Goal: Contribute content: Contribute content

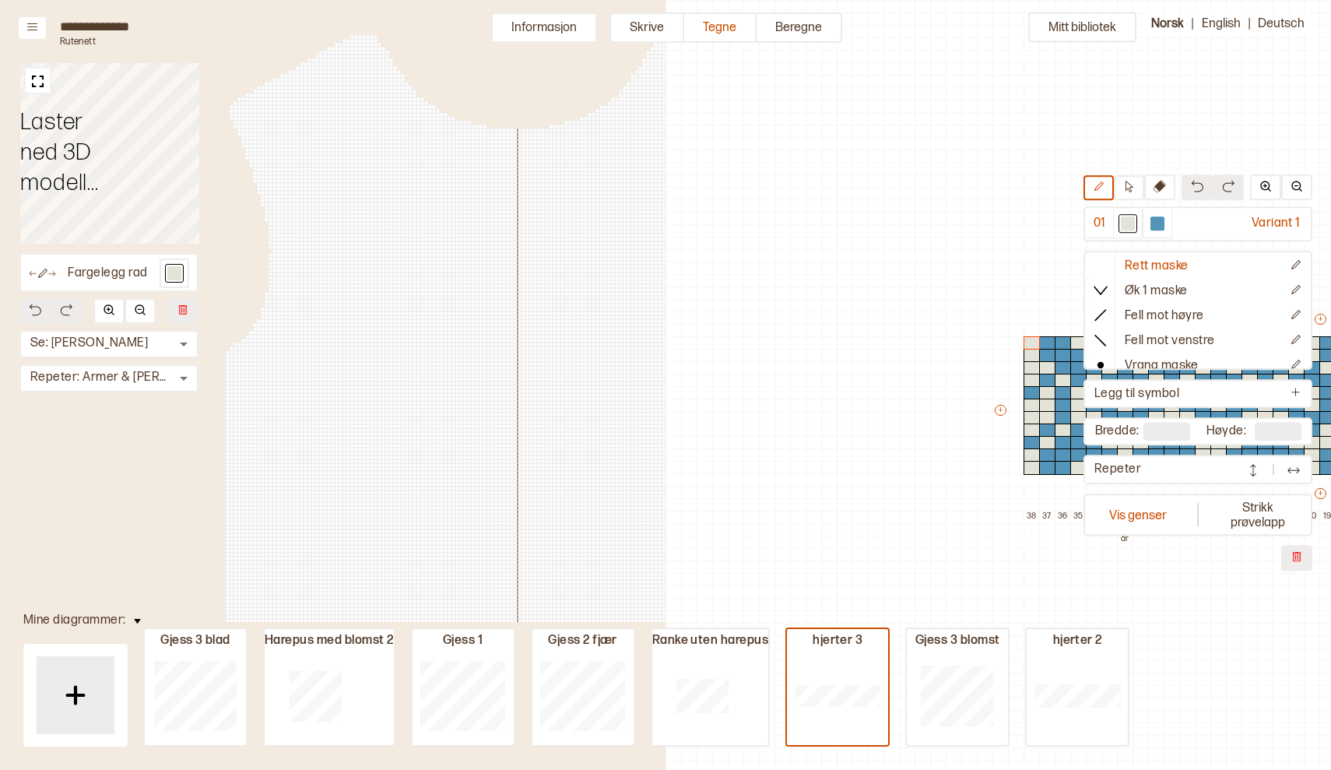
scroll to position [33, 666]
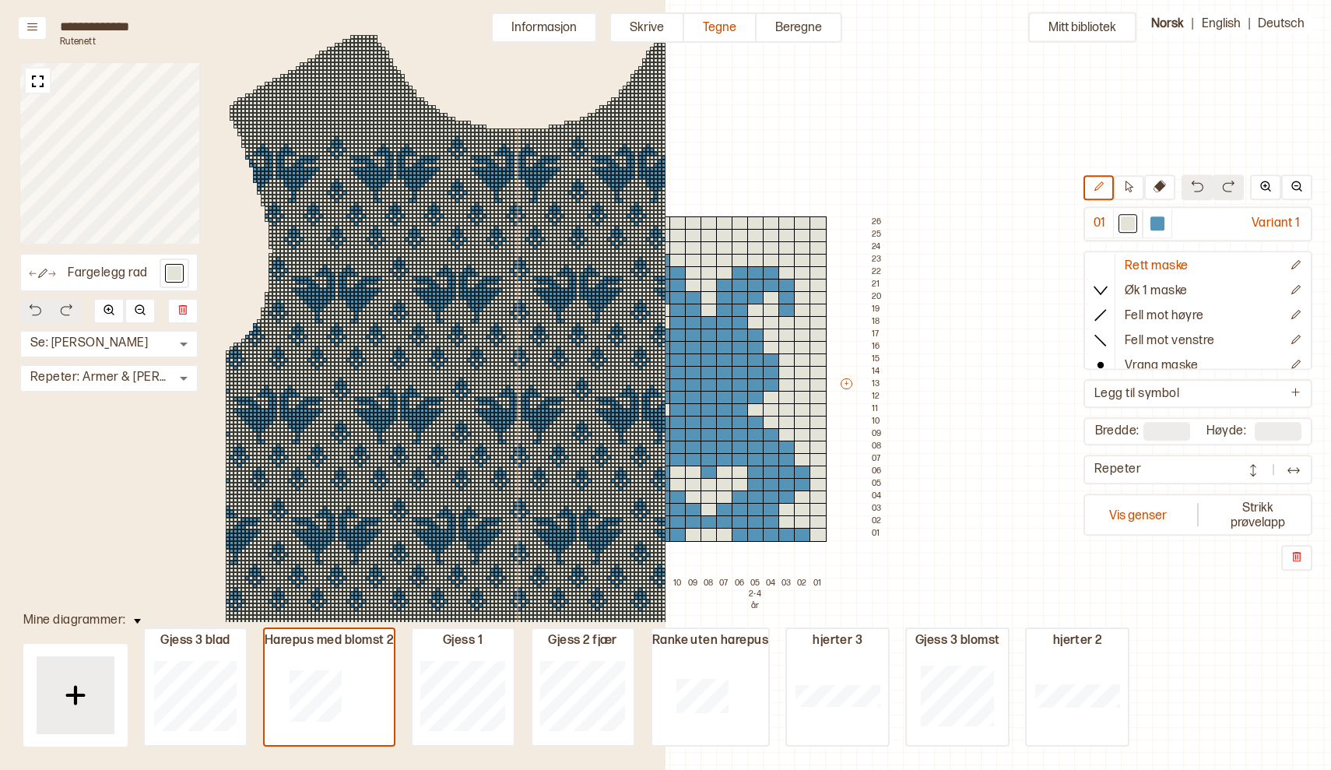
type input "**"
click at [779, 396] on div at bounding box center [786, 398] width 17 height 14
click at [1134, 508] on button "Vis genser" at bounding box center [1138, 515] width 103 height 36
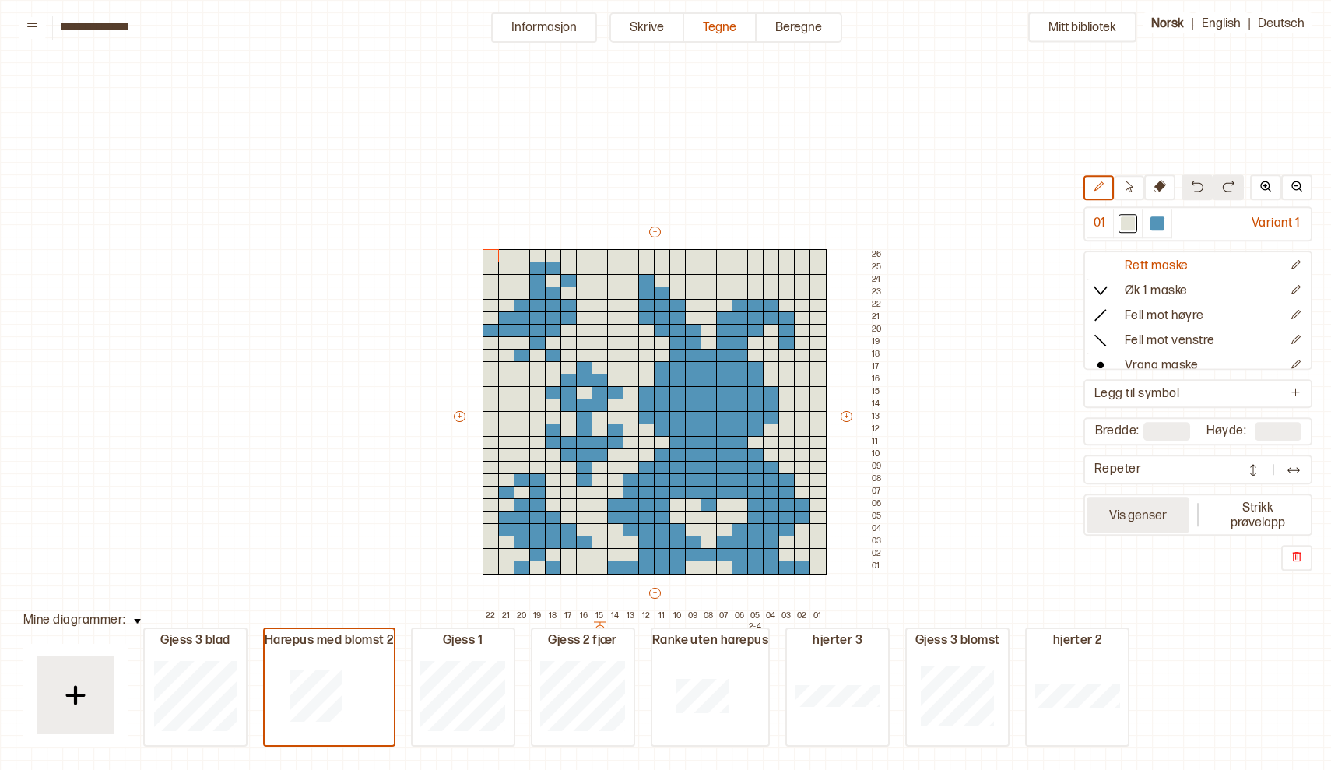
scroll to position [39, 4]
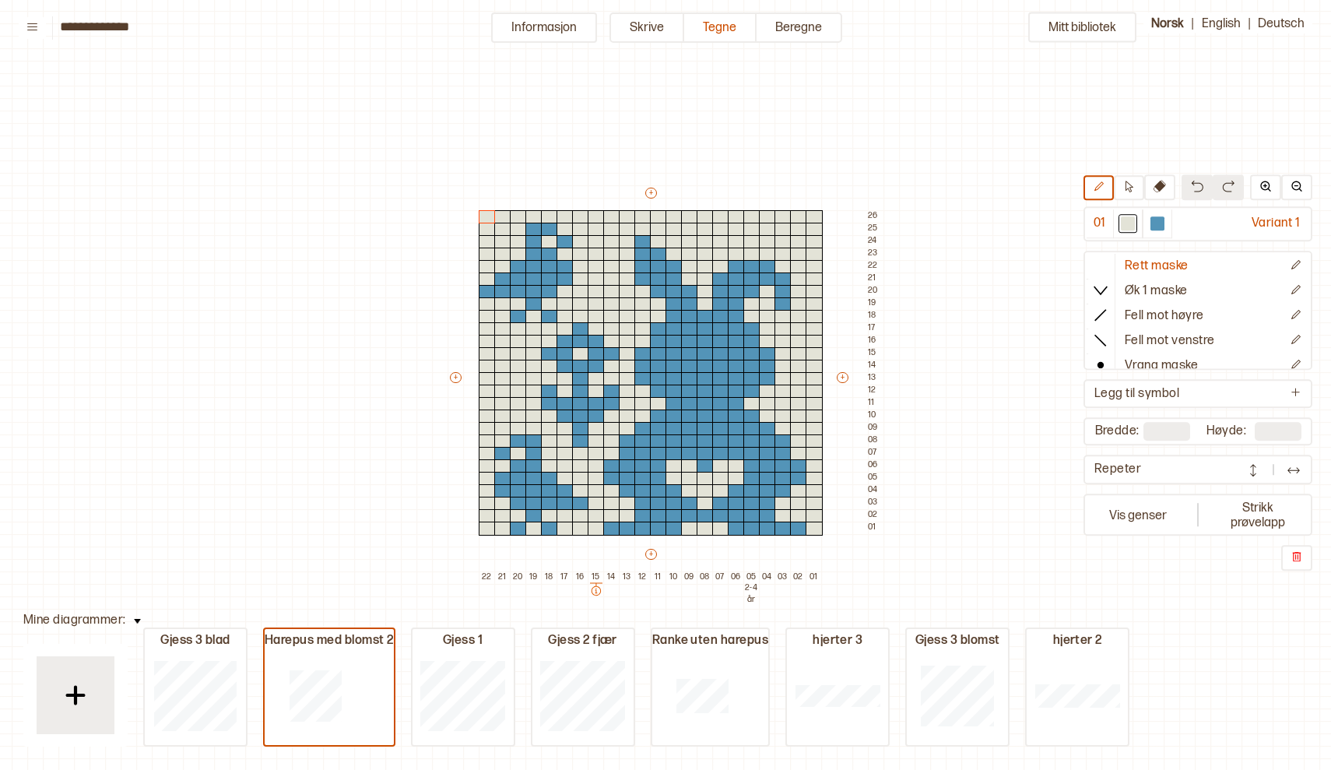
click at [849, 573] on div "+ + + + 22 21 20 19 18 17 16 15 14 13 12 11 10 09 08 07 06 05 2-4 år 04 03 02 0…" at bounding box center [666, 384] width 436 height 399
click at [848, 573] on div "+ + + + 22 21 20 19 18 17 16 15 14 13 12 11 10 09 08 07 06 05 2-4 år 04 03 02 0…" at bounding box center [666, 384] width 436 height 399
click at [849, 567] on div "+ + + + 22 21 20 19 18 17 16 15 14 13 12 11 10 09 08 07 06 05 2-4 år 04 03 02 0…" at bounding box center [666, 384] width 436 height 399
click at [848, 567] on div "+ + + + 22 21 20 19 18 17 16 15 14 13 12 11 10 09 08 07 06 05 2-4 år 04 03 02 0…" at bounding box center [666, 384] width 436 height 399
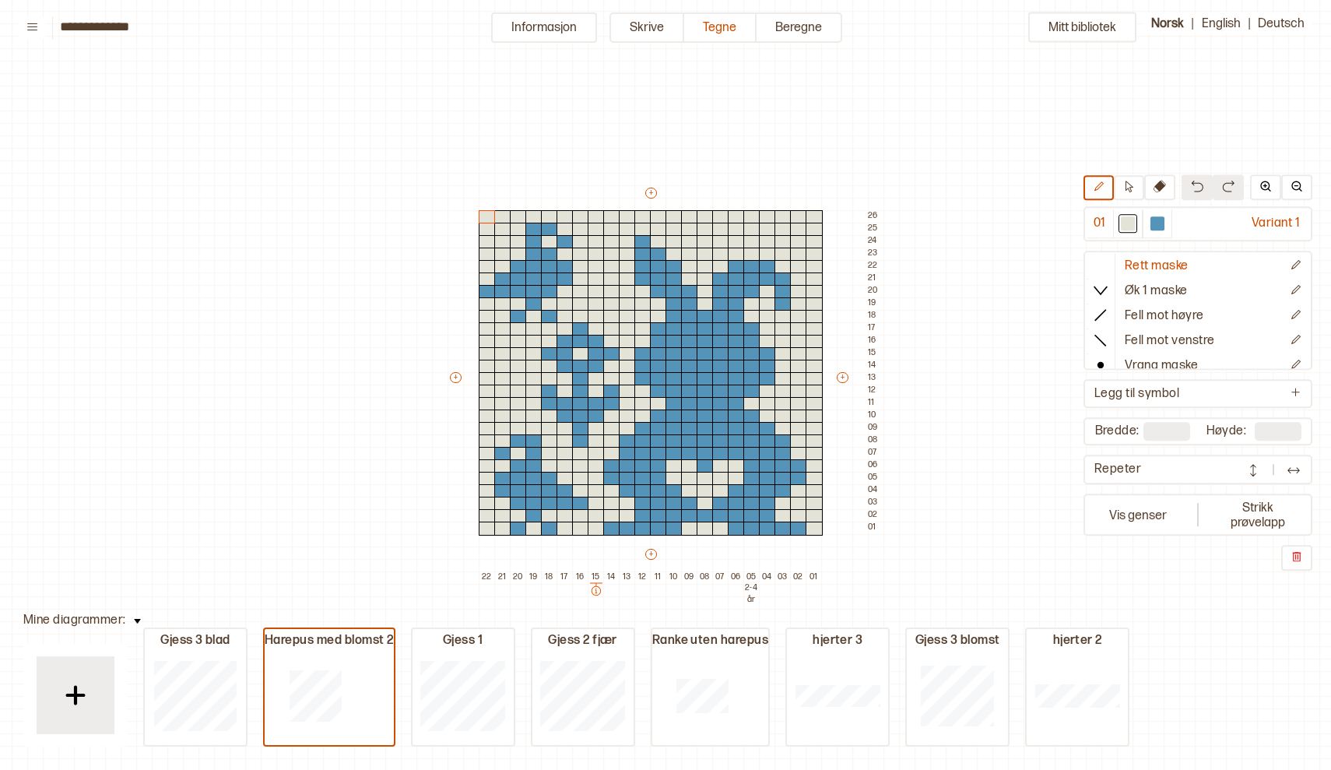
click at [847, 567] on div "+ + + + 22 21 20 19 18 17 16 15 14 13 12 11 10 09 08 07 06 05 2-4 år 04 03 02 0…" at bounding box center [666, 384] width 436 height 399
click at [31, 19] on button at bounding box center [32, 28] width 27 height 22
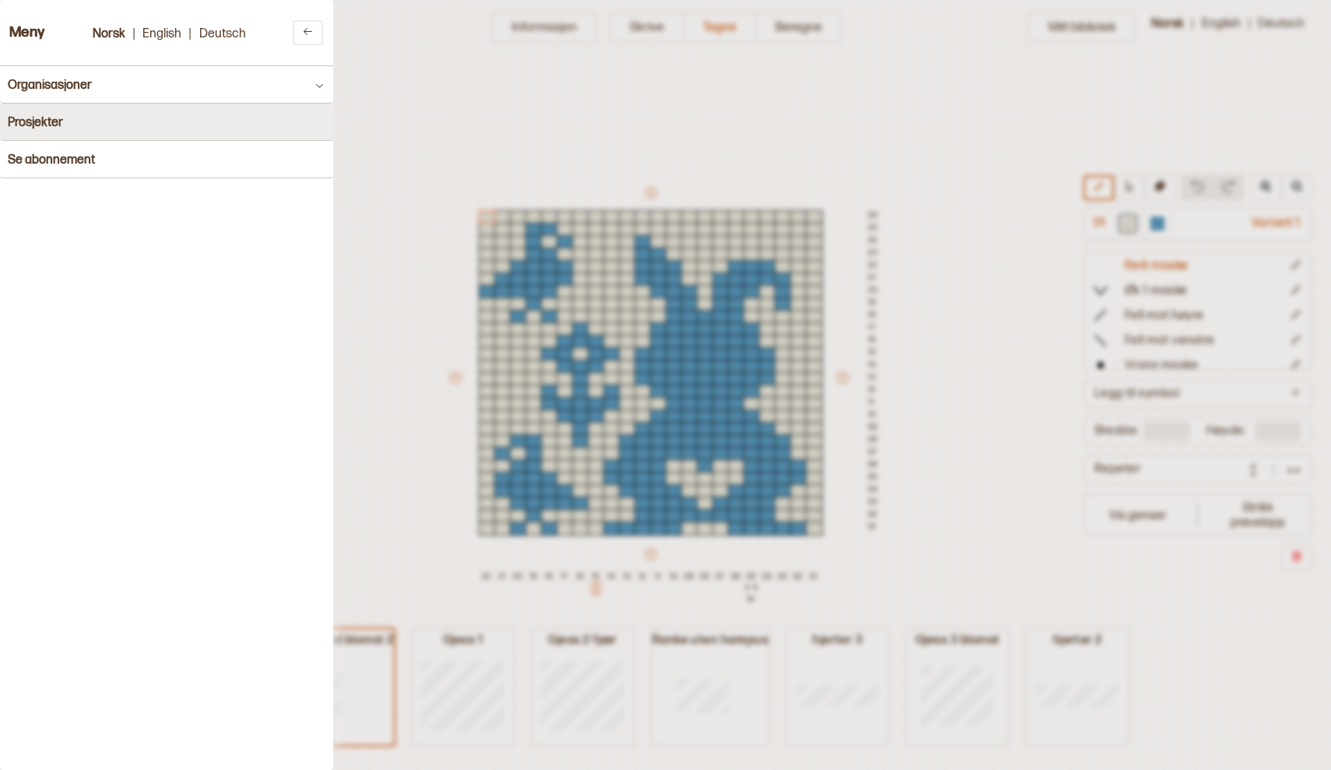
click at [63, 128] on h4 "Prosjekter" at bounding box center [35, 122] width 55 height 15
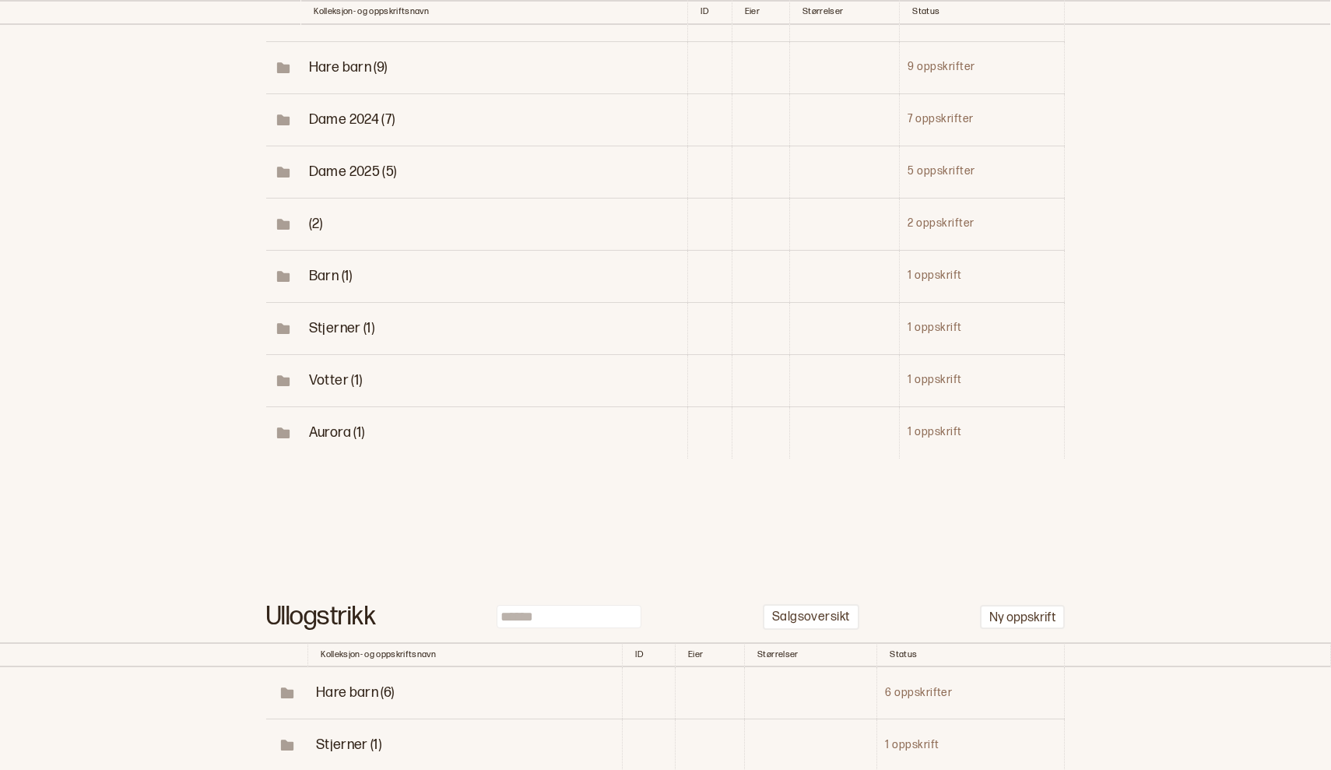
scroll to position [366, 0]
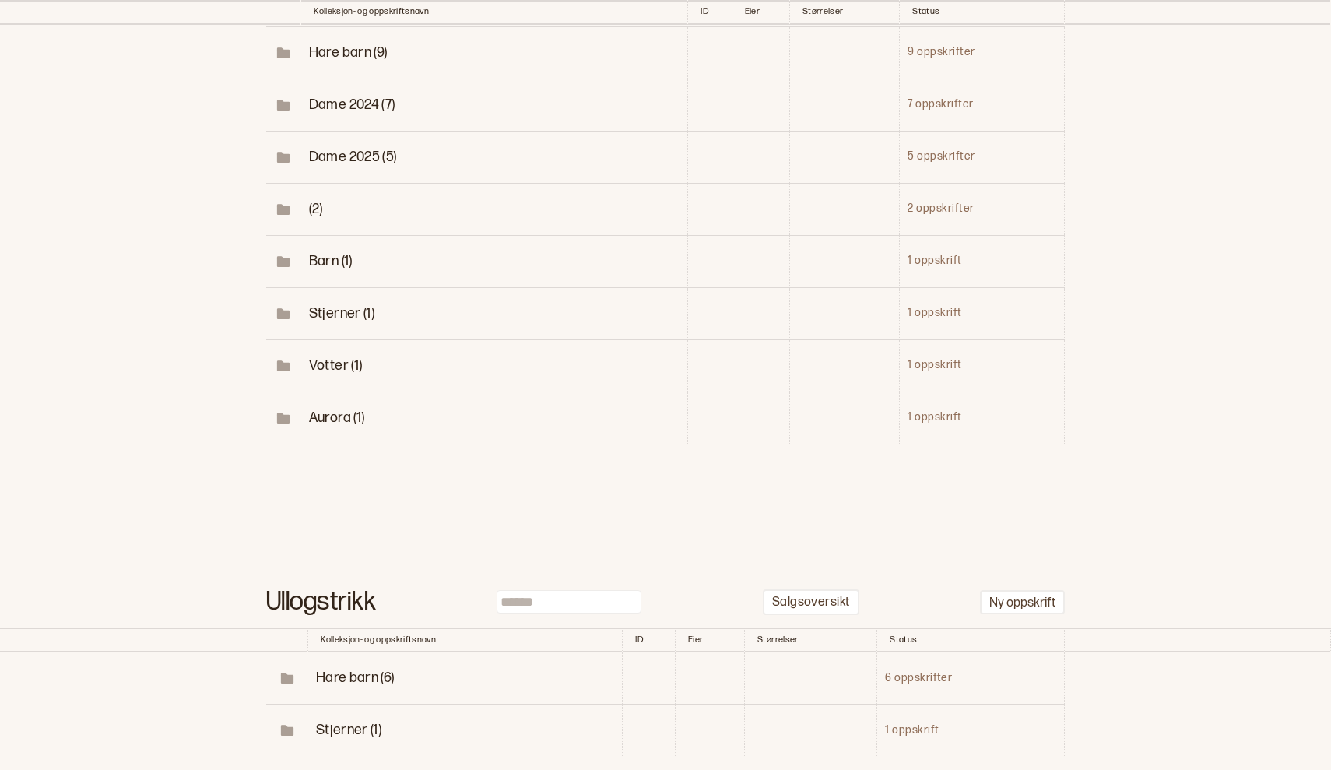
click at [326, 253] on span "Barn (1)" at bounding box center [331, 261] width 44 height 16
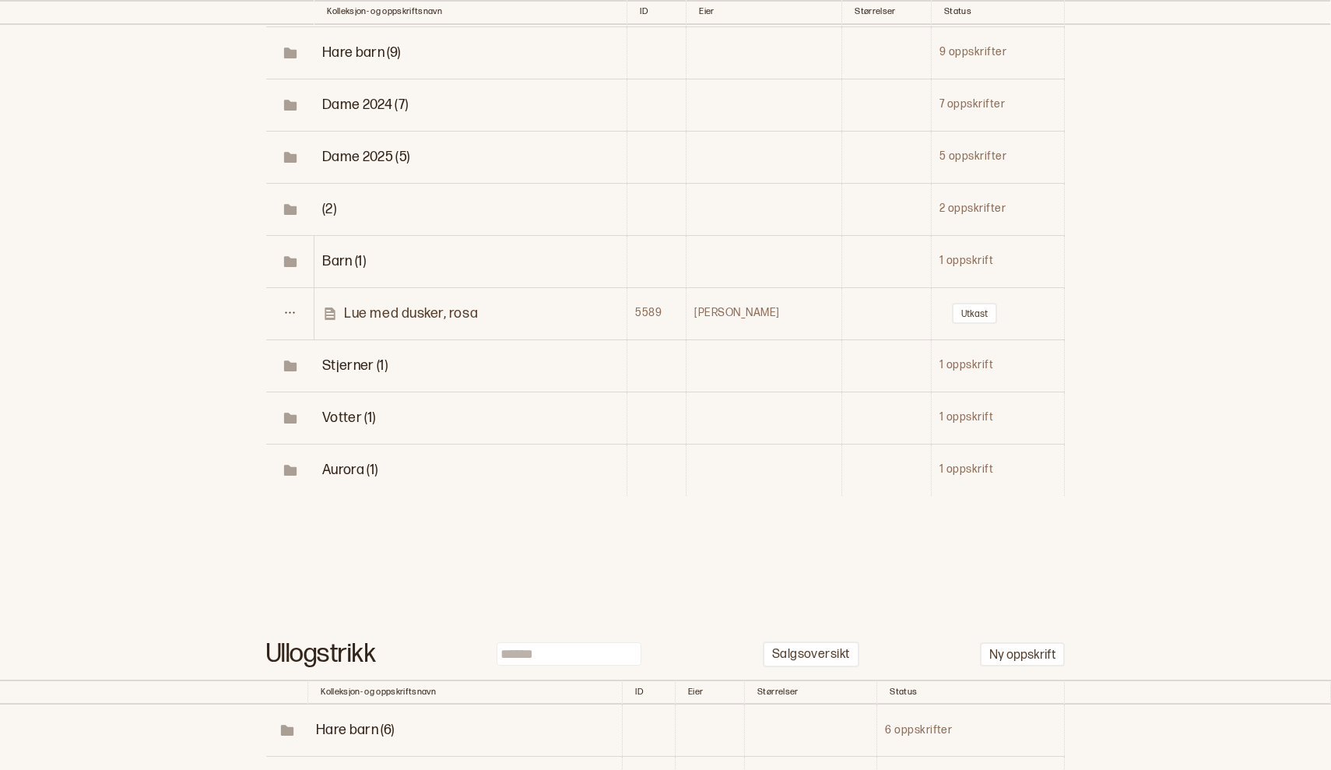
click at [360, 409] on span "Votter (1)" at bounding box center [349, 417] width 54 height 16
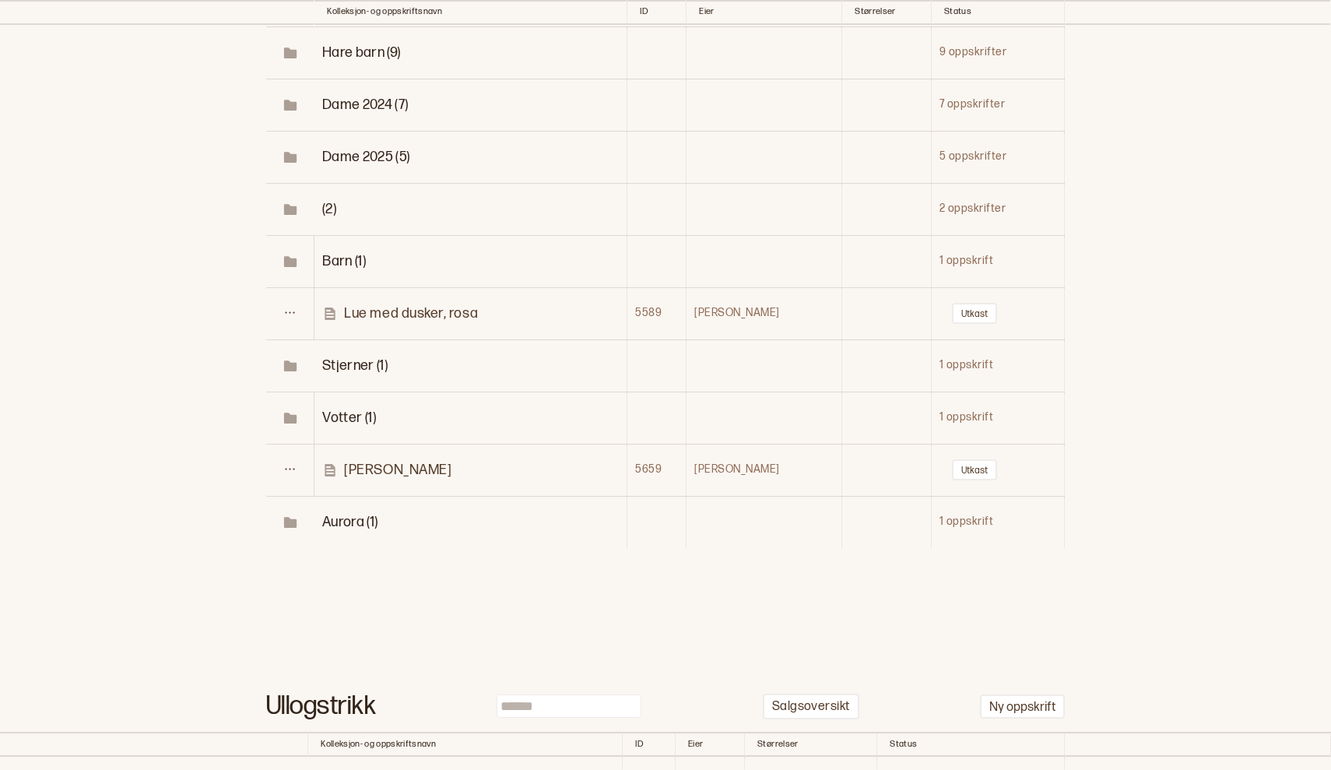
click at [443, 461] on link "[PERSON_NAME]" at bounding box center [474, 470] width 304 height 18
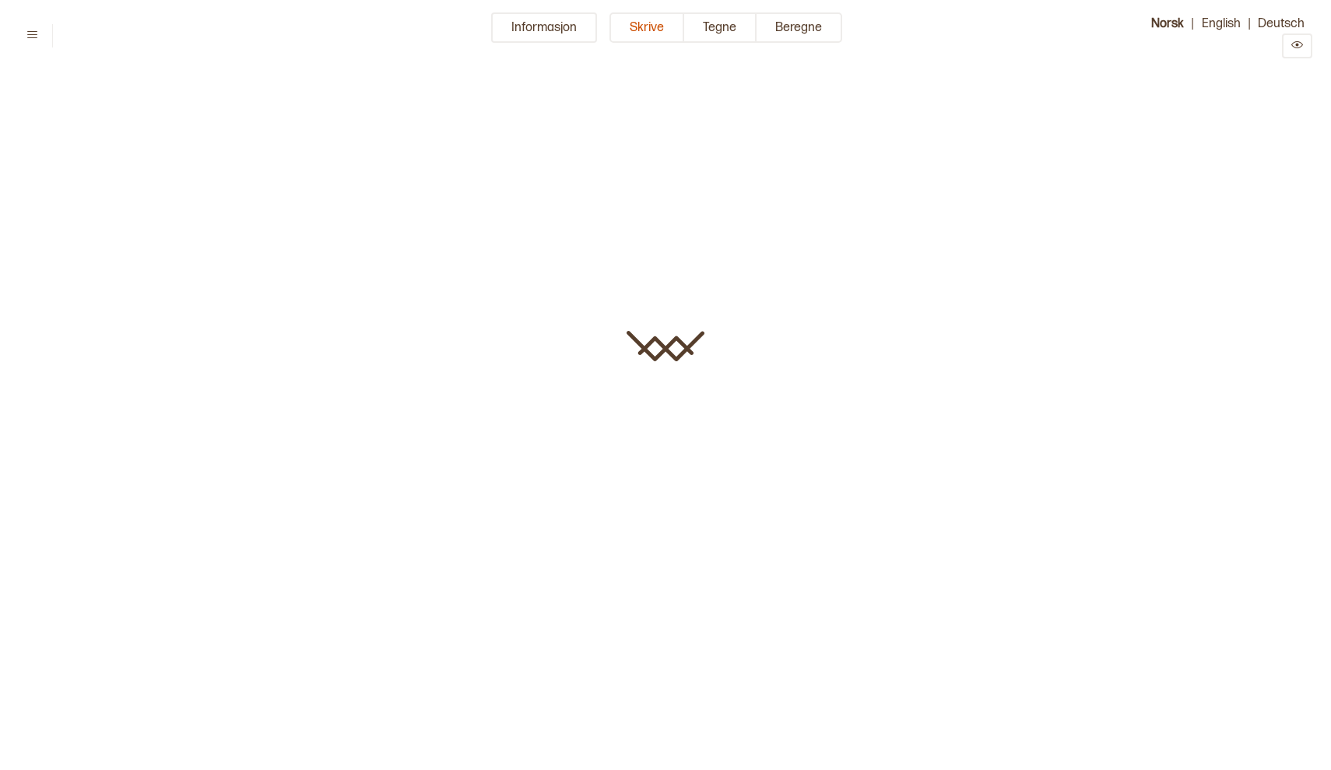
type input "**********"
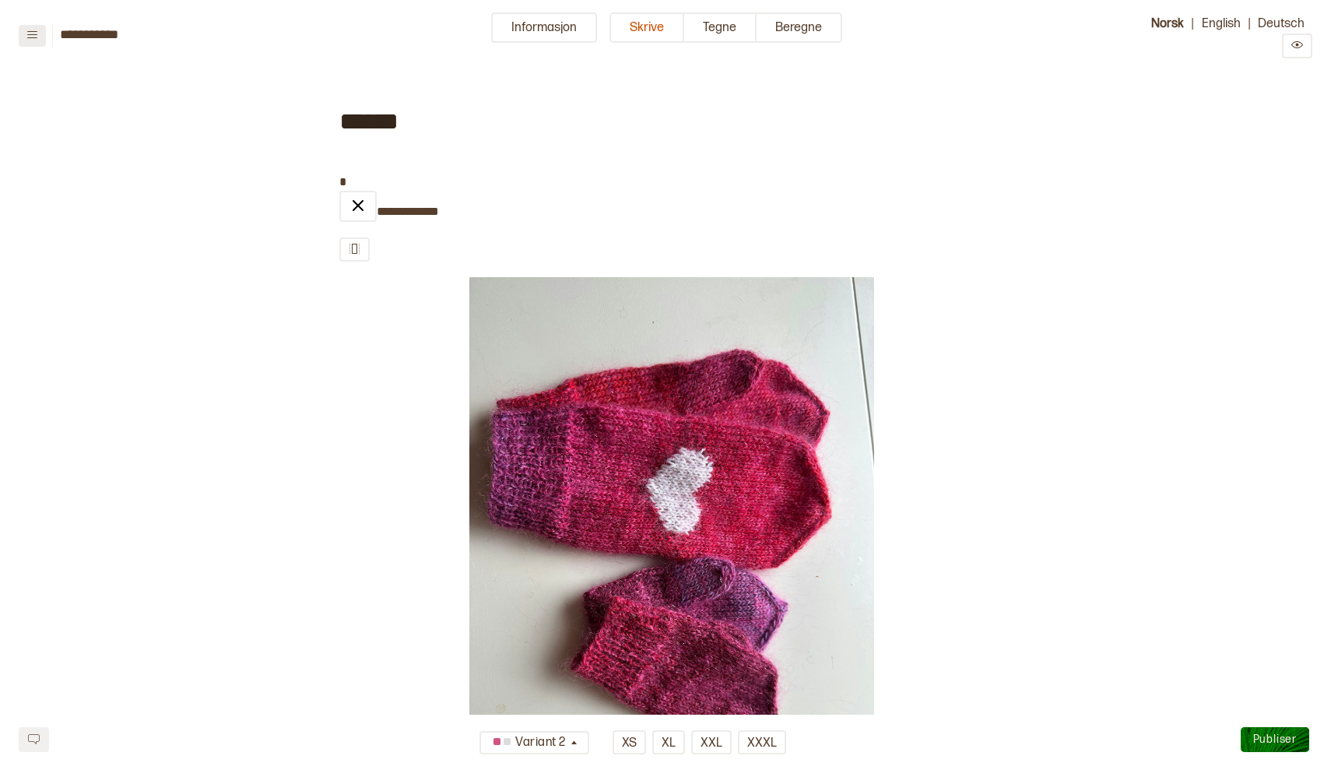
click at [34, 34] on icon at bounding box center [32, 34] width 10 height 7
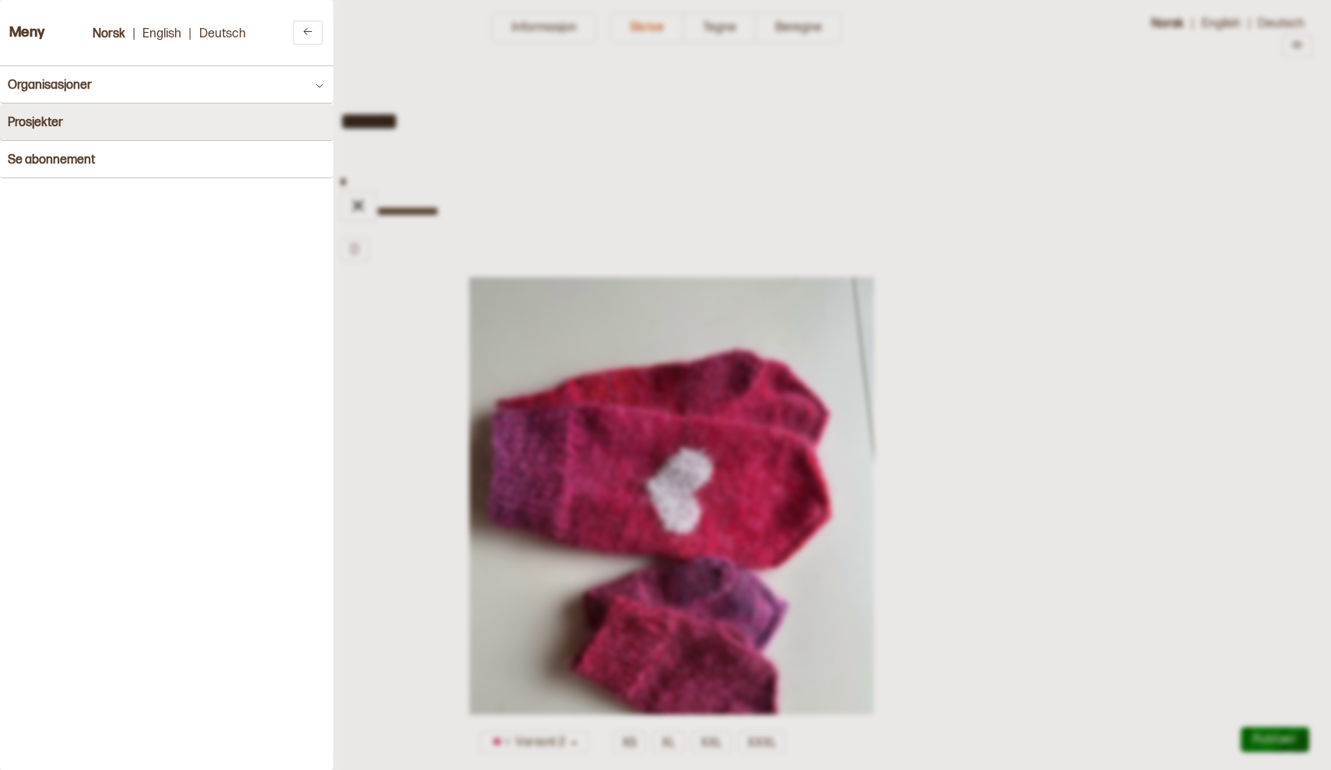
click at [72, 121] on button "Prosjekter" at bounding box center [166, 122] width 333 height 37
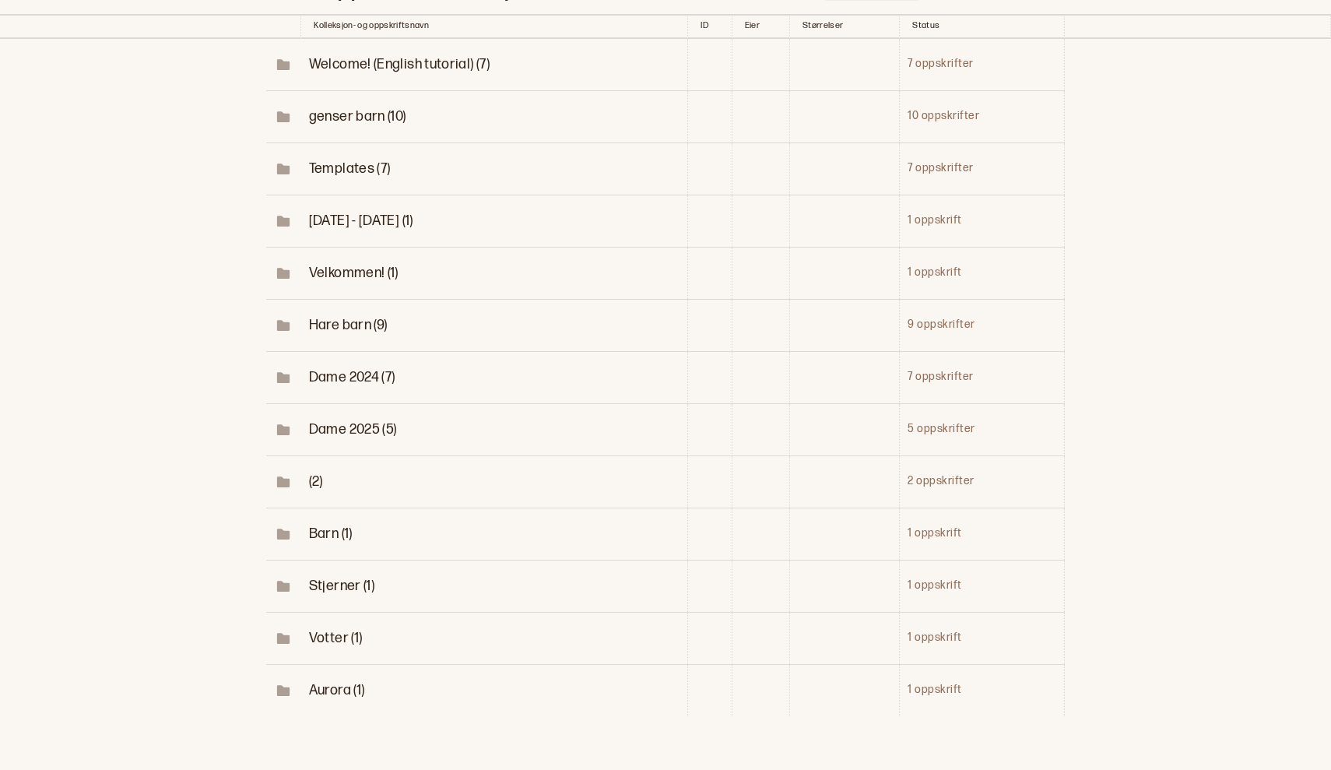
scroll to position [35, 0]
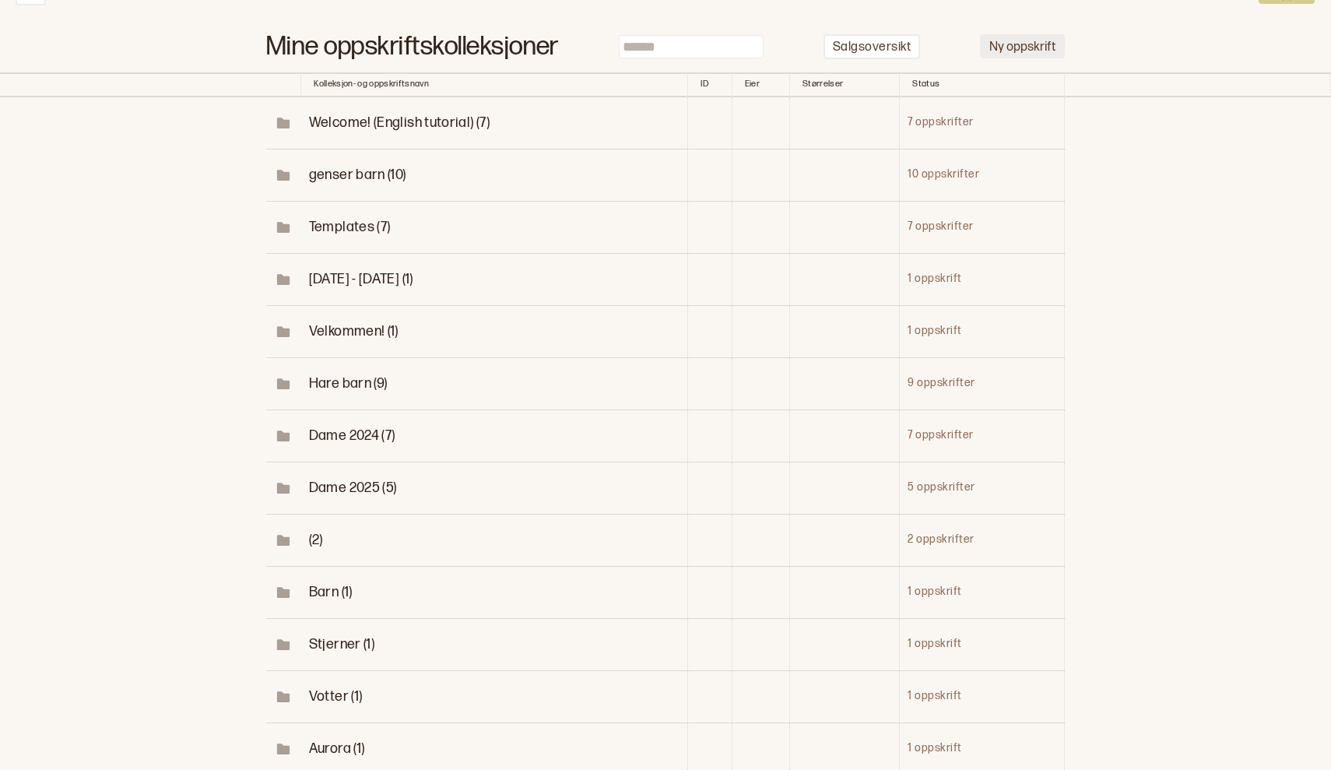
click at [1019, 45] on button "Ny oppskrift" at bounding box center [1022, 46] width 85 height 24
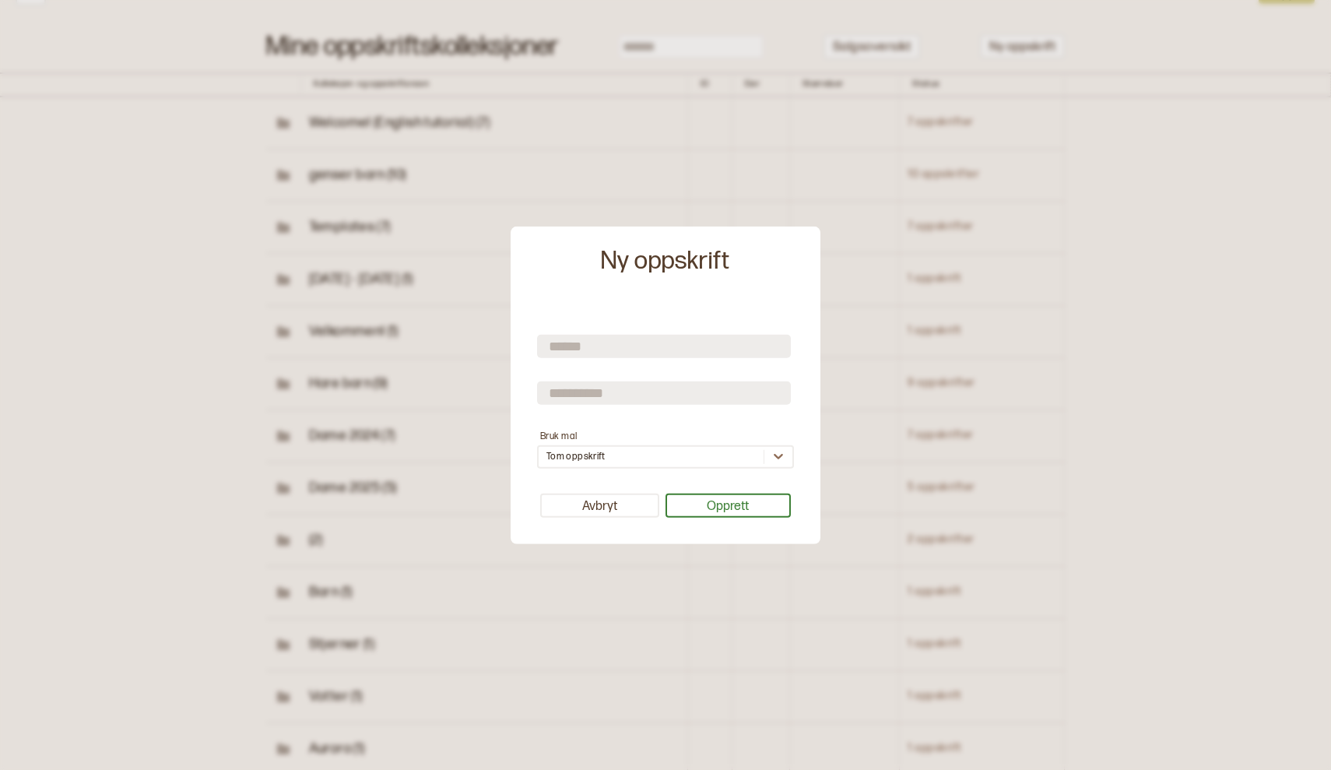
click at [613, 392] on input "text" at bounding box center [664, 392] width 254 height 23
type input "******"
click at [595, 342] on input "text" at bounding box center [664, 346] width 254 height 23
type input "**********"
click at [740, 505] on button "Opprett" at bounding box center [729, 505] width 126 height 24
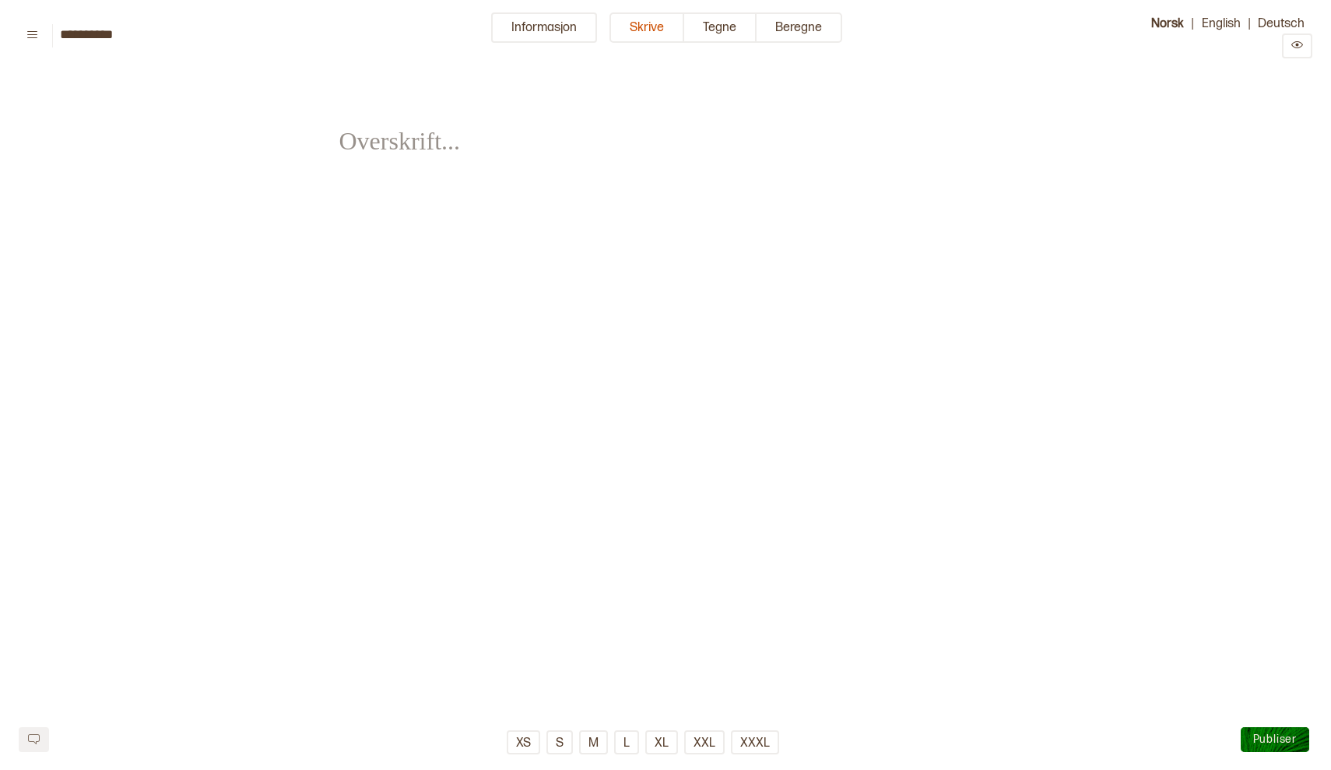
click at [363, 147] on span "﻿" at bounding box center [394, 130] width 111 height 54
click at [560, 270] on div "**********" at bounding box center [665, 322] width 653 height 489
click at [31, 33] on icon at bounding box center [32, 35] width 12 height 12
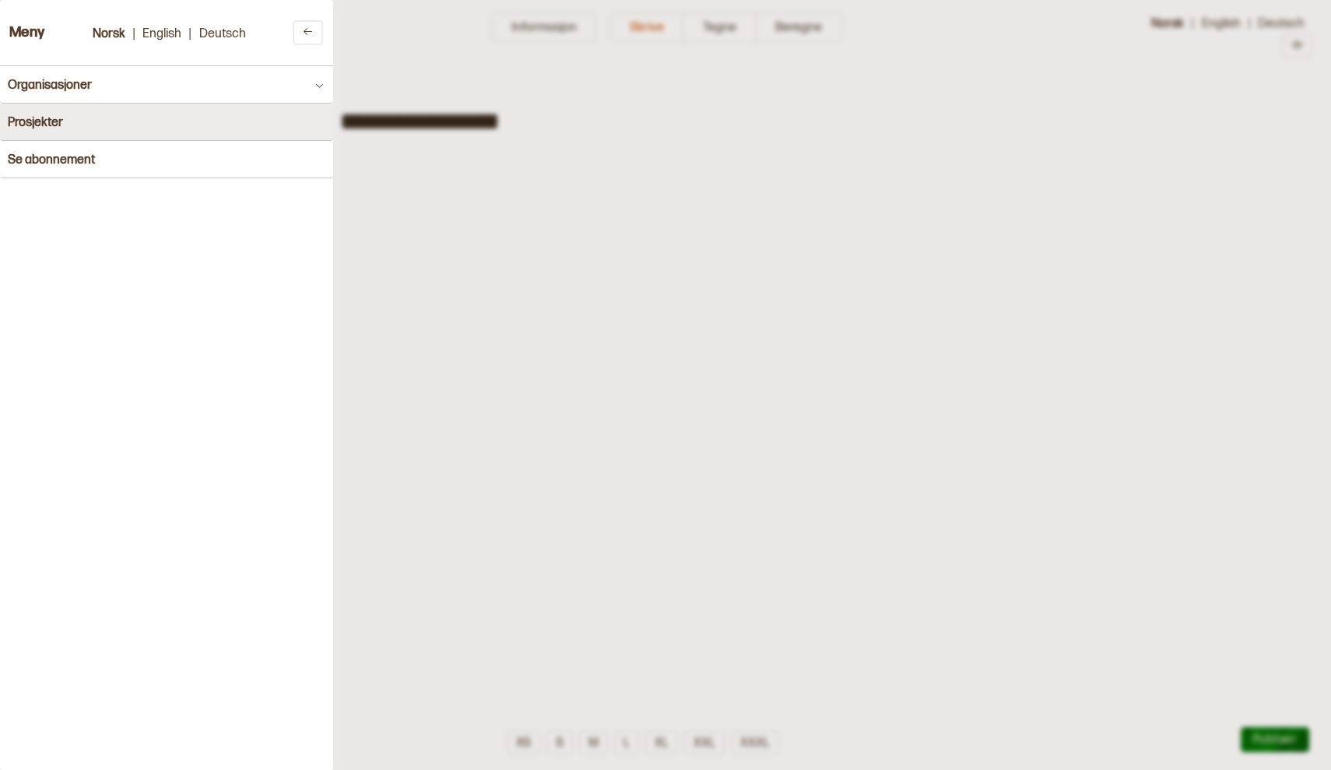
click at [77, 119] on button "Prosjekter" at bounding box center [166, 122] width 333 height 37
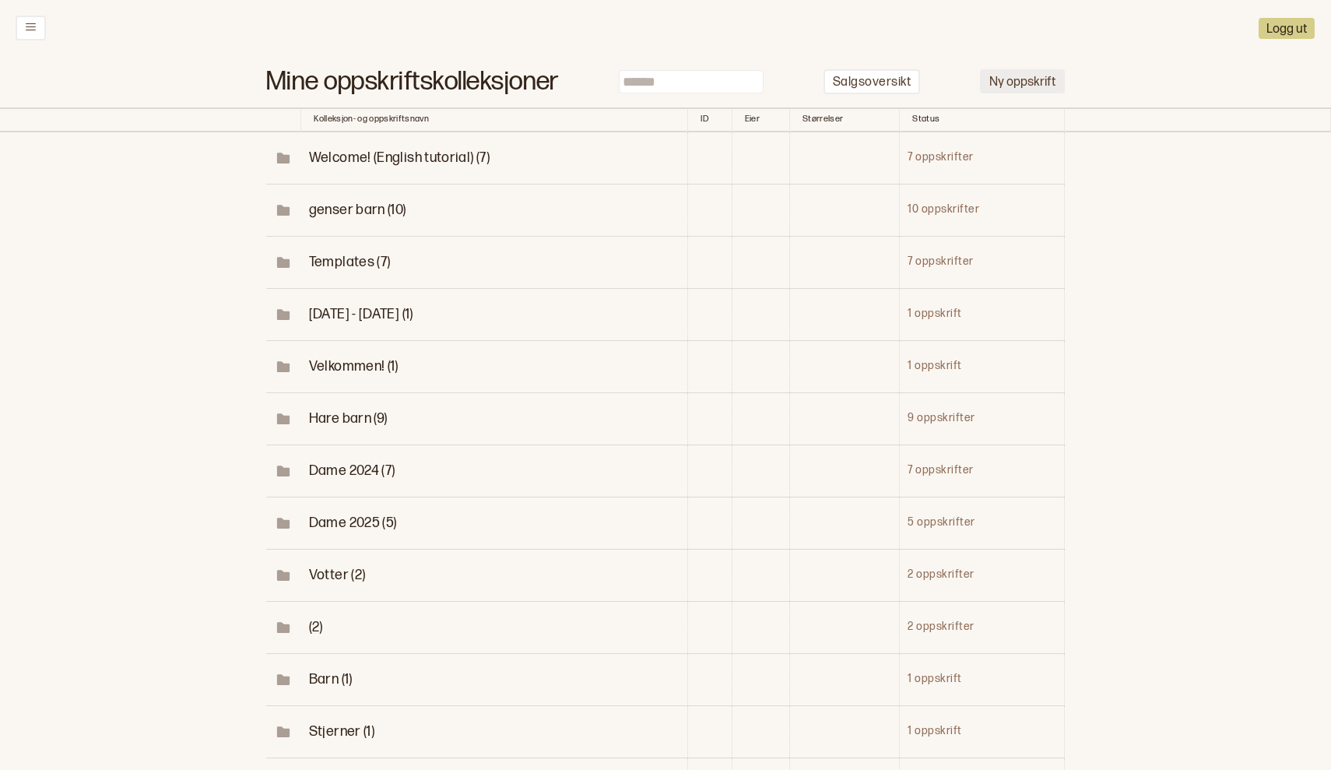
click at [1037, 89] on button "Ny oppskrift" at bounding box center [1022, 81] width 85 height 24
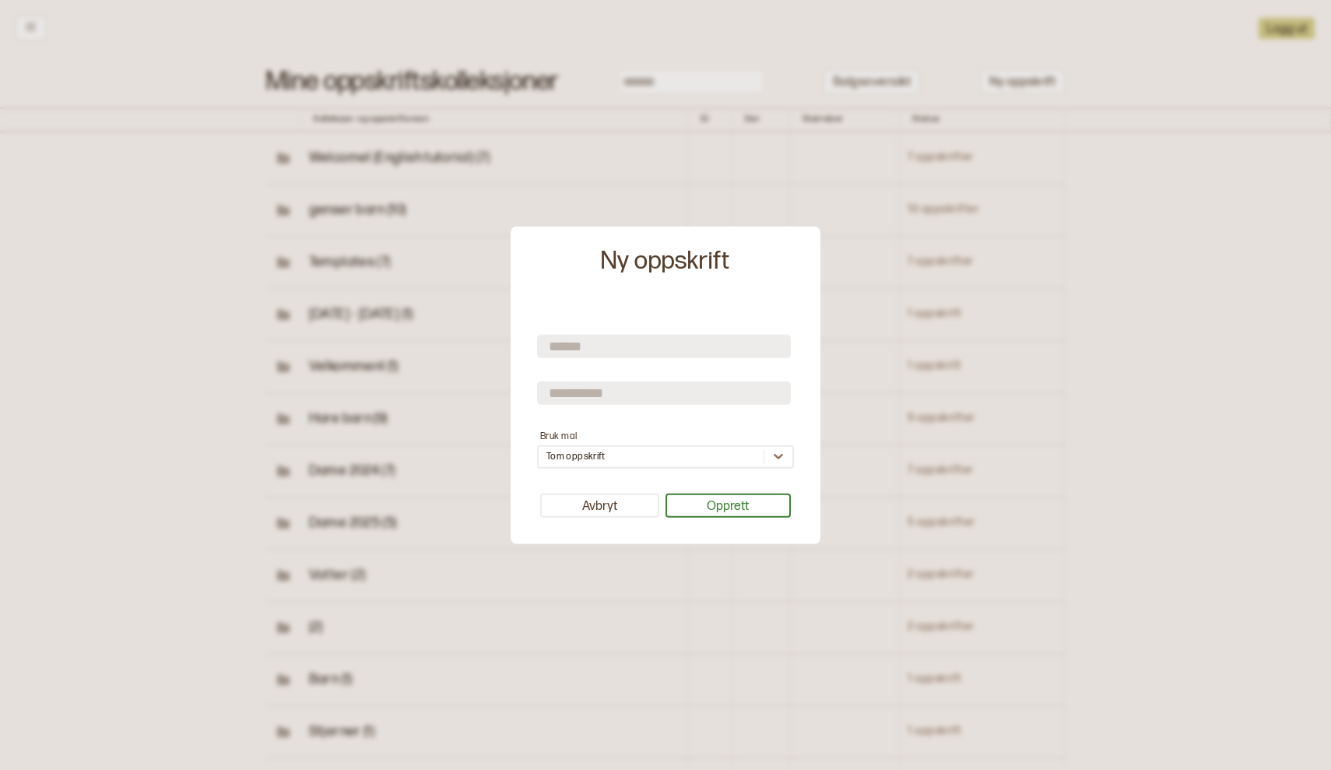
click at [611, 391] on input "text" at bounding box center [664, 392] width 254 height 23
type input "******"
click at [580, 344] on input "text" at bounding box center [664, 346] width 254 height 23
type input "**********"
click at [724, 507] on button "Opprett" at bounding box center [729, 505] width 126 height 24
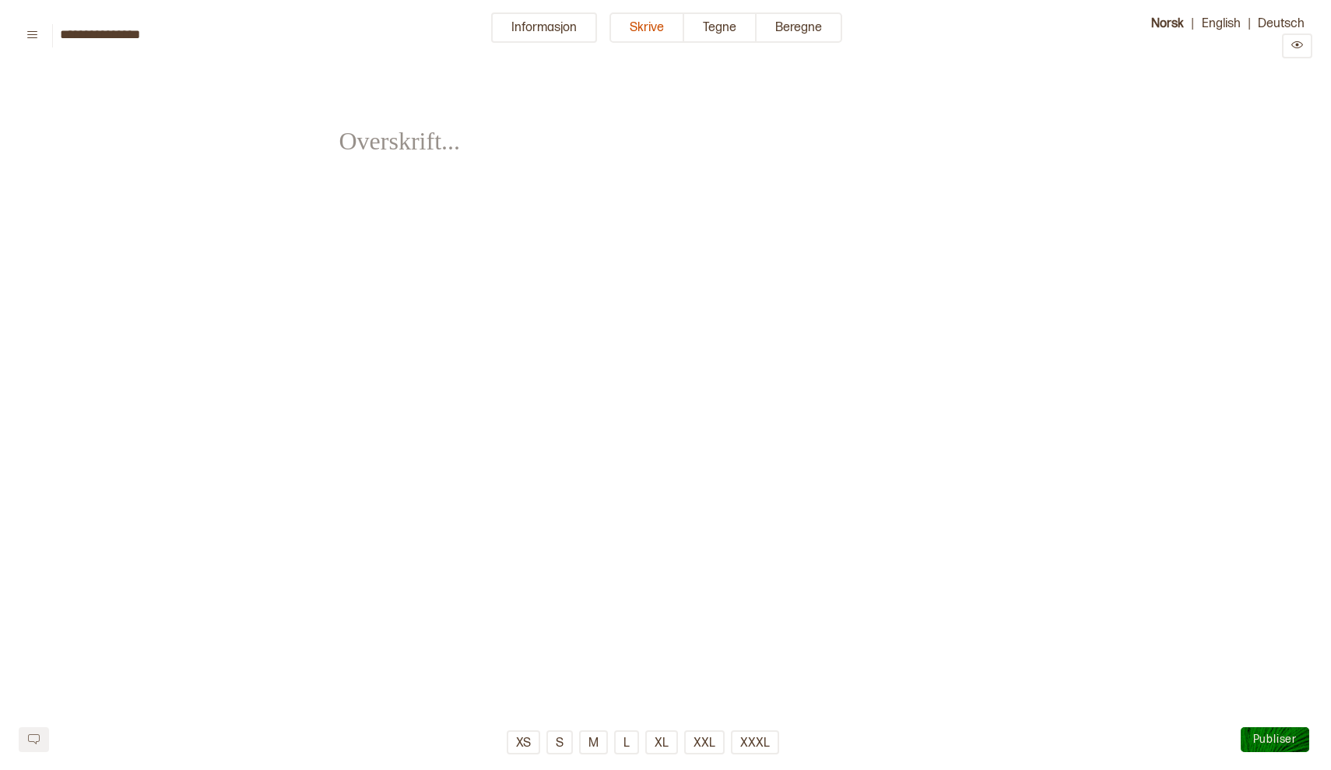
click at [379, 136] on span "﻿" at bounding box center [394, 130] width 111 height 54
click at [554, 23] on button "Informasjon" at bounding box center [544, 27] width 106 height 30
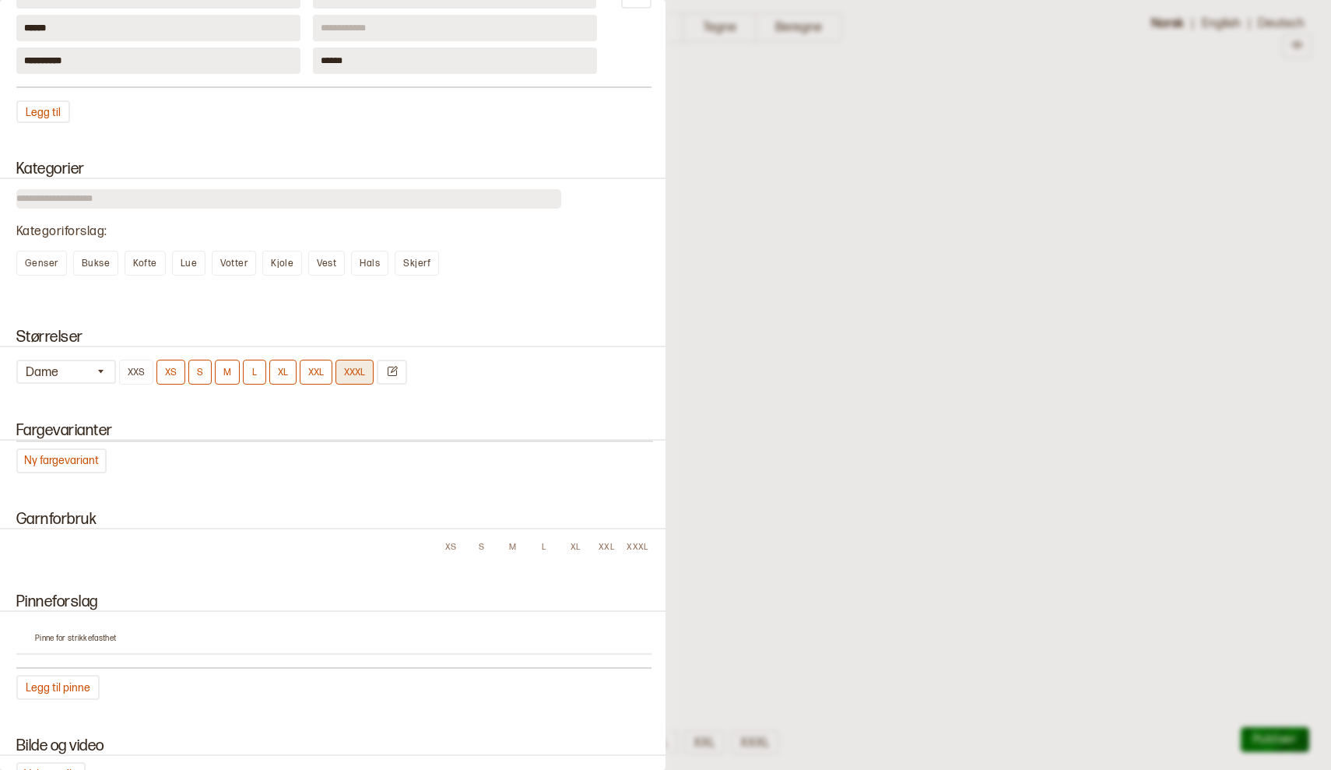
scroll to position [648, 0]
click at [105, 369] on icon "button" at bounding box center [101, 369] width 12 height 12
click at [35, 432] on div "Barn" at bounding box center [67, 434] width 100 height 16
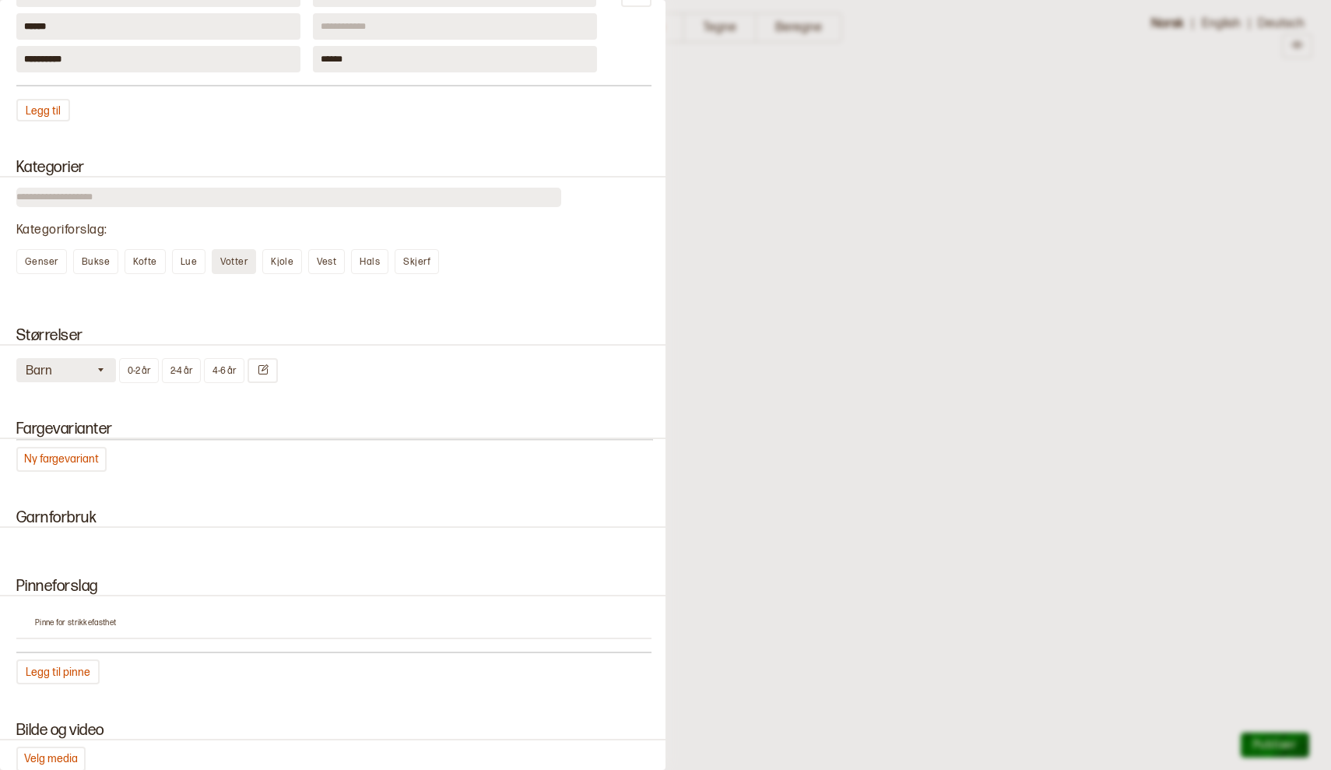
click at [231, 261] on span "Votter" at bounding box center [233, 262] width 27 height 12
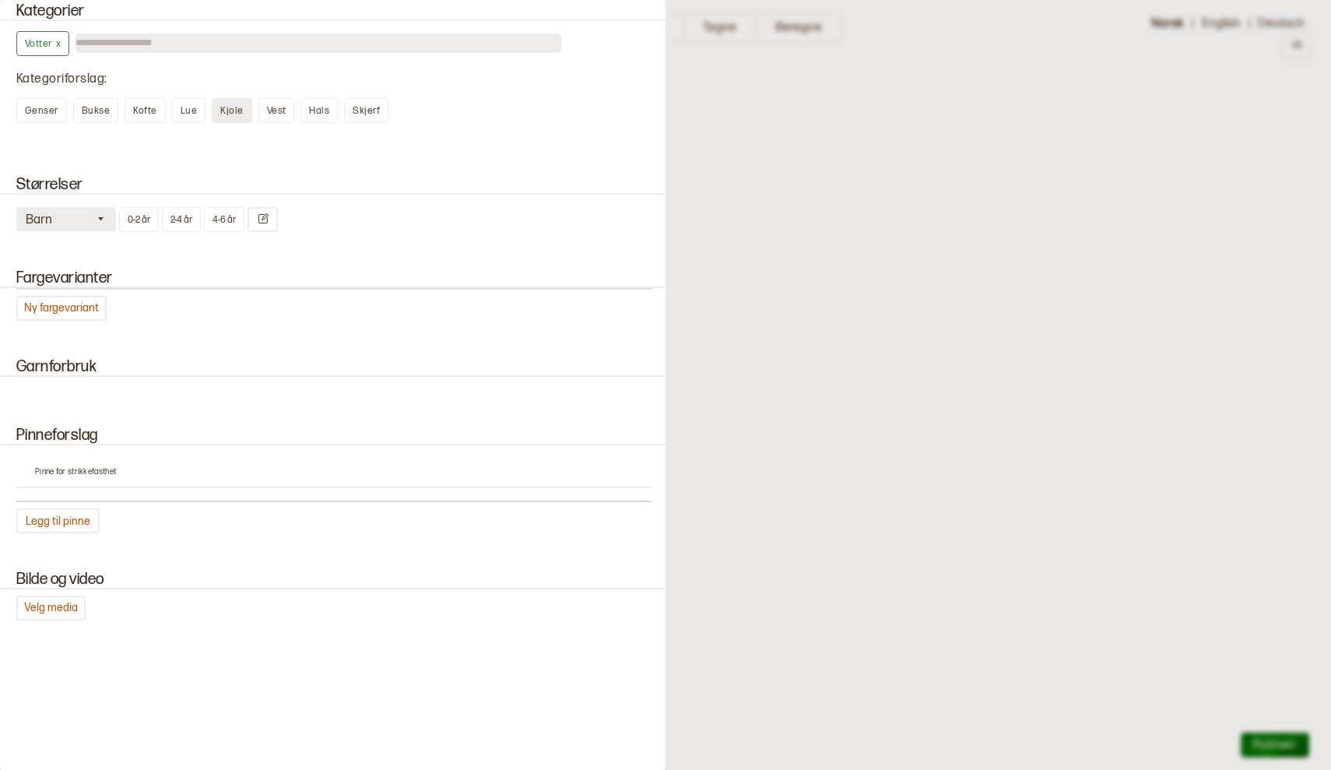
scroll to position [804, 0]
click at [61, 516] on button "Legg til pinne" at bounding box center [57, 521] width 83 height 25
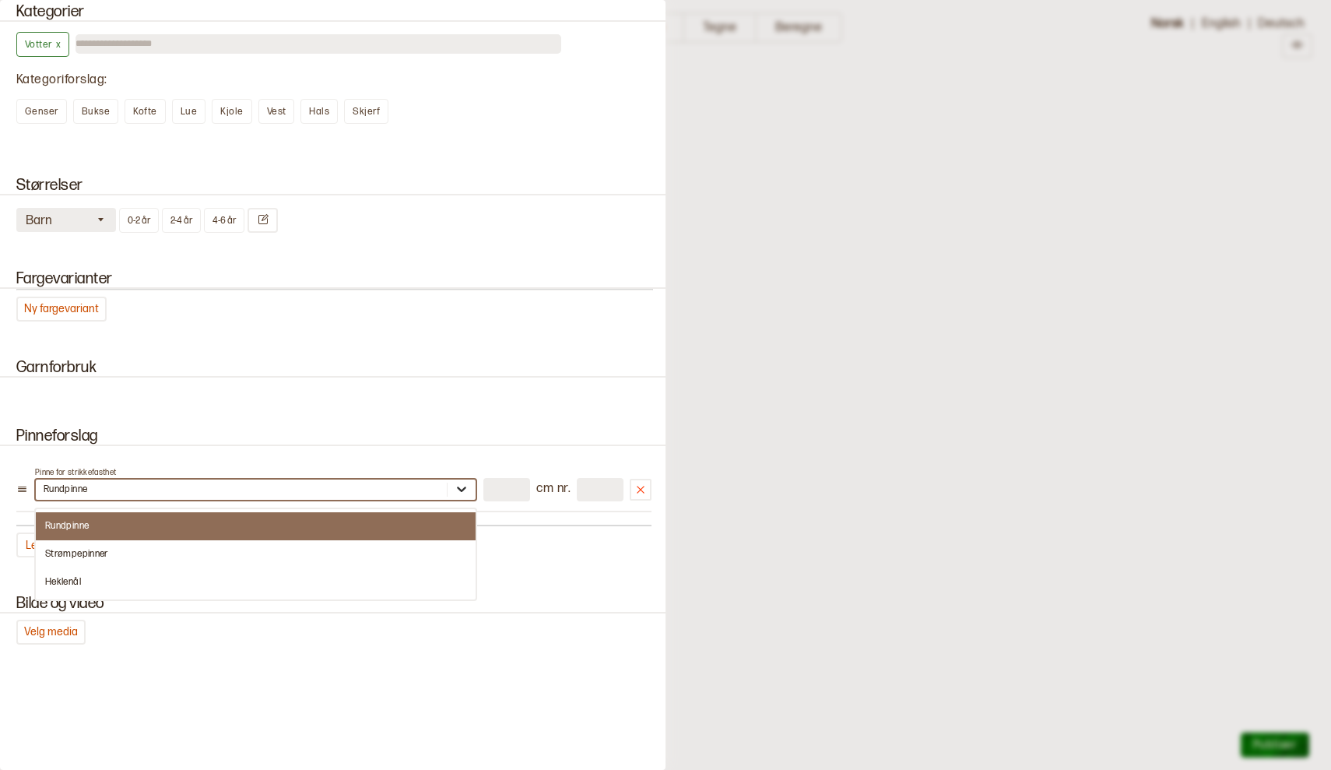
click at [458, 489] on icon at bounding box center [462, 489] width 16 height 16
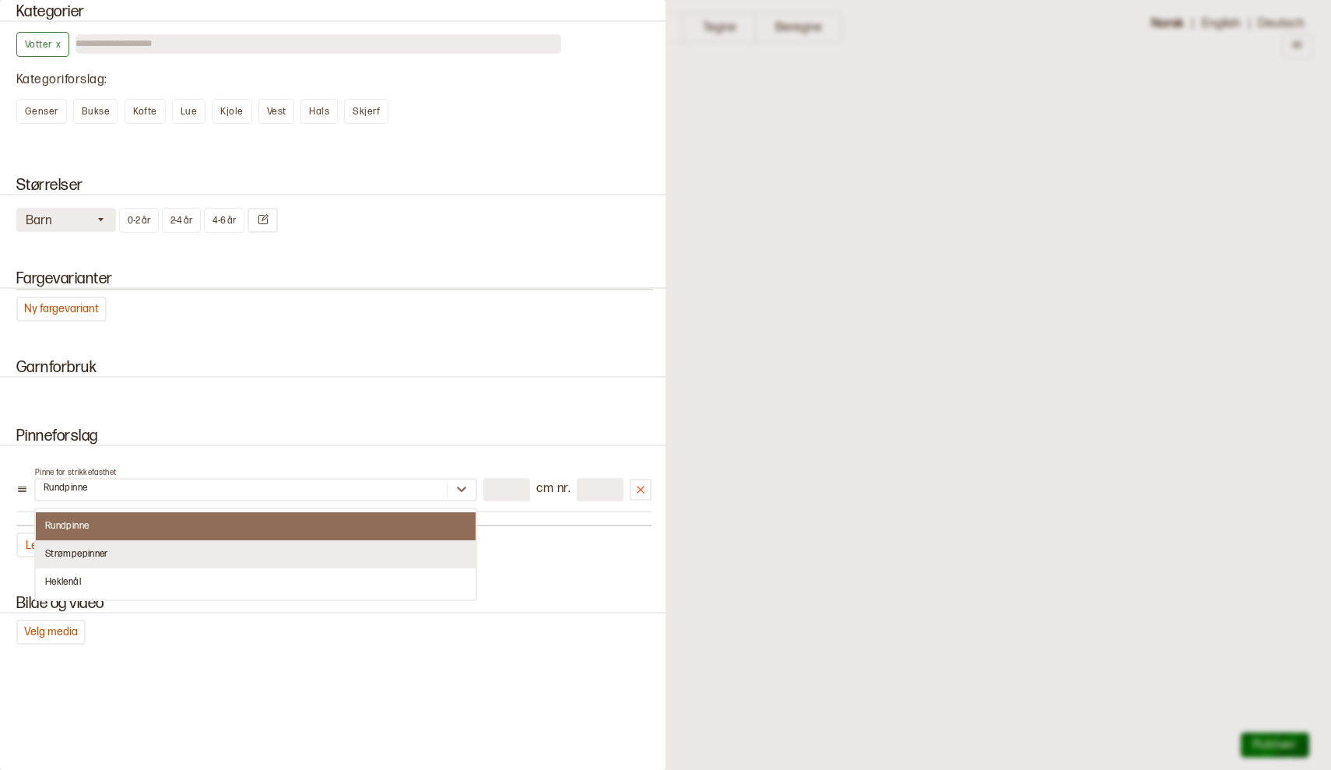
click at [359, 547] on div "Strømpepinner" at bounding box center [256, 554] width 440 height 28
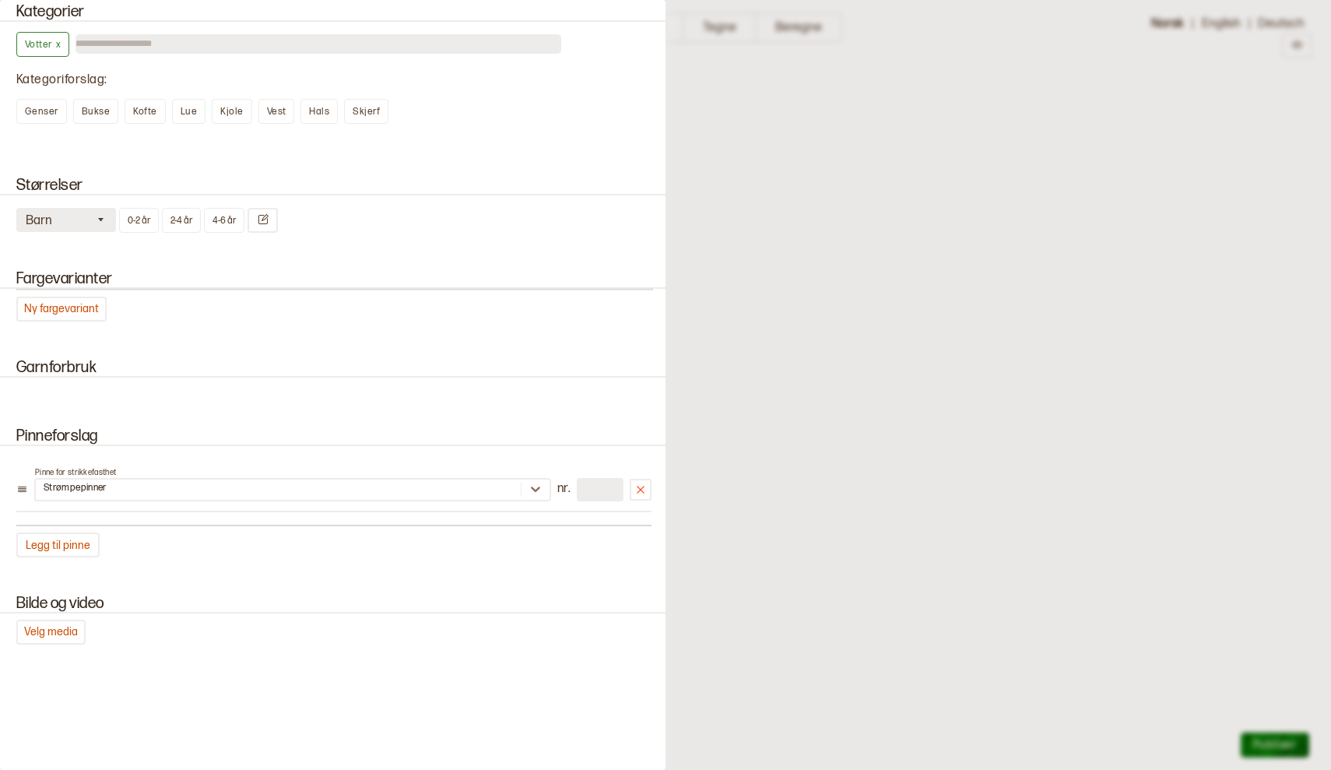
click at [600, 486] on input "number" at bounding box center [600, 489] width 47 height 23
type input "*"
click at [597, 543] on div "Pinne for strikkefasthet Strømpepinner nr. * Legg til pinne" at bounding box center [333, 507] width 635 height 99
click at [601, 490] on input "number" at bounding box center [600, 489] width 47 height 23
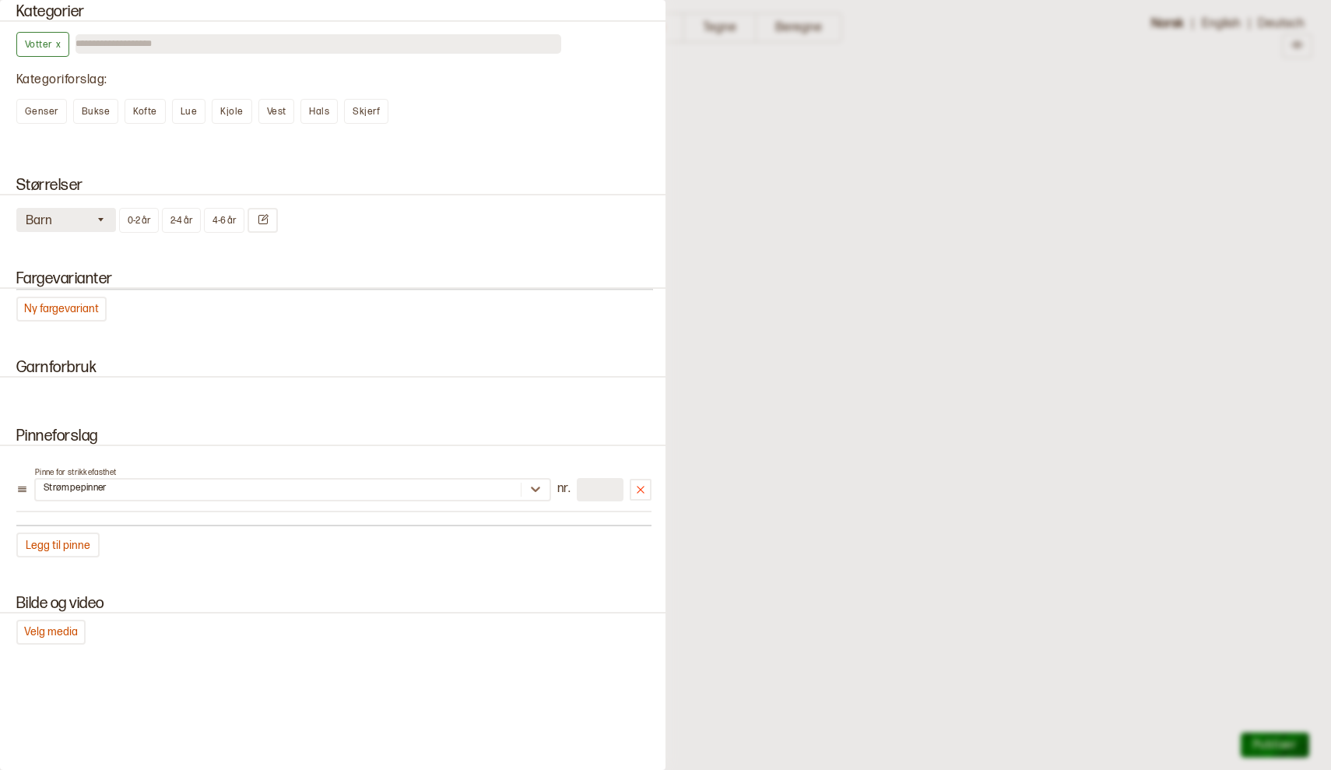
type input "***"
click at [587, 550] on div "Pinne for strikkefasthet Strømpepinner nr. *** Legg til pinne" at bounding box center [333, 507] width 635 height 99
click at [62, 307] on button "Ny fargevariant" at bounding box center [61, 309] width 90 height 25
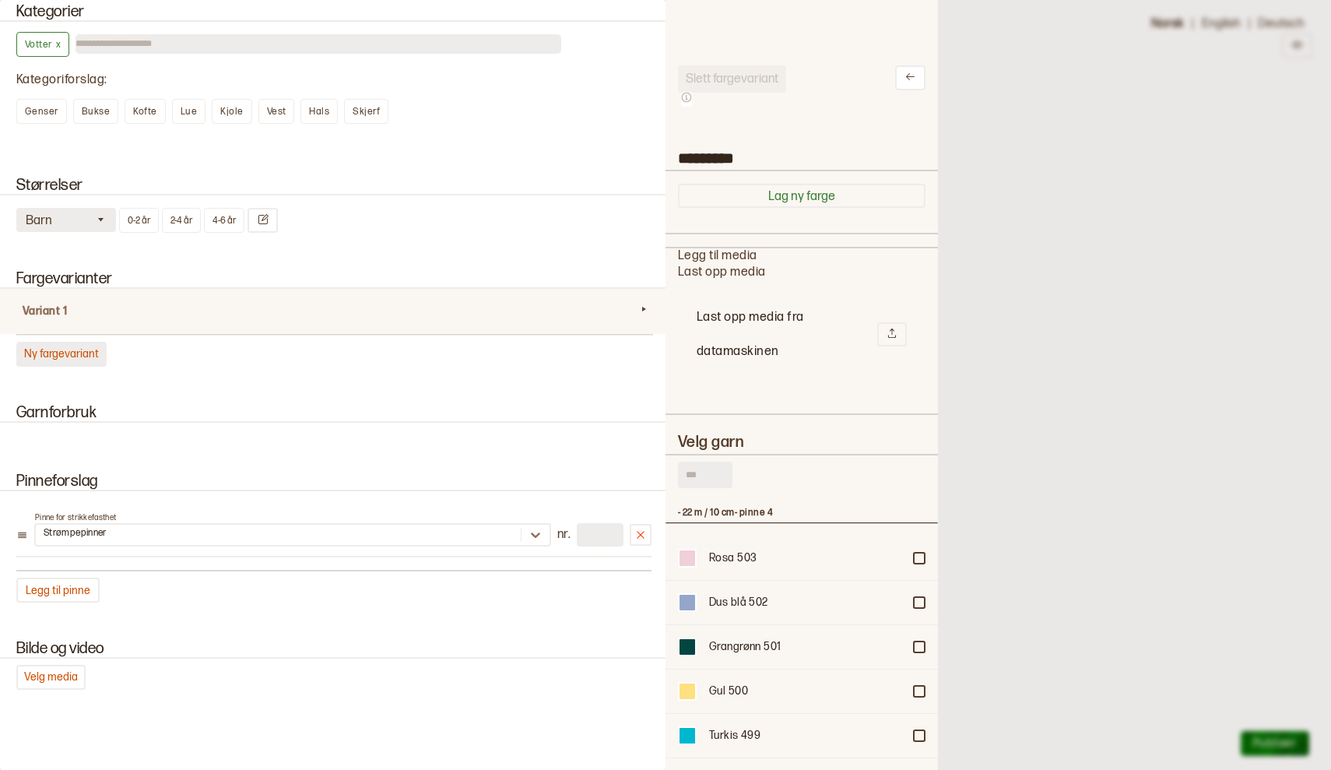
scroll to position [467, 272]
click at [704, 473] on input "text" at bounding box center [705, 475] width 54 height 26
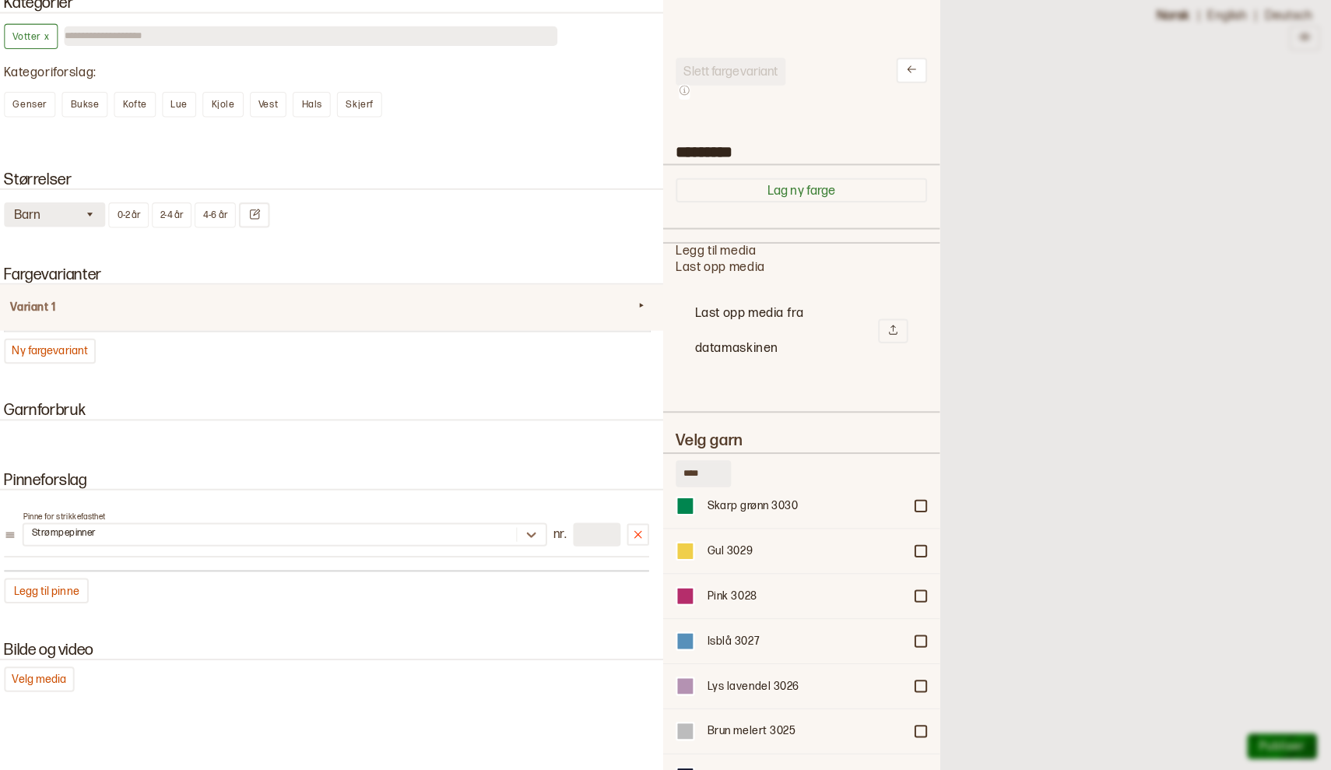
scroll to position [24724, 0]
type input "****"
click at [915, 638] on div at bounding box center [919, 642] width 9 height 9
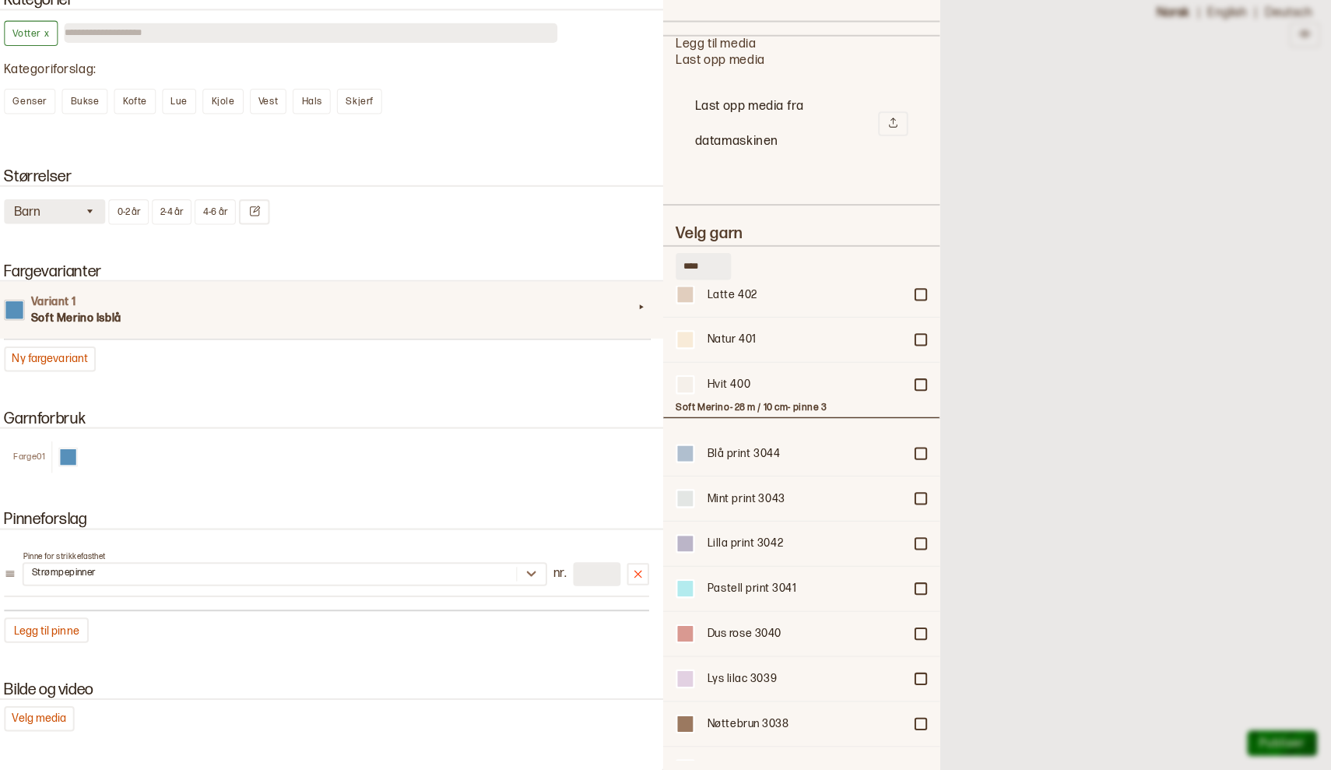
scroll to position [23956, 0]
click at [915, 451] on div at bounding box center [919, 455] width 9 height 9
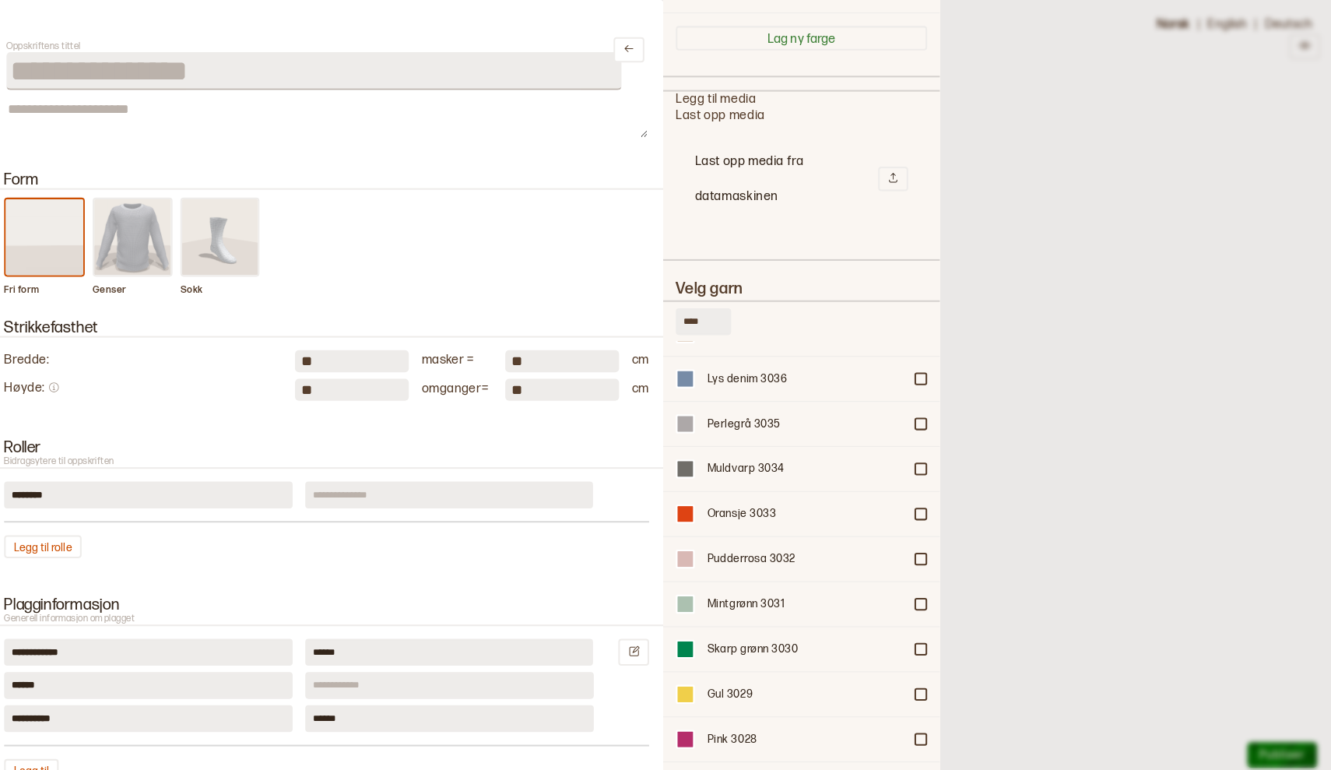
scroll to position [0, 0]
click at [626, 46] on icon "Lukk" at bounding box center [632, 48] width 12 height 12
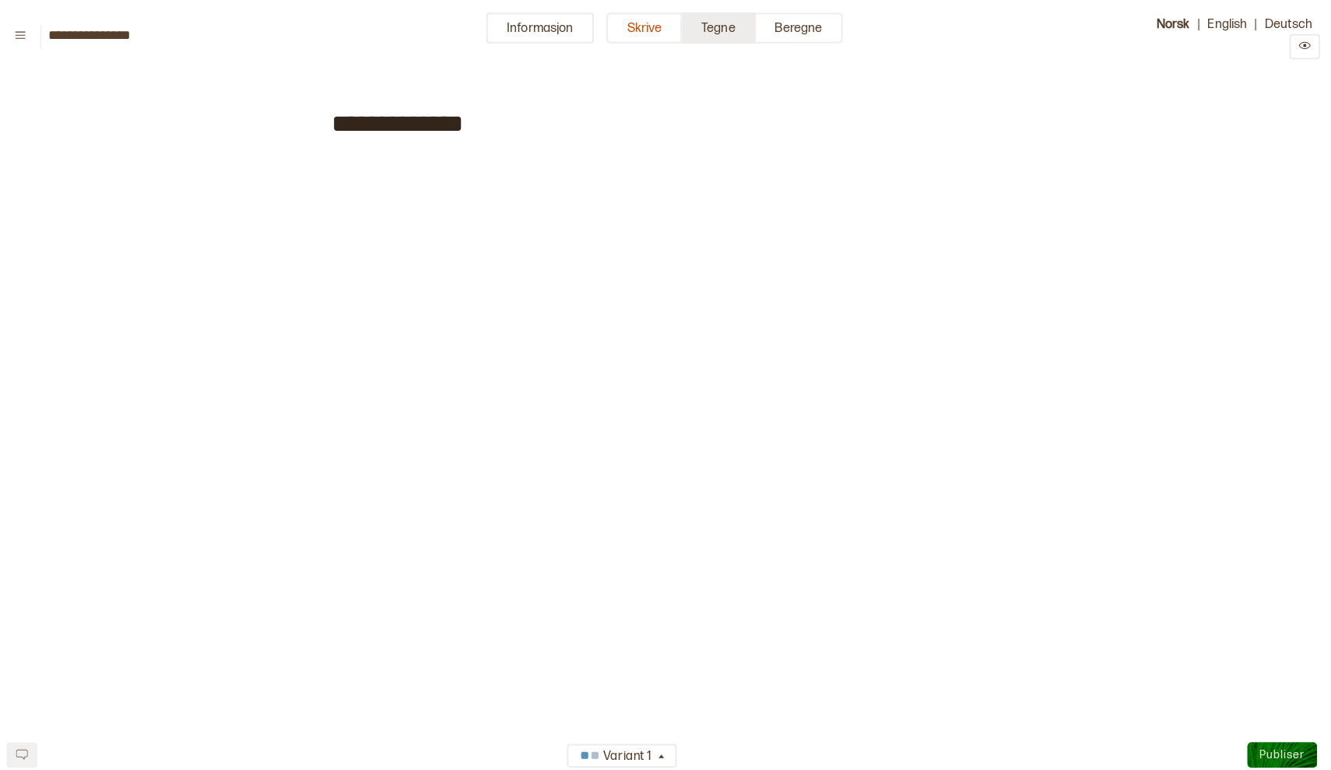
click at [711, 26] on button "Tegne" at bounding box center [720, 27] width 72 height 30
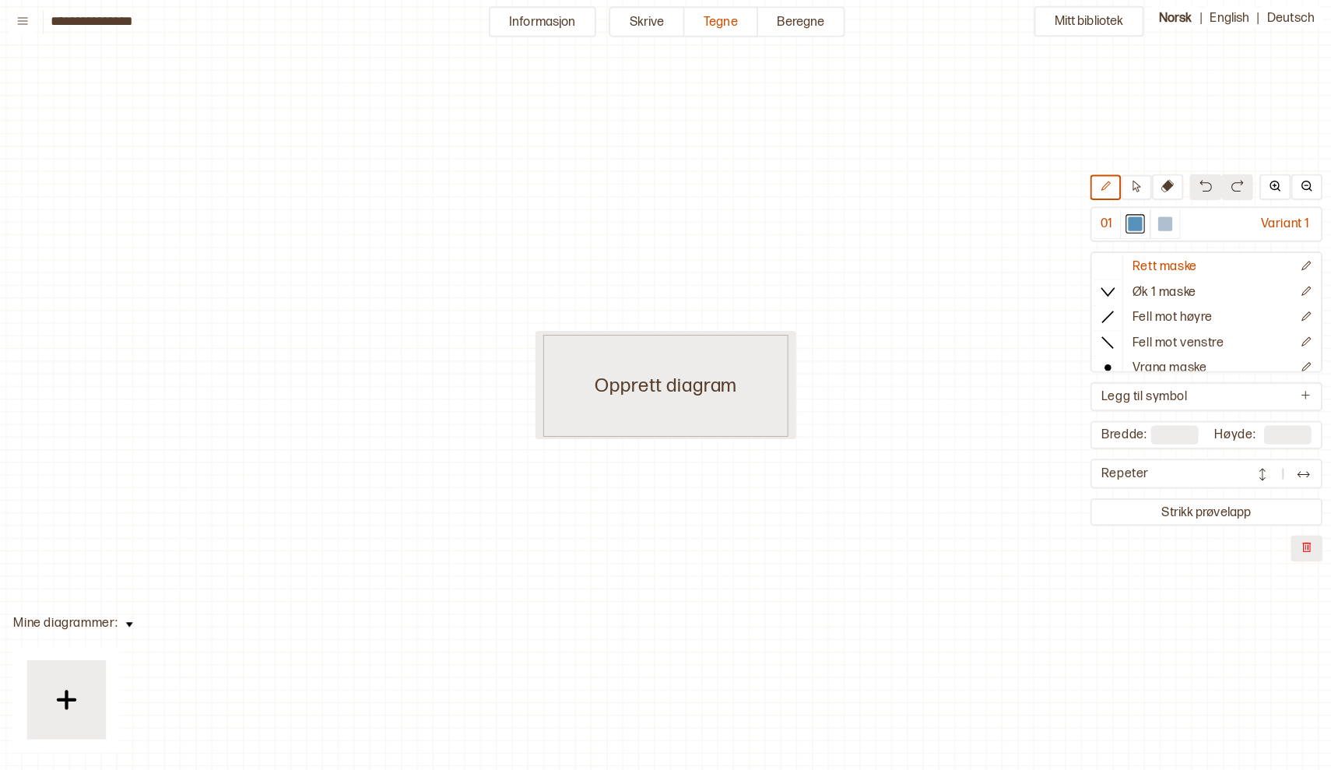
click at [674, 387] on div "Opprett diagram" at bounding box center [665, 385] width 241 height 100
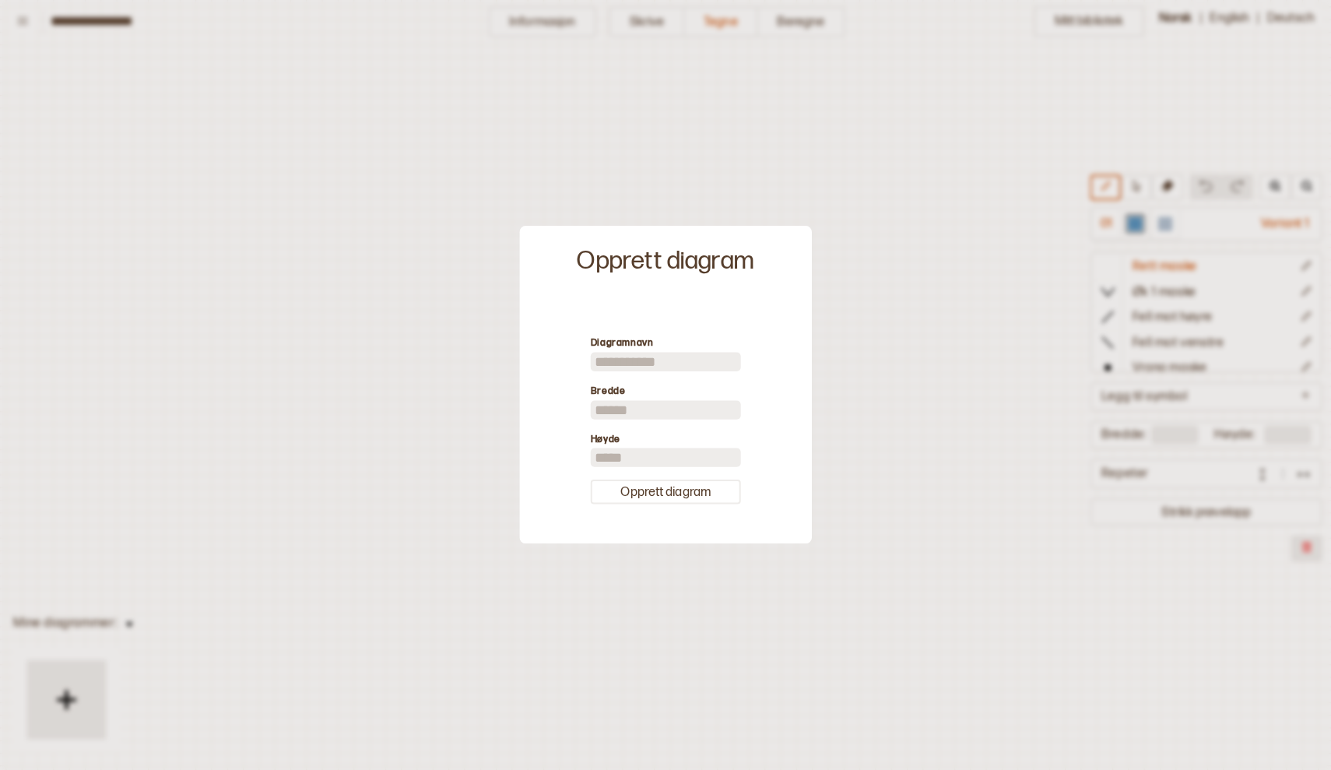
click at [634, 360] on input at bounding box center [666, 362] width 148 height 19
type input "*"
type input "*******"
click at [694, 489] on button "Opprett diagram" at bounding box center [666, 491] width 148 height 24
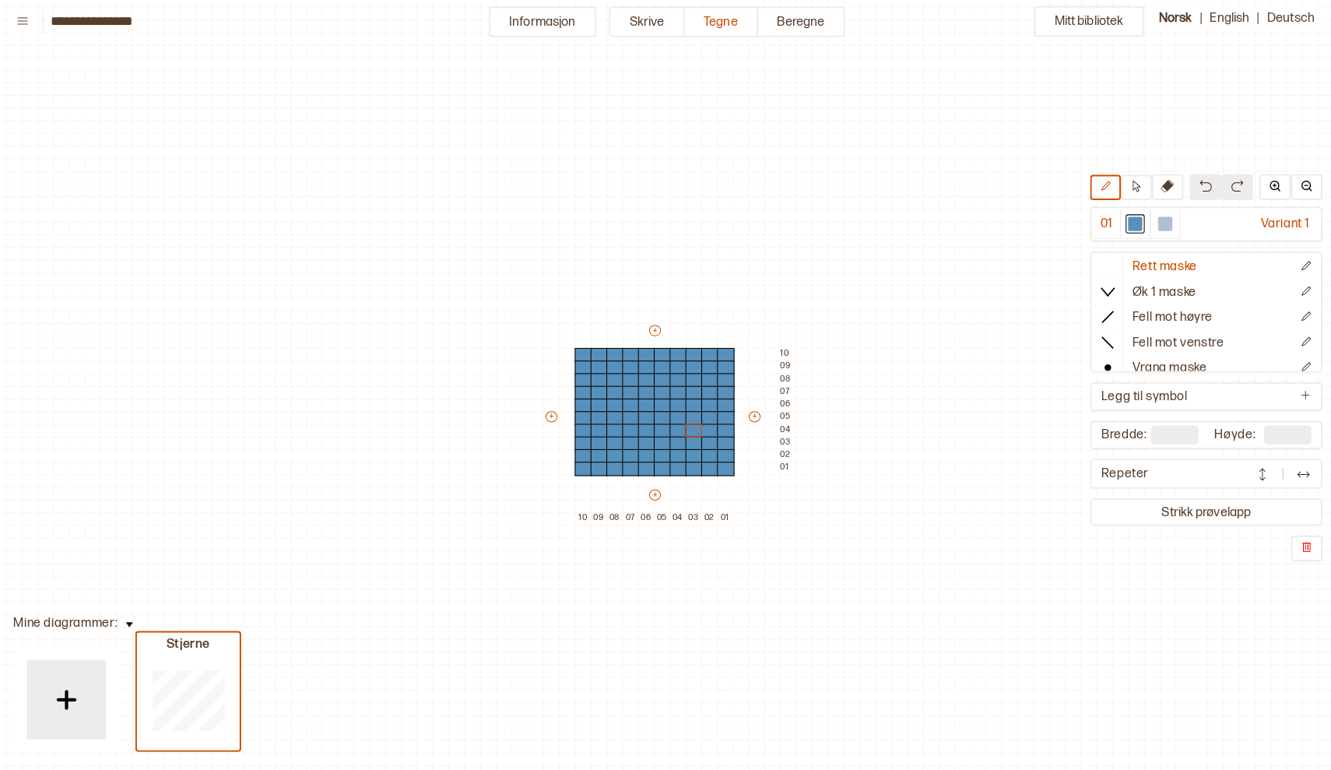
scroll to position [39, 4]
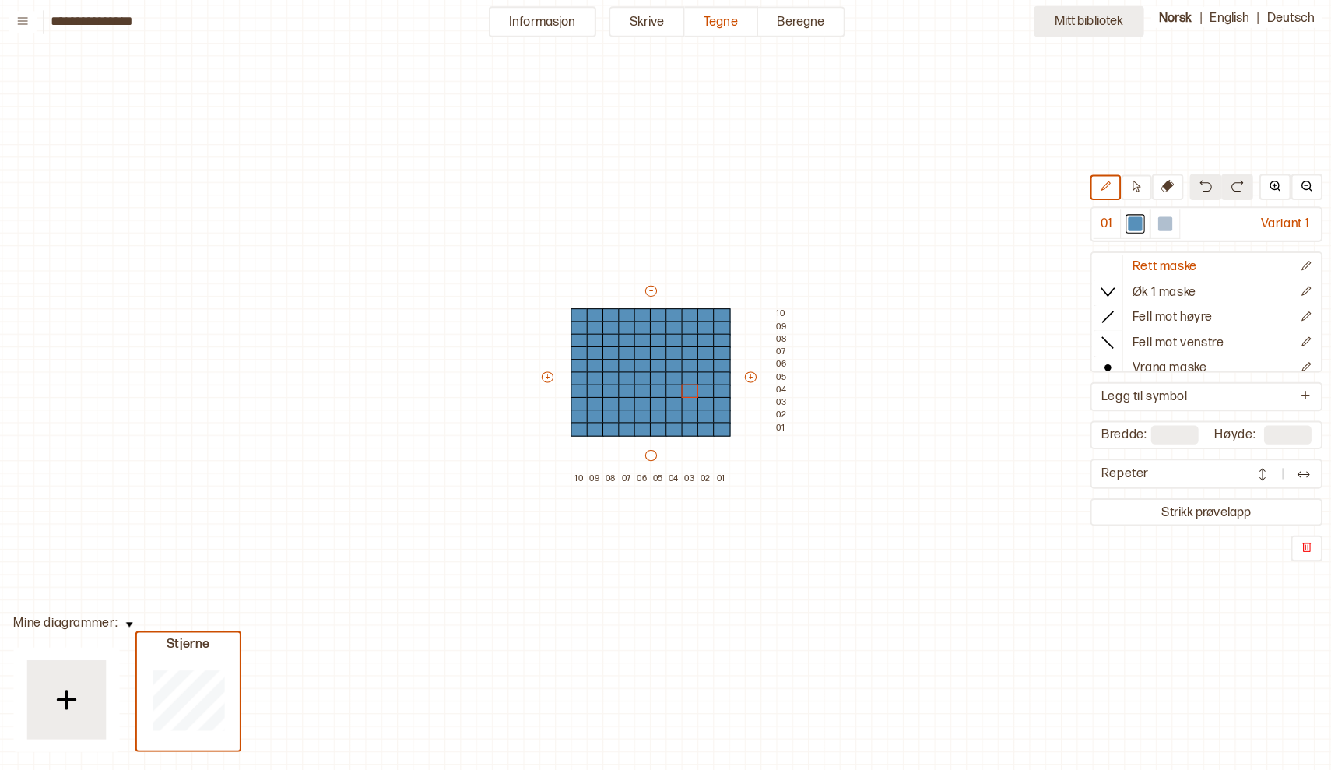
click at [1094, 23] on button "Mitt bibliotek" at bounding box center [1082, 27] width 108 height 30
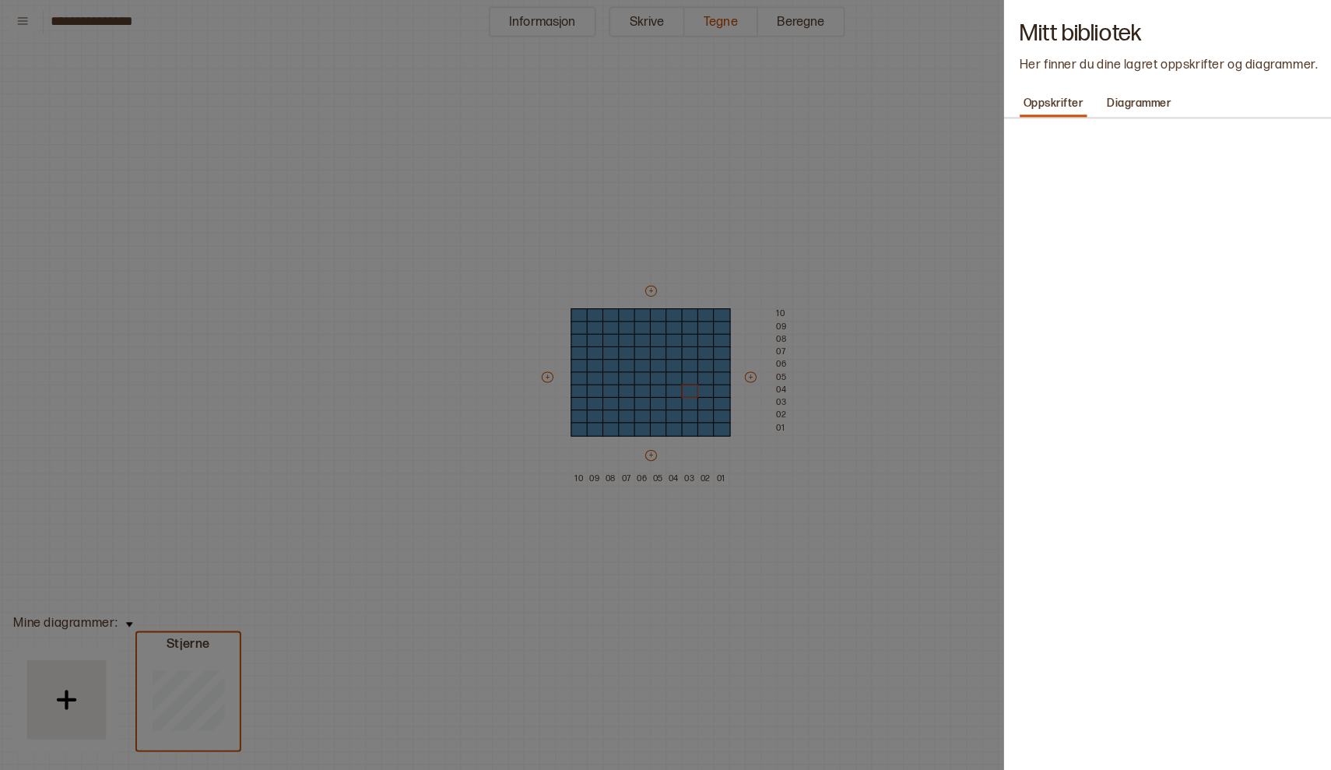
click at [1094, 31] on h1 "Mitt bibliotek" at bounding box center [1165, 39] width 302 height 16
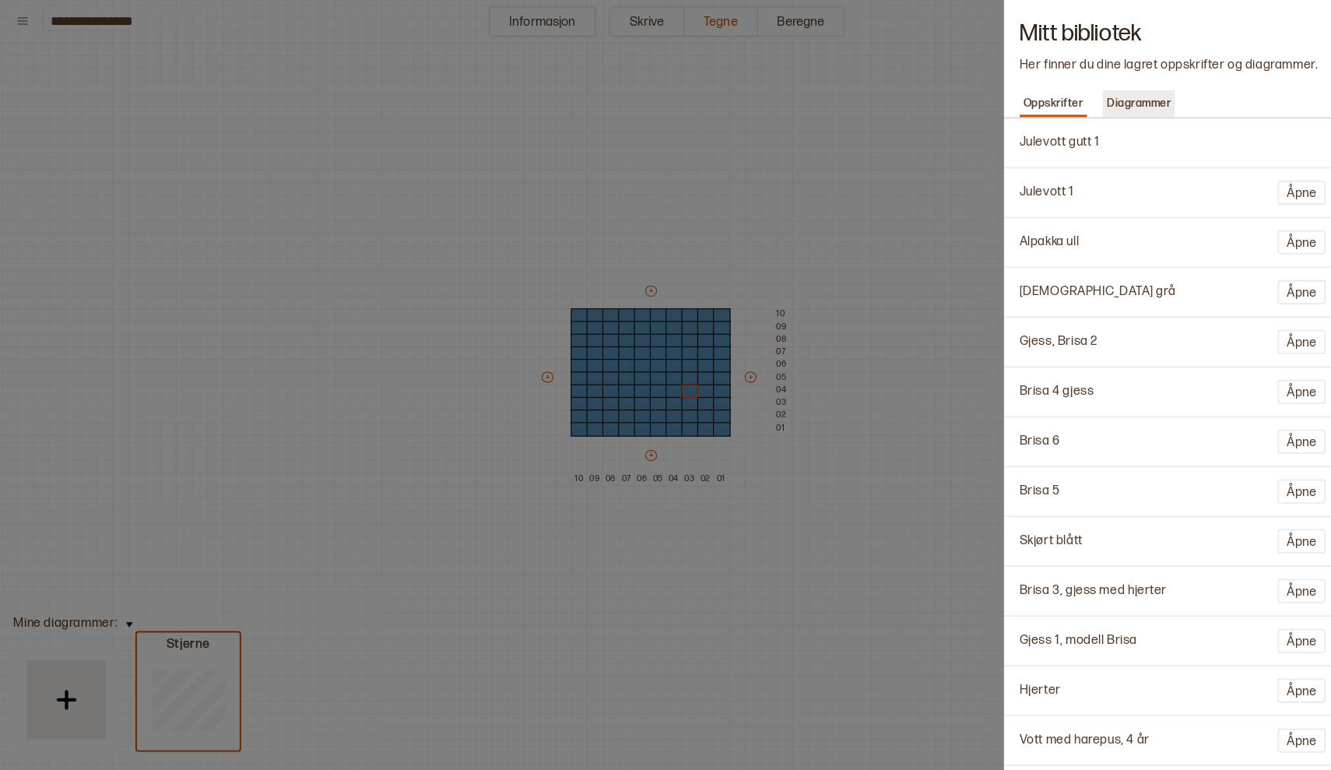
click at [1114, 100] on p "Diagrammer" at bounding box center [1131, 108] width 71 height 22
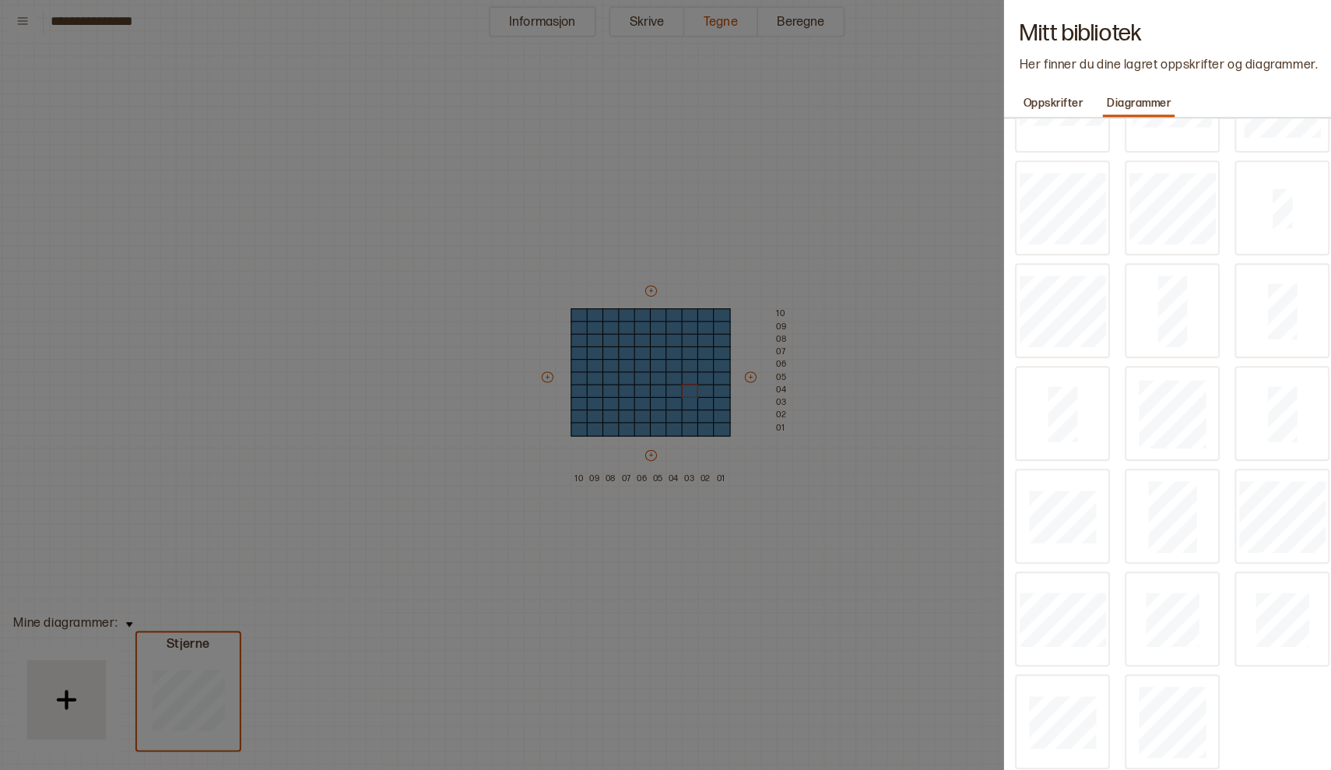
scroll to position [1087, 0]
click at [1152, 703] on img at bounding box center [1164, 703] width 31 height 31
type input "**"
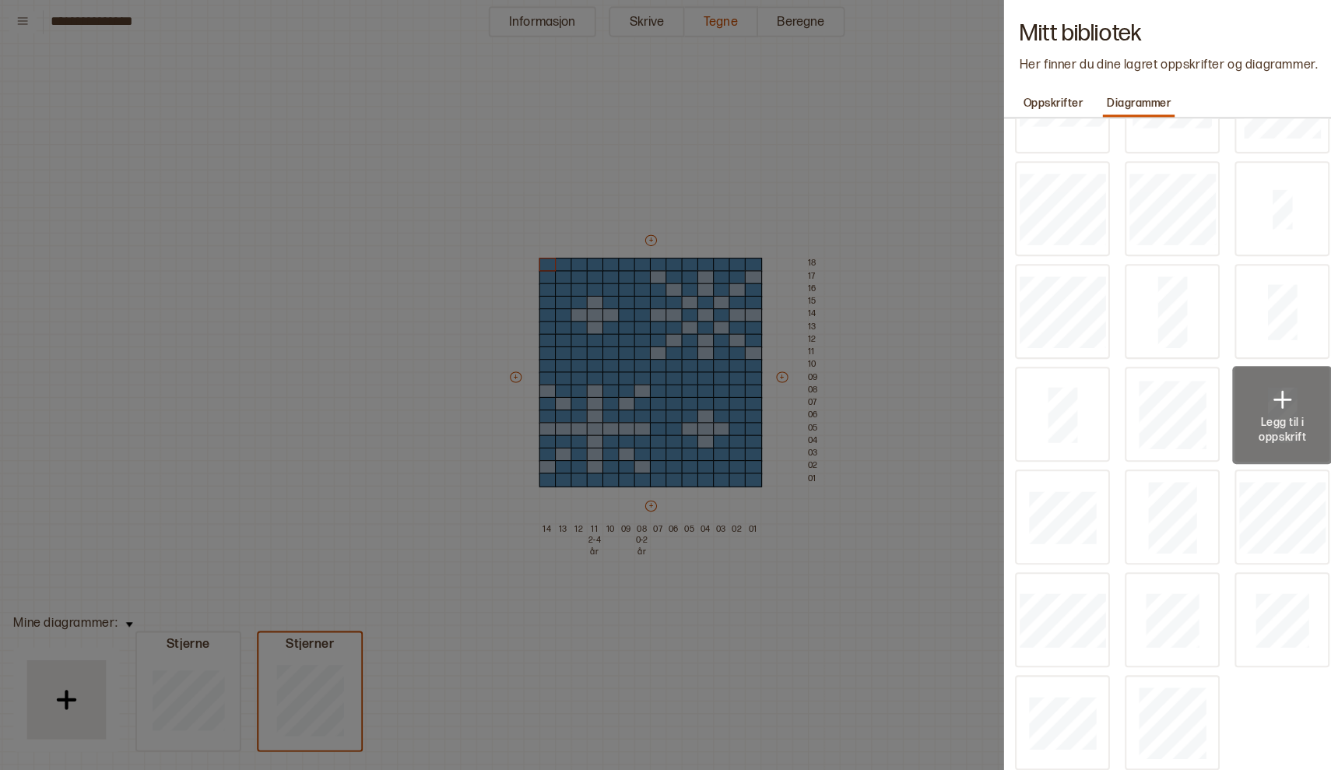
click at [1259, 423] on p "Legg til i oppskrift" at bounding box center [1272, 430] width 54 height 28
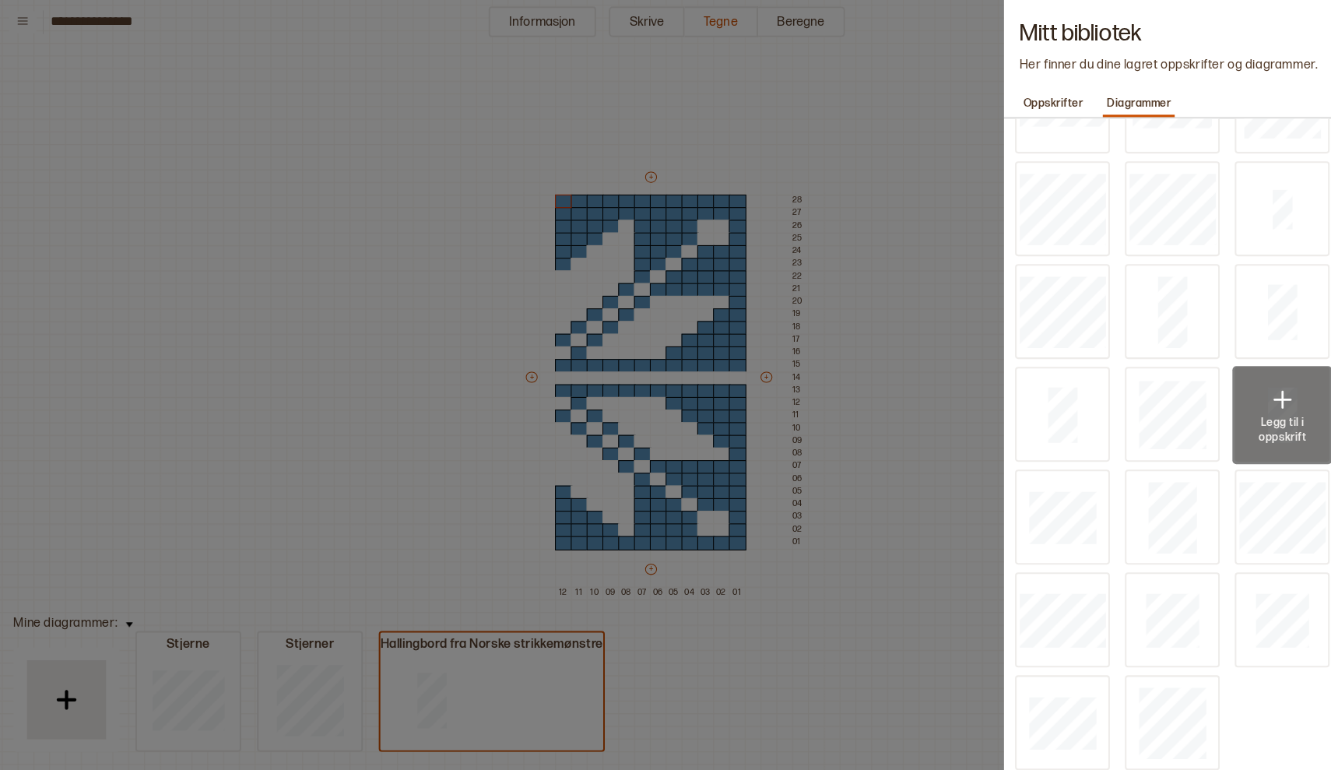
type input "**"
click at [837, 697] on div at bounding box center [665, 385] width 1331 height 770
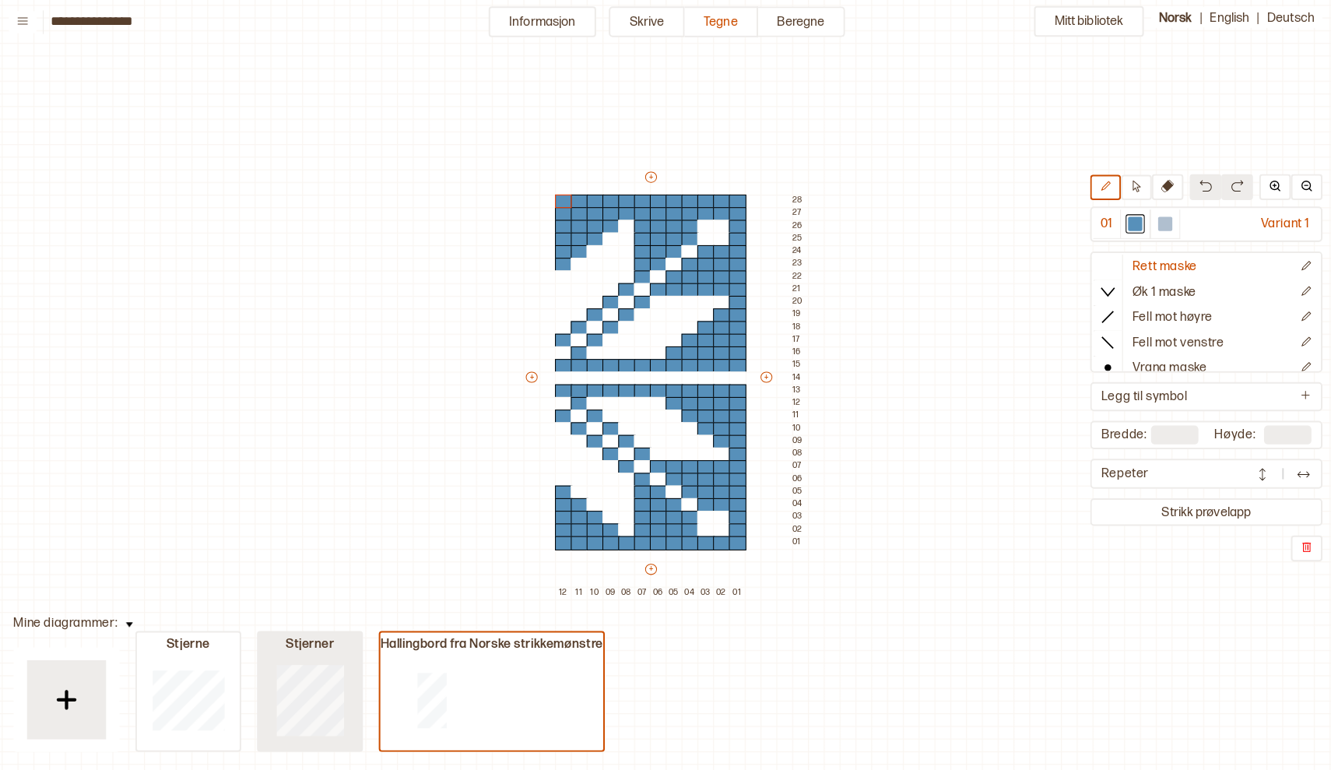
type input "**"
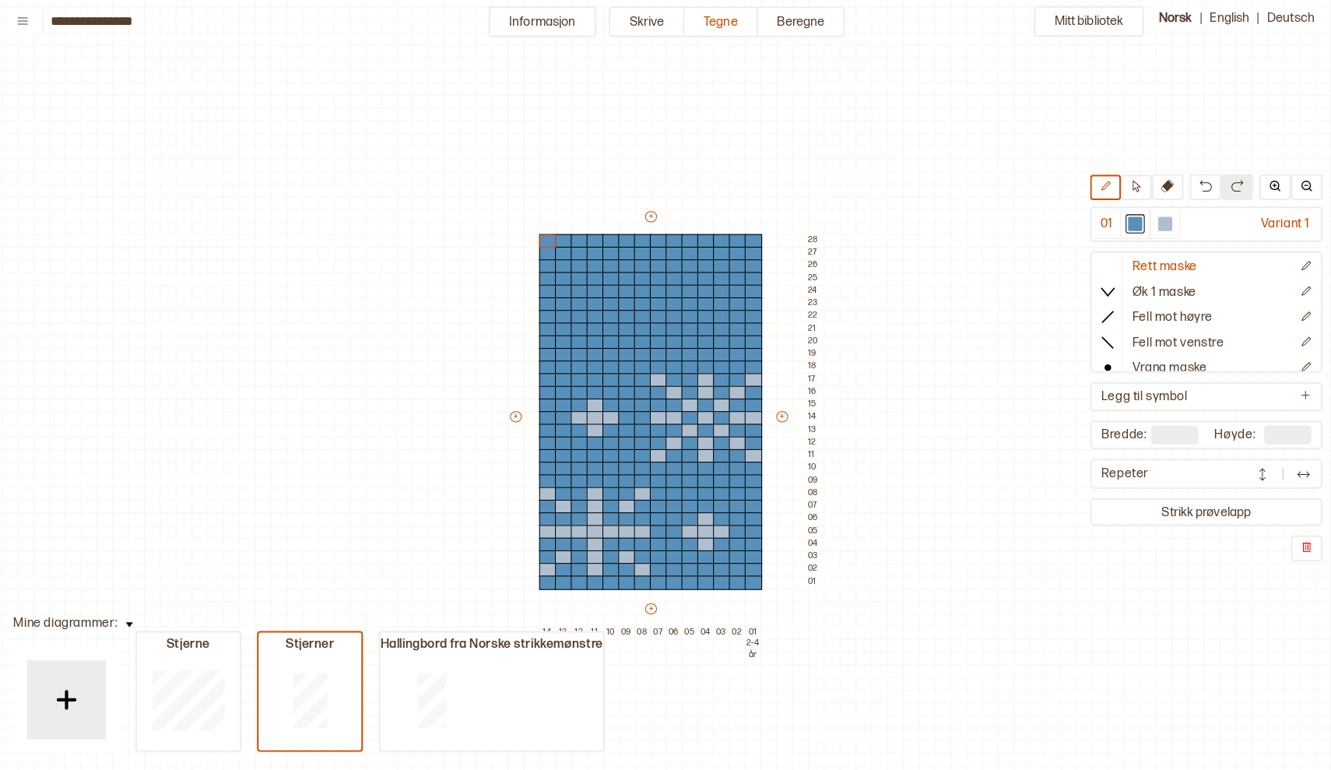
scroll to position [0, 4]
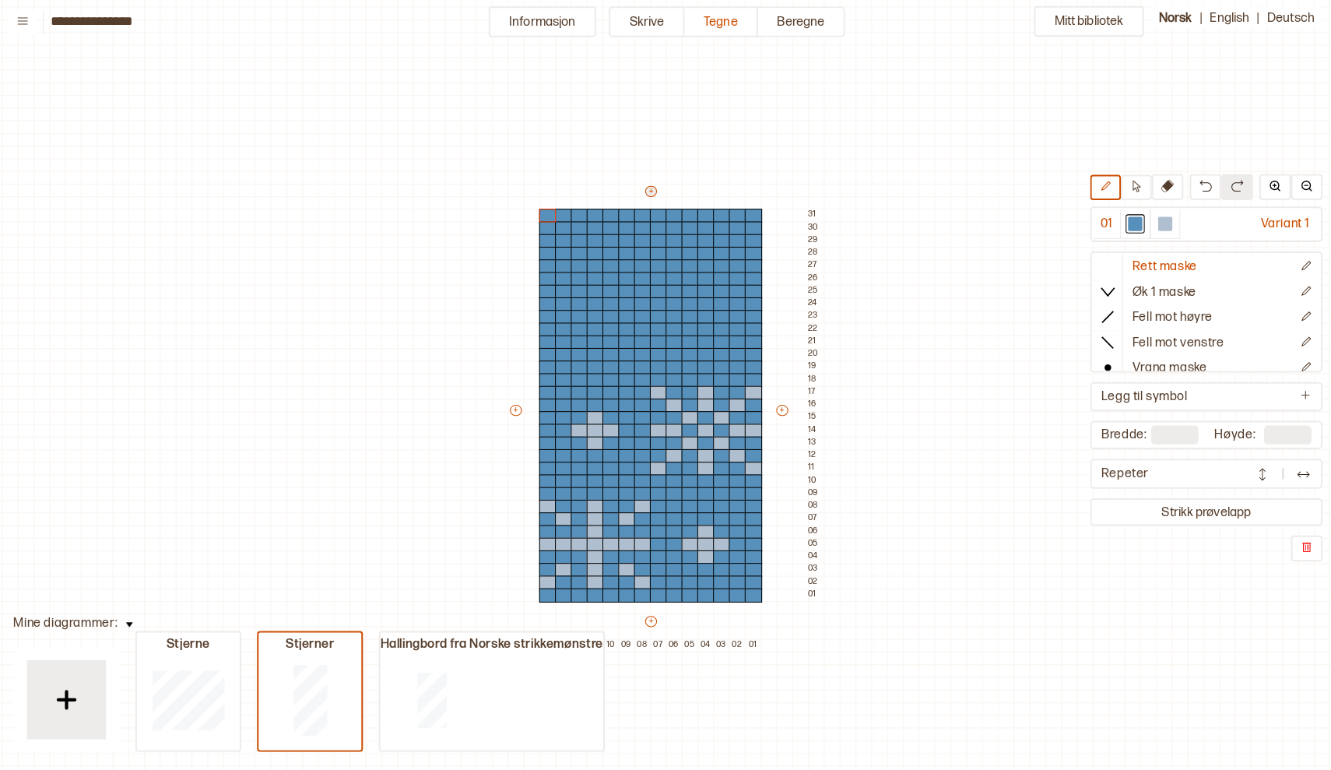
type input "**"
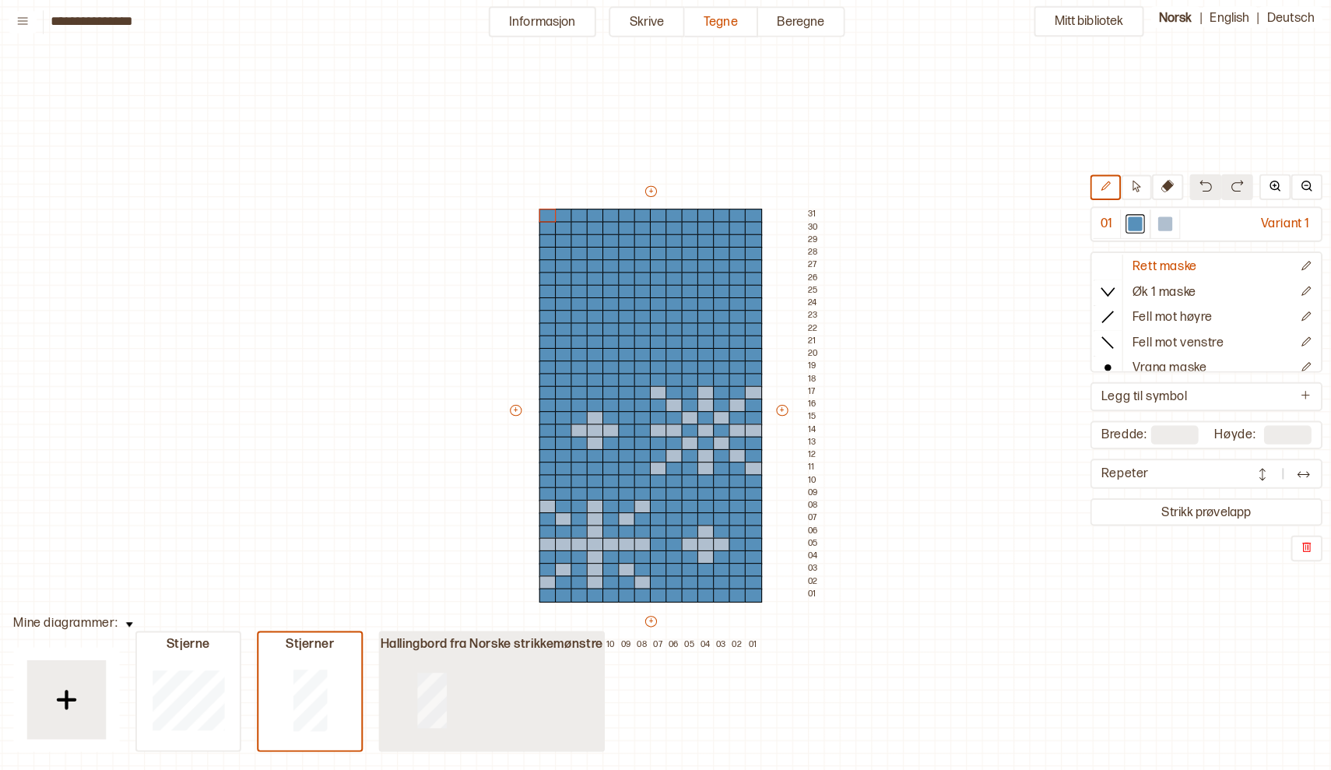
type input "**"
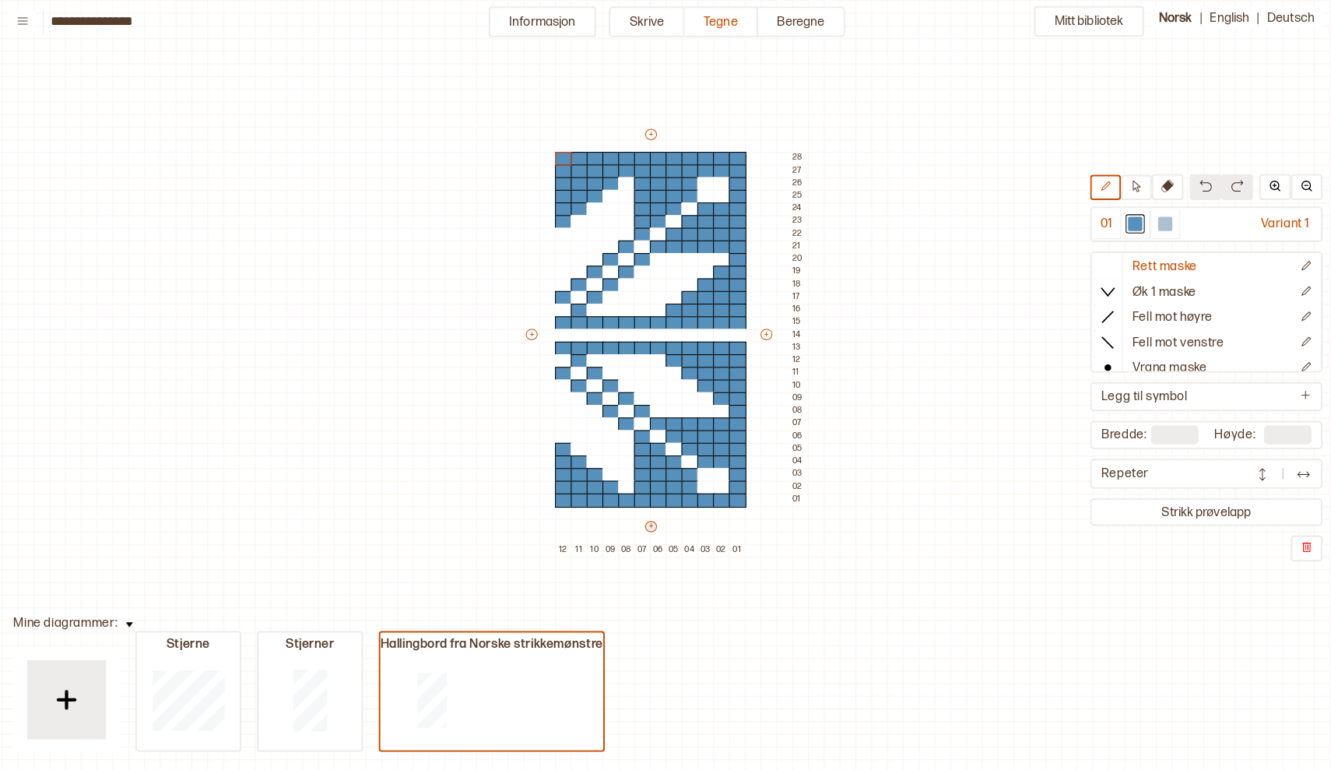
scroll to position [86, 5]
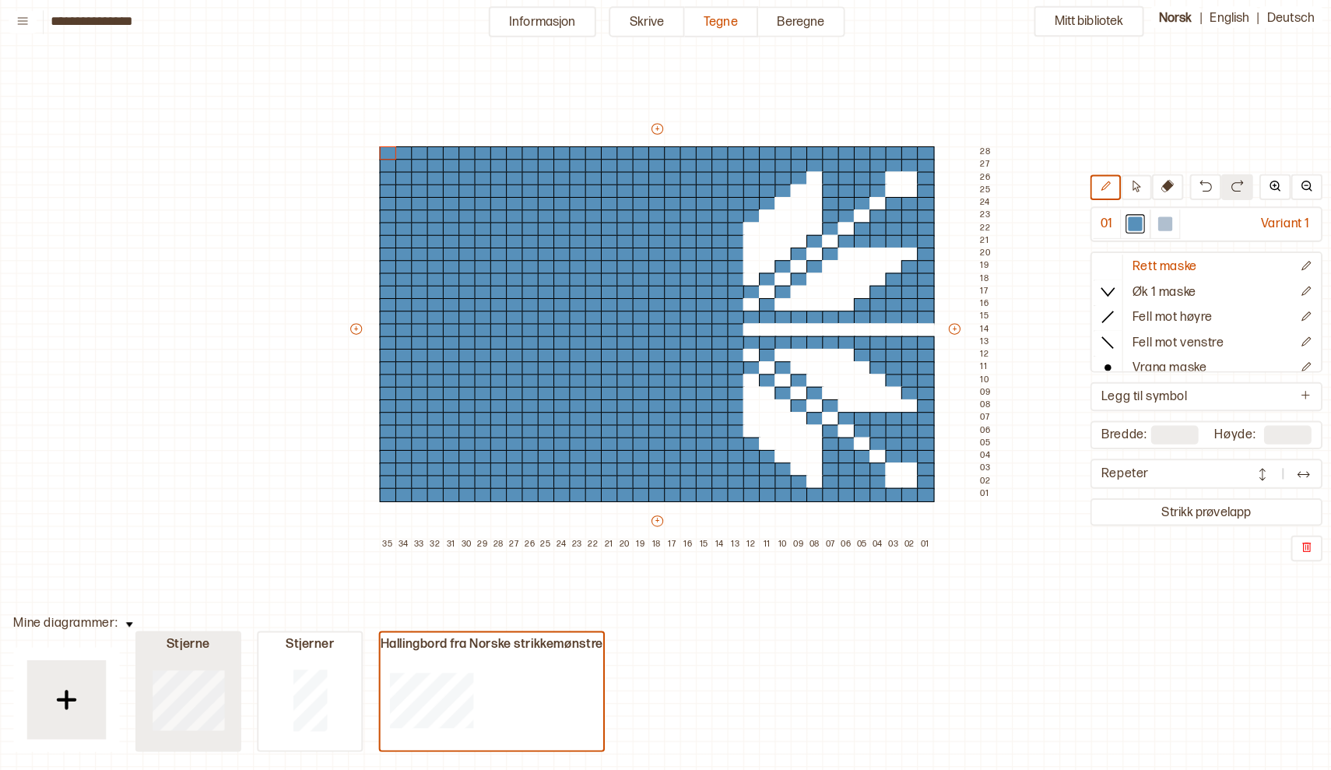
type input "**"
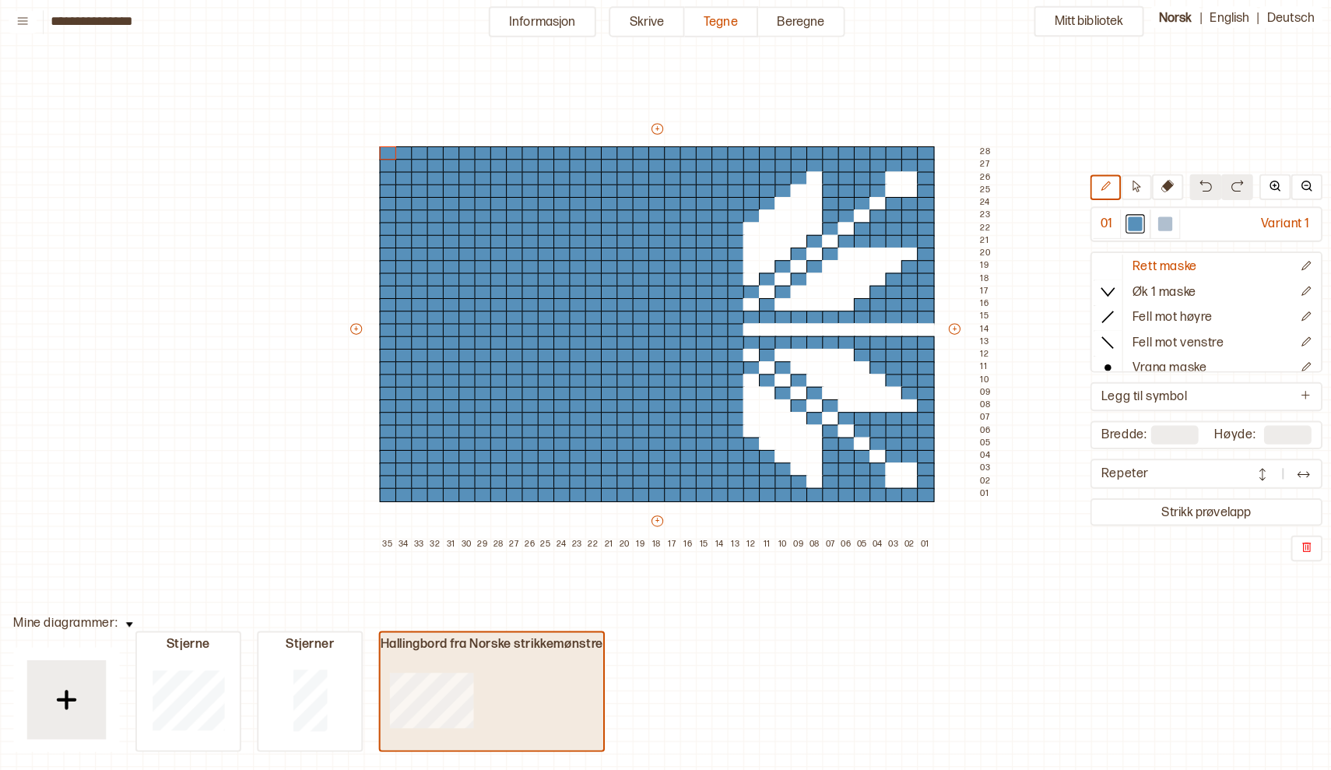
type input "**"
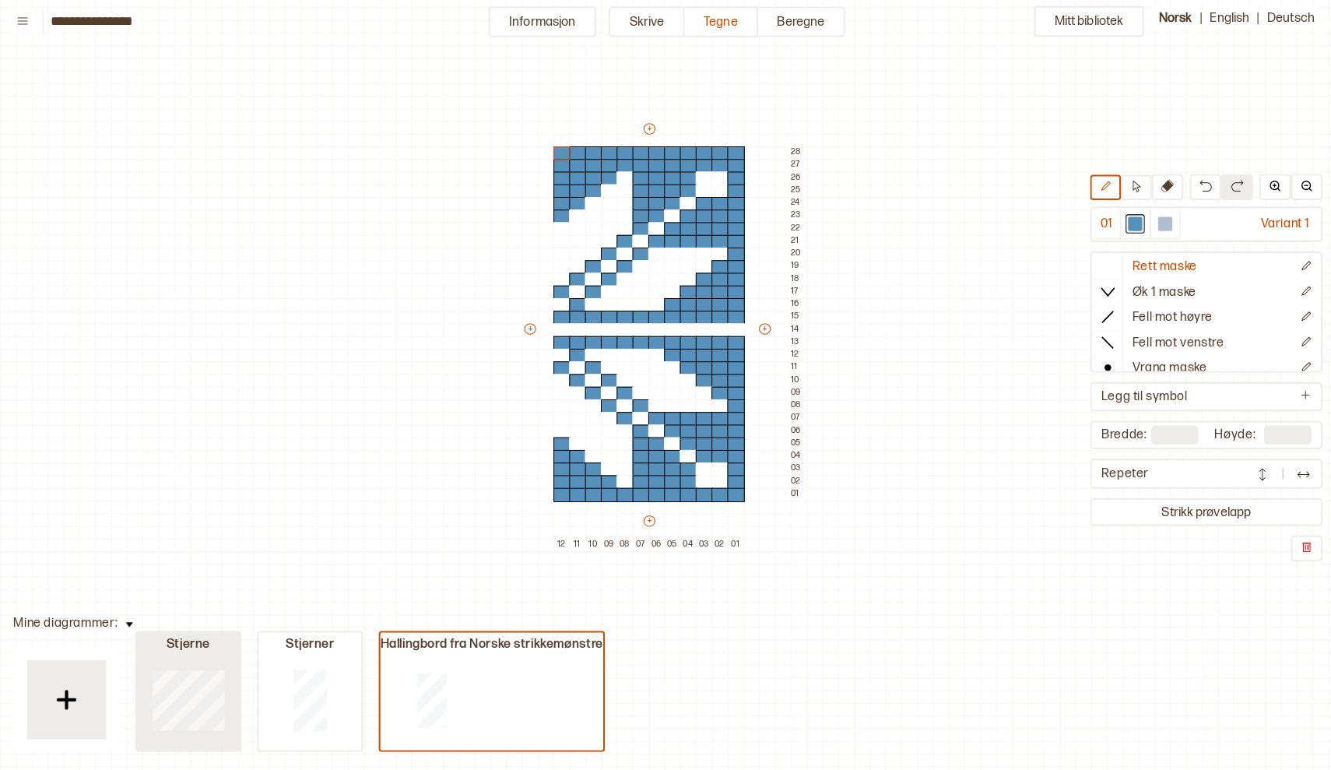
type input "**"
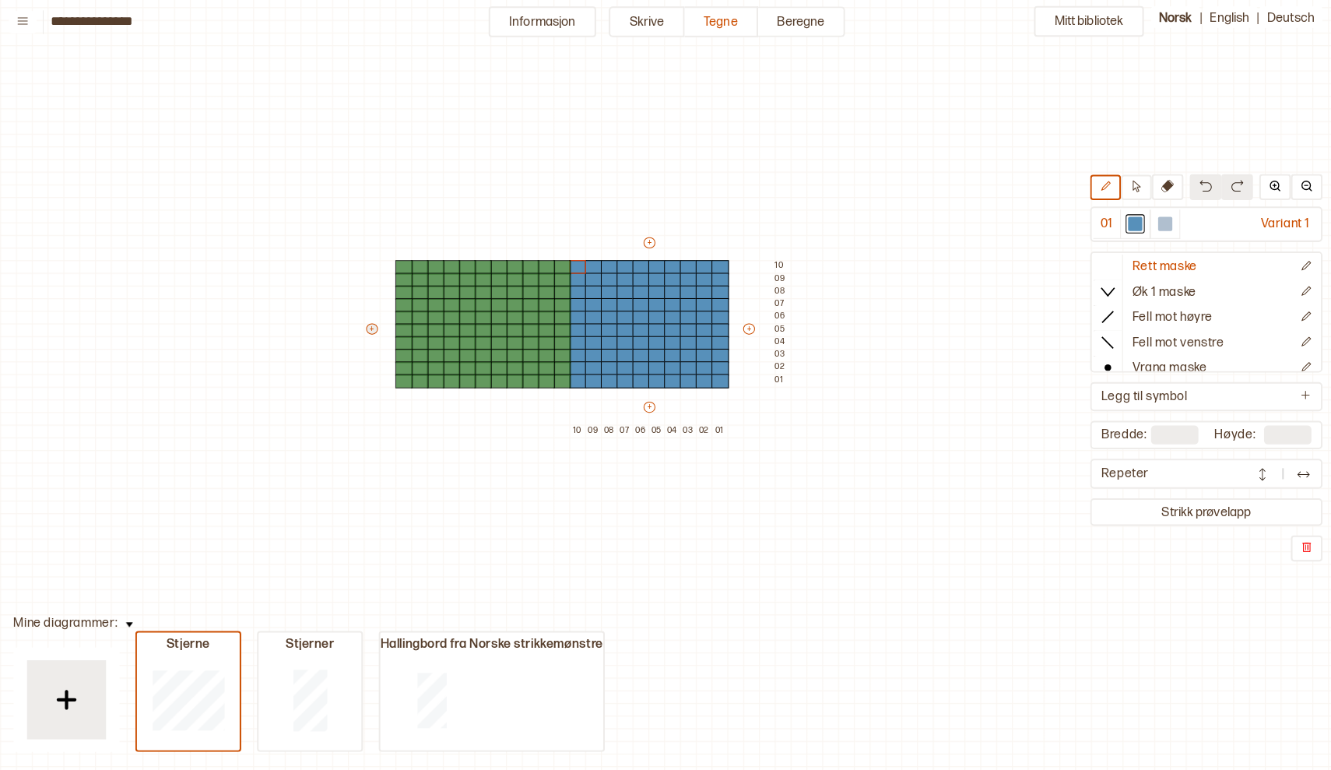
type input "**"
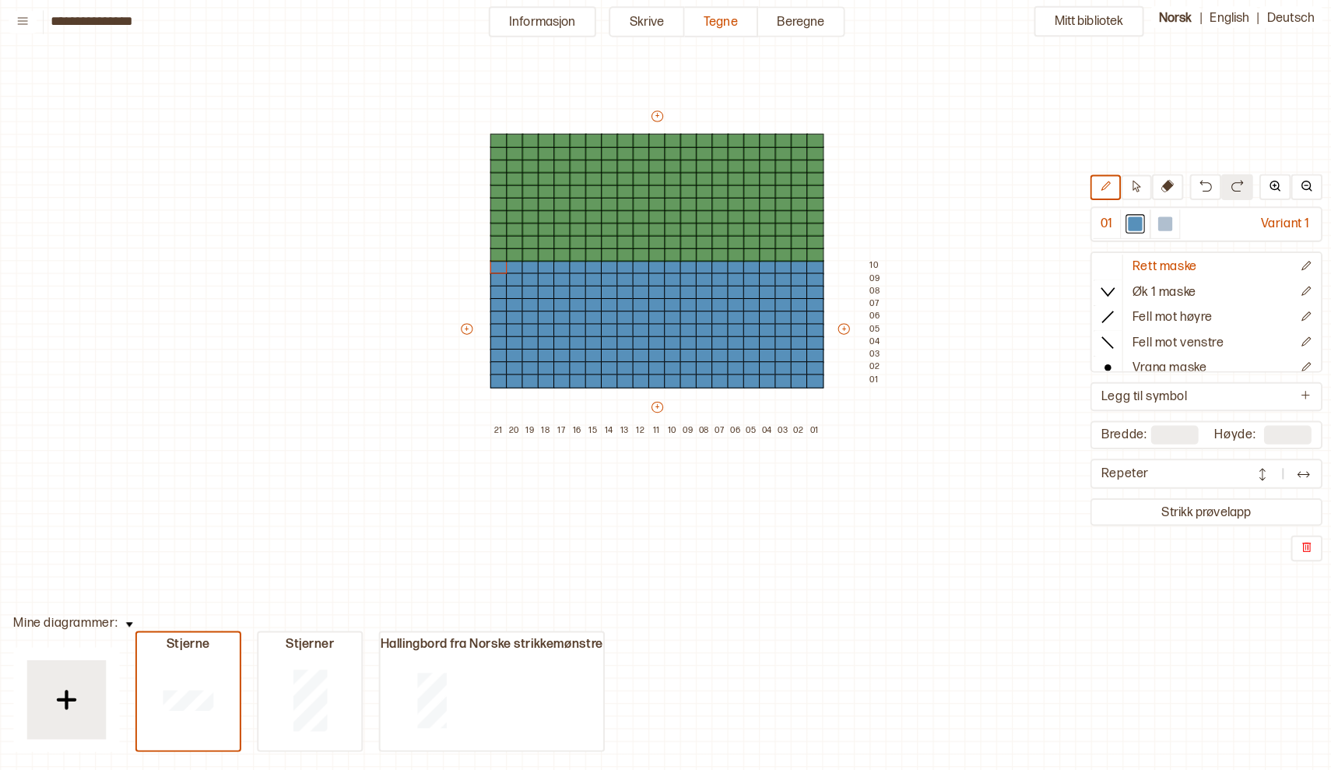
type input "**"
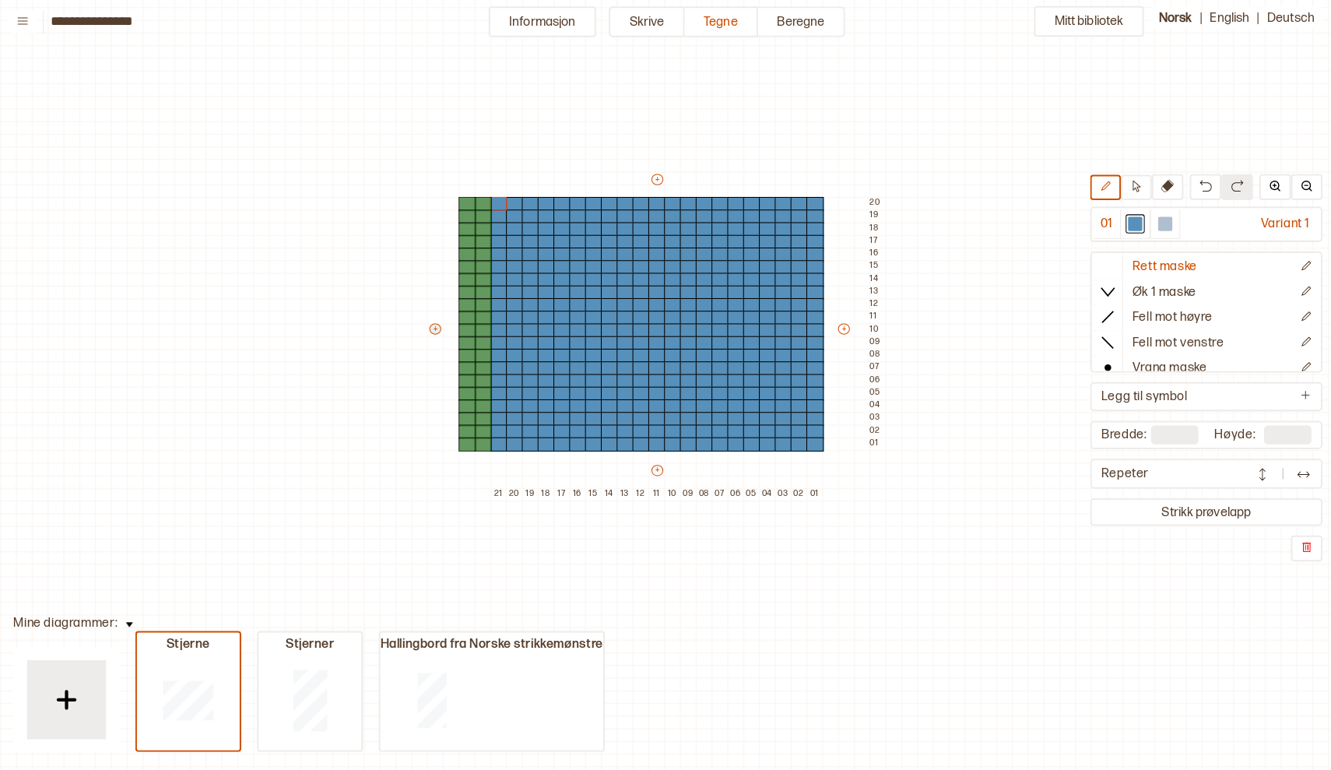
type input "**"
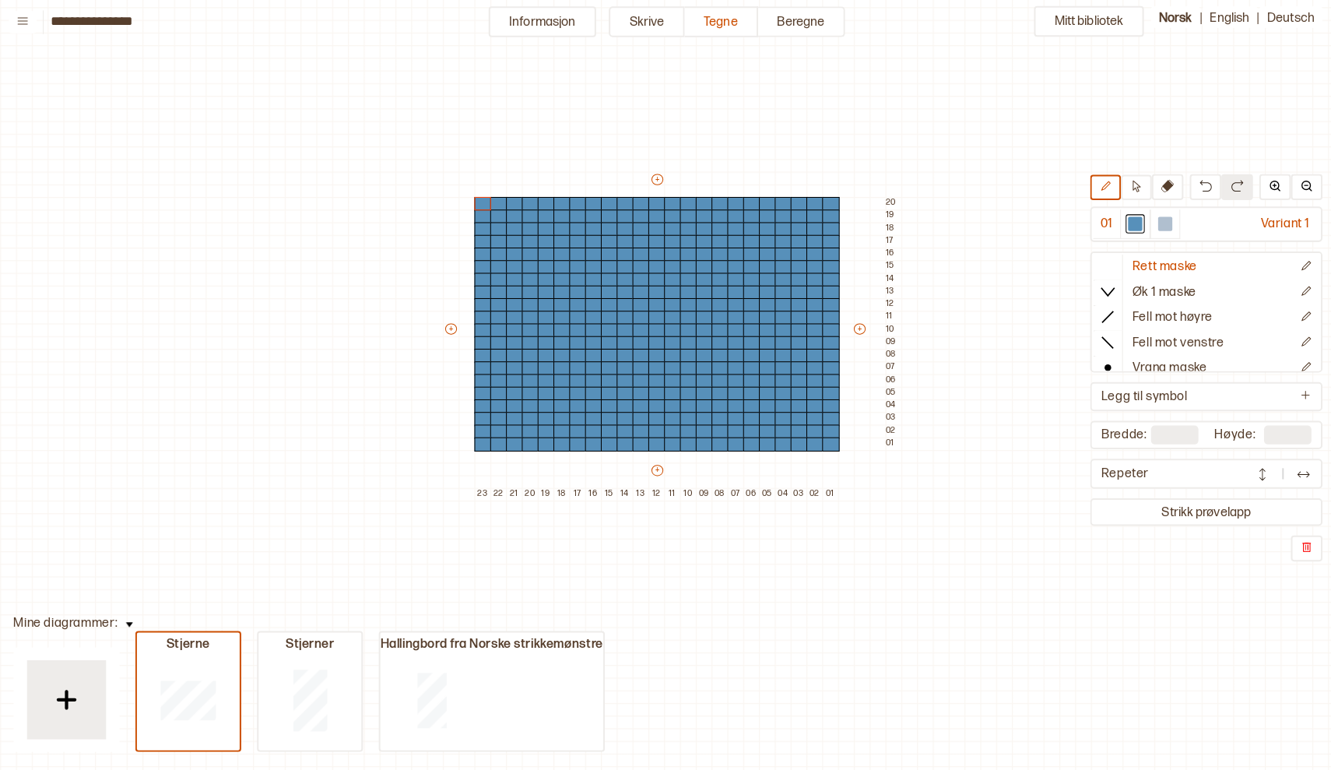
click at [416, 486] on div "Mitt bibliotek 01 Variant 1 Rett maske Øk 1 maske Fell mot høyre Fell mot venst…" at bounding box center [1326, 684] width 2662 height 1540
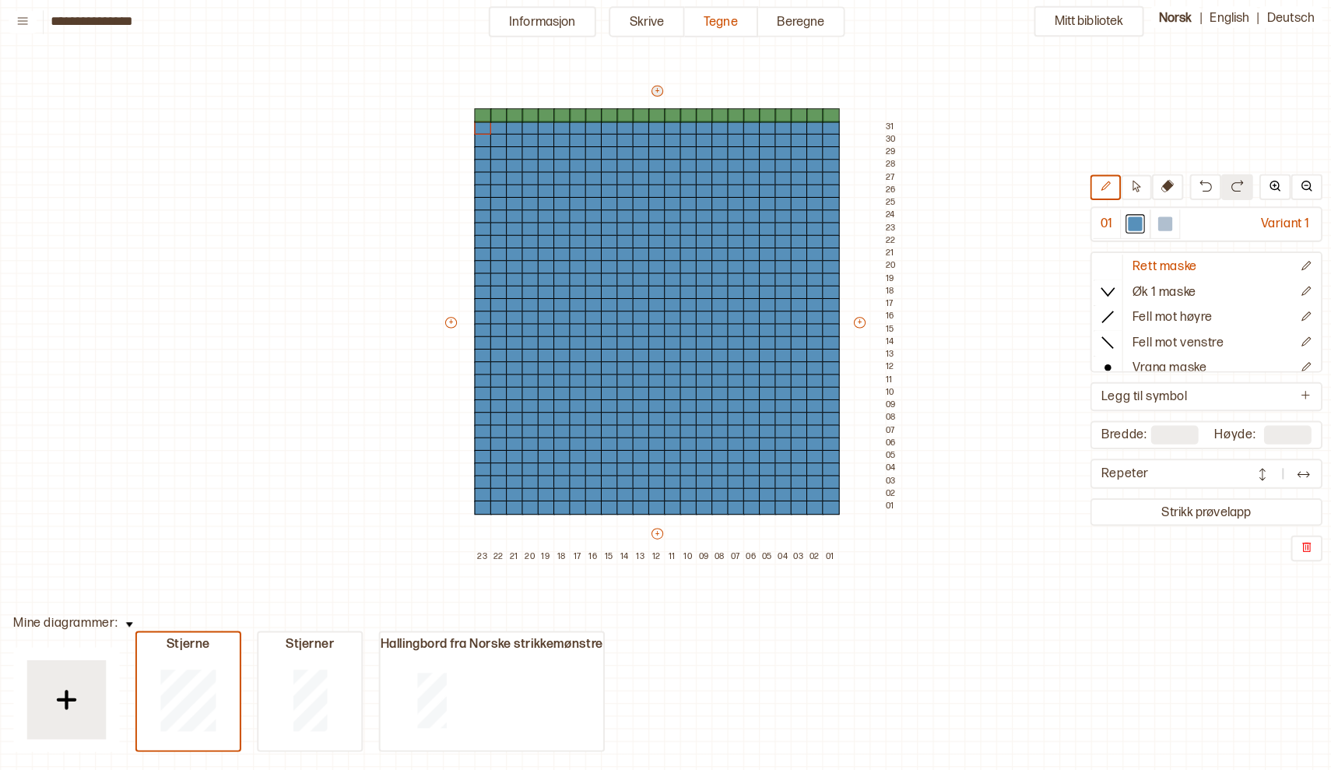
type input "**"
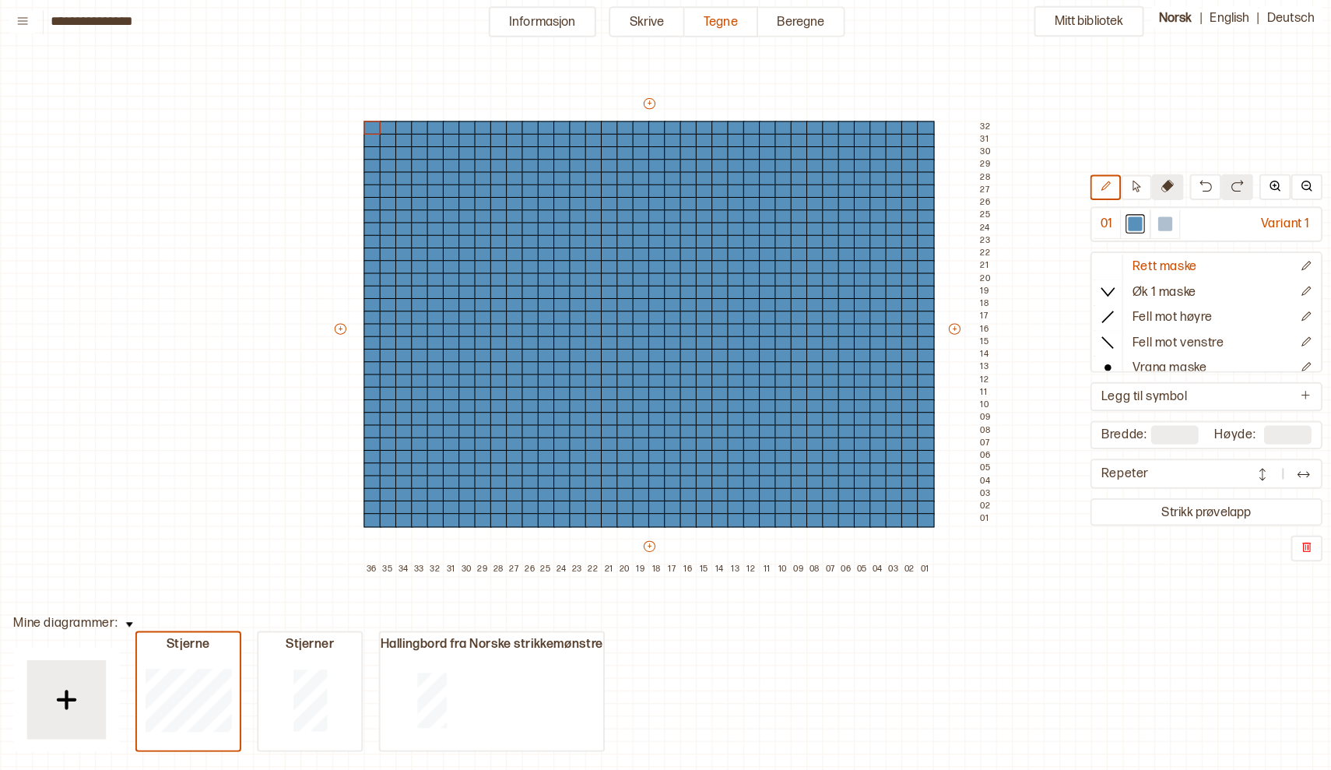
click at [1154, 183] on icon at bounding box center [1160, 189] width 12 height 12
click at [602, 512] on div at bounding box center [610, 518] width 17 height 14
click at [586, 515] on div at bounding box center [594, 518] width 17 height 14
click at [524, 511] on div at bounding box center [532, 518] width 17 height 14
click at [508, 511] on div at bounding box center [516, 518] width 17 height 14
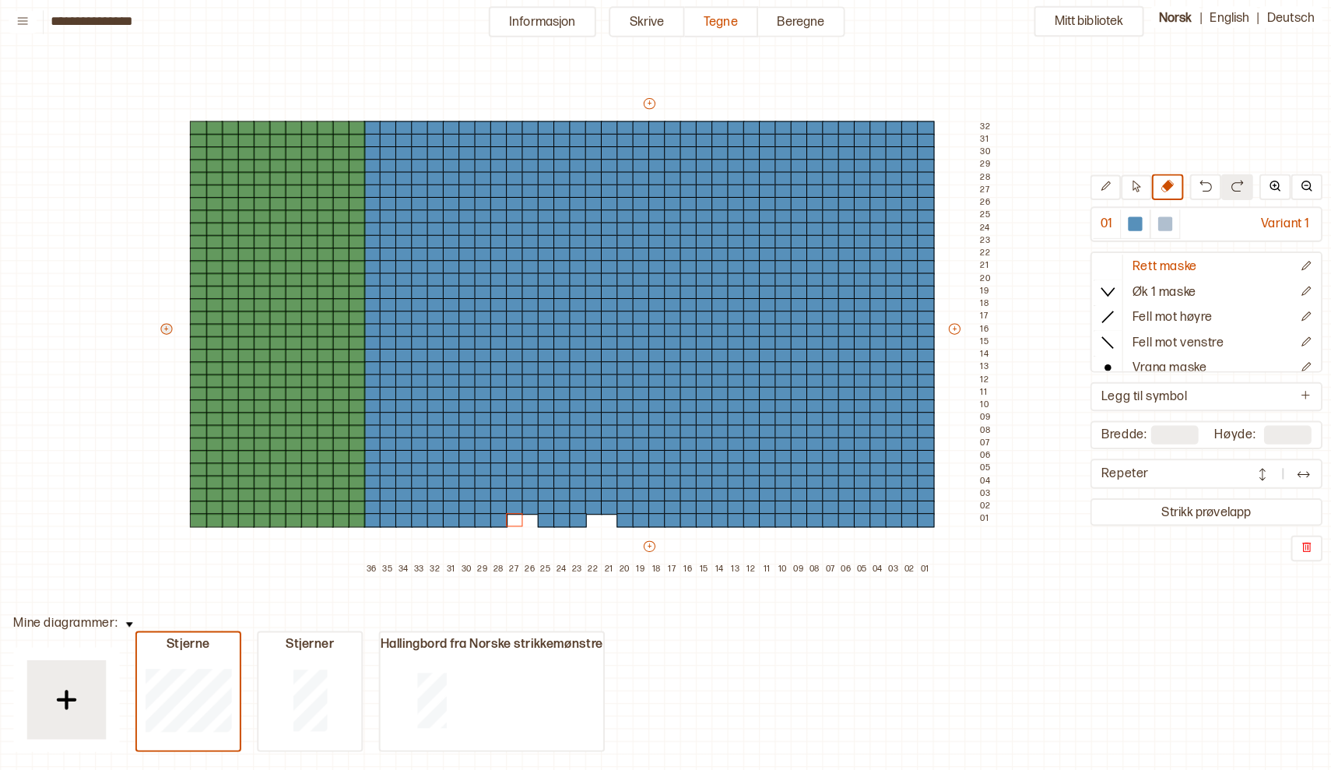
type input "**"
click at [148, 342] on div "Mitt bibliotek 01 Variant 1 Rett maske Øk 1 maske Fell mot høyre Fell mot venst…" at bounding box center [1326, 684] width 2662 height 1540
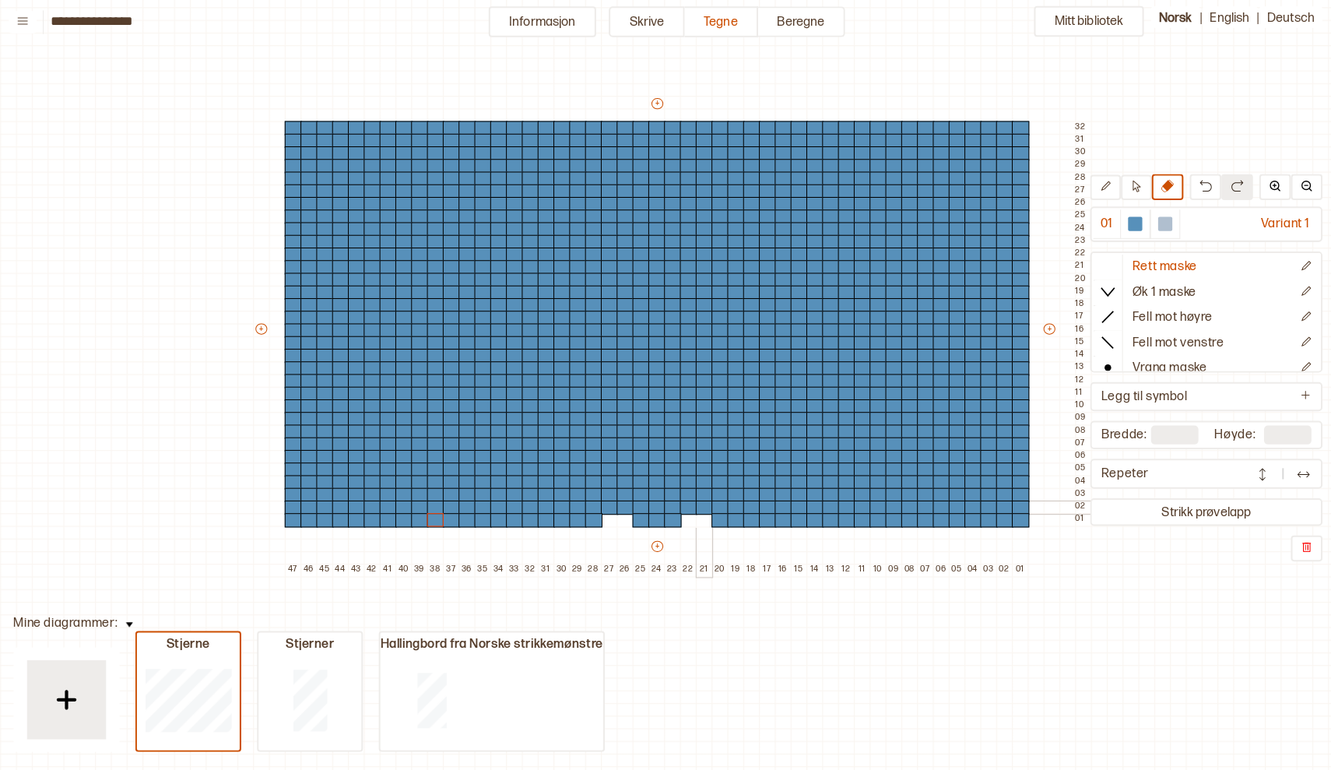
click at [697, 499] on div at bounding box center [703, 506] width 17 height 14
click at [680, 499] on div at bounding box center [688, 506] width 17 height 14
click at [695, 486] on div at bounding box center [703, 493] width 17 height 14
click at [680, 486] on div at bounding box center [688, 493] width 17 height 14
click at [617, 501] on div at bounding box center [625, 506] width 17 height 14
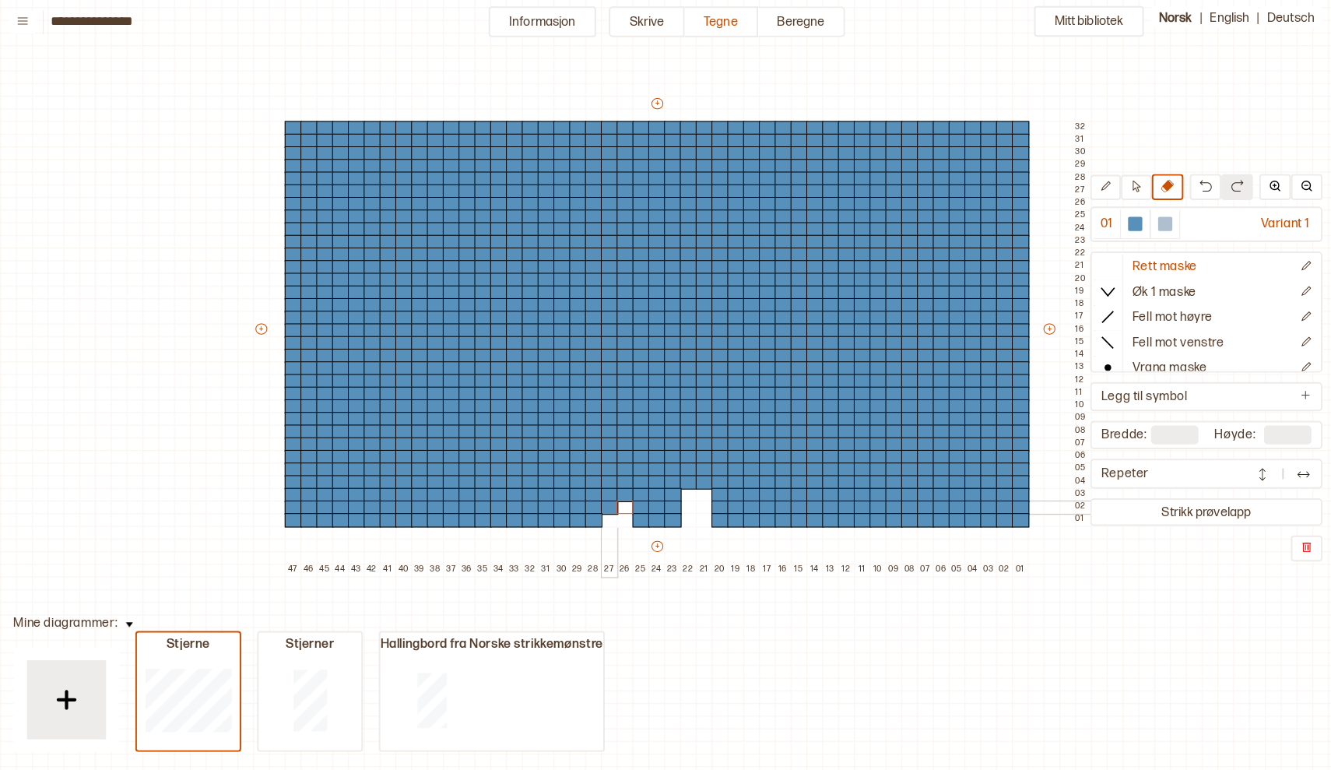
click at [602, 499] on div at bounding box center [610, 506] width 17 height 14
click at [617, 486] on div at bounding box center [625, 493] width 17 height 14
click at [602, 487] on div at bounding box center [610, 493] width 17 height 14
click at [692, 480] on div "+ + + + 47 46 45 44 43 42 41 40 39 38 37 36 35 34 33 32 31 30 29 28 27 26 25 24…" at bounding box center [671, 336] width 825 height 473
click at [695, 462] on div at bounding box center [703, 469] width 17 height 14
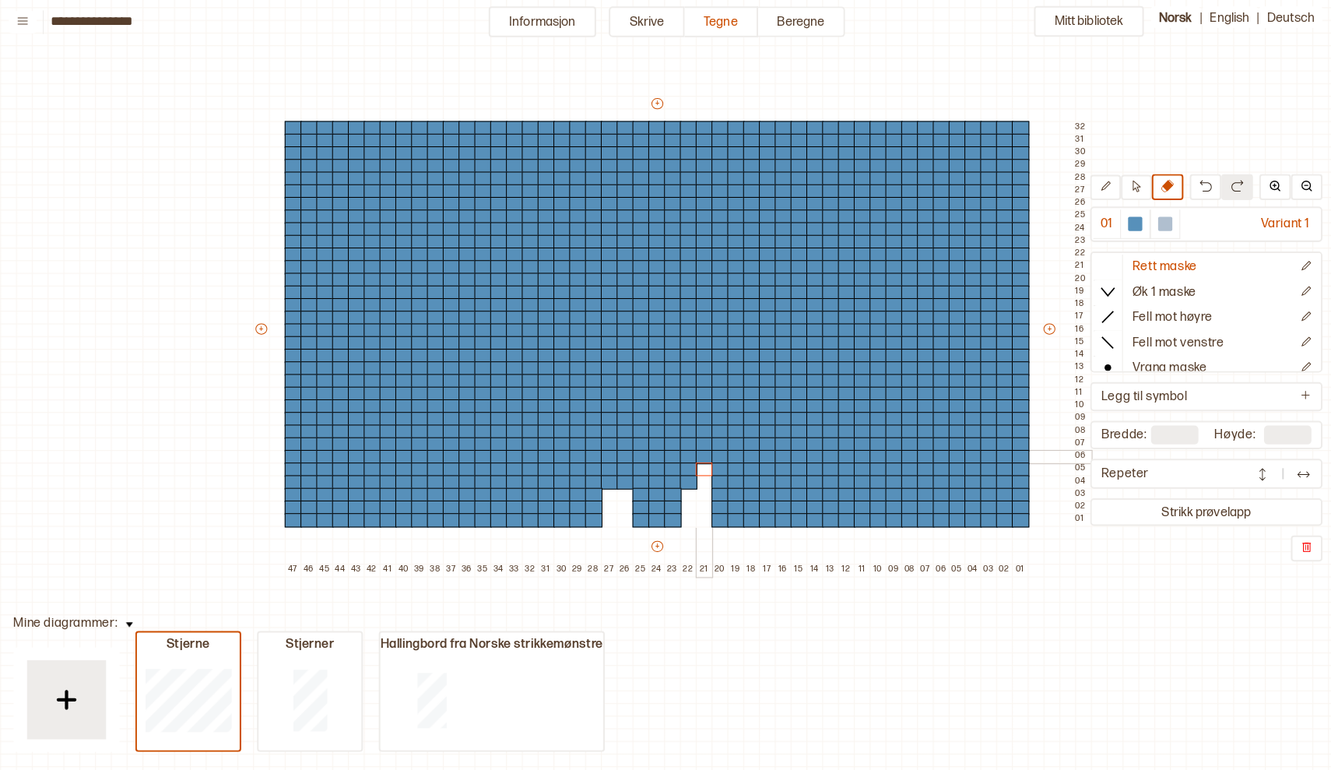
click at [695, 451] on div at bounding box center [703, 456] width 17 height 14
click at [602, 477] on div at bounding box center [610, 481] width 17 height 14
click at [602, 462] on div at bounding box center [610, 469] width 17 height 14
click at [602, 451] on div at bounding box center [610, 456] width 17 height 14
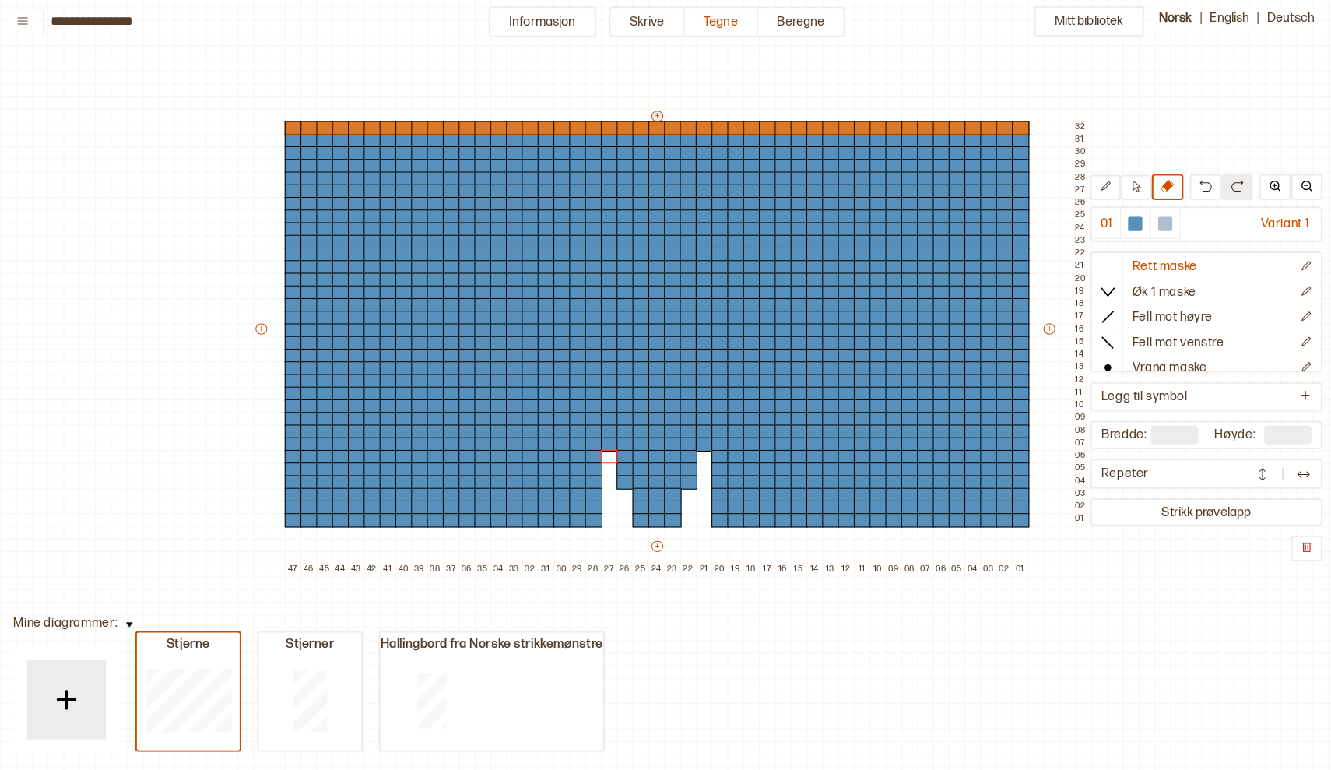
type input "**"
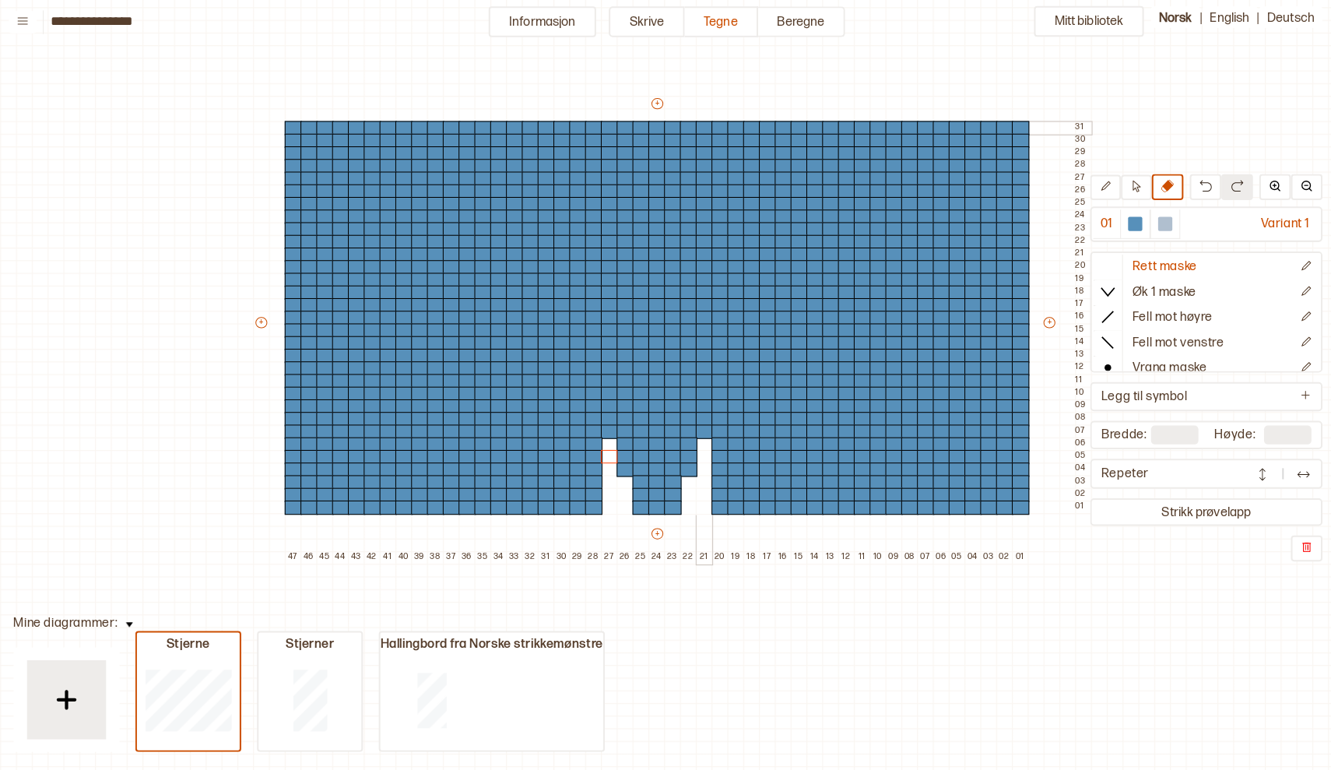
click at [695, 125] on div at bounding box center [703, 132] width 17 height 14
click at [695, 138] on div at bounding box center [703, 145] width 17 height 14
click at [695, 151] on div at bounding box center [703, 157] width 17 height 14
click at [695, 163] on div at bounding box center [703, 170] width 17 height 14
click at [695, 176] on div at bounding box center [703, 182] width 17 height 14
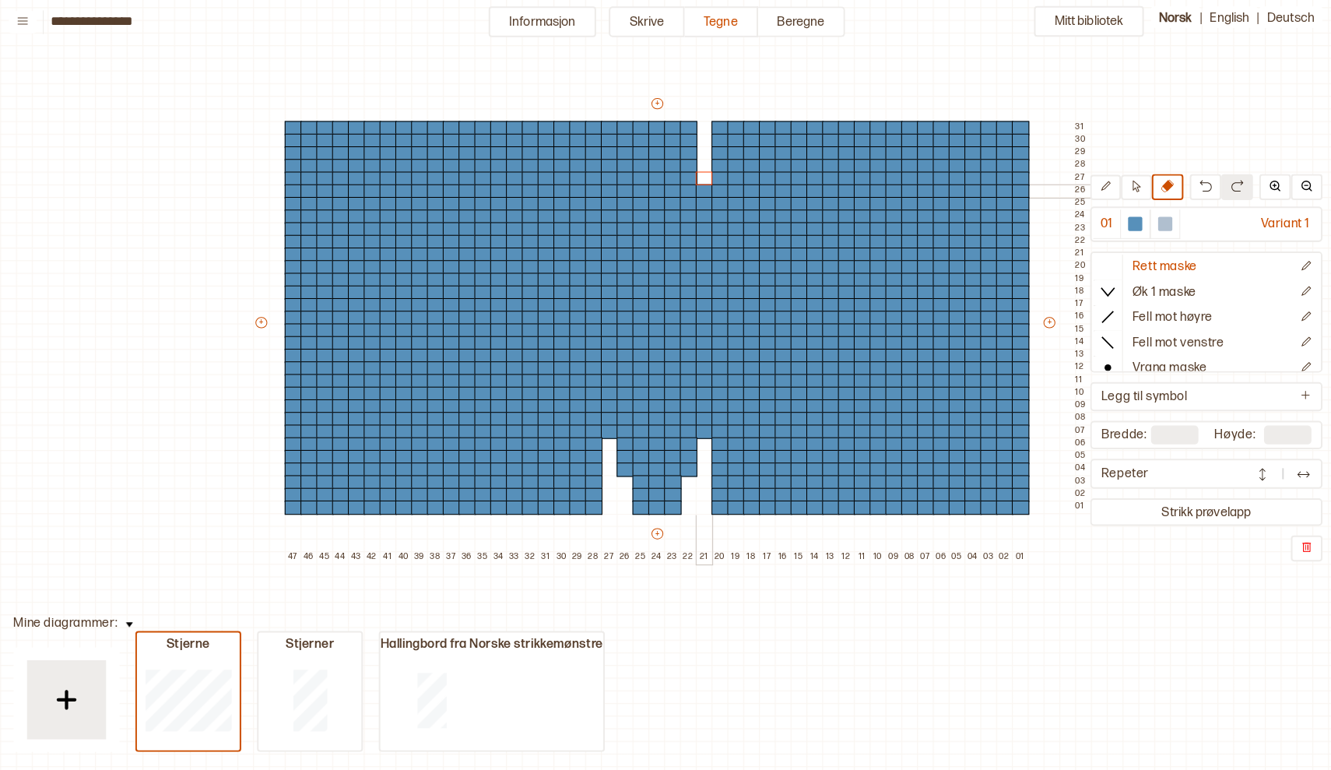
click at [695, 188] on div at bounding box center [703, 195] width 17 height 14
click at [695, 200] on div at bounding box center [703, 207] width 17 height 14
click at [695, 212] on div at bounding box center [703, 219] width 17 height 14
click at [695, 226] on div at bounding box center [703, 232] width 17 height 14
click at [993, 125] on div at bounding box center [999, 132] width 17 height 14
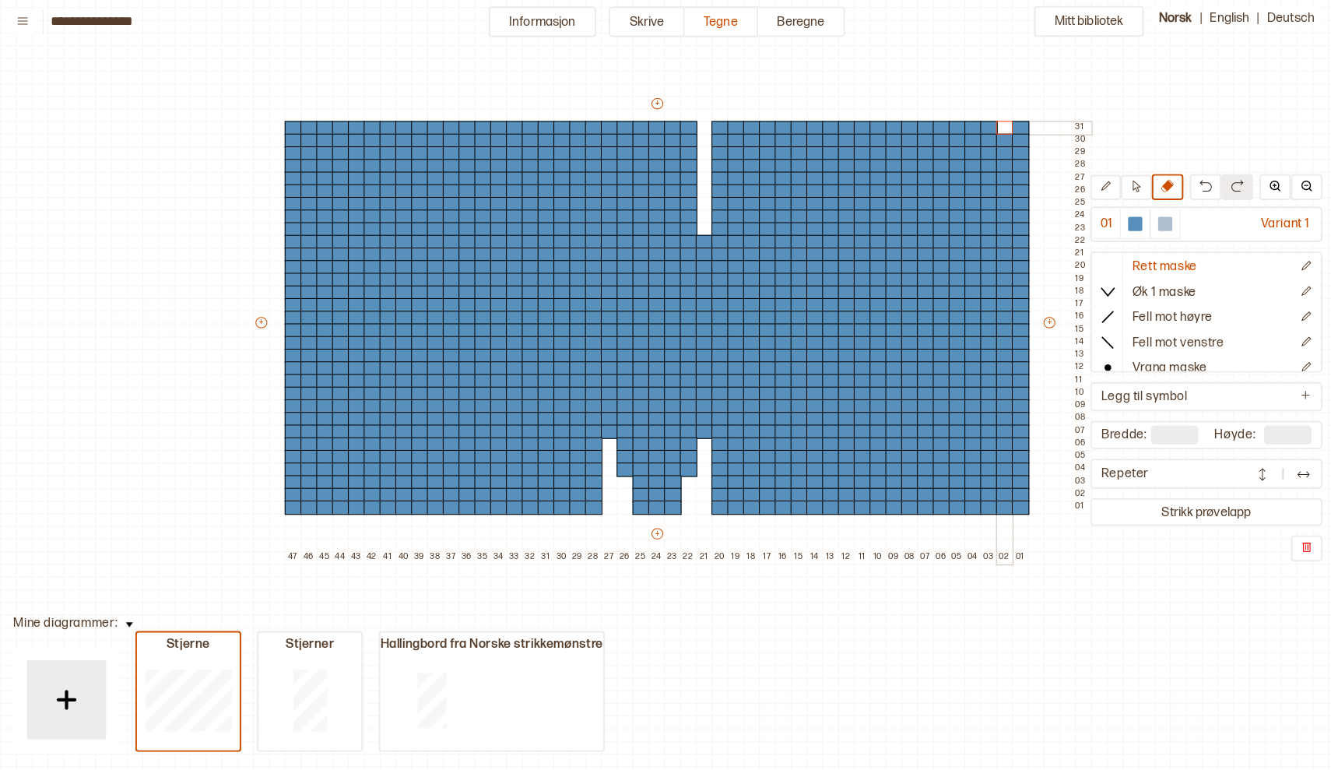
click at [993, 127] on div at bounding box center [999, 132] width 17 height 14
click at [991, 139] on div at bounding box center [999, 145] width 17 height 14
click at [991, 151] on div at bounding box center [999, 157] width 17 height 14
click at [991, 163] on div at bounding box center [999, 170] width 17 height 14
click at [991, 175] on div at bounding box center [999, 182] width 17 height 14
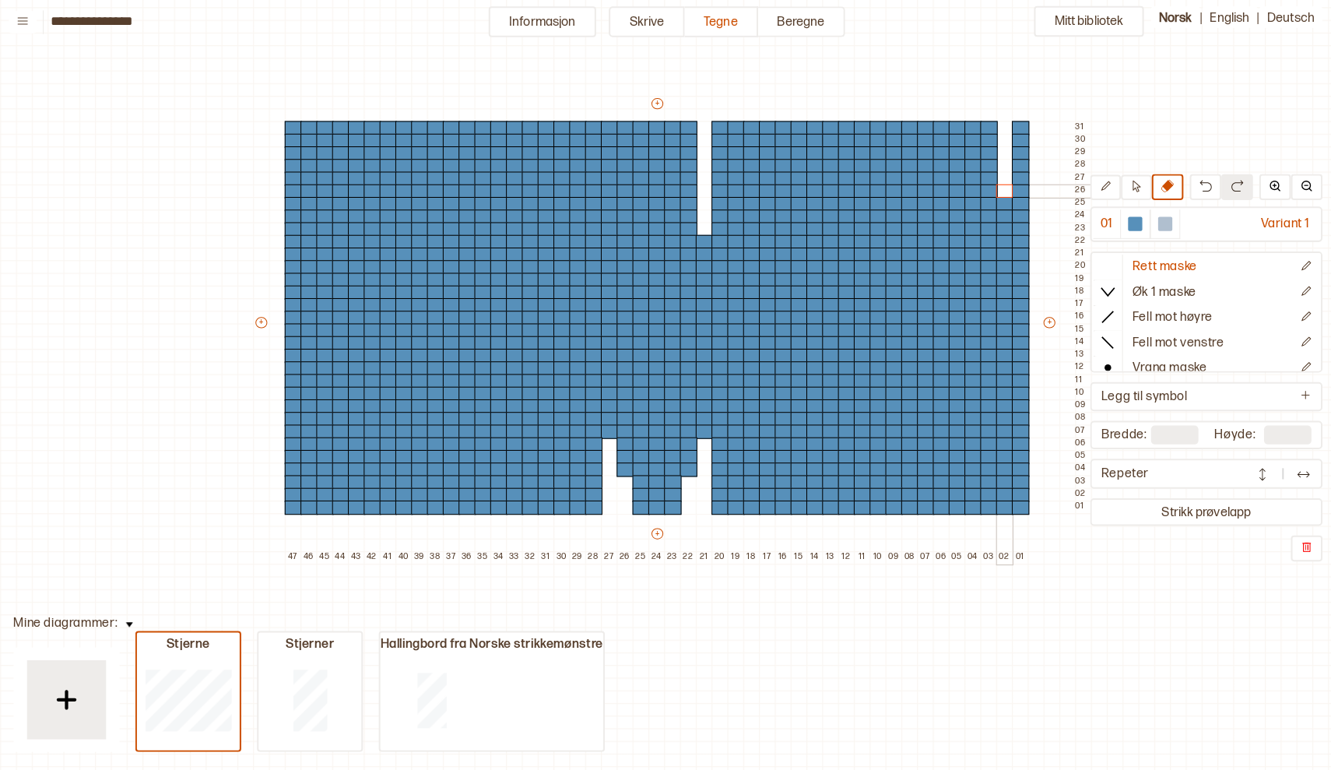
click at [991, 190] on div at bounding box center [999, 195] width 17 height 14
click at [991, 200] on div at bounding box center [999, 207] width 17 height 14
click at [991, 212] on div at bounding box center [999, 219] width 17 height 14
click at [991, 225] on div at bounding box center [999, 232] width 17 height 14
click at [680, 200] on div at bounding box center [688, 207] width 17 height 14
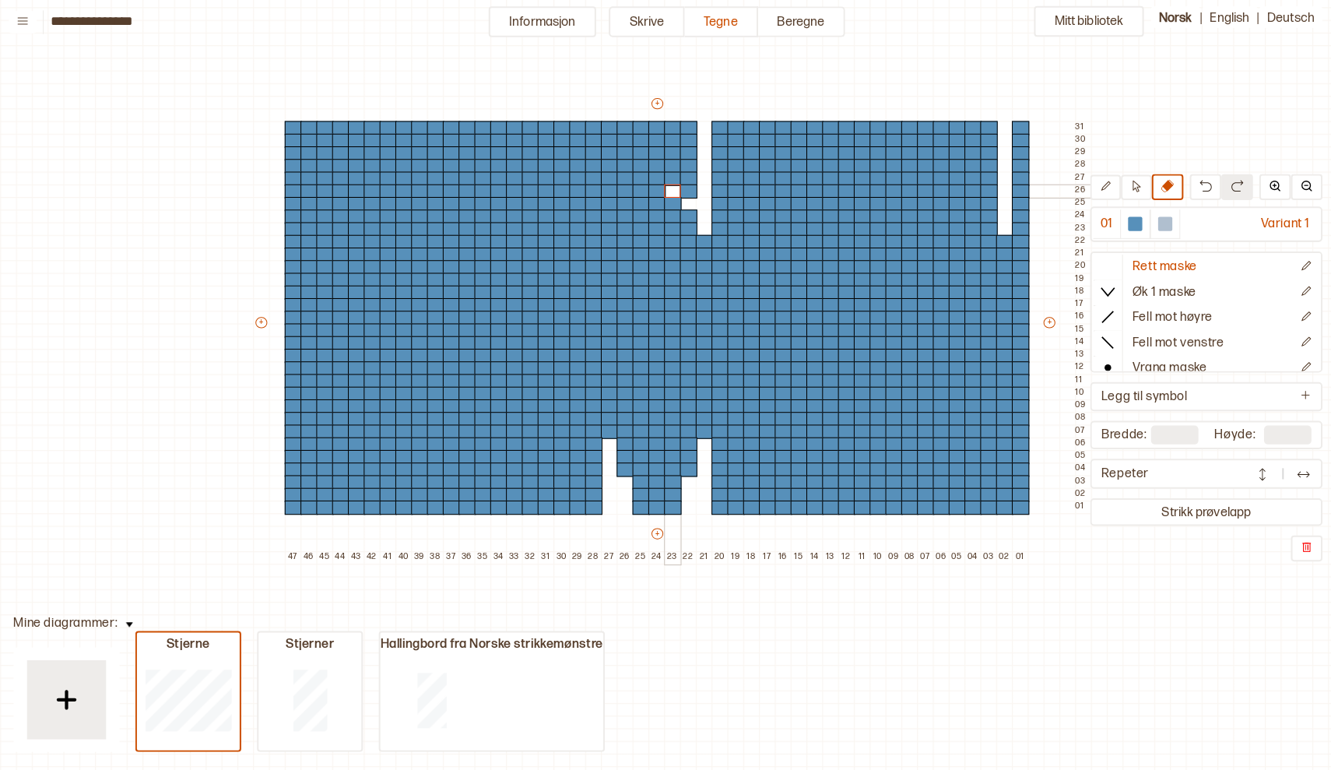
click at [664, 188] on div at bounding box center [672, 195] width 17 height 14
click at [648, 175] on div at bounding box center [656, 182] width 17 height 14
click at [633, 163] on div at bounding box center [641, 170] width 17 height 14
click at [617, 150] on div at bounding box center [625, 157] width 17 height 14
click at [602, 138] on div at bounding box center [610, 145] width 17 height 14
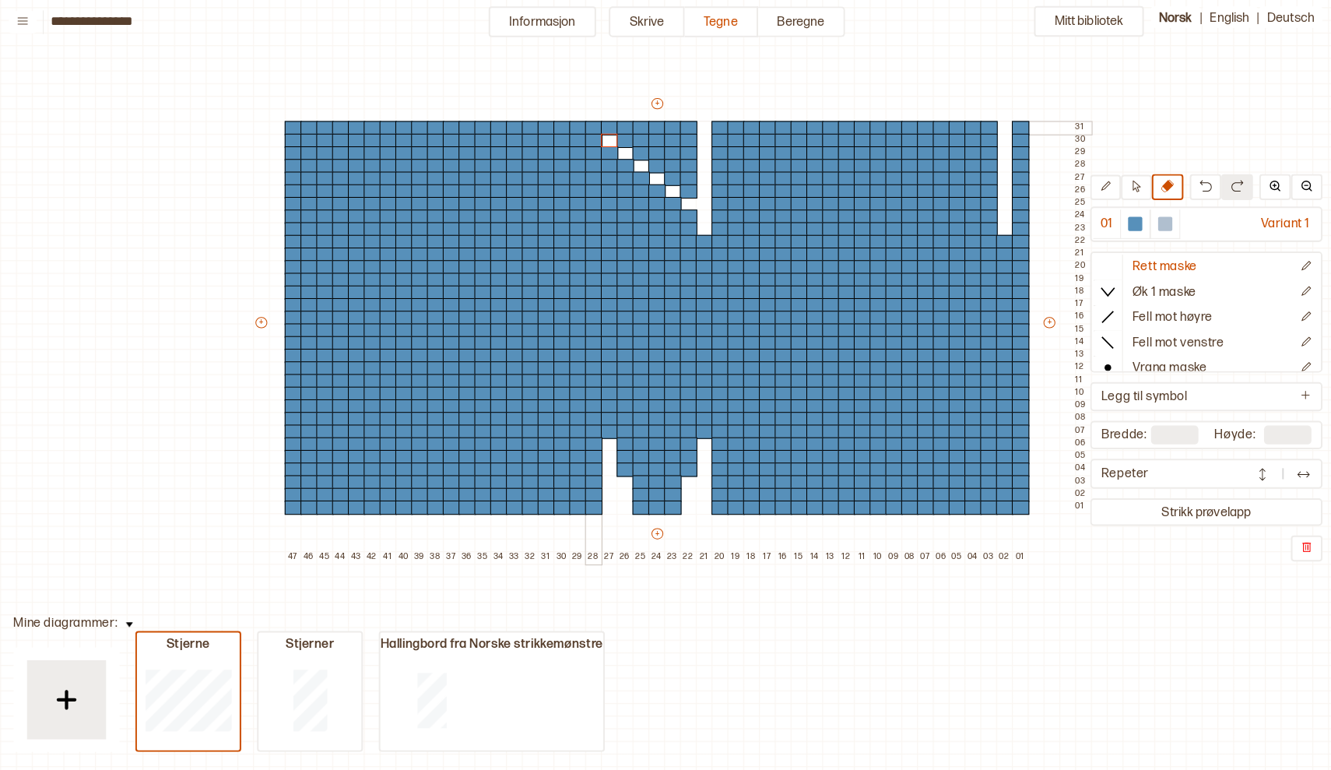
click at [586, 125] on div at bounding box center [594, 132] width 17 height 14
drag, startPoint x: 595, startPoint y: 122, endPoint x: 676, endPoint y: 180, distance: 98.7
click at [676, 180] on div "+ + + + 47 46 45 44 43 42 41 40 39 38 37 36 35 34 33 32 31 30 29 28 27 26 25 24…" at bounding box center [671, 330] width 825 height 461
click at [524, 125] on div at bounding box center [532, 132] width 17 height 14
click at [508, 138] on div at bounding box center [516, 145] width 17 height 14
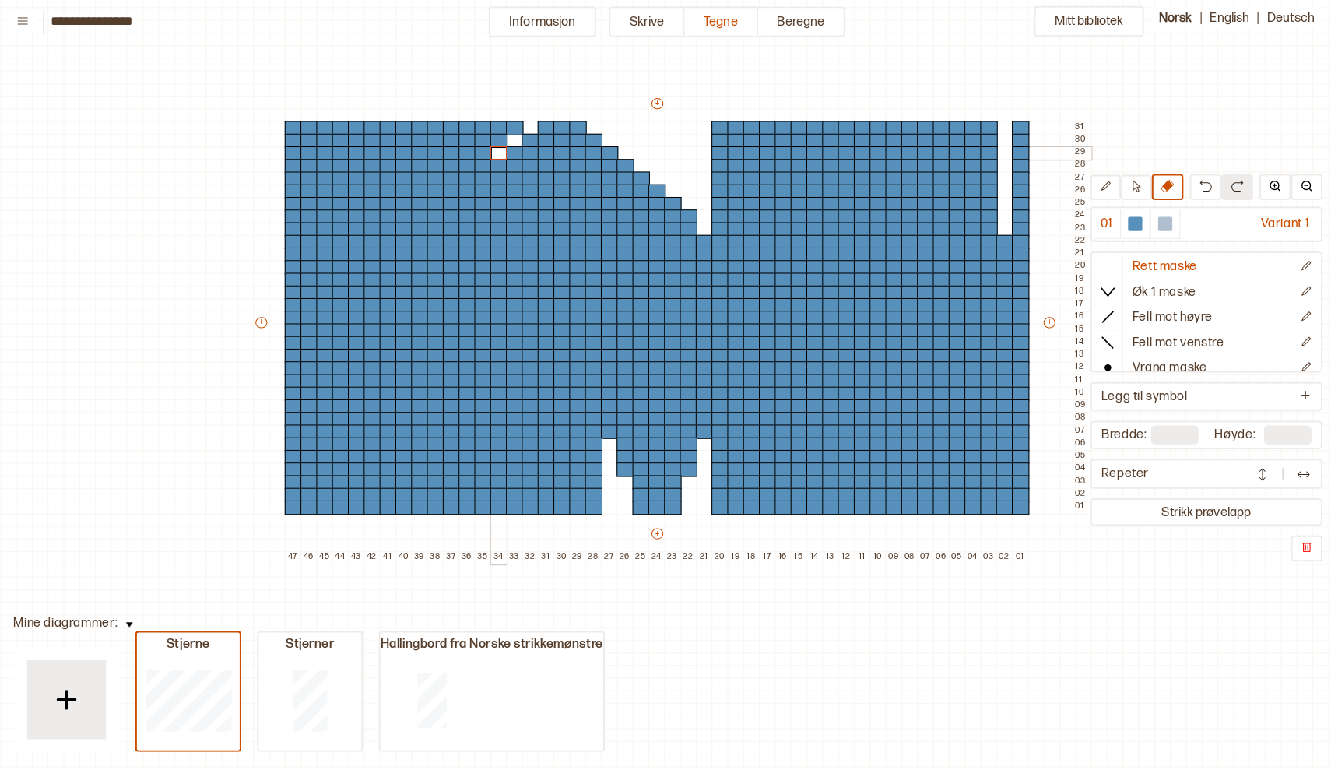
click at [493, 152] on div at bounding box center [501, 157] width 17 height 14
click at [477, 163] on div at bounding box center [485, 170] width 17 height 14
click at [462, 175] on div at bounding box center [470, 182] width 17 height 14
click at [446, 188] on div at bounding box center [454, 195] width 17 height 14
click at [430, 200] on div at bounding box center [438, 207] width 17 height 14
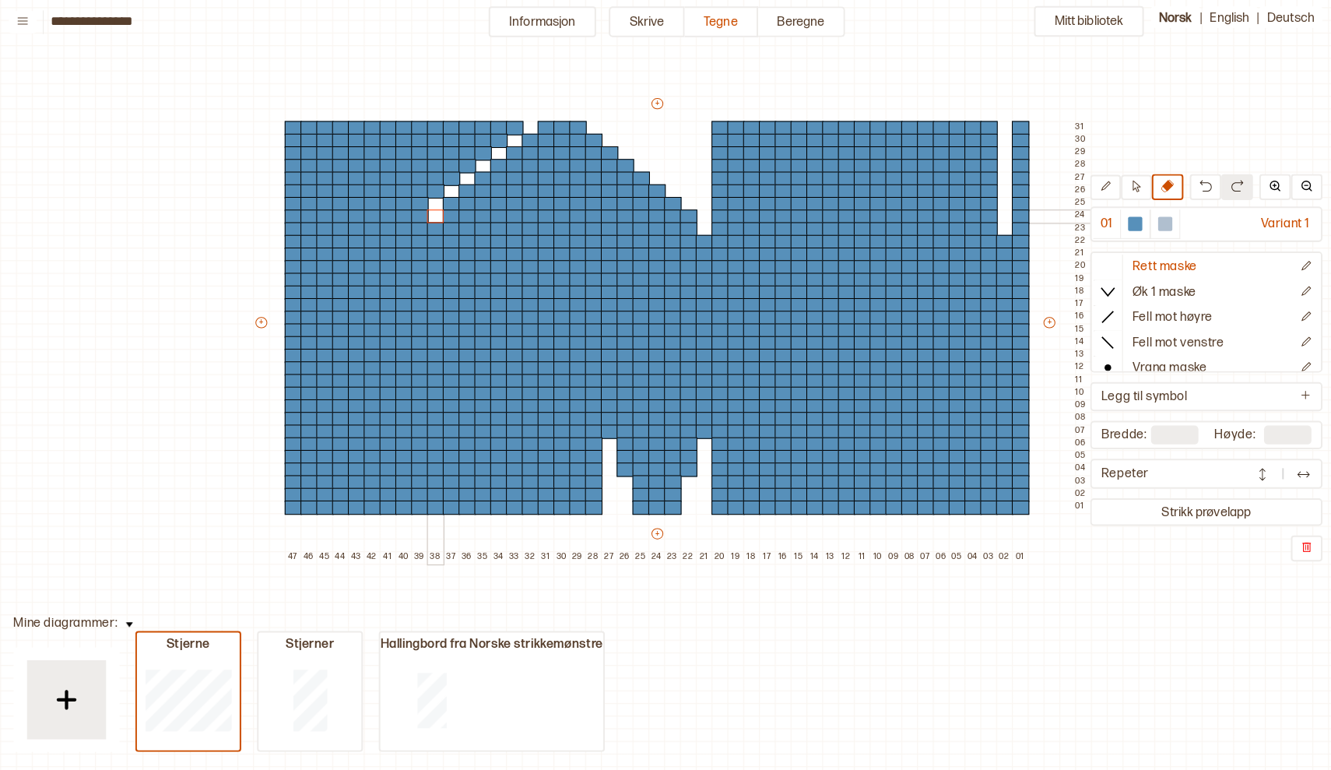
click at [430, 212] on div at bounding box center [438, 219] width 17 height 14
click at [1191, 183] on img at bounding box center [1197, 189] width 12 height 12
click at [415, 215] on div at bounding box center [423, 219] width 17 height 14
click at [415, 226] on div at bounding box center [423, 232] width 17 height 14
click at [399, 225] on div at bounding box center [407, 232] width 17 height 14
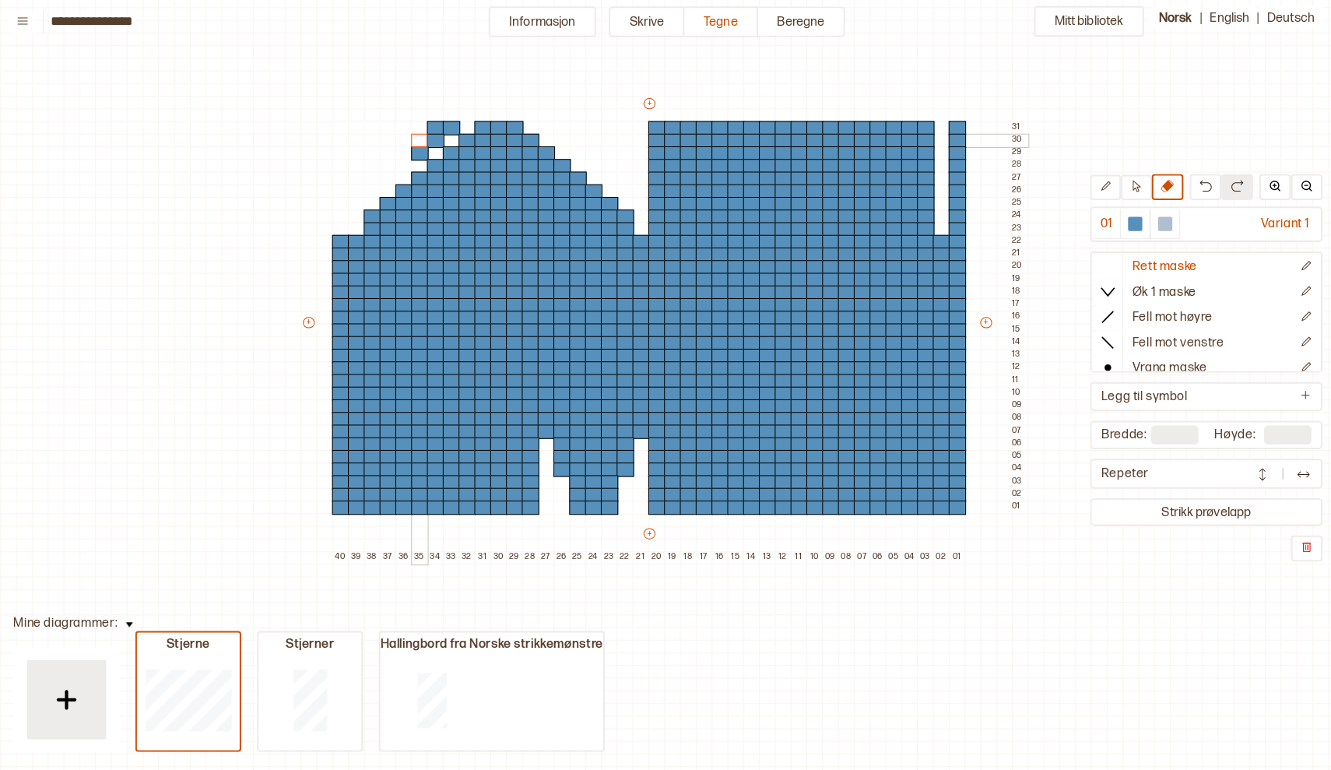
drag, startPoint x: 338, startPoint y: 219, endPoint x: 410, endPoint y: 142, distance: 105.7
click at [410, 142] on div "+ + + + 40 39 38 37 36 35 34 33 32 31 30 29 28 27 26 25 24 23 22 21 20 19 18 17…" at bounding box center [664, 330] width 716 height 461
click at [415, 150] on div at bounding box center [423, 157] width 17 height 14
click at [430, 139] on div at bounding box center [438, 145] width 17 height 14
click at [430, 128] on div at bounding box center [438, 132] width 17 height 14
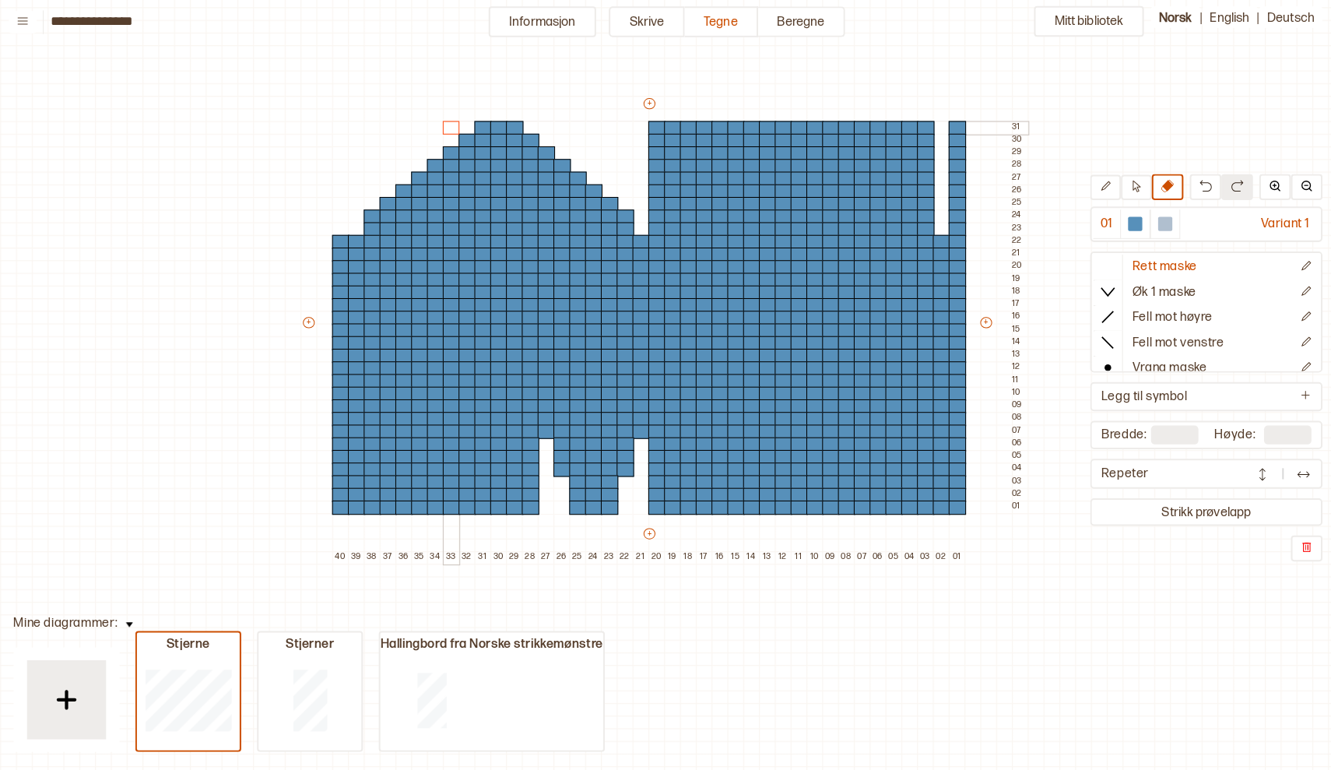
click at [446, 128] on div at bounding box center [454, 132] width 17 height 14
click at [648, 200] on div at bounding box center [656, 207] width 17 height 14
click at [664, 188] on div at bounding box center [672, 195] width 17 height 14
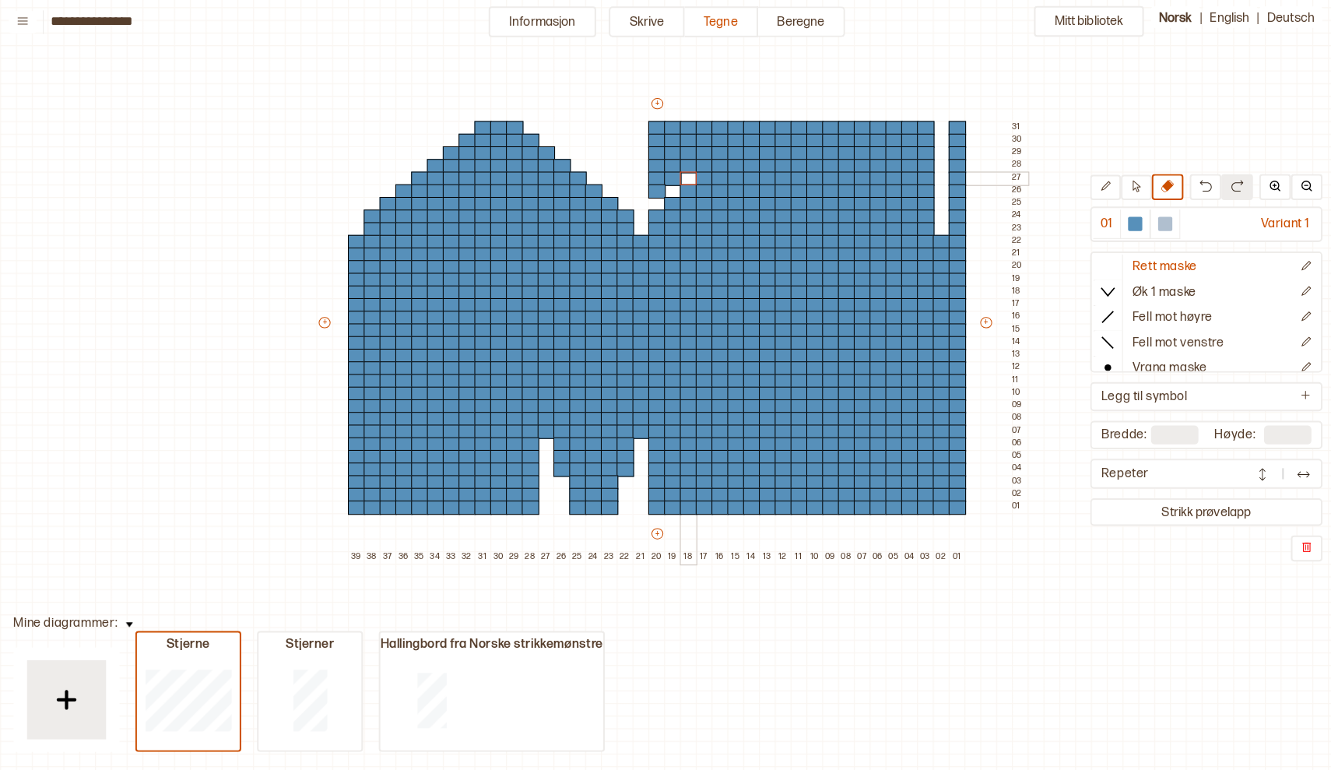
click at [680, 175] on div at bounding box center [688, 182] width 17 height 14
click at [695, 163] on div at bounding box center [703, 170] width 17 height 14
click at [711, 153] on div at bounding box center [719, 157] width 17 height 14
click at [726, 138] on div at bounding box center [734, 145] width 17 height 14
click at [742, 125] on div at bounding box center [750, 132] width 17 height 14
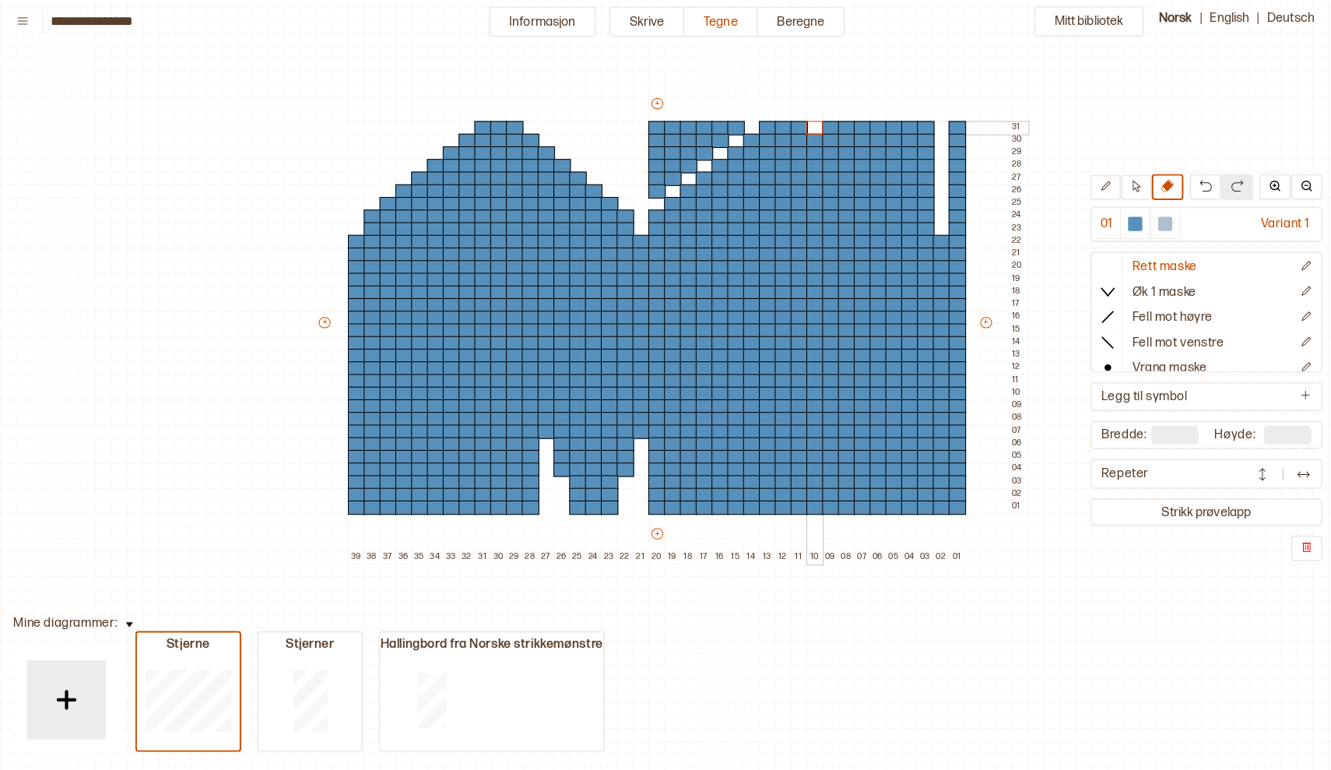
click at [804, 125] on div at bounding box center [812, 132] width 17 height 14
click at [820, 139] on div at bounding box center [828, 145] width 17 height 14
click at [835, 150] on div at bounding box center [843, 157] width 17 height 14
click at [851, 163] on div at bounding box center [859, 170] width 17 height 14
click at [866, 175] on div at bounding box center [874, 182] width 17 height 14
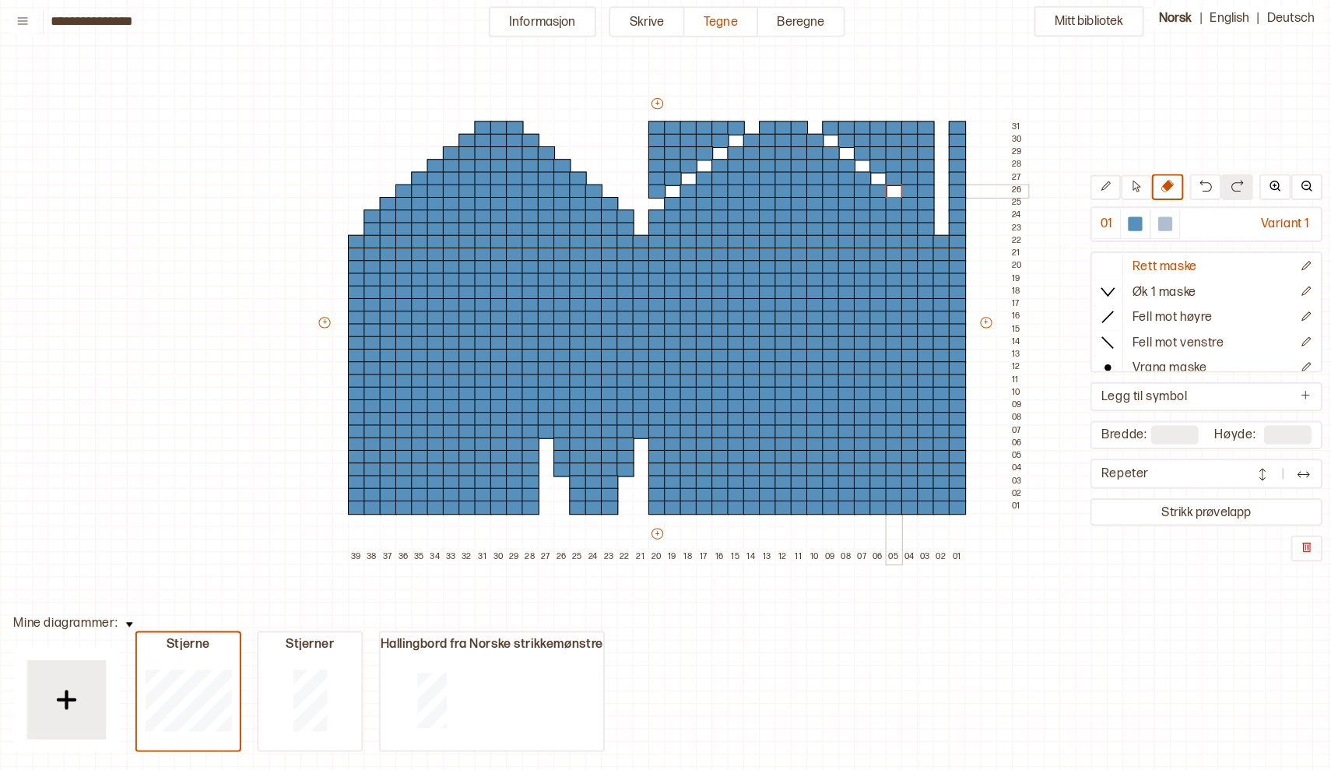
click at [882, 188] on div at bounding box center [890, 195] width 17 height 14
click at [897, 200] on div at bounding box center [905, 207] width 17 height 14
drag, startPoint x: 645, startPoint y: 189, endPoint x: 722, endPoint y: 123, distance: 101.6
click at [722, 123] on div "+ + + + 39 38 37 36 35 34 33 32 31 30 29 28 27 26 25 24 23 22 21 20 19 18 17 16…" at bounding box center [671, 330] width 701 height 461
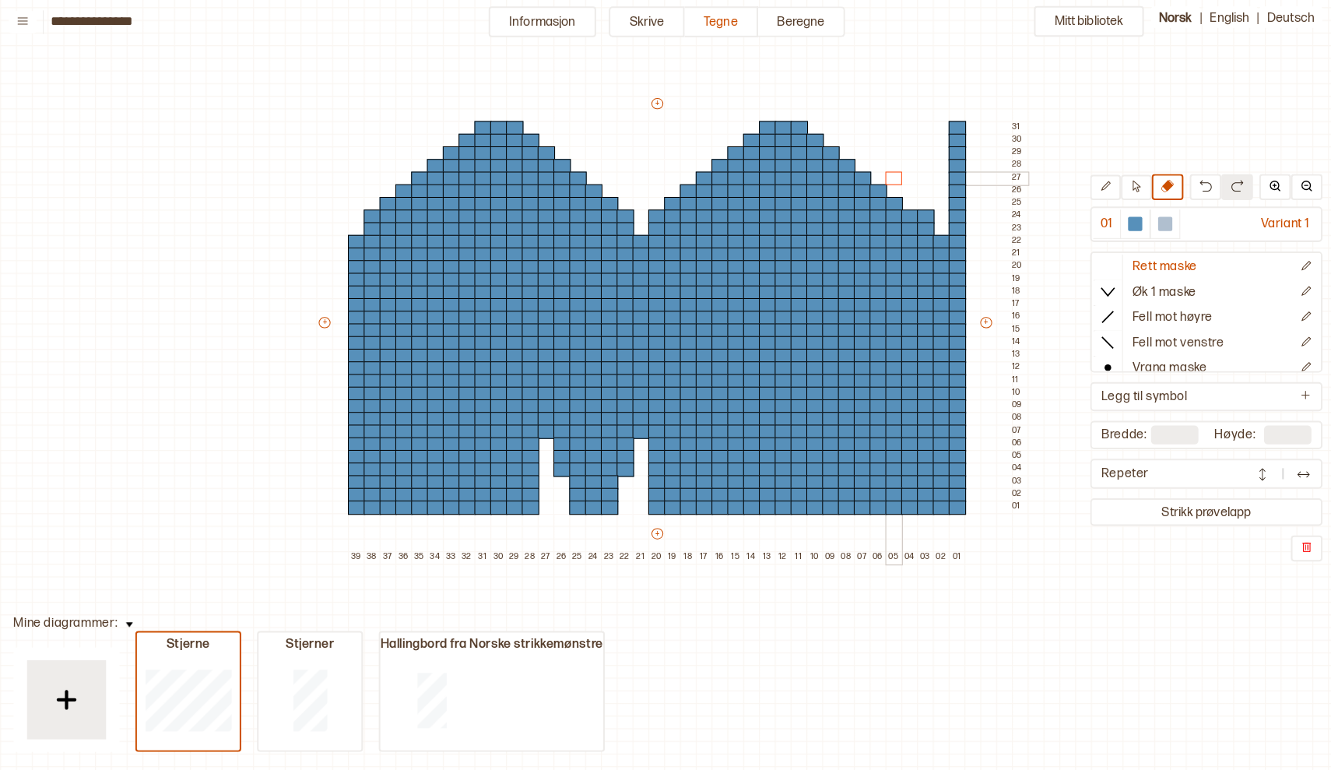
drag, startPoint x: 818, startPoint y: 121, endPoint x: 883, endPoint y: 178, distance: 87.1
click at [883, 178] on div "+ + + + 39 38 37 36 35 34 33 32 31 30 29 28 27 26 25 24 23 22 21 20 19 18 17 16…" at bounding box center [671, 330] width 701 height 461
click at [913, 212] on div at bounding box center [921, 219] width 17 height 14
click at [913, 225] on div at bounding box center [921, 232] width 17 height 14
click at [1121, 222] on div at bounding box center [1128, 226] width 14 height 14
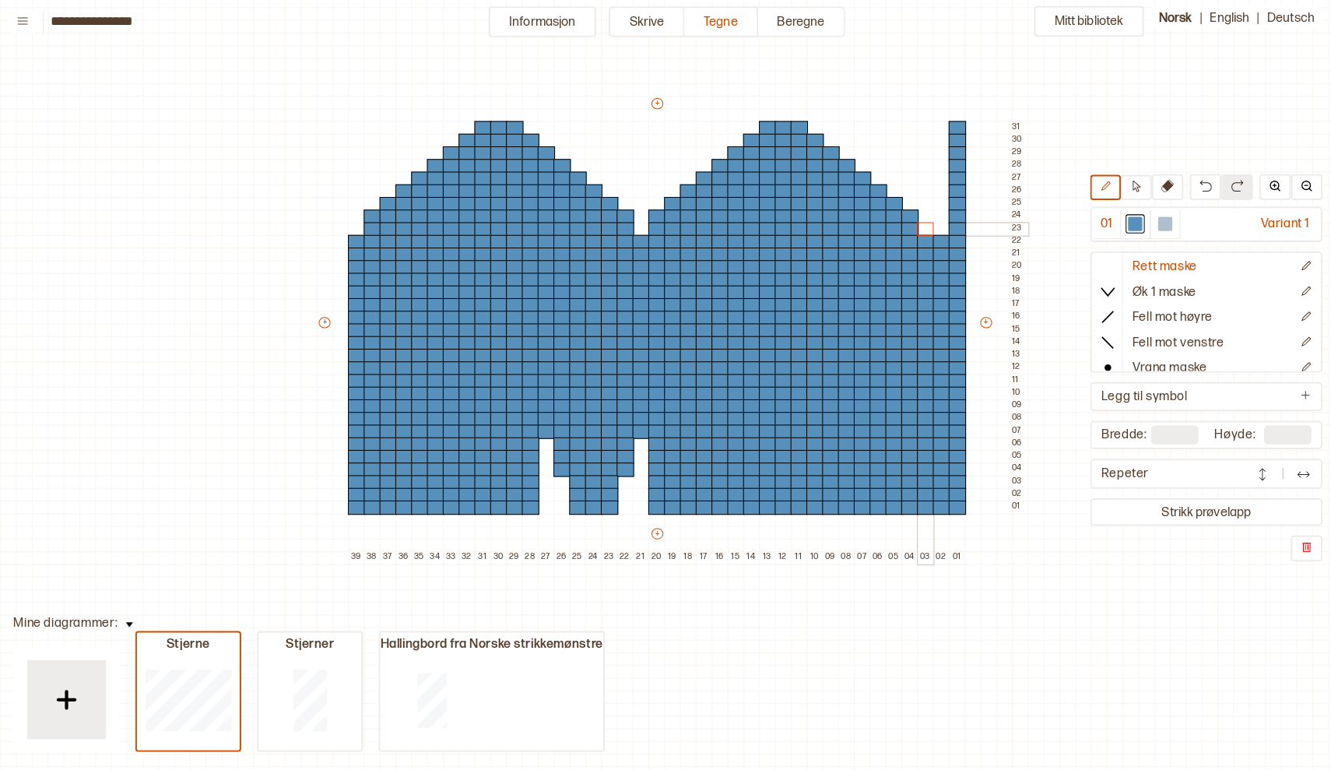
click at [913, 225] on div at bounding box center [921, 232] width 17 height 14
click at [913, 212] on div at bounding box center [921, 219] width 17 height 14
click at [897, 202] on div at bounding box center [905, 207] width 17 height 14
click at [882, 189] on div at bounding box center [890, 195] width 17 height 14
click at [857, 175] on div at bounding box center [859, 182] width 17 height 14
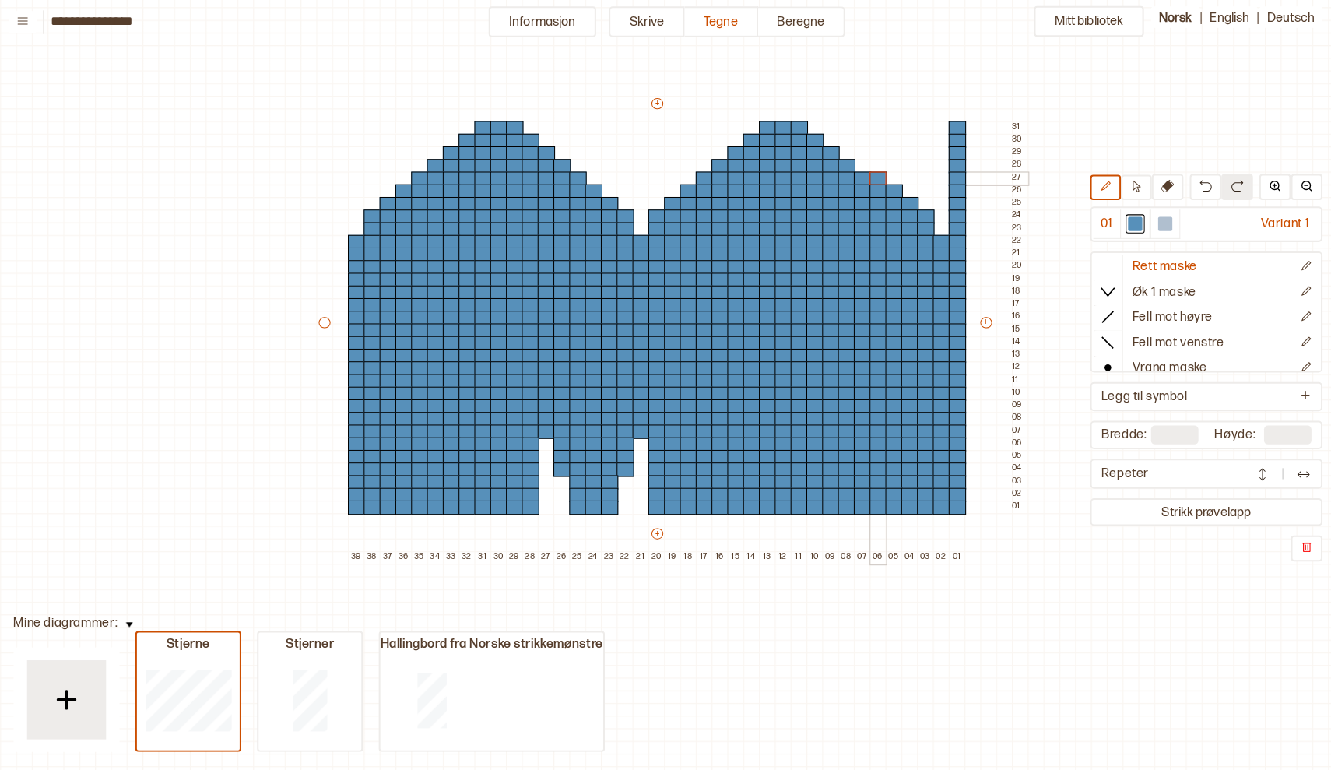
click at [866, 177] on div at bounding box center [874, 182] width 17 height 14
click at [851, 163] on div at bounding box center [859, 170] width 17 height 14
click at [835, 150] on div at bounding box center [843, 157] width 17 height 14
click at [820, 138] on div at bounding box center [828, 145] width 17 height 14
click at [820, 126] on div at bounding box center [828, 132] width 17 height 14
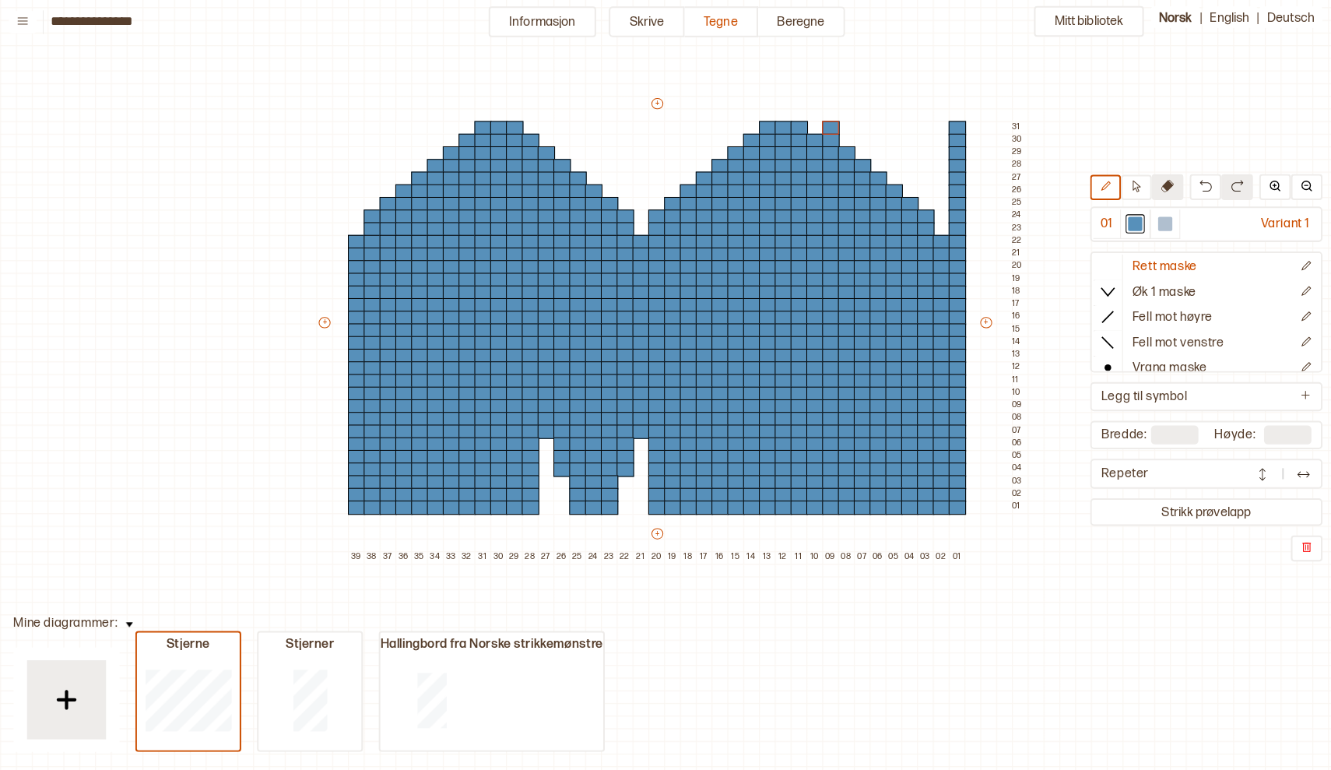
click at [1154, 183] on icon at bounding box center [1160, 189] width 12 height 12
click at [820, 125] on div at bounding box center [828, 132] width 17 height 14
click at [1121, 220] on div at bounding box center [1128, 226] width 14 height 14
click at [804, 125] on div at bounding box center [812, 132] width 17 height 14
click at [1154, 187] on icon at bounding box center [1160, 189] width 12 height 12
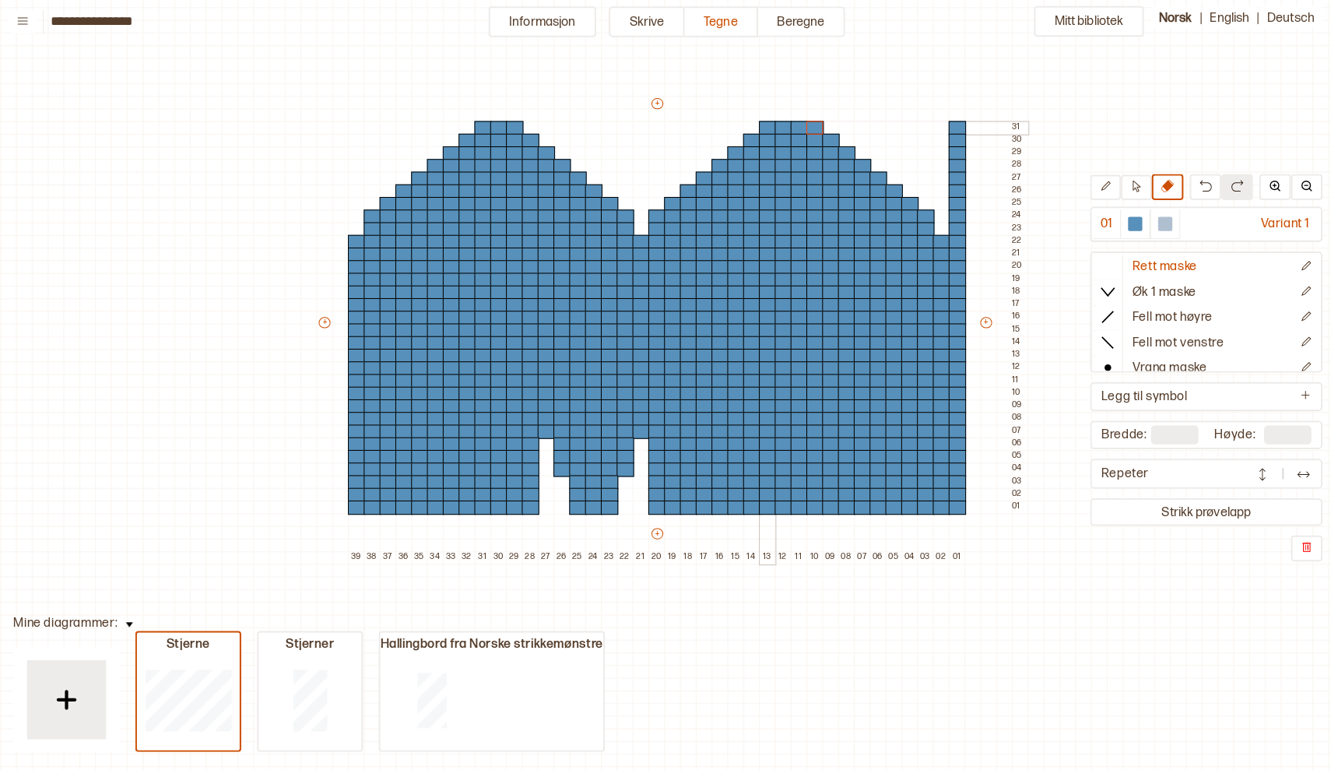
click at [758, 125] on div at bounding box center [765, 132] width 17 height 14
click at [743, 138] on div at bounding box center [750, 145] width 17 height 14
click at [726, 150] on div at bounding box center [734, 157] width 17 height 14
click at [711, 163] on div at bounding box center [719, 170] width 17 height 14
click at [695, 177] on div at bounding box center [703, 182] width 17 height 14
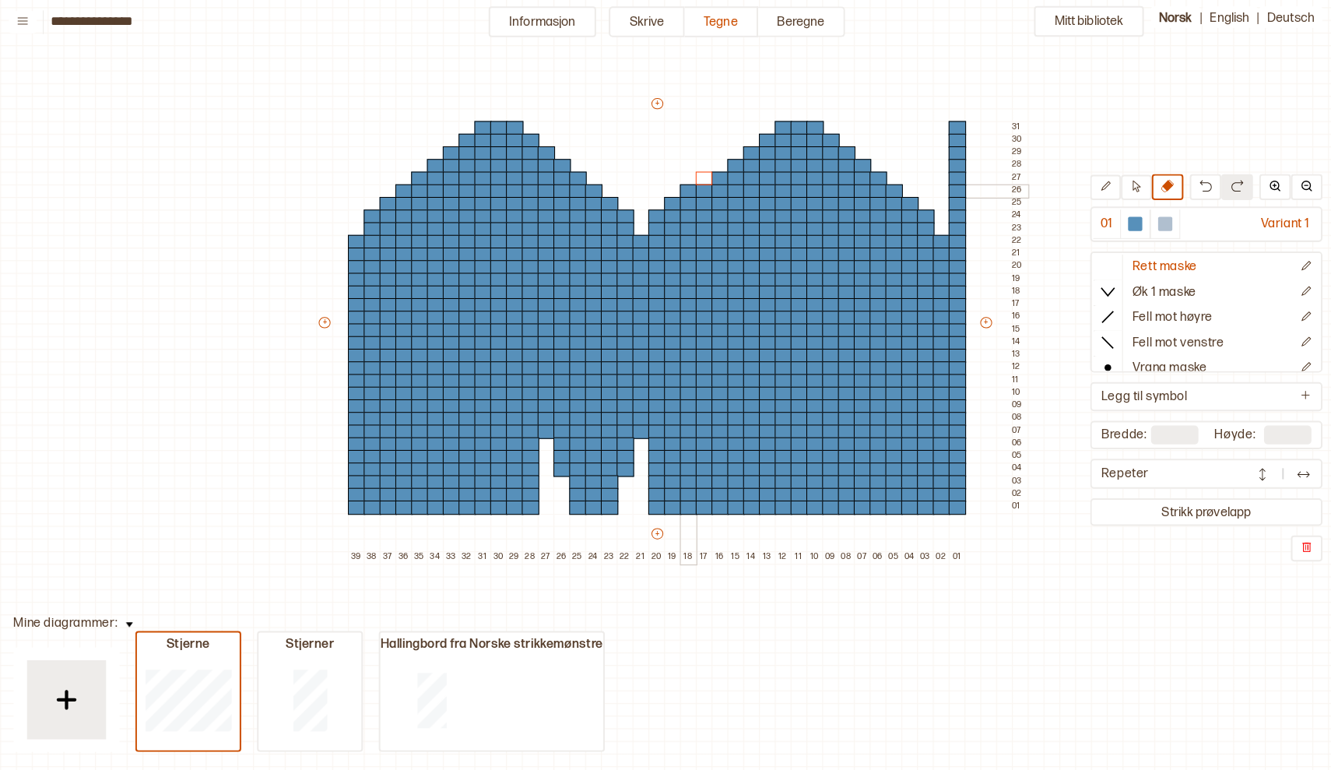
click at [680, 188] on div at bounding box center [688, 195] width 17 height 14
click at [664, 200] on div at bounding box center [672, 207] width 17 height 14
click at [648, 212] on div at bounding box center [656, 219] width 17 height 14
click at [648, 225] on div at bounding box center [656, 232] width 17 height 14
drag, startPoint x: 623, startPoint y: 220, endPoint x: 425, endPoint y: 221, distance: 197.7
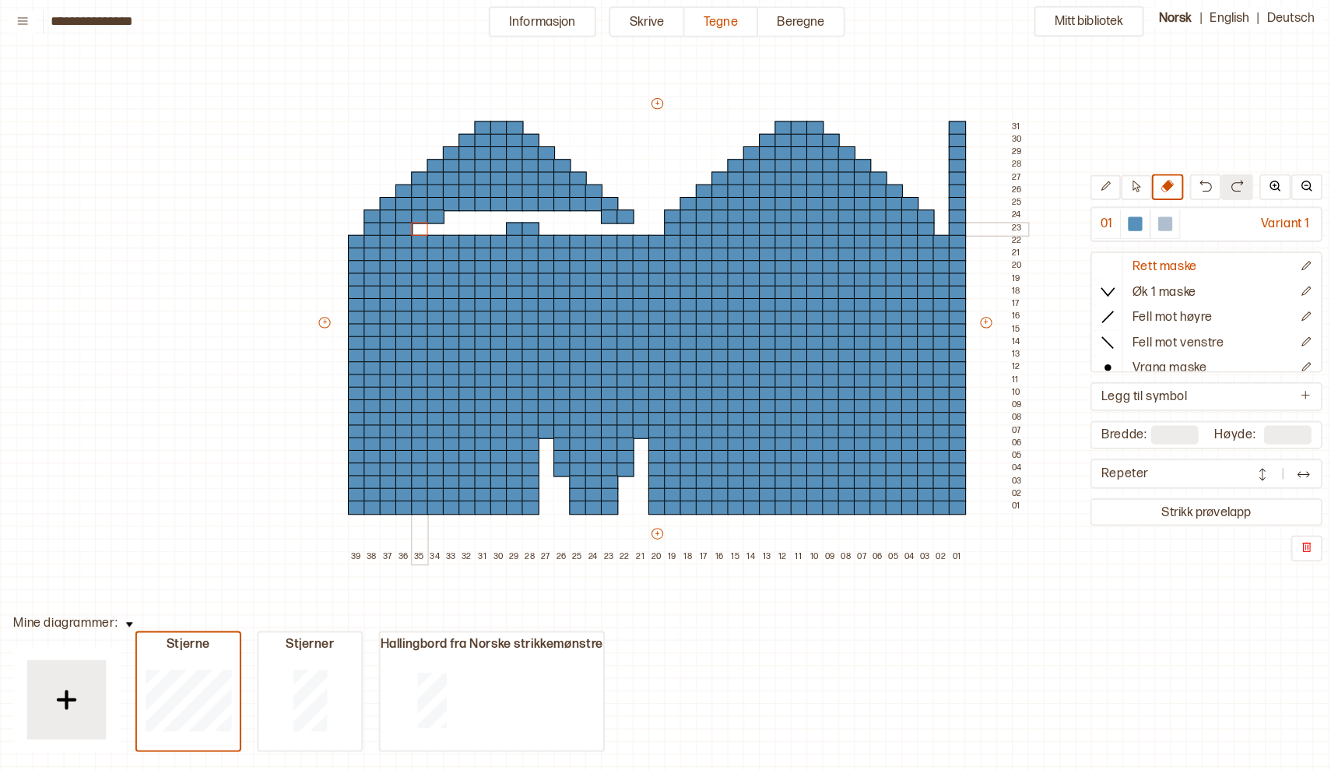
click at [425, 221] on div "+ + + + 39 38 37 36 35 34 33 32 31 30 29 28 27 26 25 24 23 22 21 20 19 18 17 16…" at bounding box center [671, 330] width 701 height 461
drag, startPoint x: 420, startPoint y: 221, endPoint x: 608, endPoint y: 215, distance: 187.7
click at [608, 215] on div "+ + + + 39 38 37 36 35 34 33 32 31 30 29 28 27 26 25 24 23 22 21 20 19 18 17 16…" at bounding box center [671, 330] width 701 height 461
drag, startPoint x: 567, startPoint y: 202, endPoint x: 423, endPoint y: 193, distance: 145.1
click at [423, 193] on div "+ + + + 39 38 37 36 35 34 33 32 31 30 29 28 27 26 25 24 23 22 21 20 19 18 17 16…" at bounding box center [671, 330] width 701 height 461
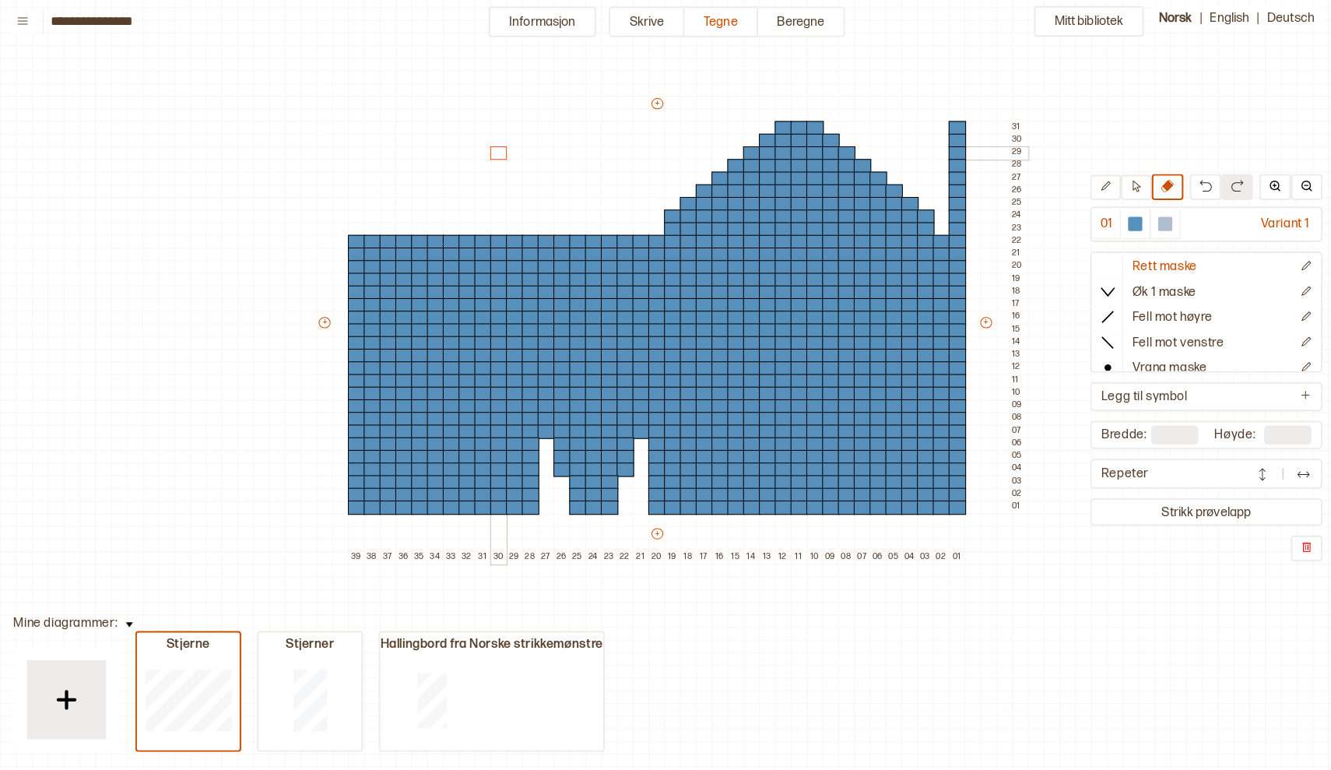
drag, startPoint x: 388, startPoint y: 189, endPoint x: 492, endPoint y: 157, distance: 108.3
click at [492, 157] on div "+ + + + 39 38 37 36 35 34 33 32 31 30 29 28 27 26 25 24 23 22 21 20 19 18 17 16…" at bounding box center [671, 330] width 701 height 461
click at [1121, 221] on div at bounding box center [1128, 226] width 14 height 14
click at [1158, 183] on button at bounding box center [1159, 190] width 31 height 26
drag, startPoint x: 622, startPoint y: 436, endPoint x: 606, endPoint y: 489, distance: 55.4
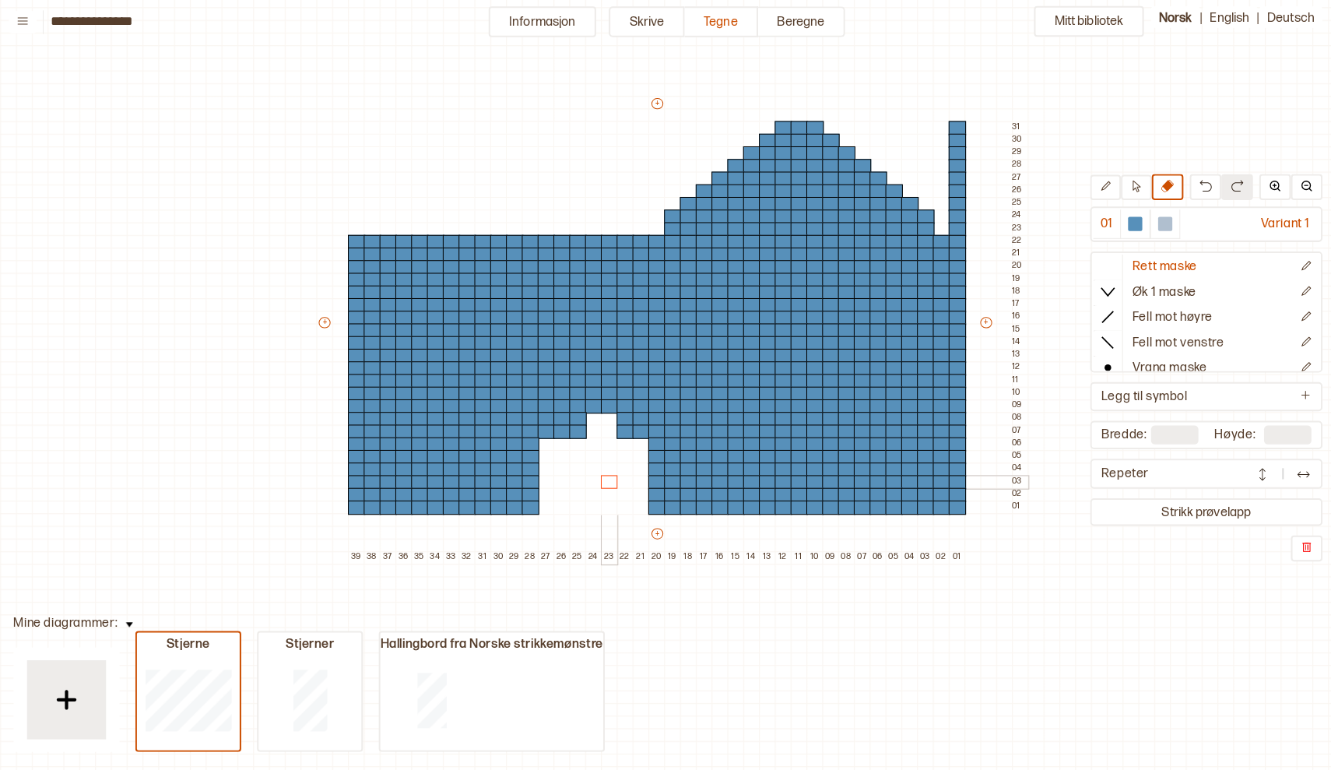
click at [606, 489] on div "+ + + + 39 38 37 36 35 34 33 32 31 30 29 28 27 26 25 24 23 22 21 20 19 18 17 16…" at bounding box center [671, 330] width 701 height 461
click at [1121, 219] on div at bounding box center [1128, 226] width 14 height 14
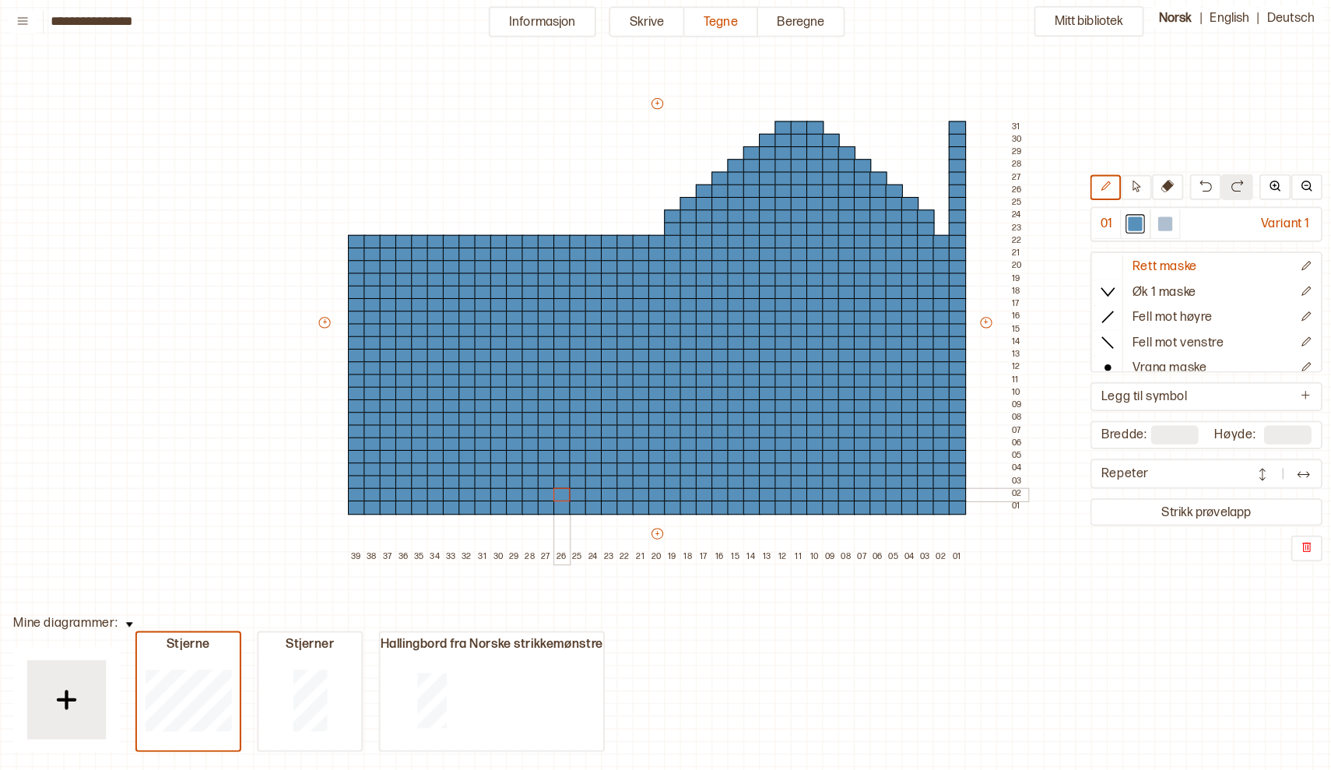
drag, startPoint x: 535, startPoint y: 500, endPoint x: 560, endPoint y: 471, distance: 38.7
click at [560, 471] on div "+ + + + 39 38 37 36 35 34 33 32 31 30 29 28 27 26 25 24 23 22 21 20 19 18 17 16…" at bounding box center [671, 330] width 701 height 461
click at [633, 227] on div at bounding box center [641, 232] width 17 height 14
click at [633, 213] on div at bounding box center [641, 219] width 17 height 14
click at [633, 200] on div at bounding box center [641, 207] width 17 height 14
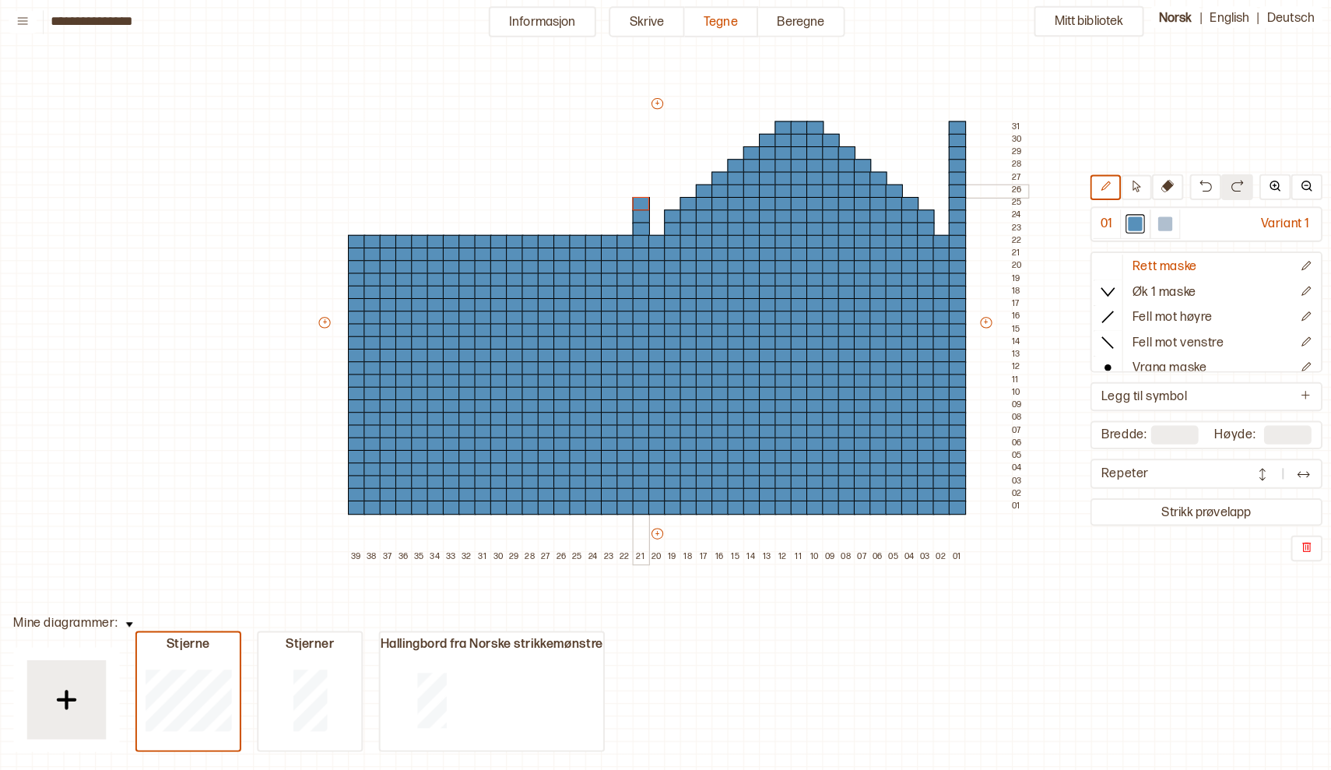
click at [633, 188] on div at bounding box center [641, 195] width 17 height 14
click at [633, 175] on div at bounding box center [641, 182] width 17 height 14
drag, startPoint x: 630, startPoint y: 163, endPoint x: 628, endPoint y: 110, distance: 53.8
click at [628, 109] on div "+ + + + 39 38 37 36 35 34 33 32 31 30 29 28 27 26 25 24 23 22 21 20 19 18 17 16…" at bounding box center [671, 330] width 701 height 461
drag, startPoint x: 595, startPoint y: 226, endPoint x: 584, endPoint y: 219, distance: 13.6
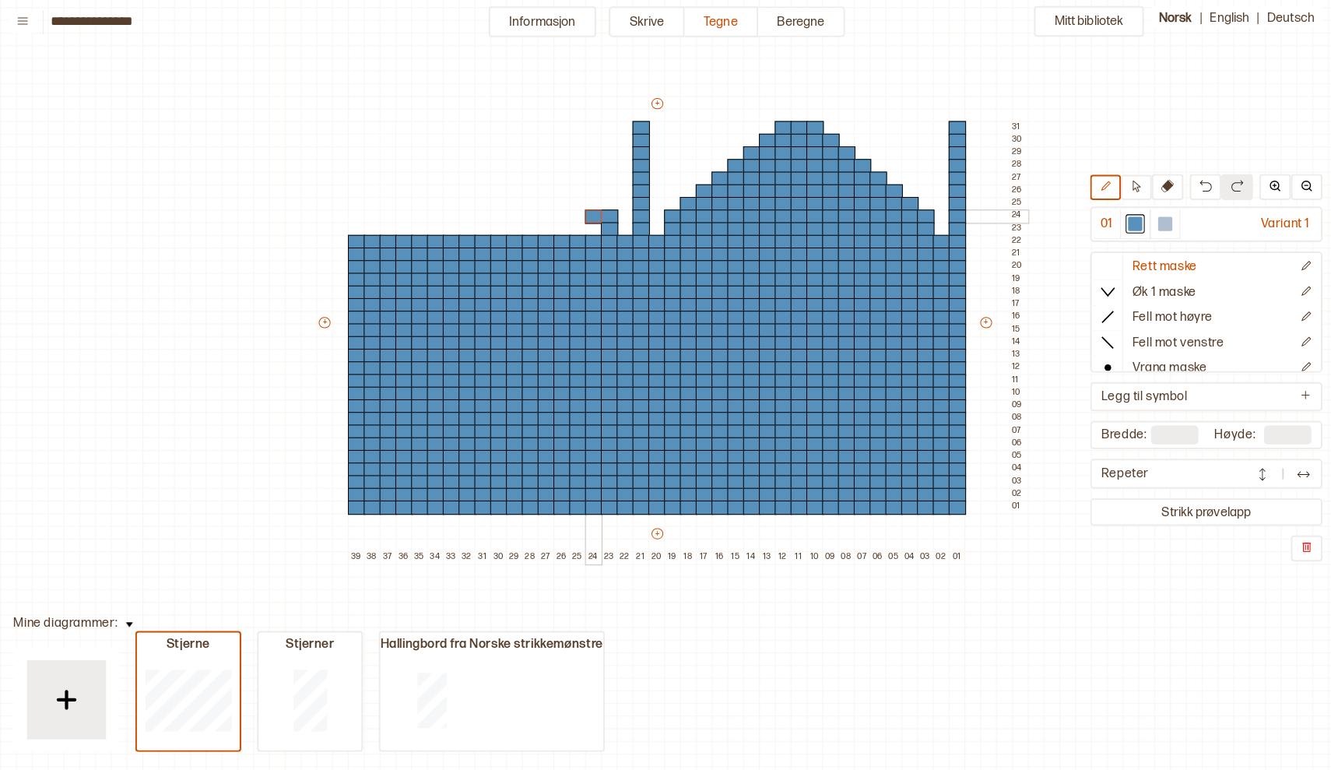
click at [584, 218] on div "+ + + + 39 38 37 36 35 34 33 32 31 30 29 28 27 26 25 24 23 22 21 20 19 18 17 16…" at bounding box center [671, 330] width 701 height 461
click at [586, 219] on div at bounding box center [594, 219] width 17 height 14
click at [571, 202] on div at bounding box center [579, 207] width 17 height 14
click at [1154, 188] on icon at bounding box center [1160, 189] width 12 height 12
click at [571, 188] on div at bounding box center [579, 195] width 17 height 14
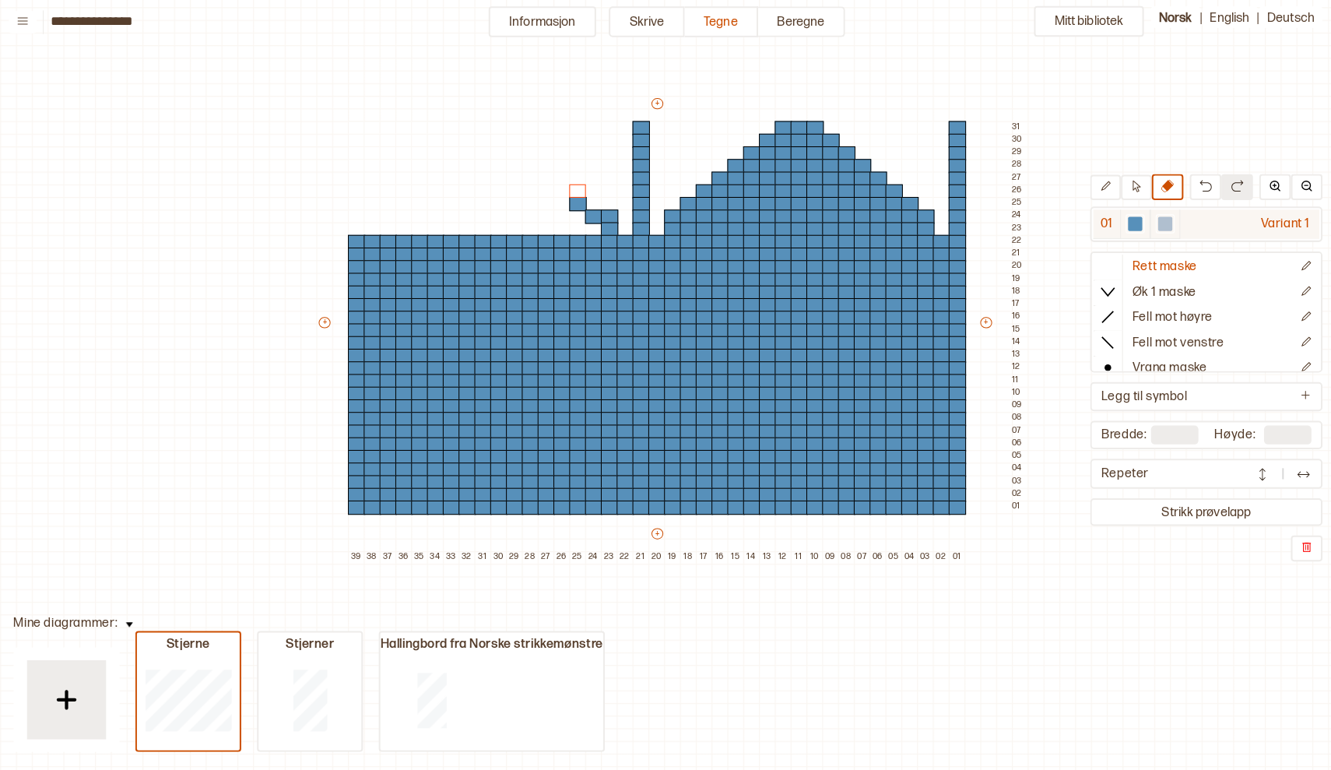
click at [1121, 220] on div at bounding box center [1128, 226] width 14 height 14
drag, startPoint x: 589, startPoint y: 228, endPoint x: 479, endPoint y: 223, distance: 109.8
click at [479, 223] on div "+ + + + 39 38 37 36 35 34 33 32 31 30 29 28 27 26 25 24 23 22 21 20 19 18 17 16…" at bounding box center [671, 330] width 701 height 461
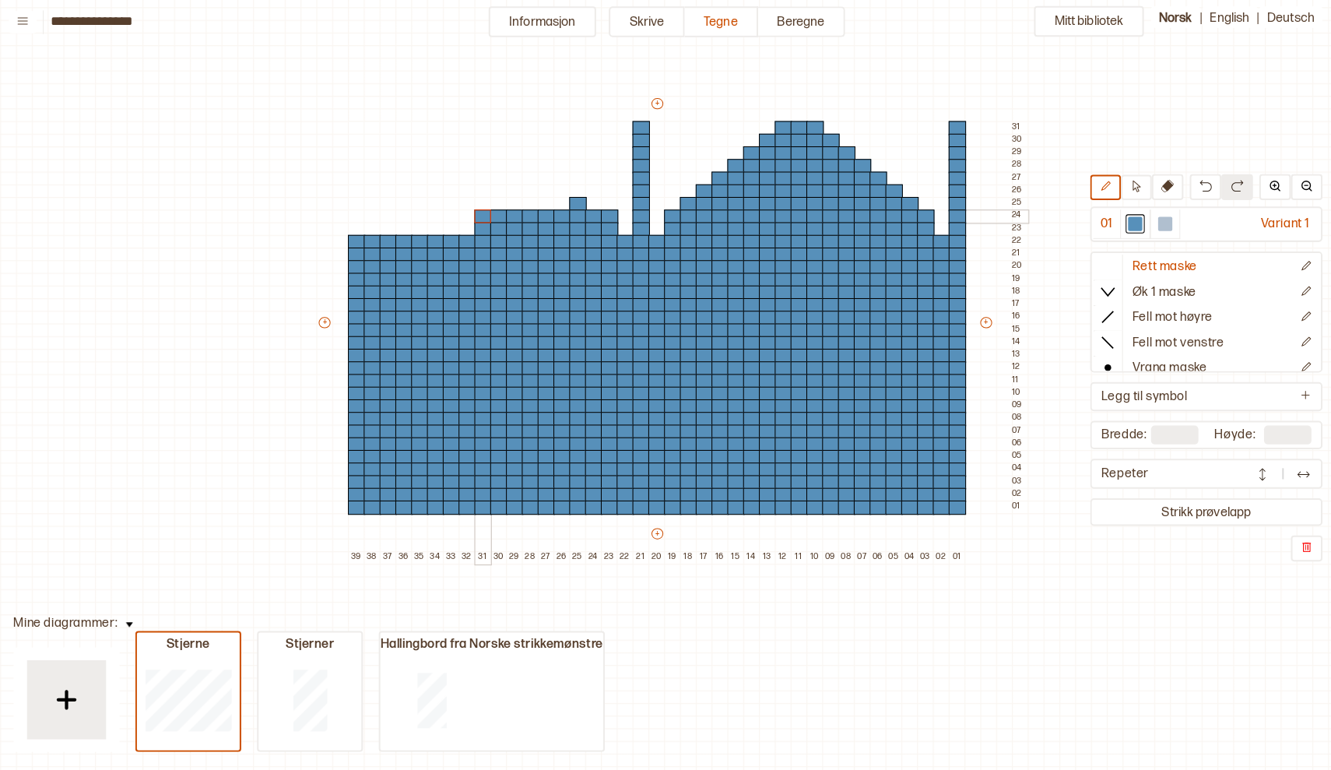
drag, startPoint x: 571, startPoint y: 212, endPoint x: 470, endPoint y: 216, distance: 101.3
click at [470, 216] on div "+ + + + 39 38 37 36 35 34 33 32 31 30 29 28 27 26 25 24 23 22 21 20 19 18 17 16…" at bounding box center [671, 330] width 701 height 461
drag, startPoint x: 557, startPoint y: 195, endPoint x: 512, endPoint y: 205, distance: 45.3
click at [497, 205] on div "+ + + + 39 38 37 36 35 34 33 32 31 30 29 28 27 26 25 24 23 22 21 20 19 18 17 16…" at bounding box center [671, 330] width 701 height 461
drag, startPoint x: 553, startPoint y: 191, endPoint x: 866, endPoint y: 289, distance: 328.7
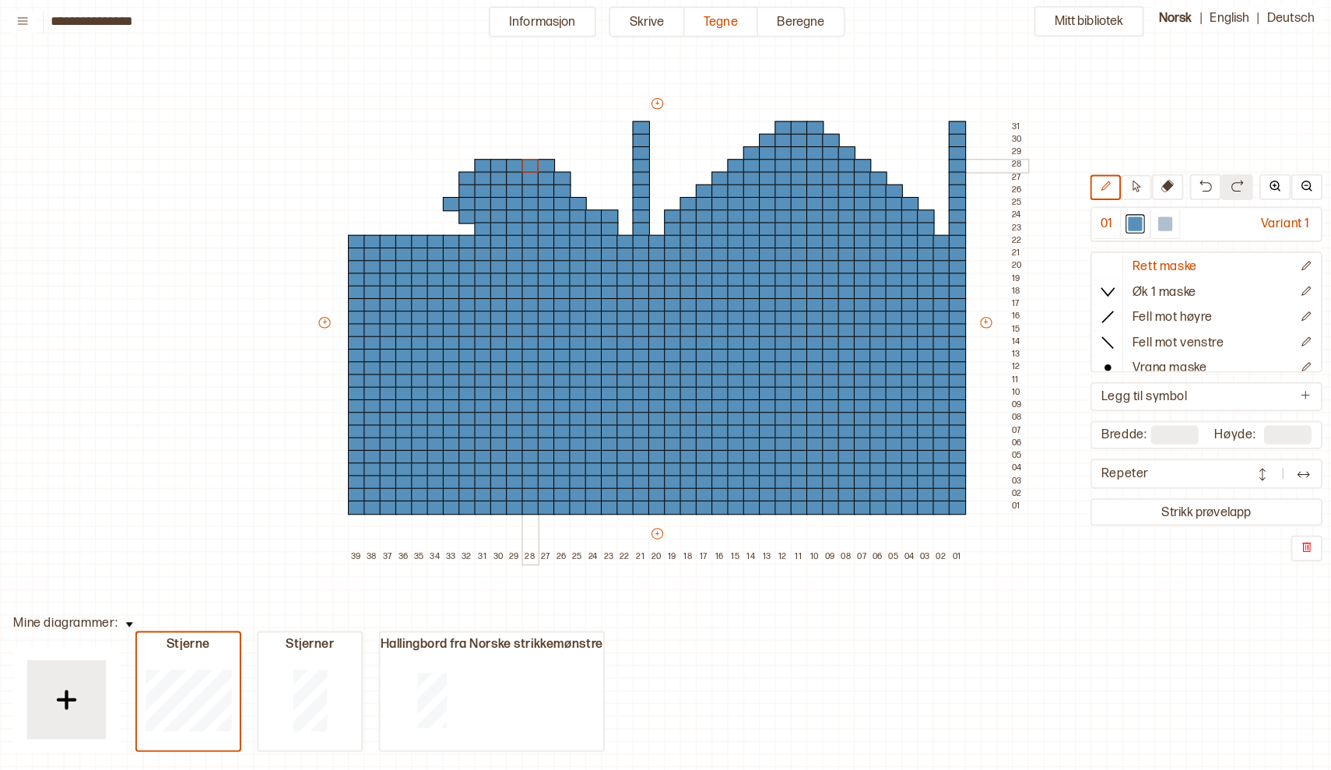
click at [536, 172] on div "+ + + + 39 38 37 36 35 34 33 32 31 30 29 28 27 26 25 24 23 22 21 20 19 18 17 16…" at bounding box center [671, 330] width 701 height 461
click at [1144, 188] on button at bounding box center [1159, 190] width 31 height 26
click at [555, 175] on div at bounding box center [563, 182] width 17 height 14
click at [539, 163] on div at bounding box center [547, 170] width 17 height 14
click at [1122, 223] on div at bounding box center [1128, 226] width 14 height 14
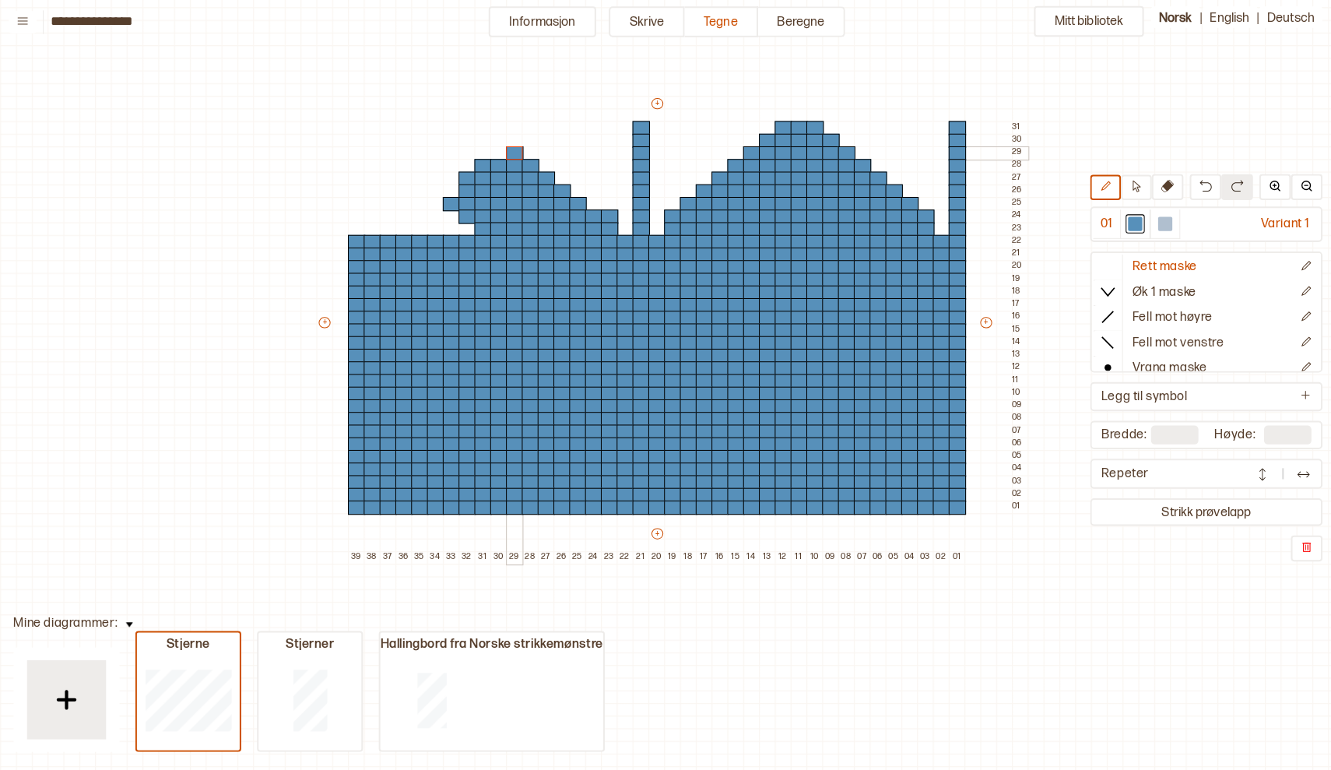
click at [508, 150] on div at bounding box center [516, 157] width 17 height 14
drag, startPoint x: 493, startPoint y: 150, endPoint x: 472, endPoint y: 150, distance: 20.2
click at [472, 150] on div "+ + + + 39 38 37 36 35 34 33 32 31 30 29 28 27 26 25 24 23 22 21 20 19 18 17 16…" at bounding box center [671, 330] width 701 height 461
drag, startPoint x: 489, startPoint y: 142, endPoint x: 462, endPoint y: 126, distance: 31.4
click at [462, 126] on div "+ + + + 39 38 37 36 35 34 33 32 31 30 29 28 27 26 25 24 23 22 21 20 19 18 17 16…" at bounding box center [671, 330] width 701 height 461
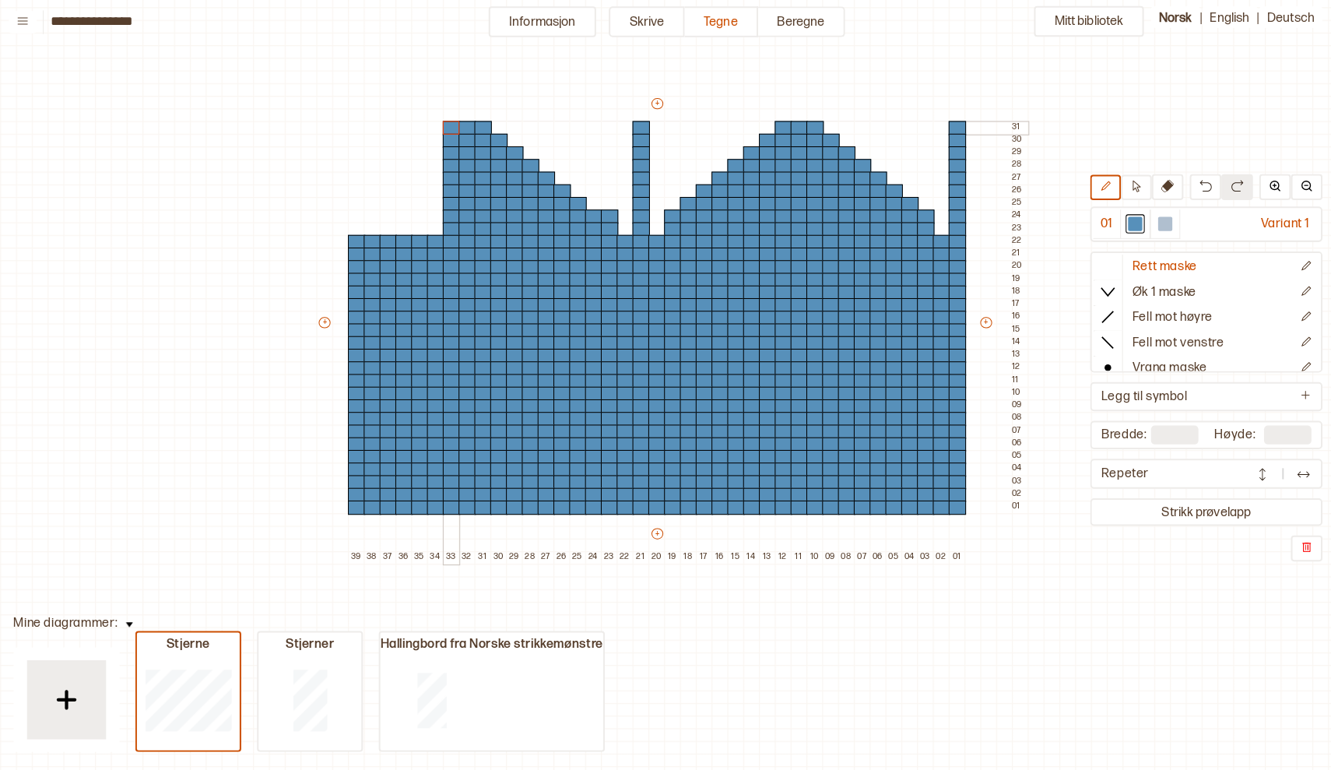
drag, startPoint x: 455, startPoint y: 140, endPoint x: 443, endPoint y: 127, distance: 18.2
click at [443, 127] on div "+ + + + 39 38 37 36 35 34 33 32 31 30 29 28 27 26 25 24 23 22 21 20 19 18 17 16…" at bounding box center [671, 330] width 701 height 461
drag, startPoint x: 429, startPoint y: 136, endPoint x: 405, endPoint y: 222, distance: 89.0
click at [405, 222] on div "+ + + + 39 38 37 36 35 34 33 32 31 30 29 28 27 26 25 24 23 22 21 20 19 18 17 16…" at bounding box center [671, 330] width 701 height 461
drag, startPoint x: 411, startPoint y: 209, endPoint x: 415, endPoint y: 139, distance: 70.9
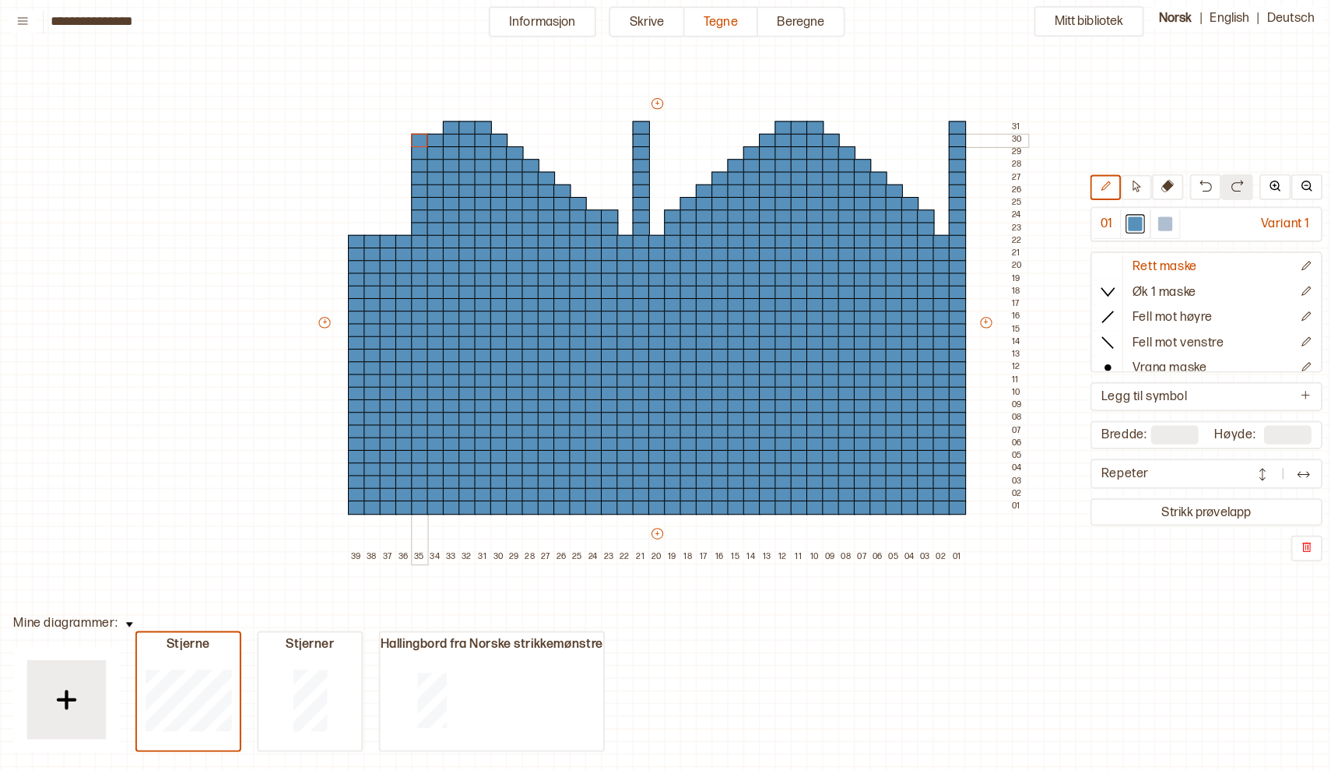
click at [415, 139] on div "+ + + + 39 38 37 36 35 34 33 32 31 30 29 28 27 26 25 24 23 22 21 20 19 18 17 16…" at bounding box center [671, 330] width 701 height 461
drag, startPoint x: 402, startPoint y: 149, endPoint x: 398, endPoint y: 200, distance: 50.7
click at [398, 199] on div "+ + + + 39 38 37 36 35 34 33 32 31 30 29 28 27 26 25 24 23 22 21 20 19 18 17 16…" at bounding box center [671, 330] width 701 height 461
click at [1154, 186] on icon at bounding box center [1160, 189] width 12 height 12
click at [415, 139] on div at bounding box center [423, 145] width 17 height 14
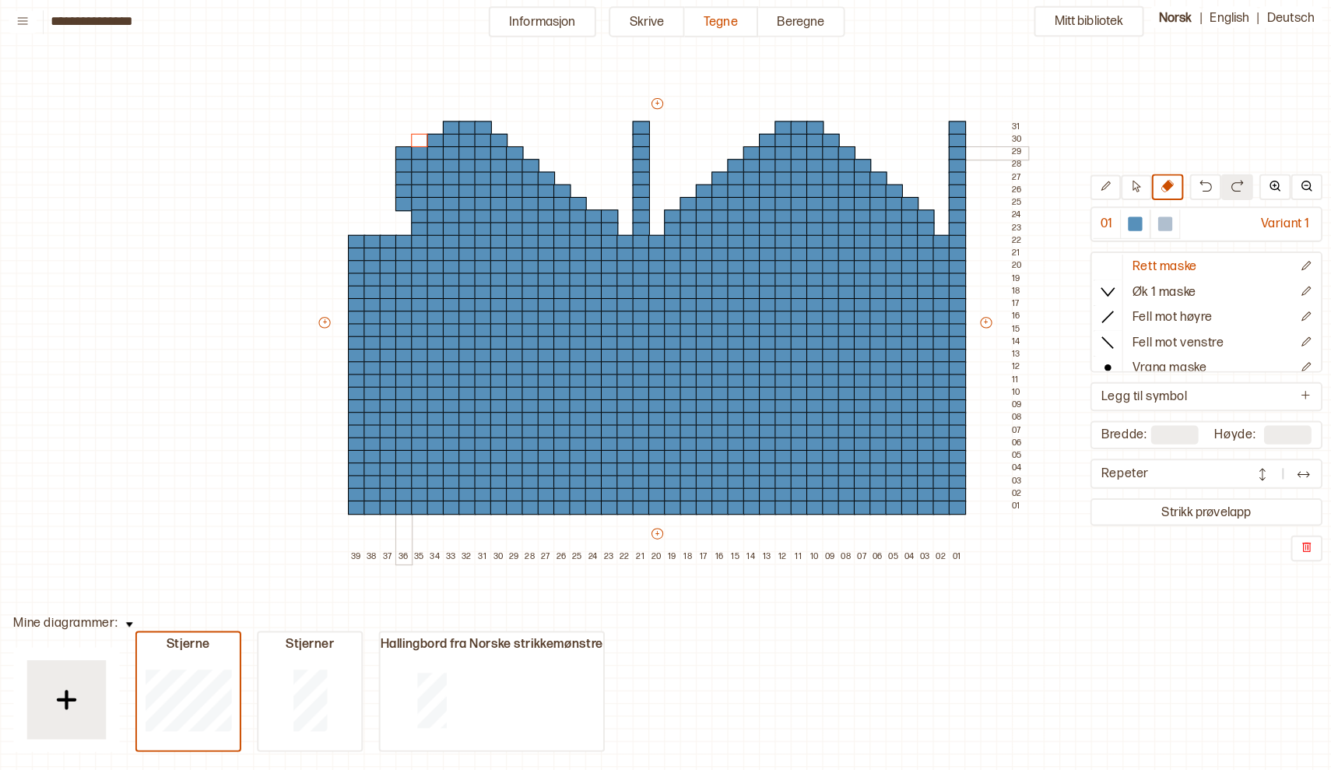
click at [402, 150] on div at bounding box center [407, 157] width 17 height 14
click at [1121, 220] on div at bounding box center [1128, 226] width 14 height 14
drag, startPoint x: 400, startPoint y: 209, endPoint x: 381, endPoint y: 177, distance: 37.7
click at [381, 177] on div "+ + + + 39 38 37 36 35 34 33 32 31 30 29 28 27 26 25 24 23 22 21 20 19 18 17 16…" at bounding box center [671, 330] width 701 height 461
drag, startPoint x: 367, startPoint y: 185, endPoint x: 370, endPoint y: 224, distance: 39.0
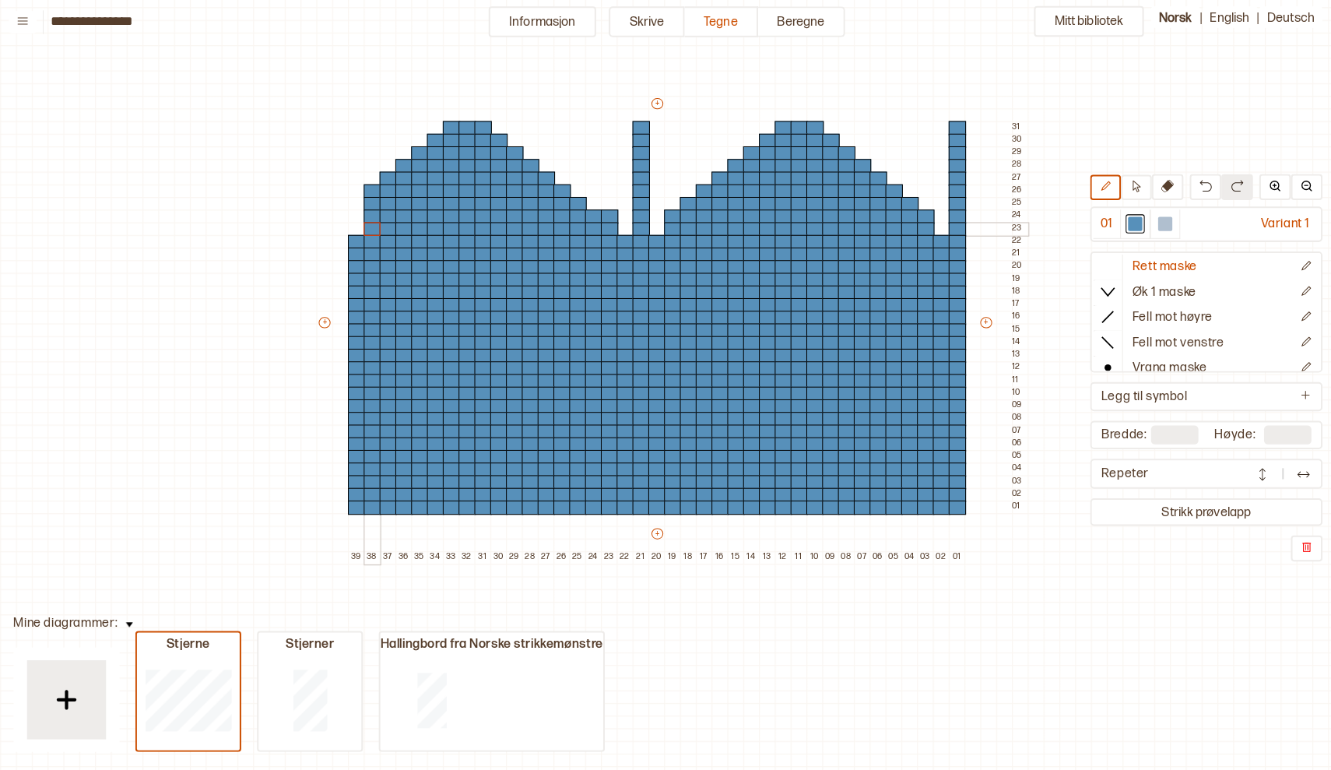
click at [370, 224] on div "+ + + + 39 38 37 36 35 34 33 32 31 30 29 28 27 26 25 24 23 22 21 20 19 18 17 16…" at bounding box center [671, 330] width 701 height 461
drag, startPoint x: 349, startPoint y: 199, endPoint x: 353, endPoint y: 223, distance: 23.7
click at [353, 223] on div "+ + + + 39 38 37 36 35 34 33 32 31 30 29 28 27 26 25 24 23 22 21 20 19 18 17 16…" at bounding box center [671, 330] width 701 height 461
click at [586, 200] on div at bounding box center [594, 207] width 17 height 14
click at [571, 188] on div at bounding box center [579, 195] width 17 height 14
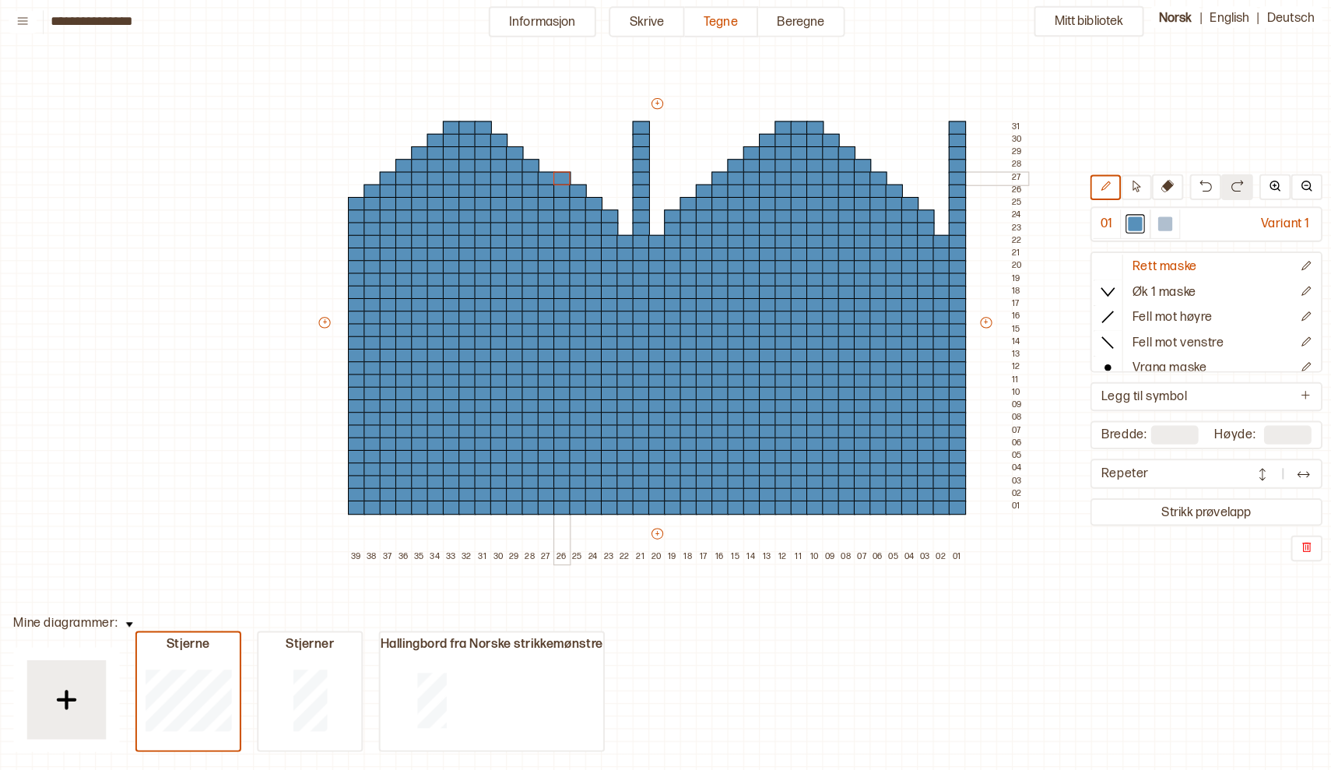
click at [555, 175] on div at bounding box center [563, 182] width 17 height 14
click at [539, 163] on div at bounding box center [547, 170] width 17 height 14
click at [524, 152] on div at bounding box center [532, 157] width 17 height 14
click at [508, 138] on div at bounding box center [516, 145] width 17 height 14
click at [494, 125] on div at bounding box center [501, 132] width 17 height 14
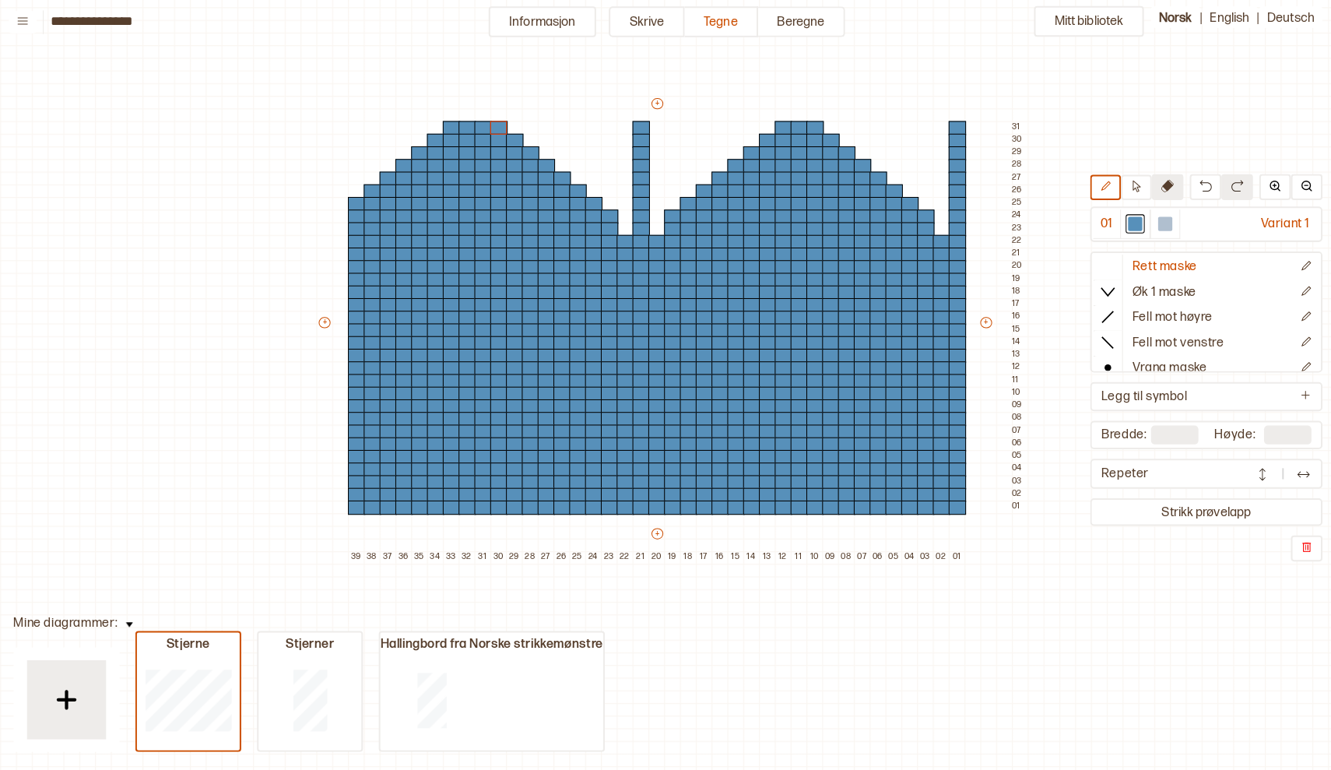
click at [1145, 177] on button at bounding box center [1159, 190] width 31 height 26
click at [447, 125] on div at bounding box center [454, 132] width 17 height 14
click at [430, 138] on div at bounding box center [438, 145] width 17 height 14
click at [415, 150] on div at bounding box center [423, 157] width 17 height 14
click at [399, 163] on div at bounding box center [407, 170] width 17 height 14
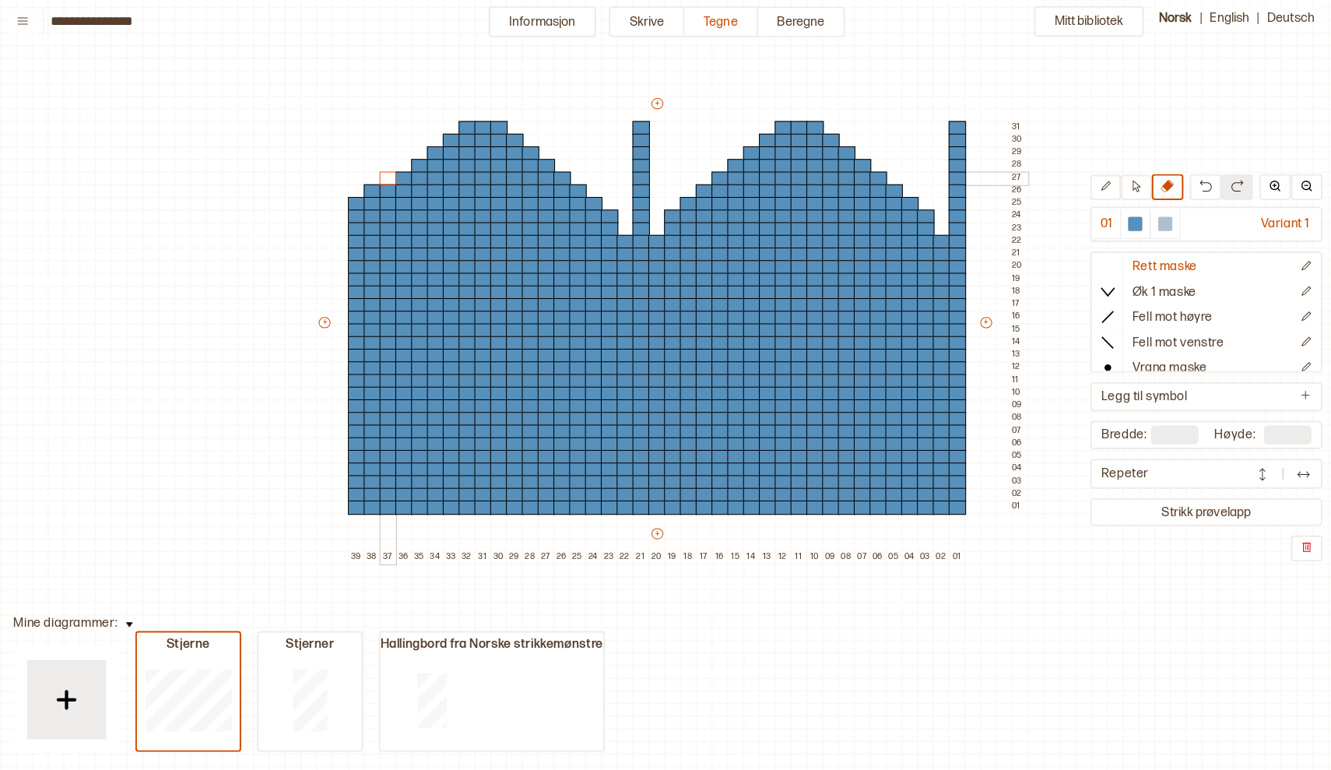
click at [384, 175] on div at bounding box center [392, 182] width 17 height 14
click at [368, 188] on div at bounding box center [376, 195] width 17 height 14
click at [353, 200] on div at bounding box center [361, 207] width 17 height 14
click at [1126, 219] on div at bounding box center [1128, 226] width 19 height 19
drag, startPoint x: 336, startPoint y: 216, endPoint x: 335, endPoint y: 228, distance: 11.7
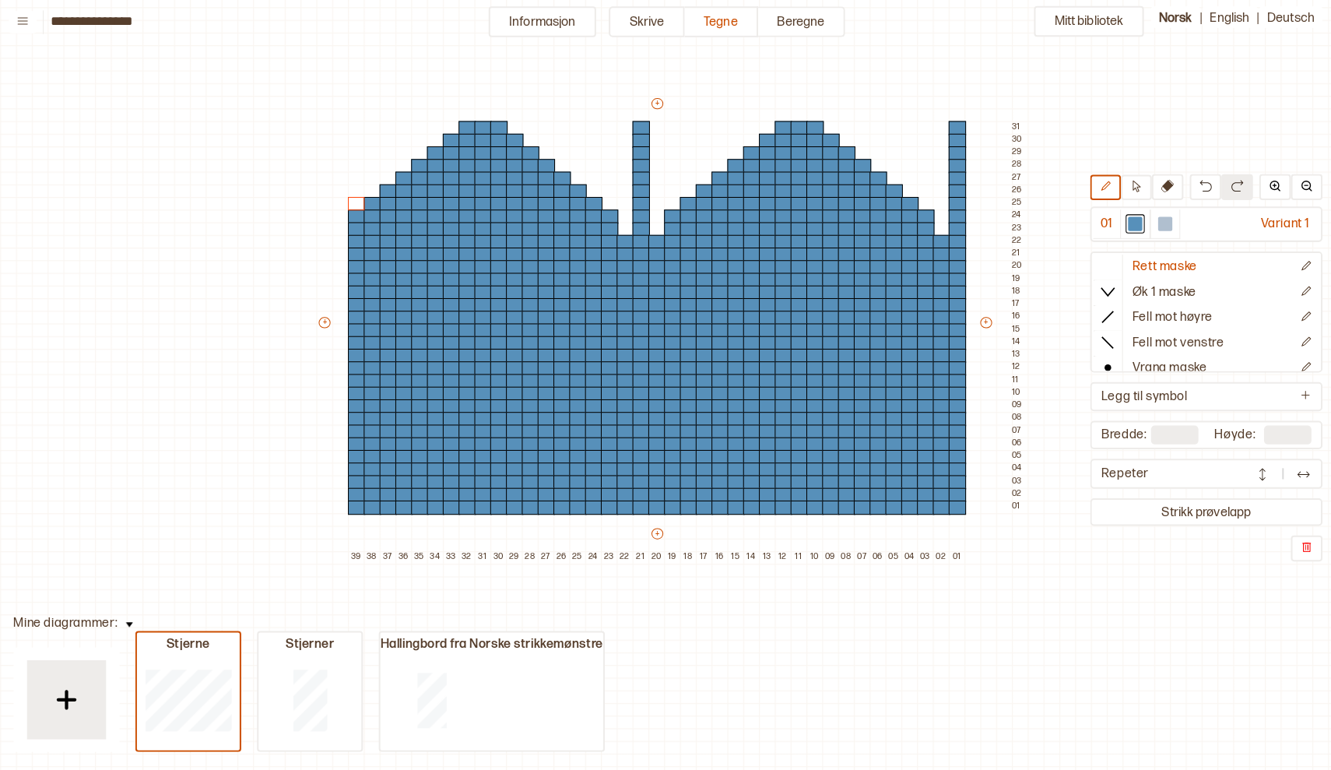
click at [336, 228] on div "+ + + + 39 38 37 36 35 34 33 32 31 30 29 28 27 26 25 24 23 22 21 20 19 18 17 16…" at bounding box center [671, 330] width 701 height 461
click at [339, 214] on div "+ + + + 39 38 37 36 35 34 33 32 31 30 29 28 27 26 25 24 23 22 21 20 19 18 17 16…" at bounding box center [671, 330] width 701 height 461
click at [1121, 219] on div at bounding box center [1128, 226] width 14 height 14
click at [341, 212] on div "+ + + + 39 38 37 36 35 34 33 32 31 30 29 28 27 26 25 24 23 22 21 20 19 18 17 16…" at bounding box center [671, 330] width 701 height 461
click at [337, 226] on div "+ + + + 39 38 37 36 35 34 33 32 31 30 29 28 27 26 25 24 23 22 21 20 19 18 17 16…" at bounding box center [671, 330] width 701 height 461
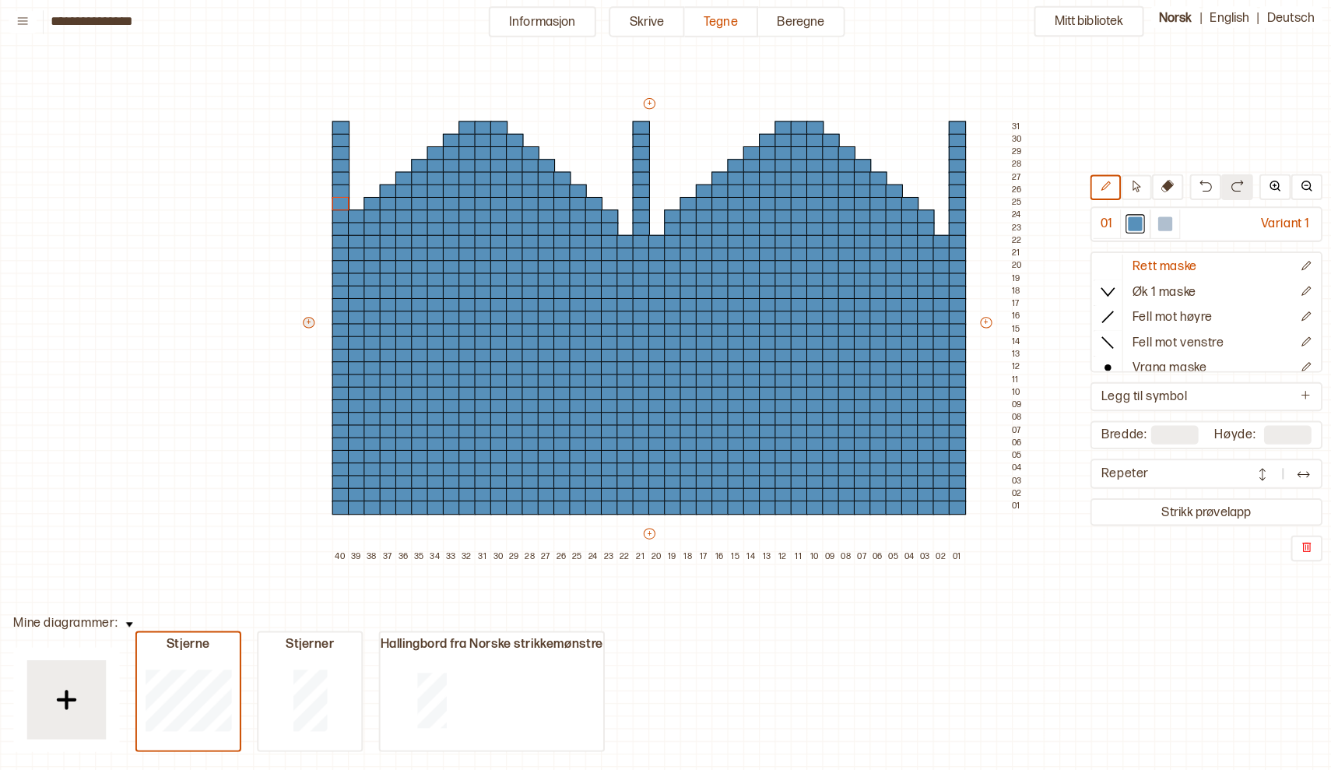
type input "**"
click at [1155, 184] on icon at bounding box center [1160, 189] width 12 height 12
drag, startPoint x: 334, startPoint y: 124, endPoint x: 339, endPoint y: 228, distance: 104.4
click at [339, 228] on div "+ + + + 40 39 38 37 36 35 34 33 32 31 30 29 28 27 26 25 24 23 22 21 20 19 18 17…" at bounding box center [664, 330] width 716 height 461
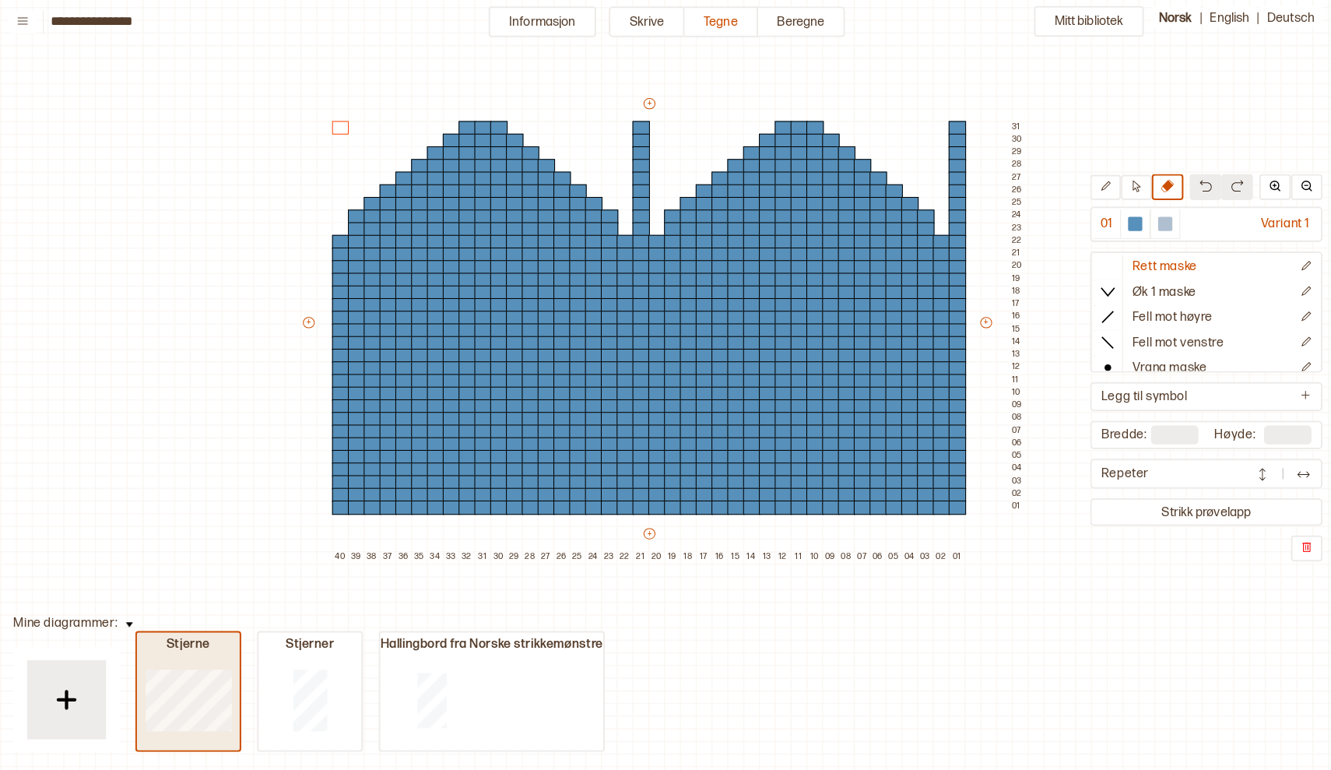
click at [202, 633] on div "Stjerne" at bounding box center [195, 641] width 101 height 16
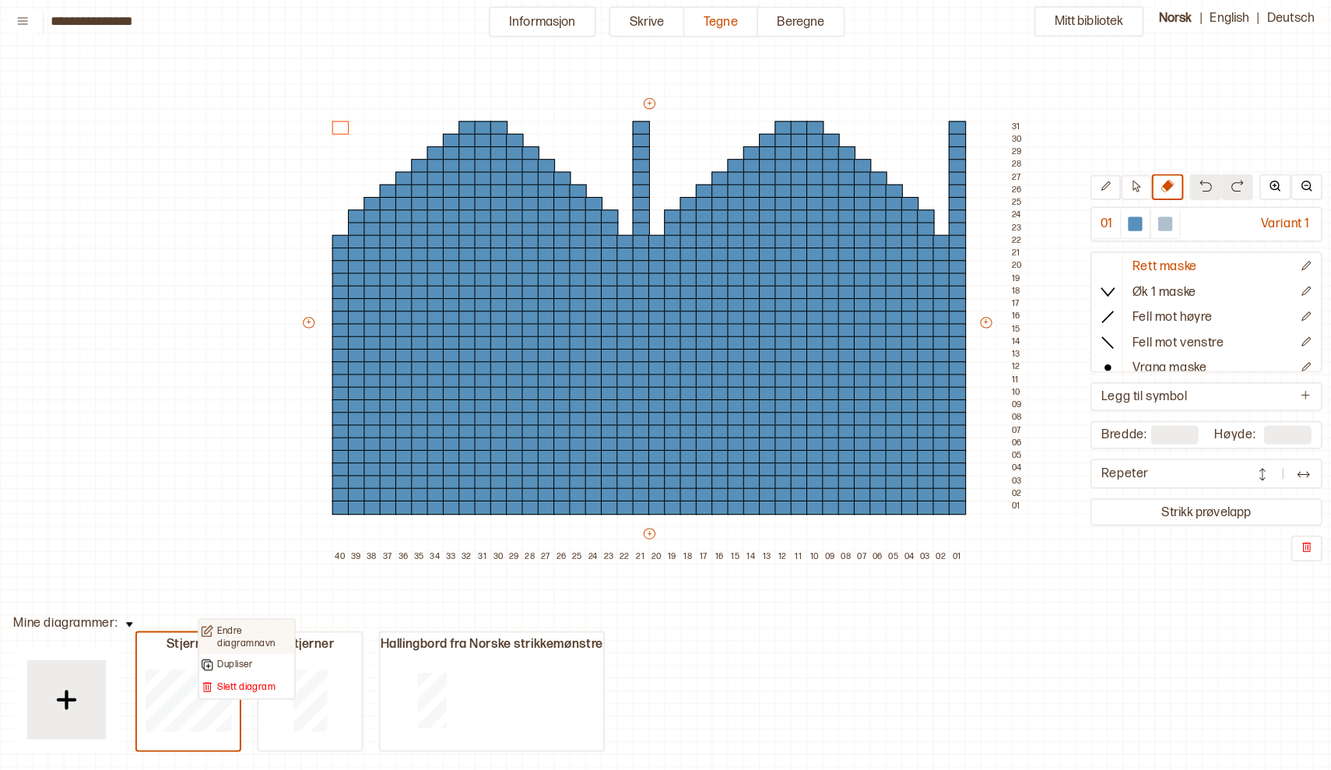
click at [232, 623] on p "Endre diagramnavn" at bounding box center [261, 633] width 74 height 24
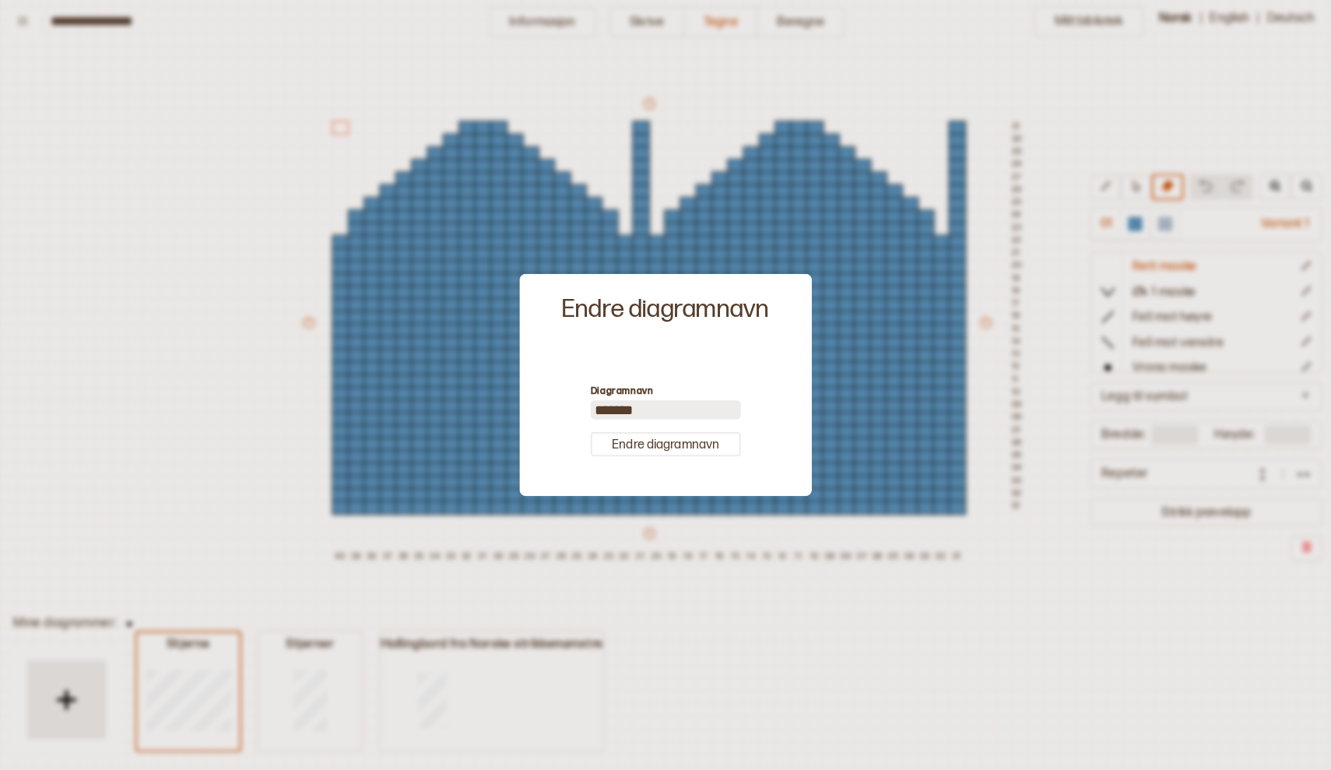
click at [644, 405] on input "*******" at bounding box center [666, 409] width 148 height 19
type input "*"
type input "**********"
click at [678, 438] on button "Endre diagramnavn" at bounding box center [666, 443] width 148 height 24
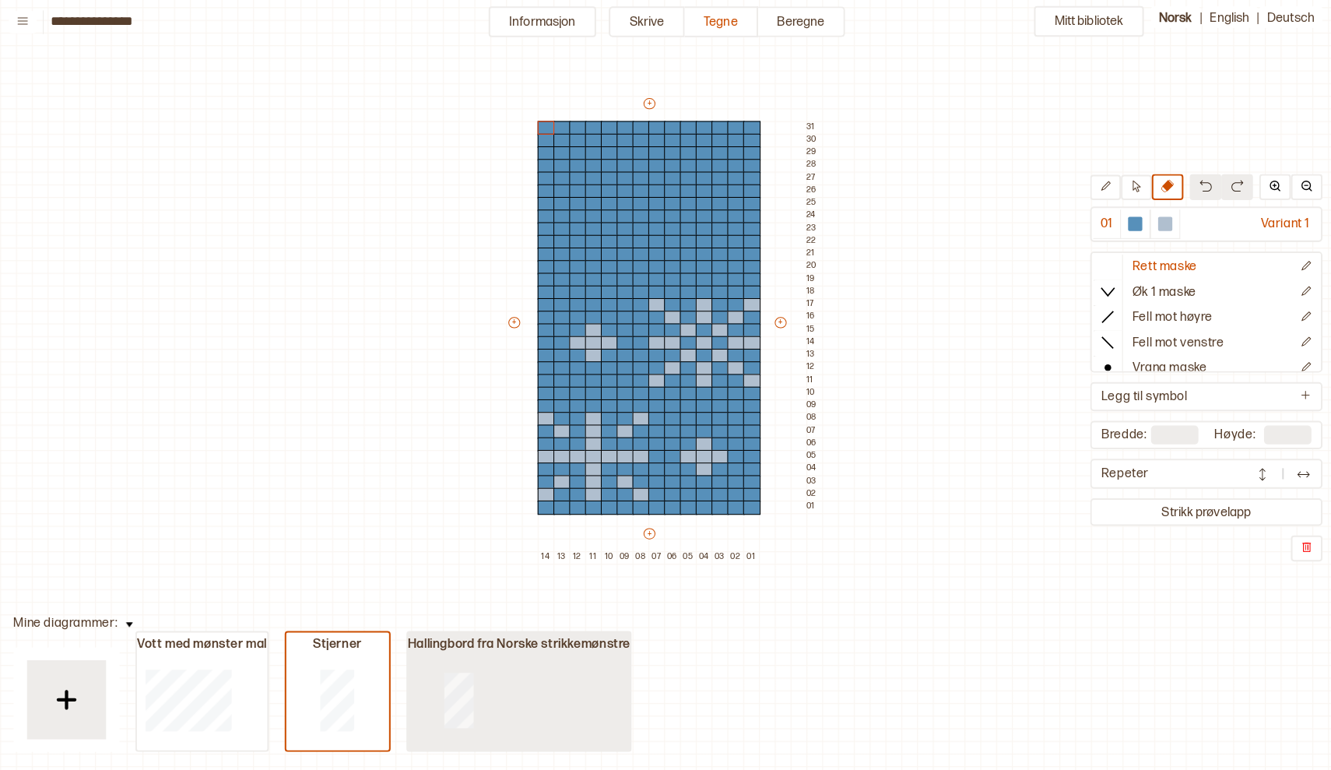
click at [467, 660] on div at bounding box center [462, 695] width 101 height 100
type input "**"
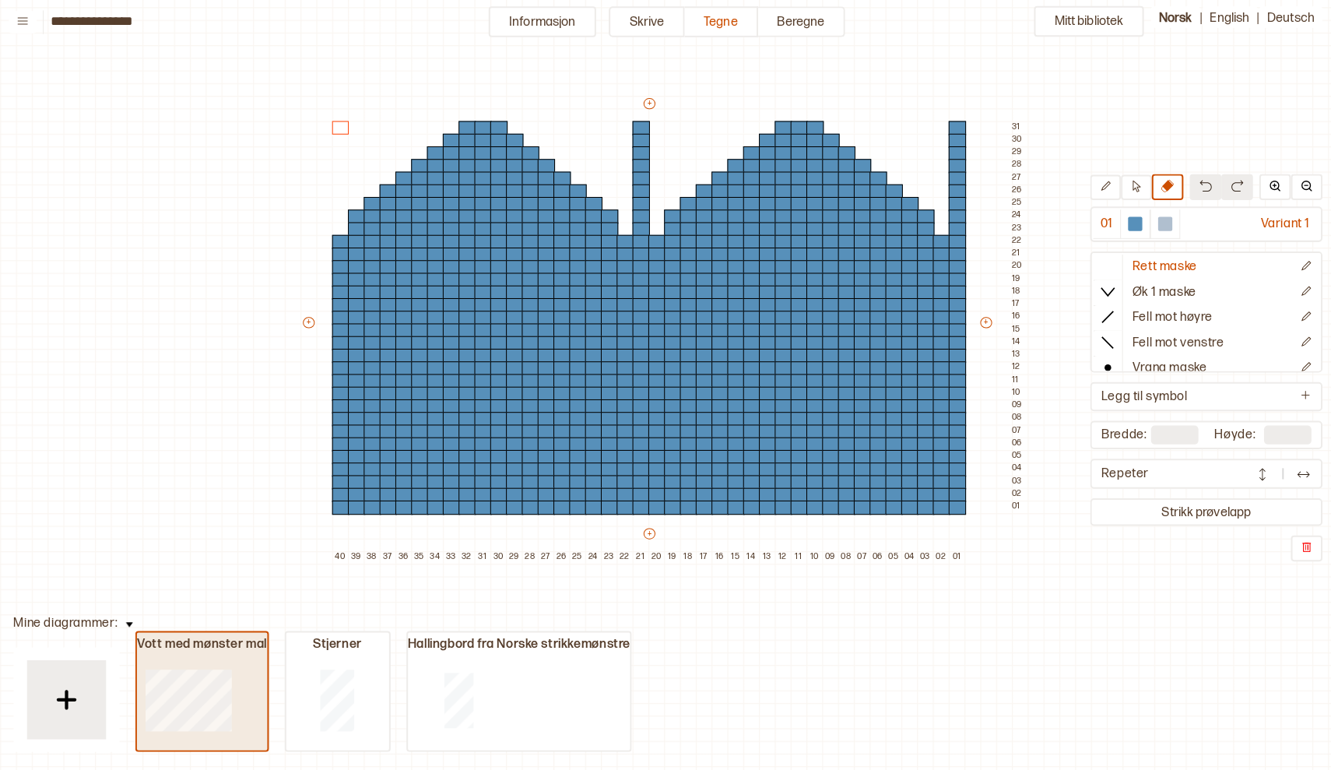
type input "**"
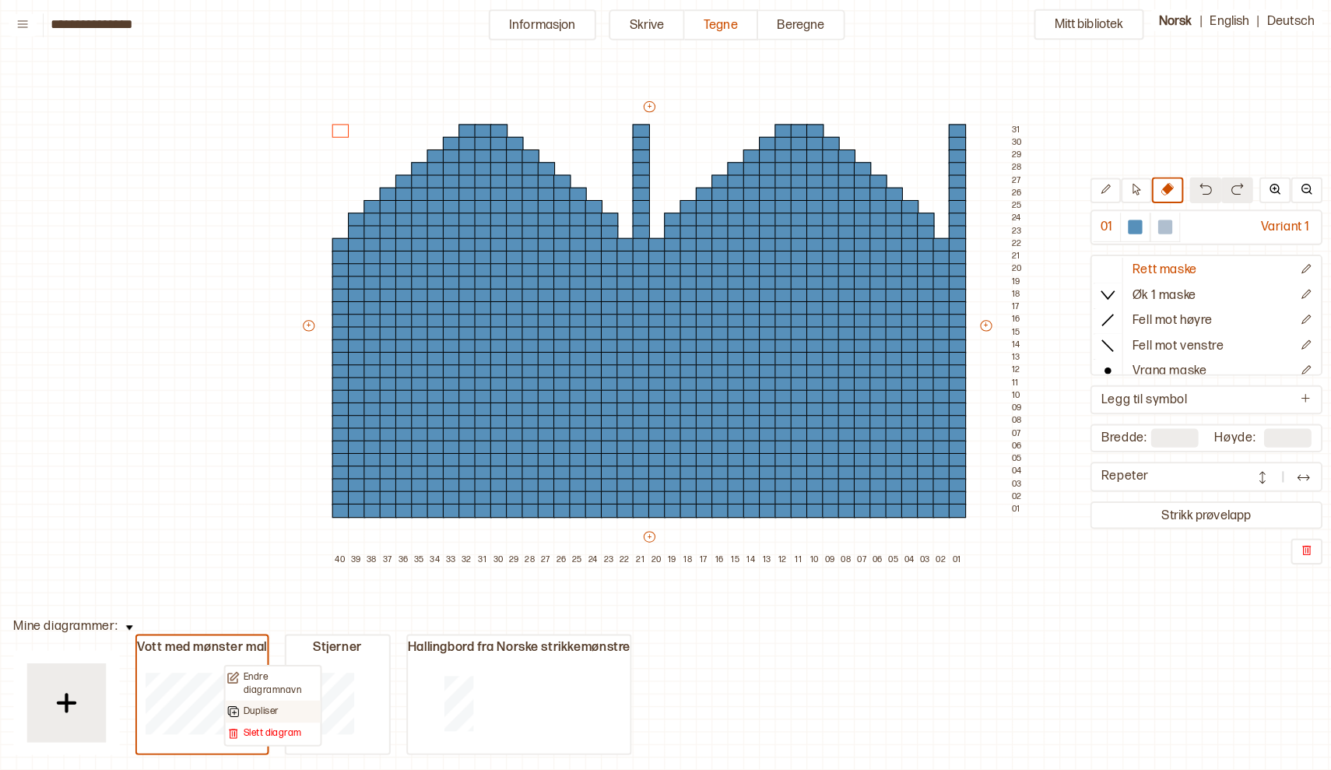
click at [251, 700] on p "Dupliser" at bounding box center [267, 703] width 34 height 12
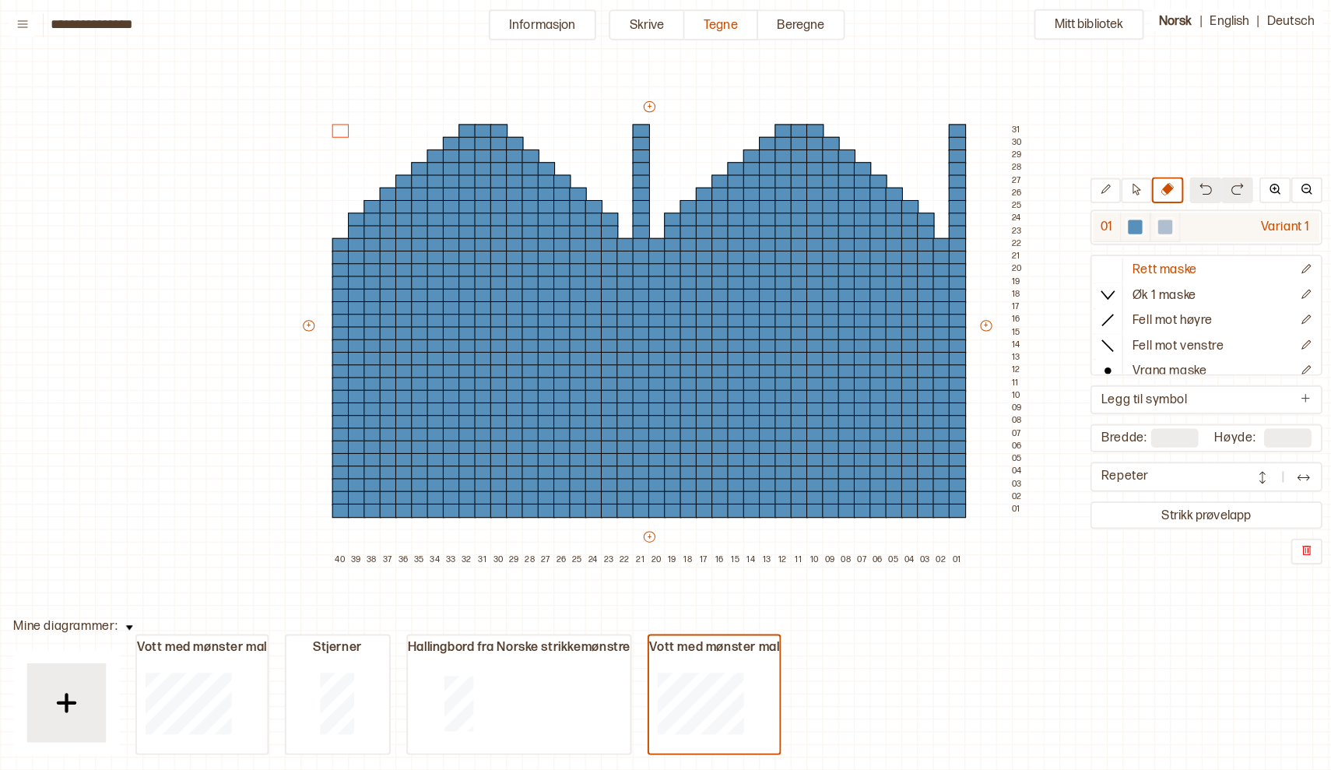
click at [1150, 228] on div at bounding box center [1157, 226] width 14 height 14
click at [477, 176] on div at bounding box center [485, 182] width 17 height 14
click at [477, 189] on div at bounding box center [485, 195] width 17 height 14
click at [477, 203] on div at bounding box center [485, 207] width 17 height 14
click at [462, 191] on div at bounding box center [470, 195] width 17 height 14
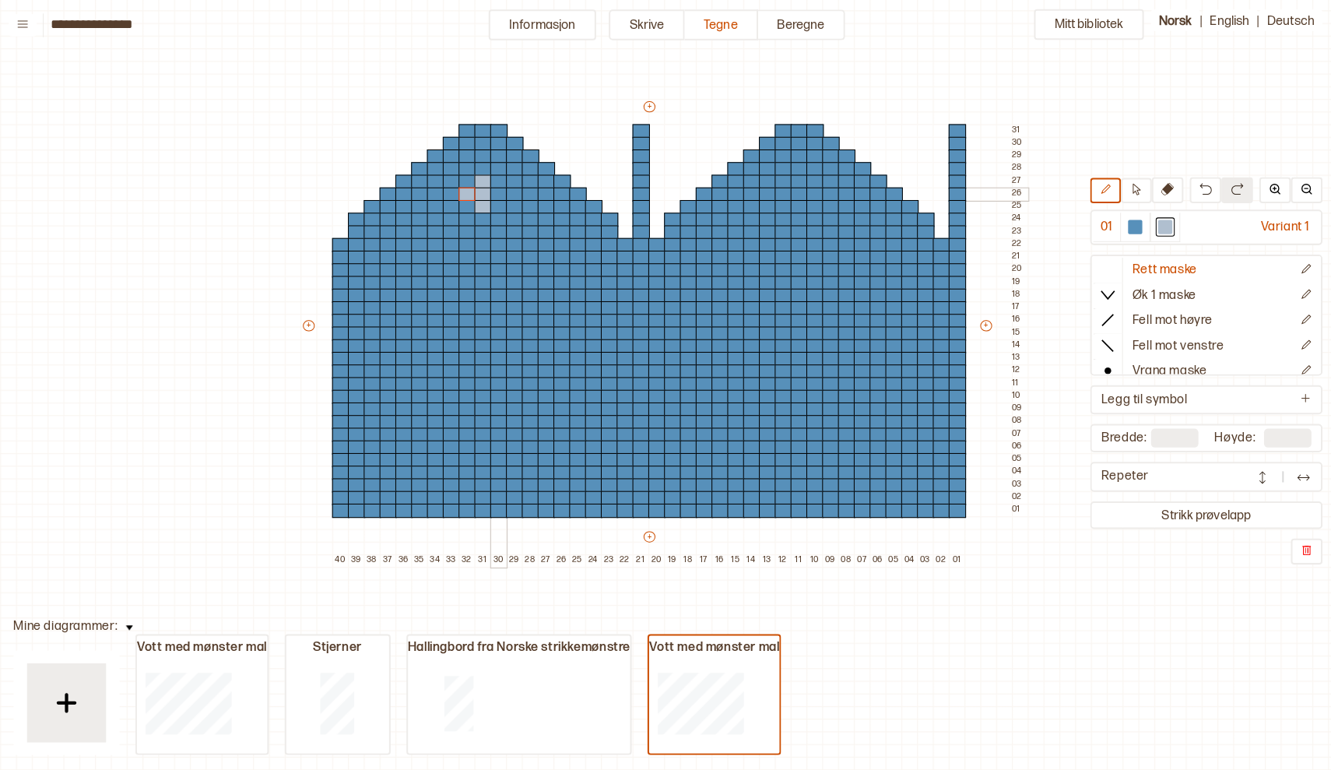
click at [493, 192] on div at bounding box center [501, 195] width 17 height 14
click at [477, 226] on div at bounding box center [485, 232] width 17 height 14
click at [477, 240] on div at bounding box center [485, 244] width 17 height 14
click at [477, 255] on div at bounding box center [485, 257] width 17 height 14
click at [462, 241] on div at bounding box center [470, 244] width 17 height 14
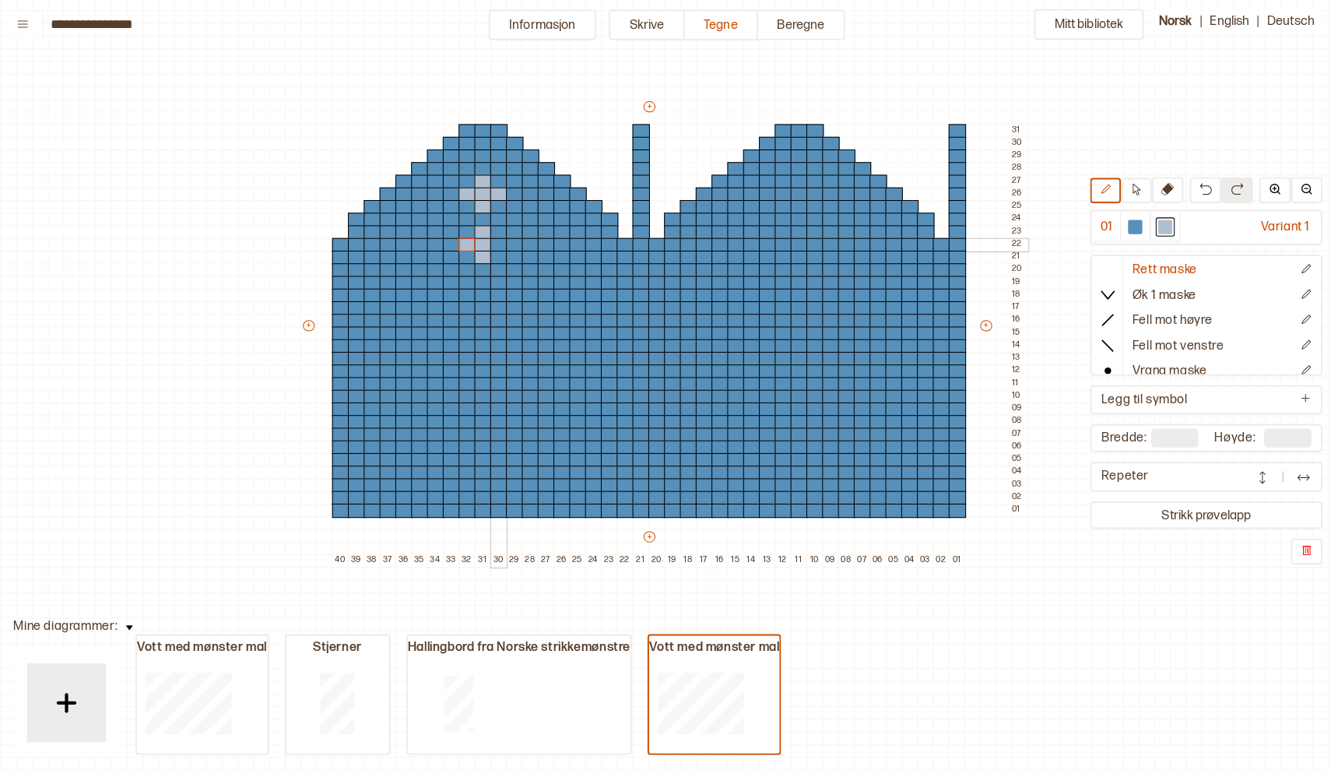
click at [493, 243] on div at bounding box center [501, 244] width 17 height 14
click at [477, 280] on div at bounding box center [485, 282] width 17 height 14
click at [477, 293] on div at bounding box center [485, 294] width 17 height 14
click at [477, 304] on div at bounding box center [485, 307] width 17 height 14
click at [462, 289] on div at bounding box center [470, 294] width 17 height 14
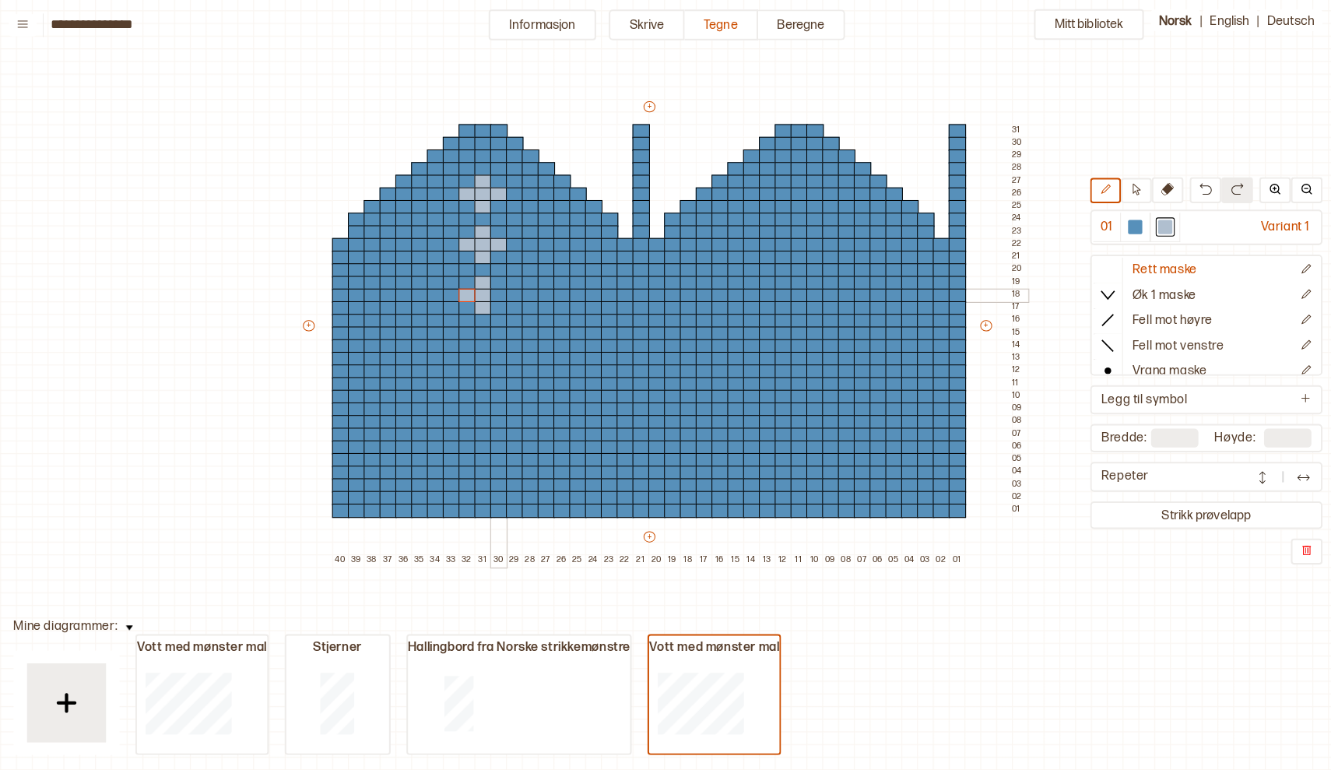
click at [493, 288] on div at bounding box center [501, 294] width 17 height 14
click at [477, 328] on div at bounding box center [485, 332] width 17 height 14
click at [477, 342] on div at bounding box center [485, 344] width 17 height 14
click at [477, 353] on div at bounding box center [485, 356] width 17 height 14
click at [462, 340] on div at bounding box center [470, 344] width 17 height 14
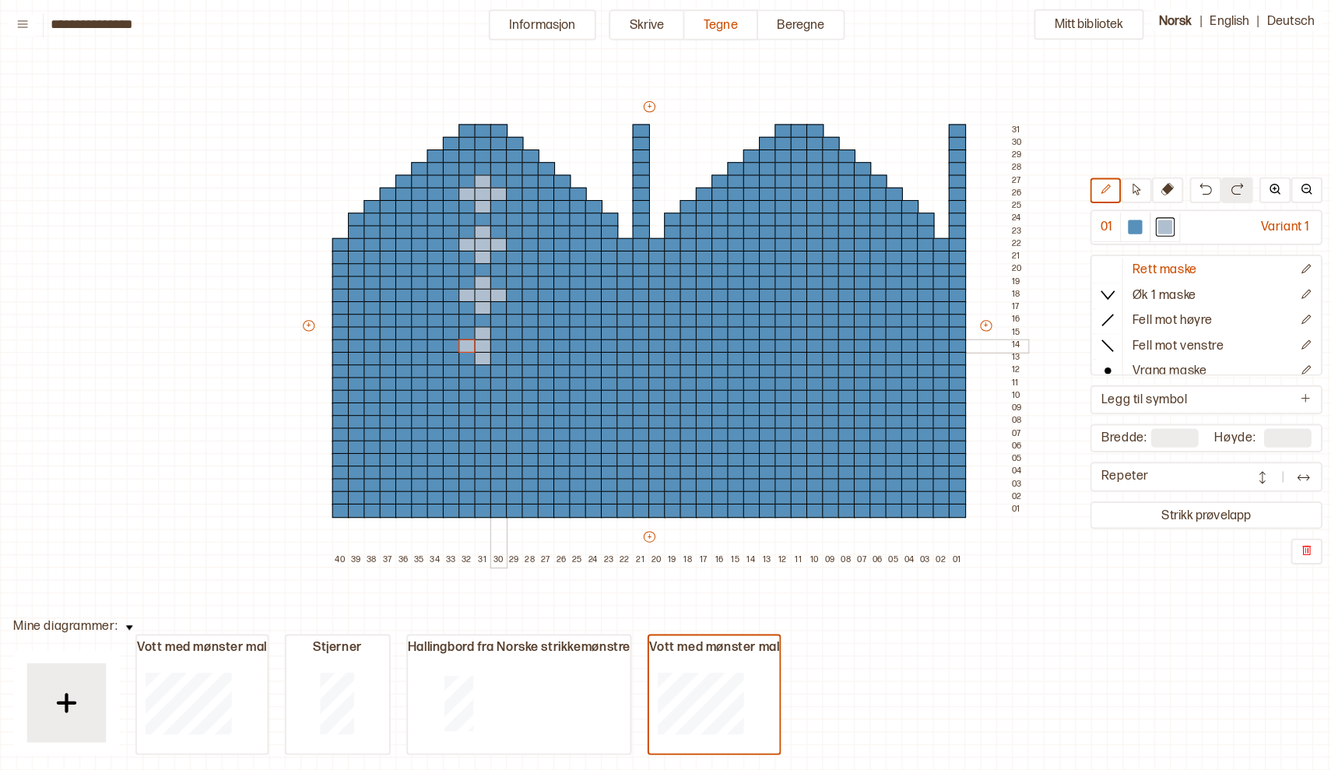
click at [493, 339] on div at bounding box center [501, 344] width 17 height 14
click at [477, 379] on div at bounding box center [485, 381] width 17 height 14
click at [477, 399] on div at bounding box center [485, 406] width 17 height 14
click at [477, 388] on div at bounding box center [485, 394] width 17 height 14
click at [462, 387] on div at bounding box center [470, 394] width 17 height 14
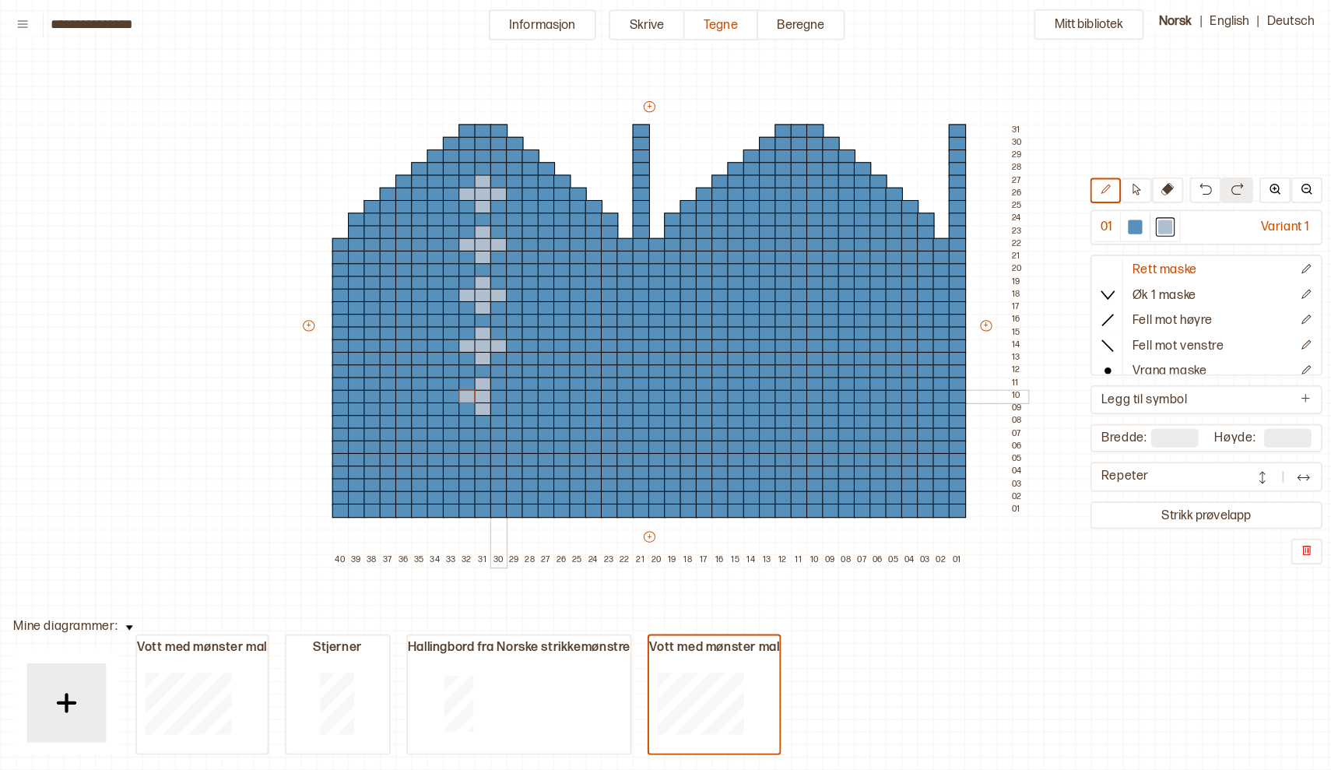
click at [493, 387] on div at bounding box center [501, 394] width 17 height 14
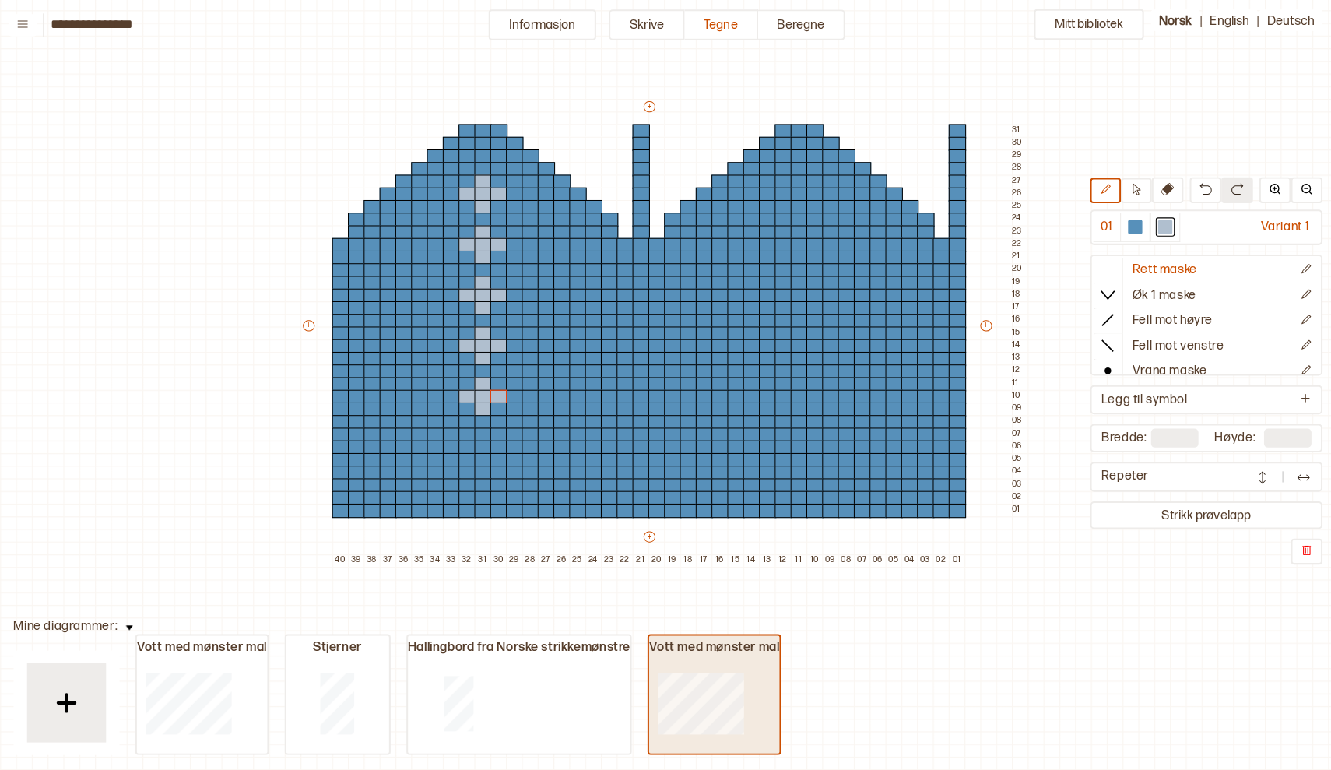
click at [696, 645] on div at bounding box center [699, 695] width 101 height 100
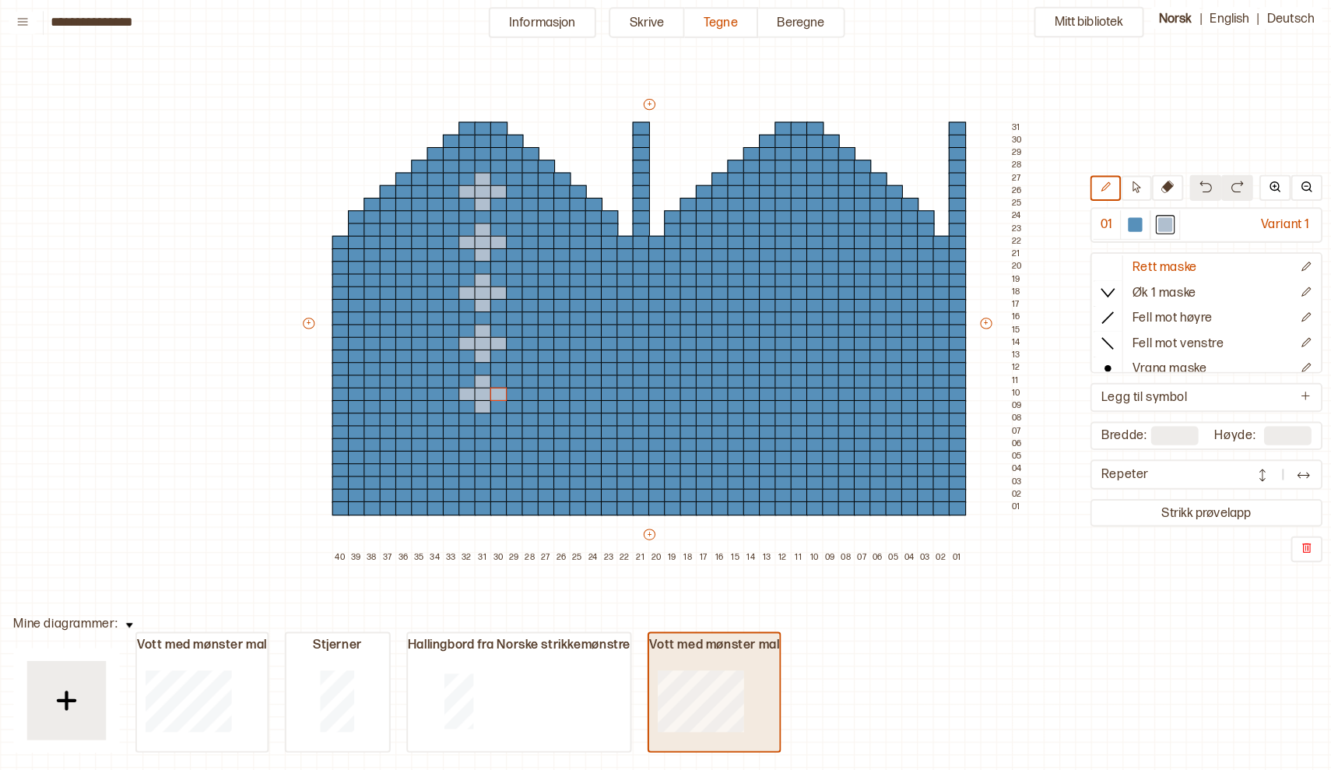
click at [698, 645] on div at bounding box center [699, 695] width 101 height 100
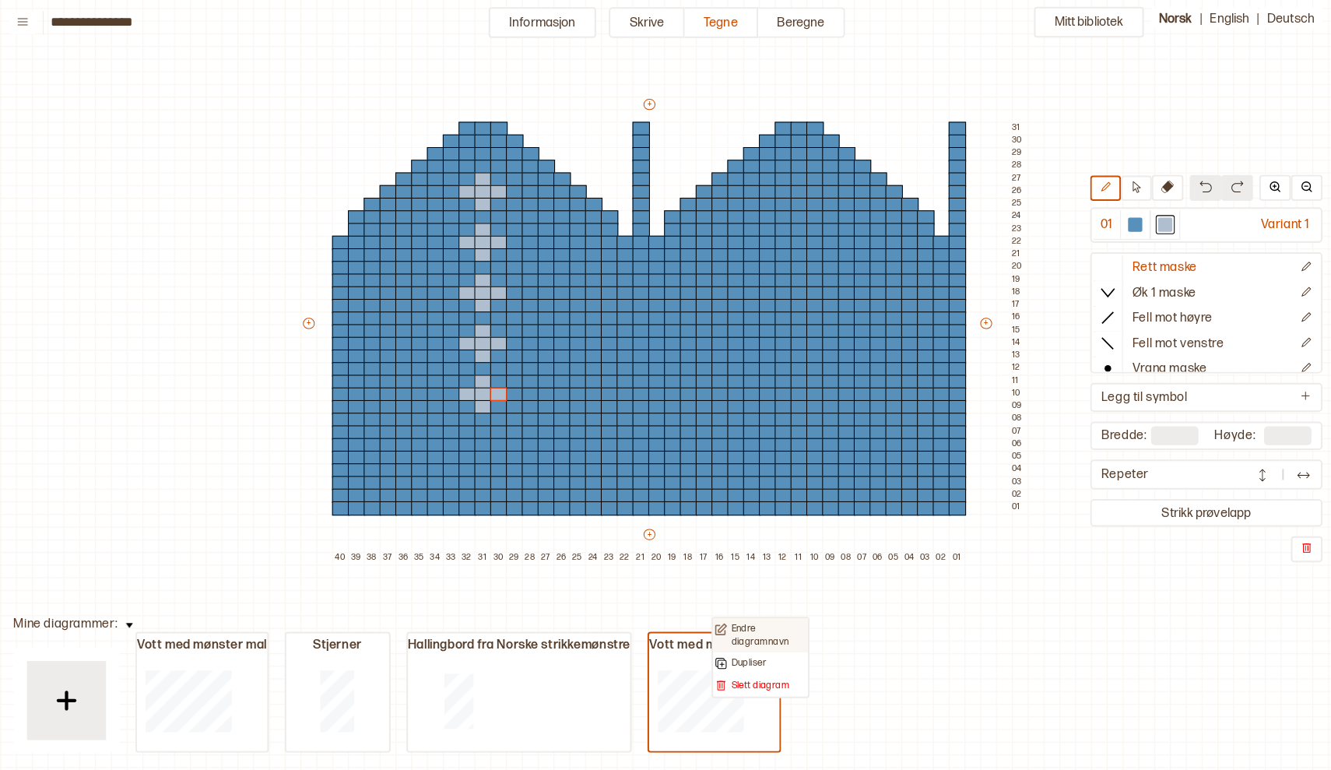
click at [732, 631] on p "Endre diagramnavn" at bounding box center [767, 631] width 74 height 24
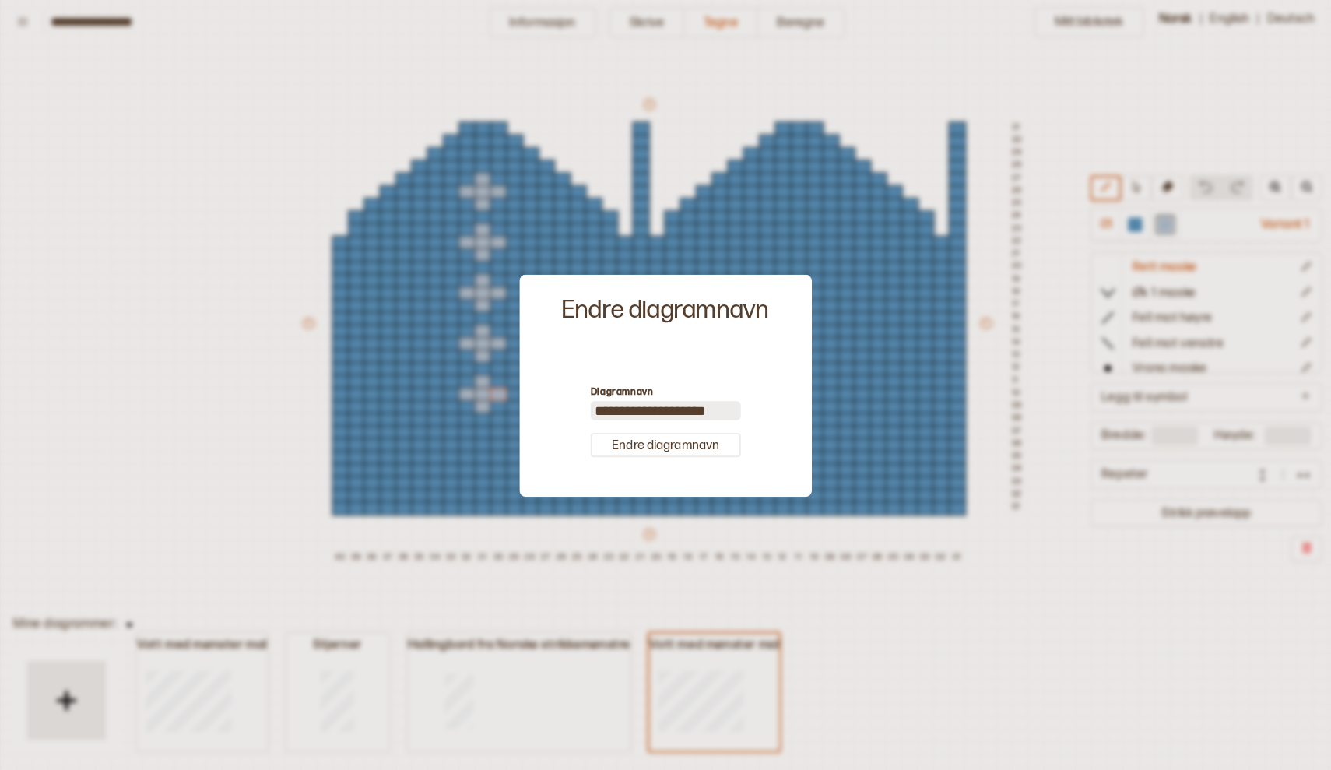
click at [684, 402] on input "**********" at bounding box center [666, 409] width 148 height 19
type input "**********"
click at [672, 441] on button "Endre diagramnavn" at bounding box center [666, 443] width 148 height 24
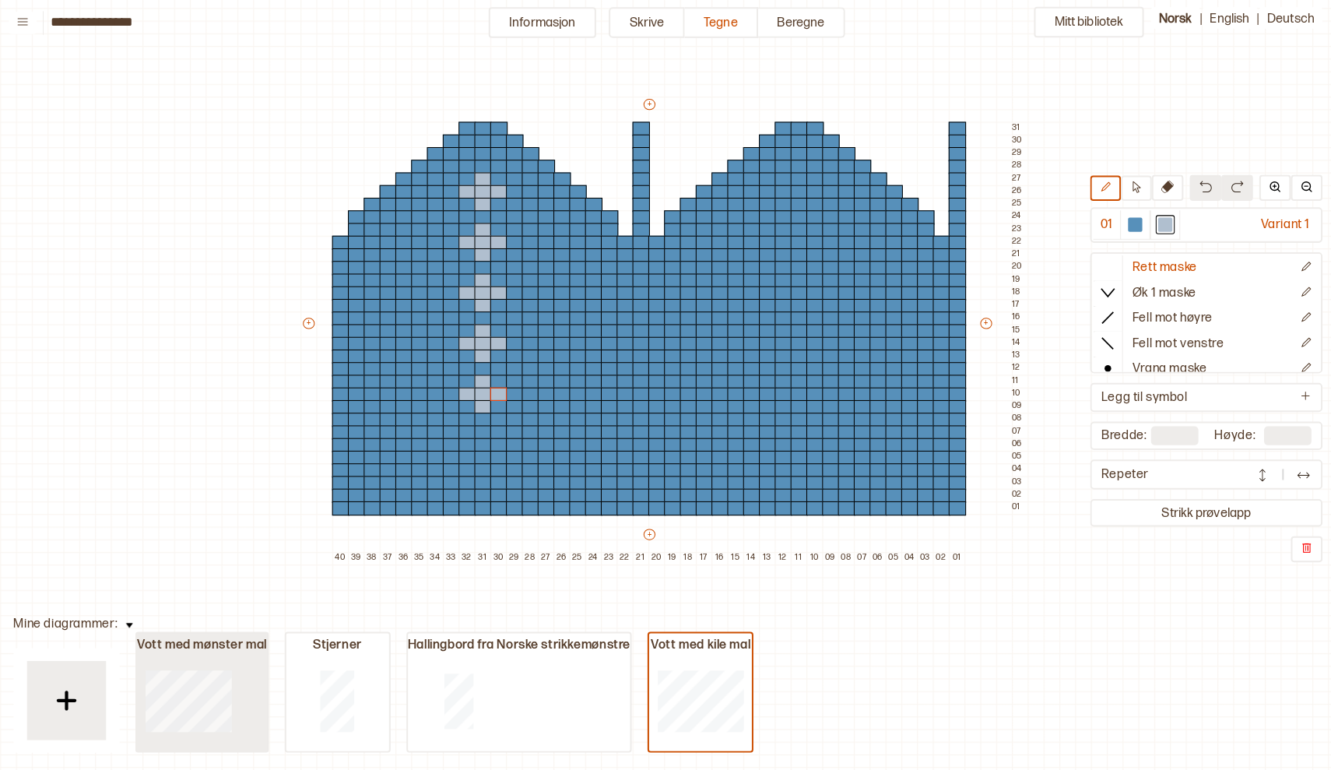
click at [215, 633] on div "Vott med mønster mal" at bounding box center [209, 641] width 128 height 16
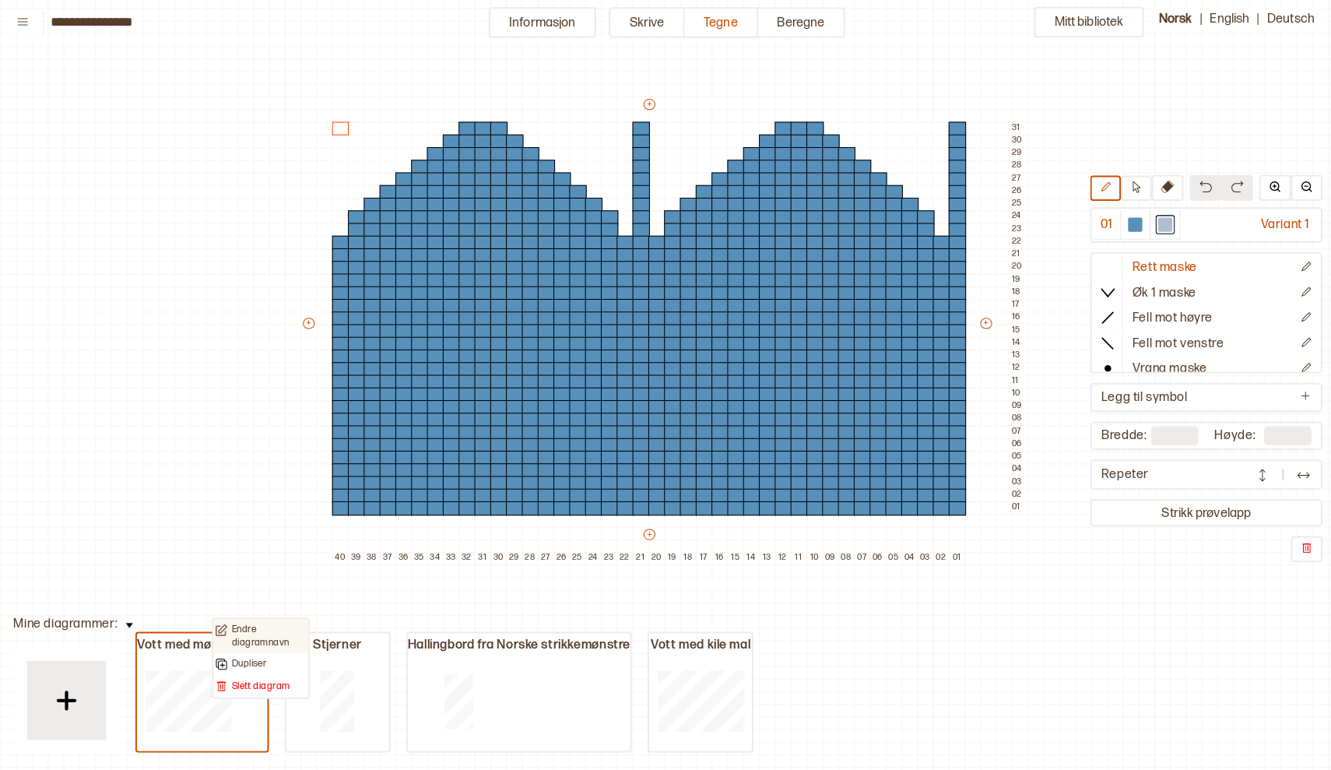
click at [240, 620] on p "Endre diagramnavn" at bounding box center [275, 632] width 74 height 24
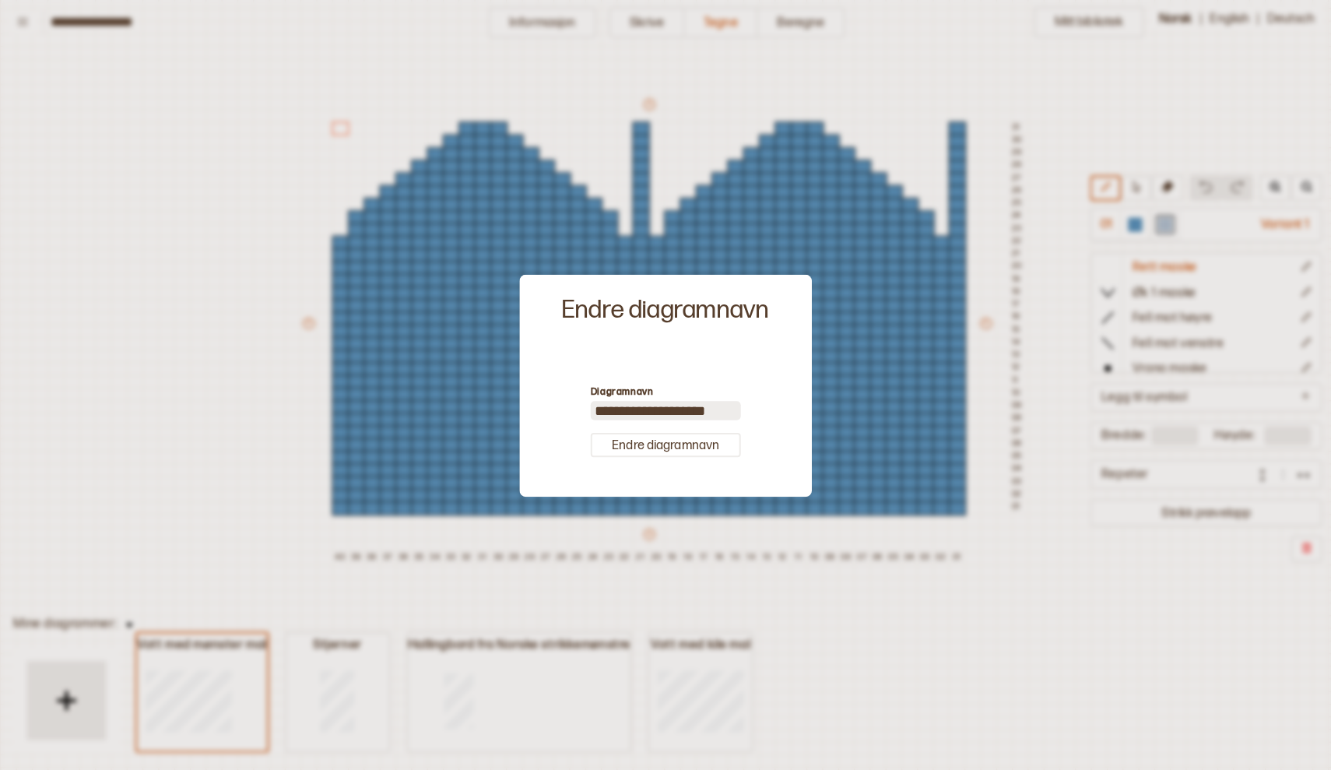
click at [685, 406] on input "**********" at bounding box center [666, 409] width 148 height 19
type input "*********"
click at [673, 434] on button "Endre diagramnavn" at bounding box center [666, 443] width 148 height 24
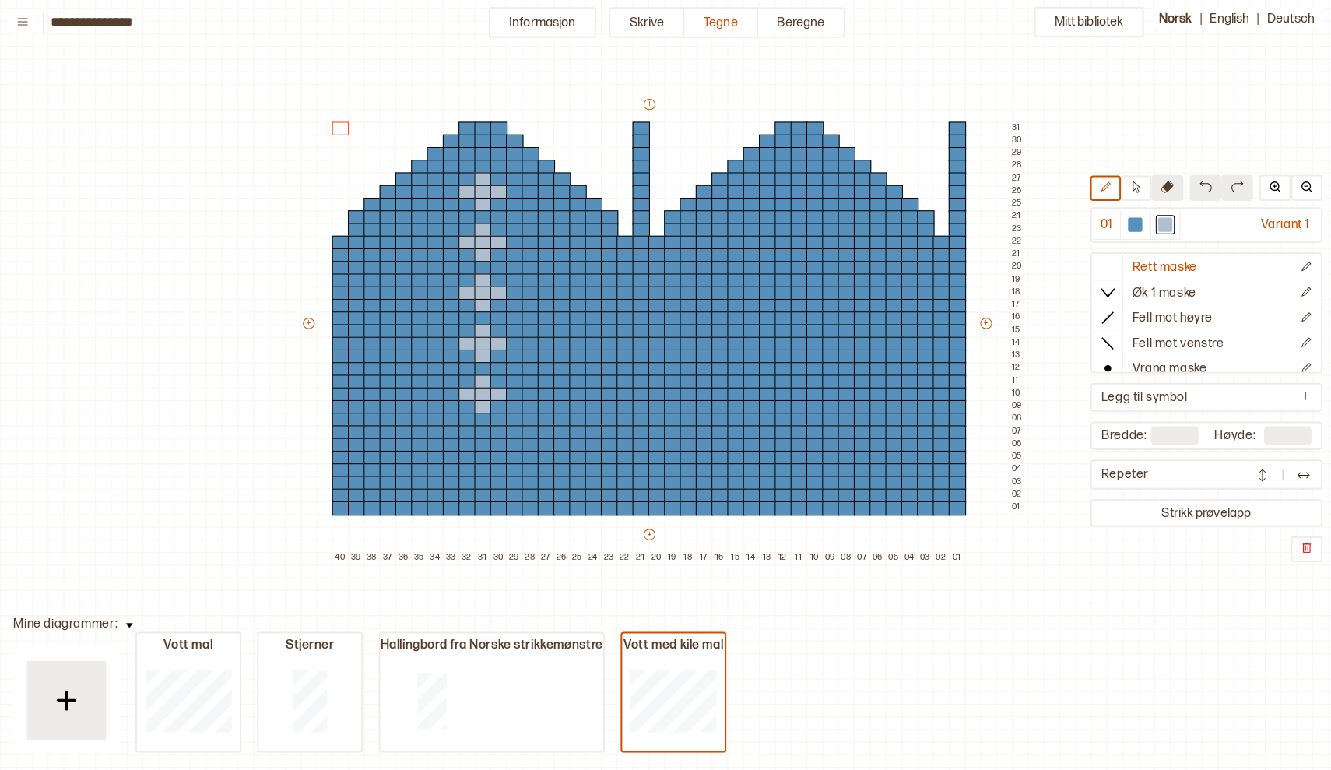
click at [1154, 183] on icon at bounding box center [1160, 189] width 12 height 12
click at [617, 502] on div at bounding box center [625, 506] width 17 height 14
click at [617, 492] on div at bounding box center [625, 493] width 17 height 14
click at [617, 474] on div at bounding box center [625, 481] width 17 height 14
click at [617, 462] on div at bounding box center [625, 469] width 17 height 14
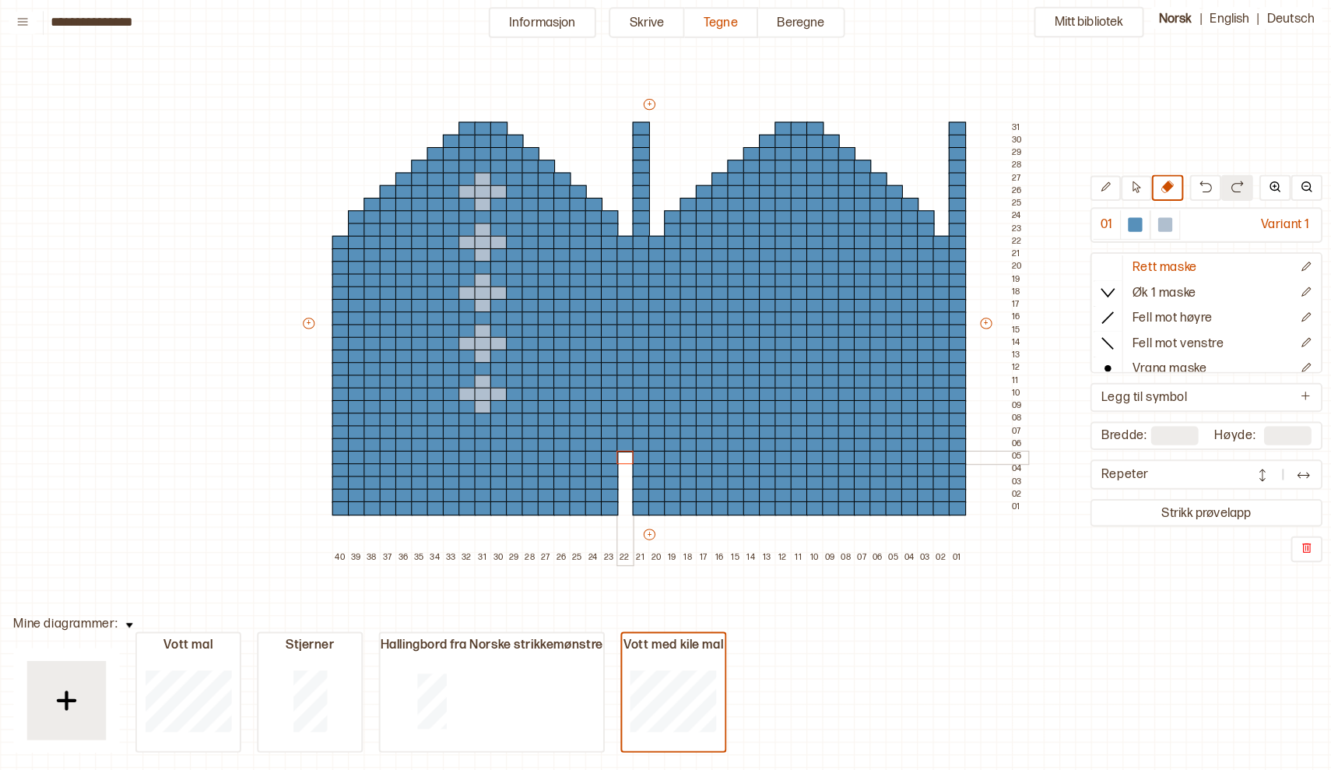
click at [617, 451] on div at bounding box center [625, 456] width 17 height 14
click at [617, 439] on div at bounding box center [625, 444] width 17 height 14
click at [617, 426] on div at bounding box center [625, 431] width 17 height 14
click at [617, 416] on div at bounding box center [625, 419] width 17 height 14
click at [617, 401] on div at bounding box center [625, 406] width 17 height 14
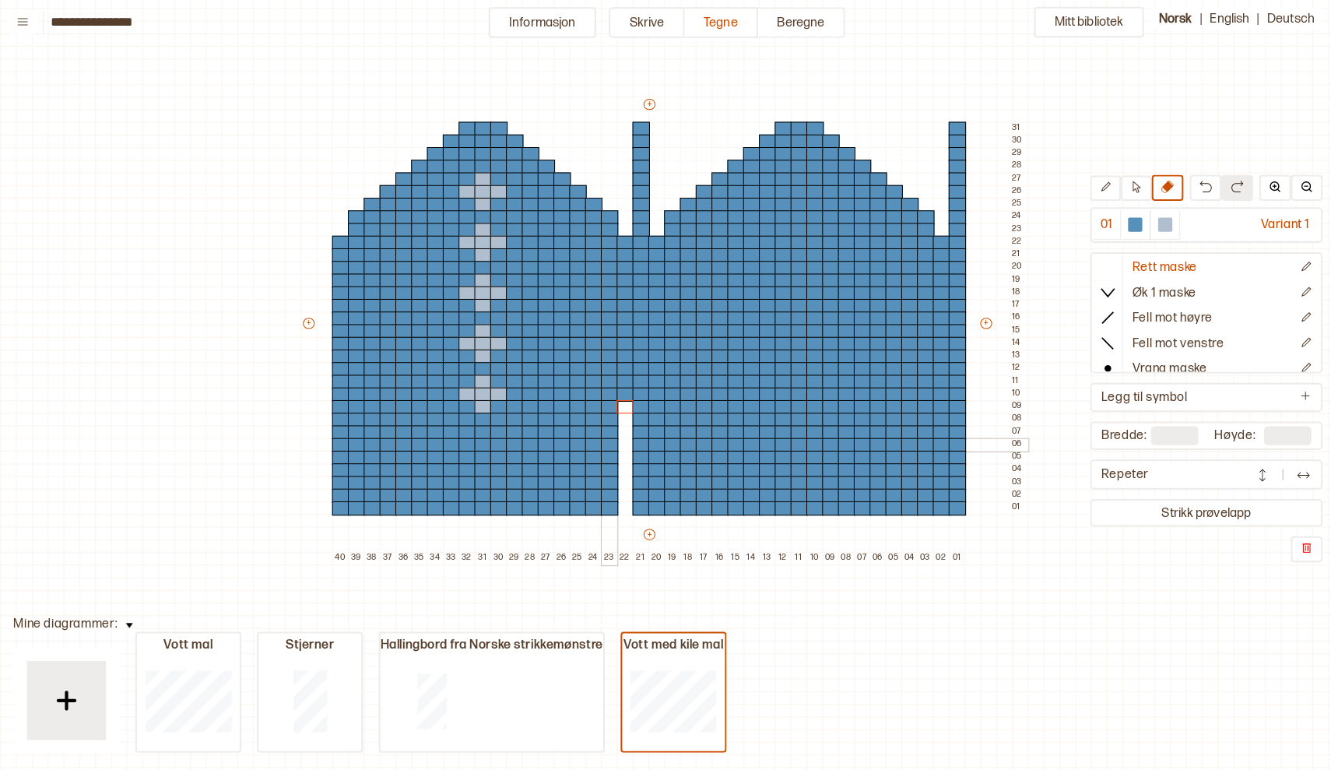
click at [602, 441] on div at bounding box center [610, 444] width 17 height 14
click at [602, 451] on div at bounding box center [610, 456] width 17 height 14
click at [602, 464] on div at bounding box center [610, 469] width 17 height 14
click at [602, 474] on div at bounding box center [610, 481] width 17 height 14
click at [602, 490] on div at bounding box center [610, 493] width 17 height 14
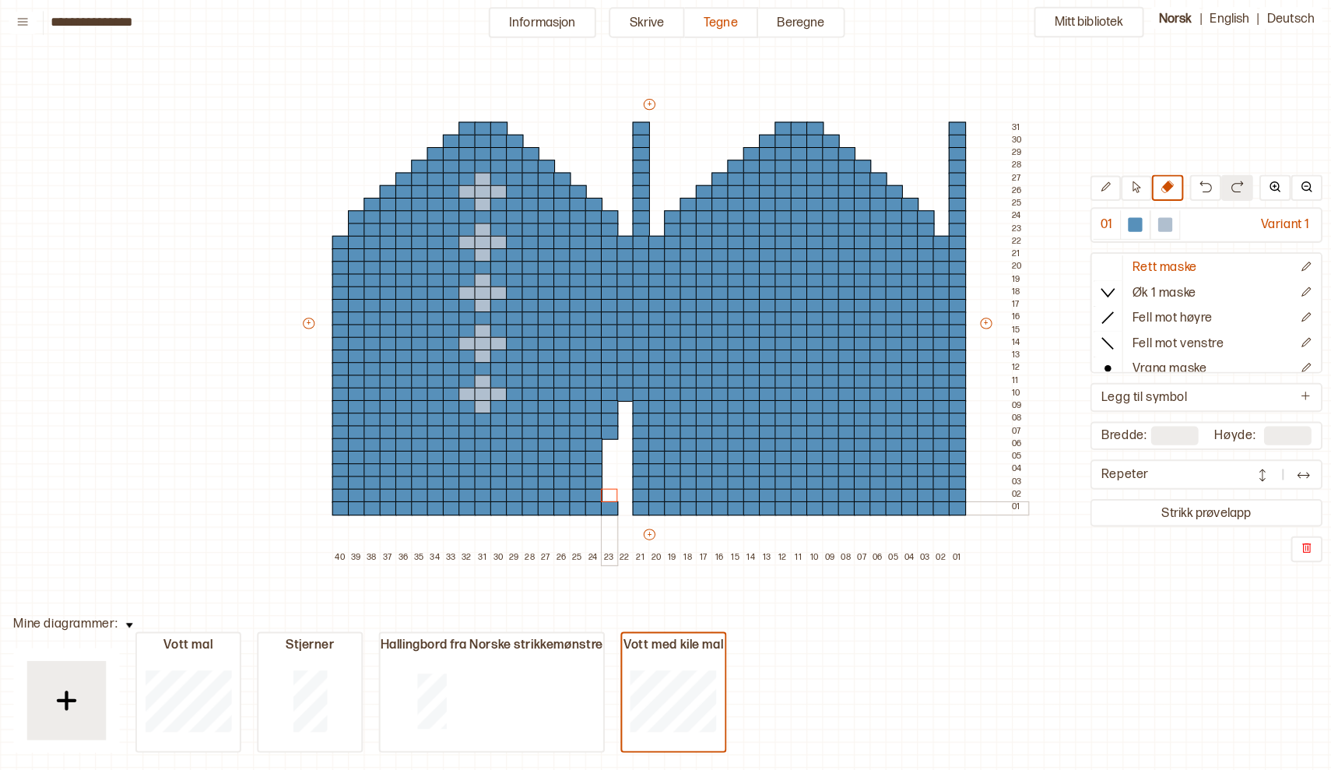
click at [602, 500] on div at bounding box center [610, 506] width 17 height 14
click at [586, 477] on div at bounding box center [594, 481] width 17 height 14
click at [586, 486] on div at bounding box center [594, 493] width 17 height 14
click at [586, 499] on div at bounding box center [594, 506] width 17 height 14
click at [1121, 225] on div at bounding box center [1128, 226] width 14 height 14
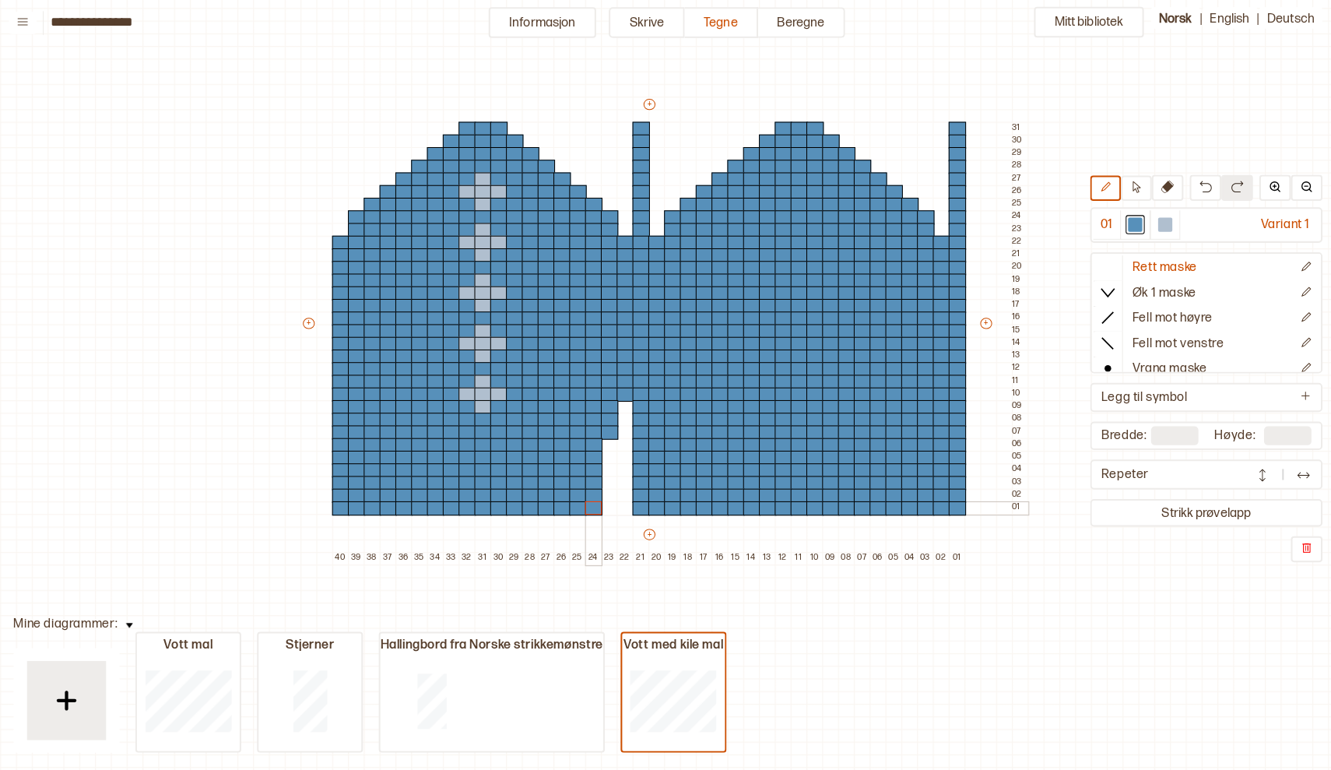
drag, startPoint x: 588, startPoint y: 472, endPoint x: 585, endPoint y: 504, distance: 32.8
click at [585, 504] on div "+ + + + 40 39 38 37 36 35 34 33 32 31 30 29 28 27 26 25 24 23 22 21 20 19 18 17…" at bounding box center [664, 330] width 716 height 461
click at [1121, 222] on div at bounding box center [1128, 226] width 14 height 14
drag, startPoint x: 616, startPoint y: 399, endPoint x: 615, endPoint y: 425, distance: 26.5
click at [615, 425] on div "+ + + + 40 39 38 37 36 35 34 33 32 31 30 29 28 27 26 25 24 23 22 21 20 19 18 17…" at bounding box center [664, 330] width 716 height 461
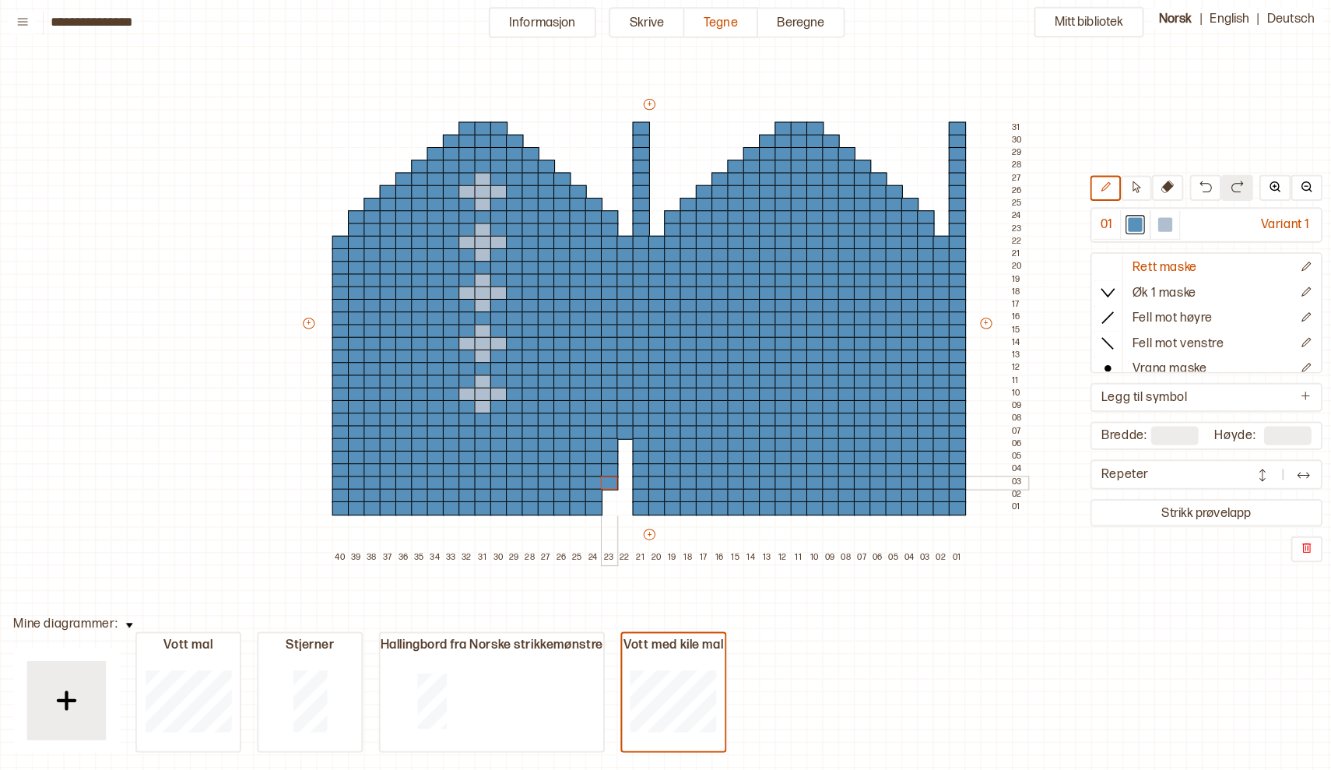
drag, startPoint x: 596, startPoint y: 434, endPoint x: 599, endPoint y: 474, distance: 40.6
click at [599, 474] on div "+ + + + 40 39 38 37 36 35 34 33 32 31 30 29 28 27 26 25 24 23 22 21 20 19 18 17…" at bounding box center [664, 330] width 716 height 461
click at [1154, 183] on icon at bounding box center [1160, 189] width 12 height 12
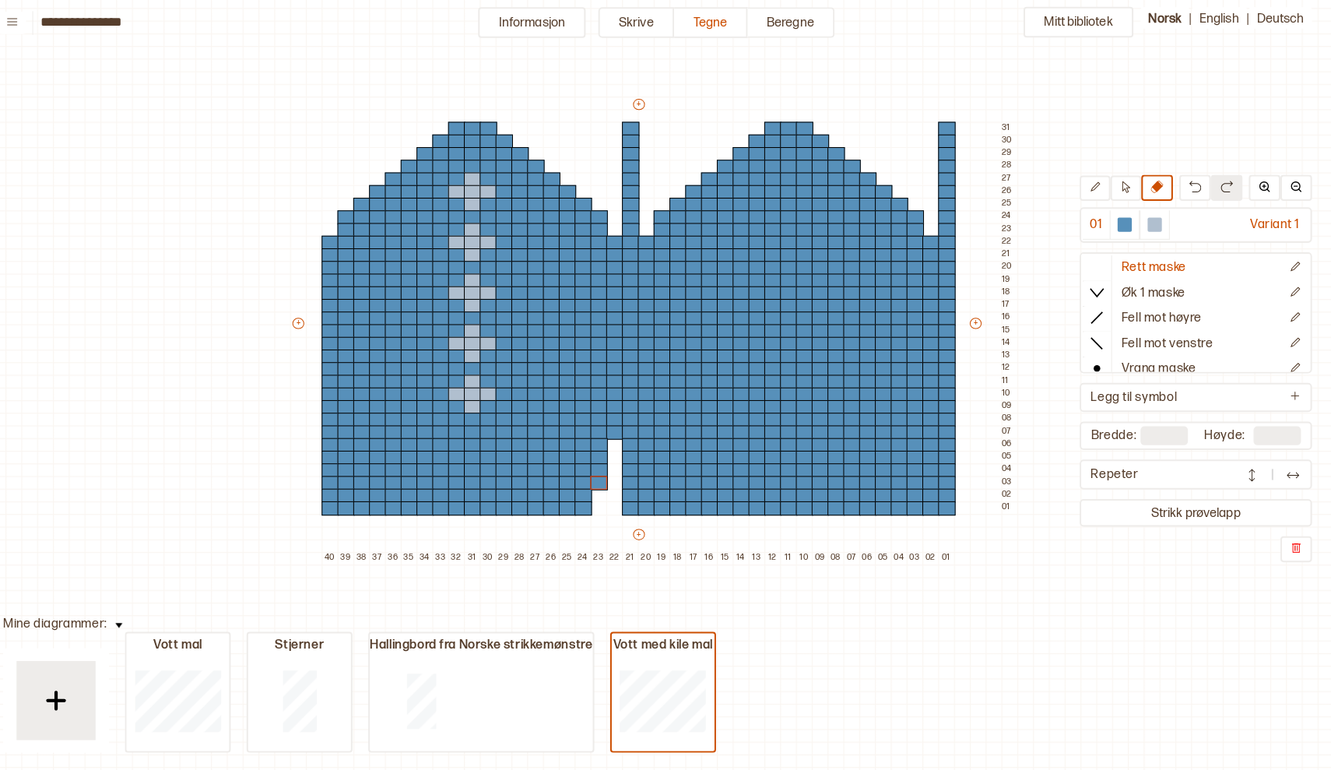
scroll to position [0, 0]
click at [617, 474] on div at bounding box center [625, 481] width 17 height 14
click at [602, 478] on div at bounding box center [610, 481] width 17 height 14
click at [539, 502] on div at bounding box center [547, 506] width 17 height 14
click at [539, 487] on div at bounding box center [547, 493] width 17 height 14
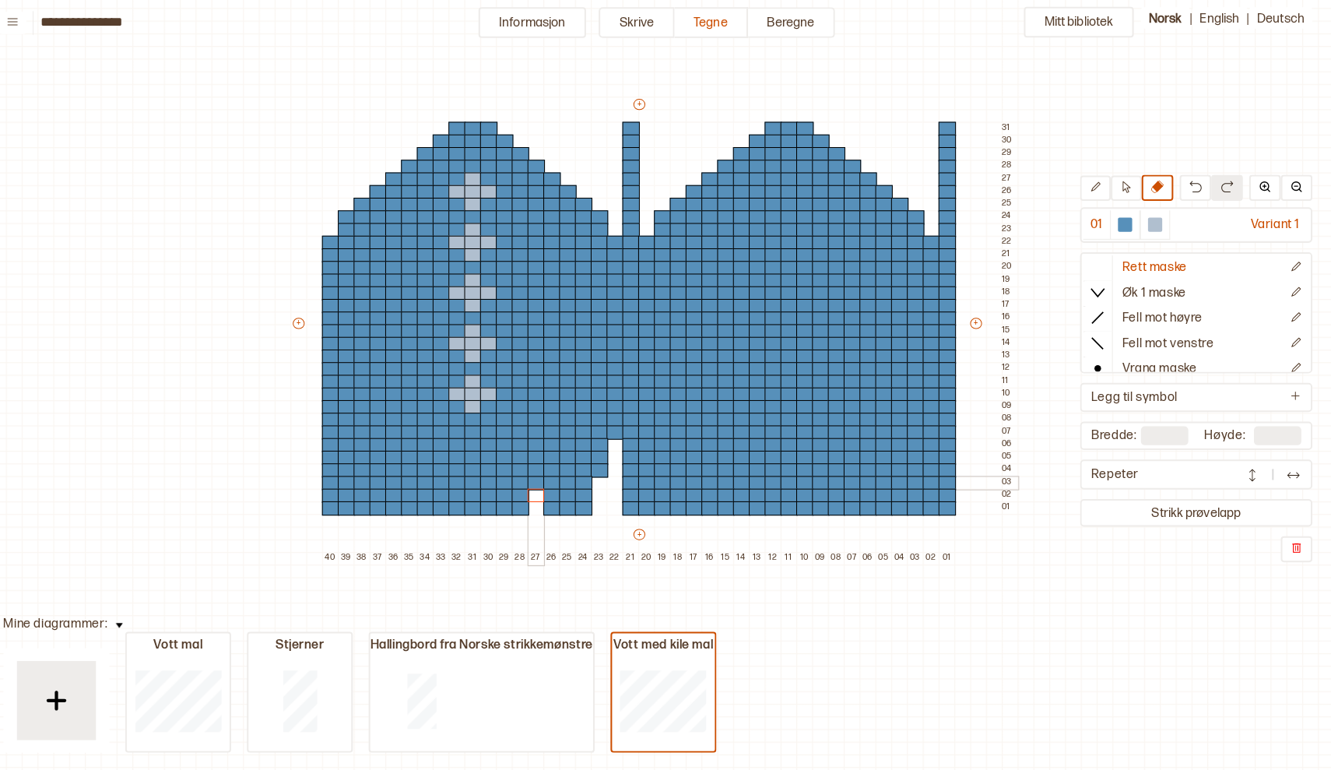
click at [539, 476] on div at bounding box center [547, 481] width 17 height 14
click at [524, 499] on div at bounding box center [532, 506] width 17 height 14
click at [524, 486] on div at bounding box center [532, 493] width 17 height 14
click at [524, 475] on div at bounding box center [532, 481] width 17 height 14
click at [524, 465] on div at bounding box center [532, 469] width 17 height 14
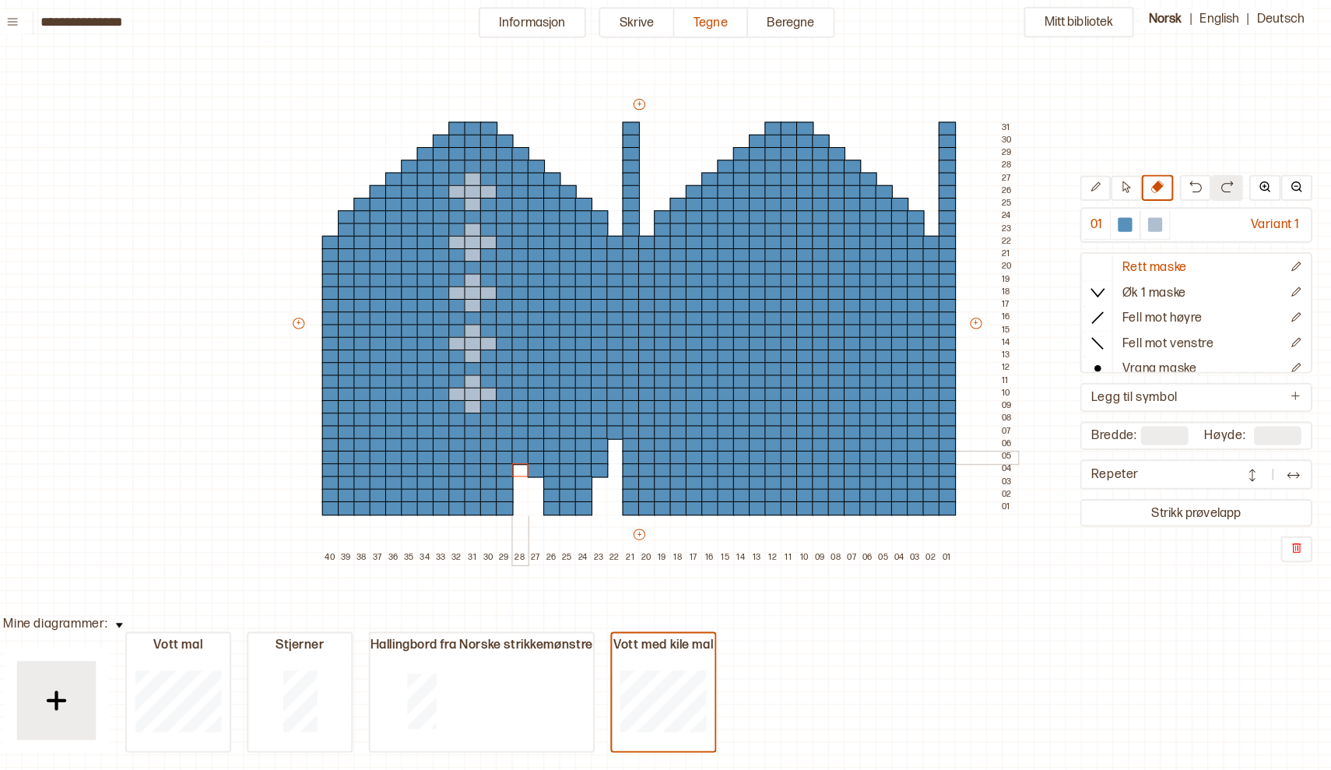
click at [524, 450] on div at bounding box center [532, 456] width 17 height 14
click at [524, 437] on div at bounding box center [532, 444] width 17 height 14
click at [1150, 219] on div at bounding box center [1157, 226] width 14 height 14
click at [477, 427] on div at bounding box center [485, 431] width 17 height 14
click at [477, 449] on div at bounding box center [485, 456] width 17 height 14
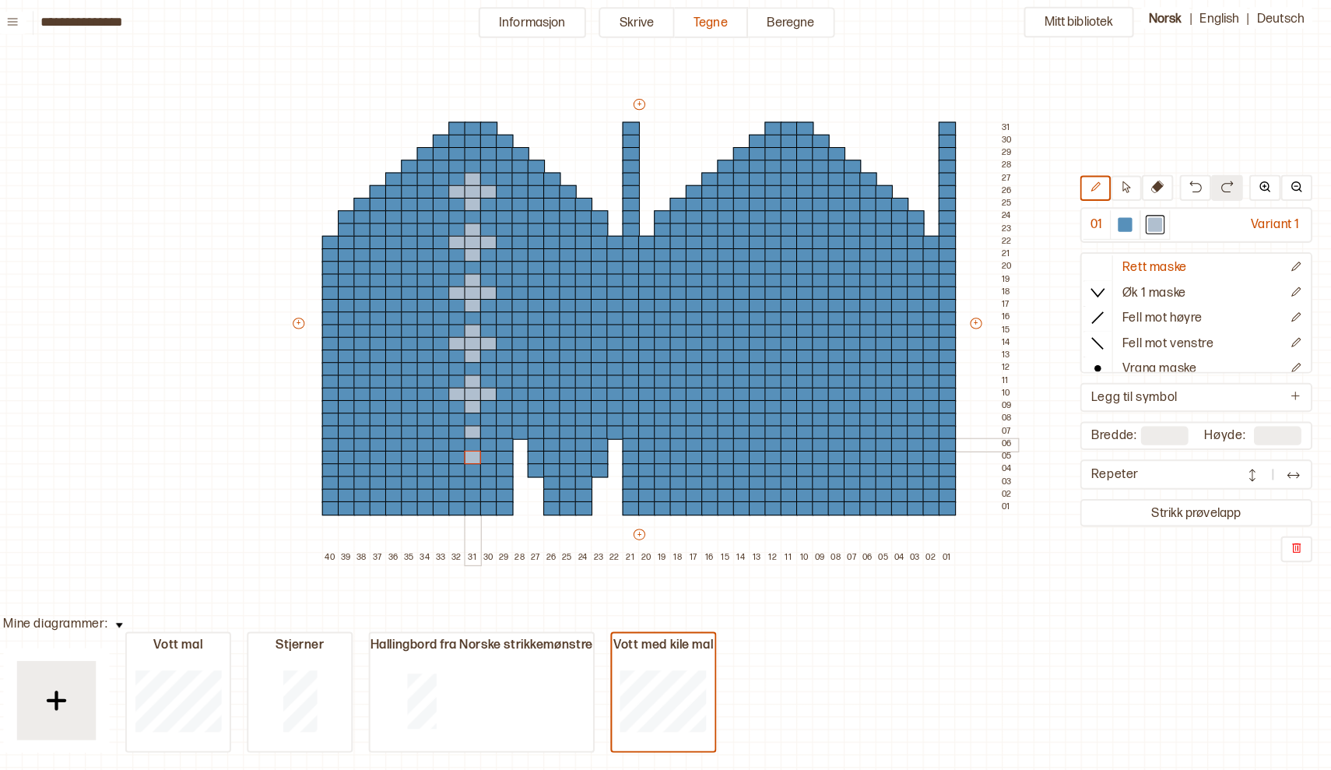
click at [477, 440] on div at bounding box center [485, 444] width 17 height 14
click at [493, 437] on div at bounding box center [501, 444] width 17 height 14
click at [462, 437] on div at bounding box center [470, 444] width 17 height 14
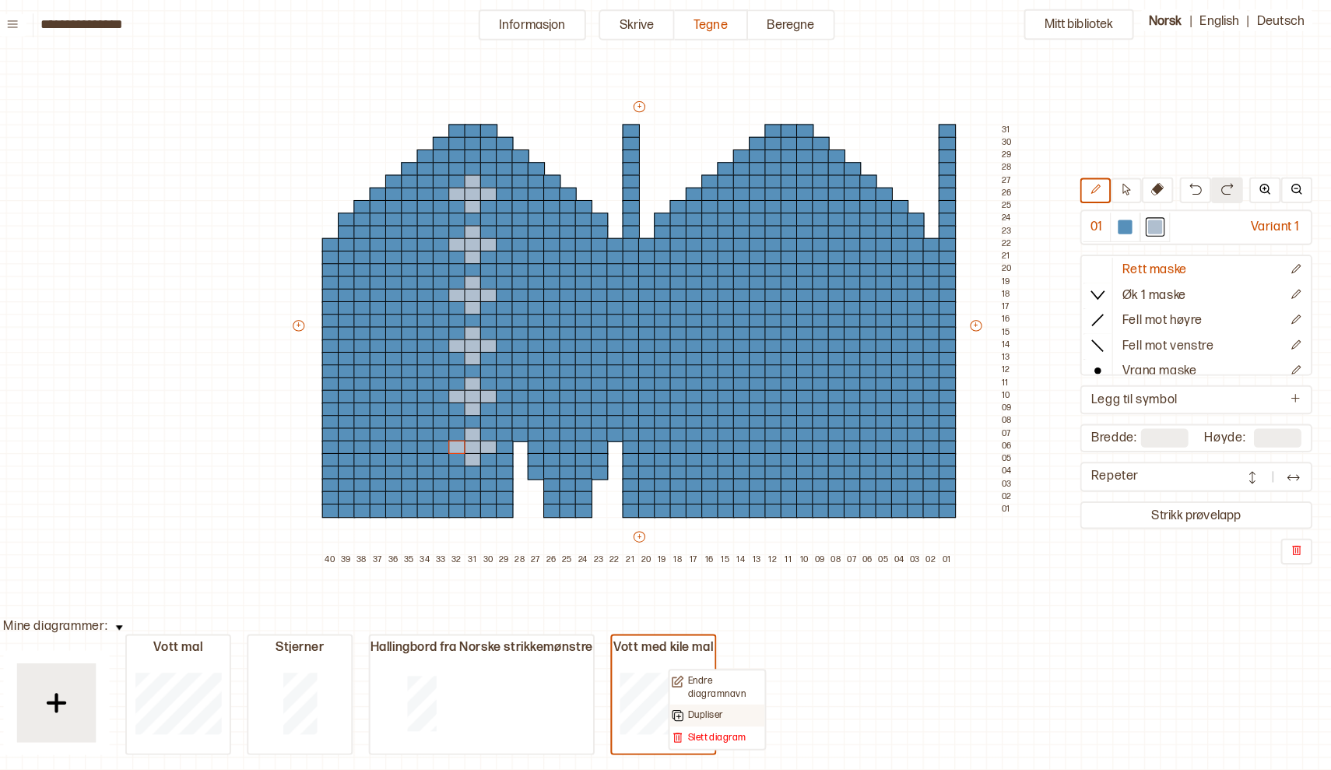
click at [697, 704] on p "Dupliser" at bounding box center [714, 707] width 34 height 12
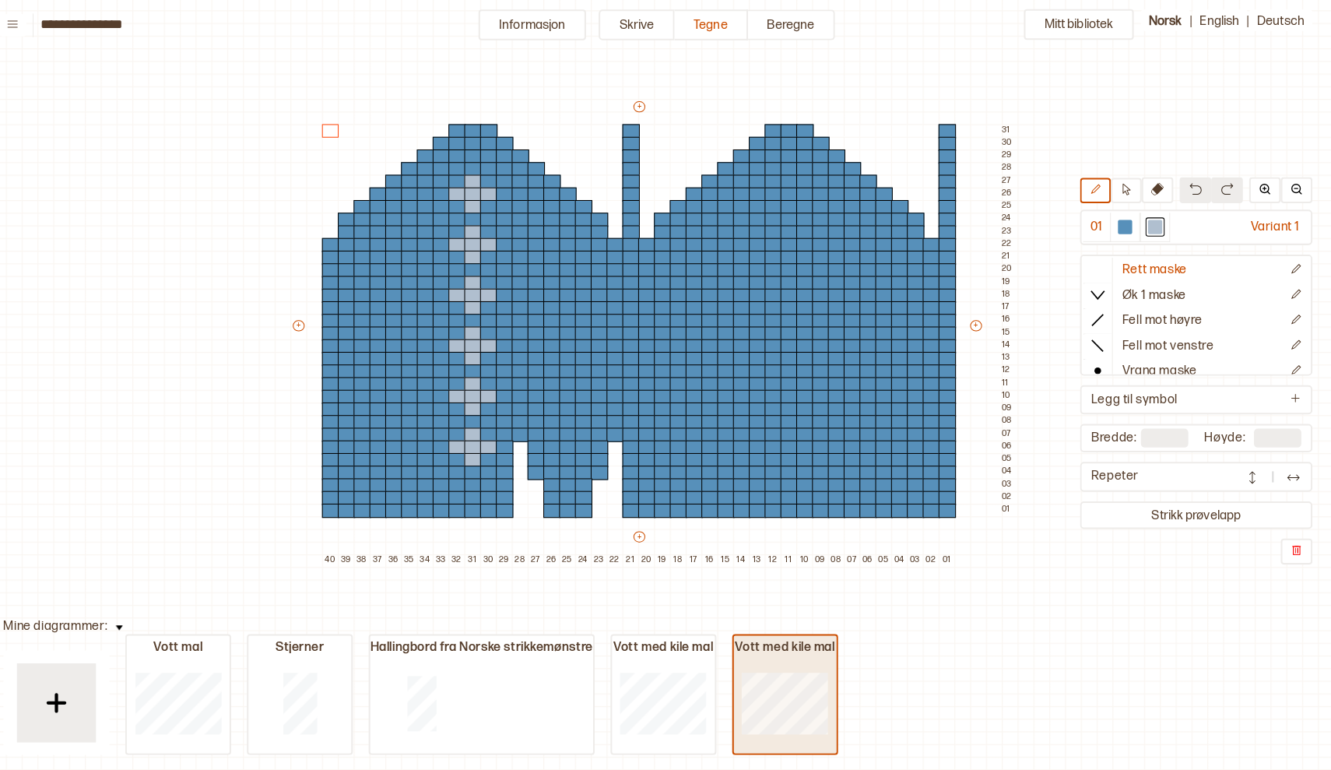
click at [774, 628] on button "Vott med kile mal" at bounding box center [793, 686] width 104 height 119
click at [792, 635] on div "Vott med kile mal" at bounding box center [793, 641] width 101 height 16
click at [824, 631] on p "Endre diagramnavn" at bounding box center [861, 639] width 74 height 24
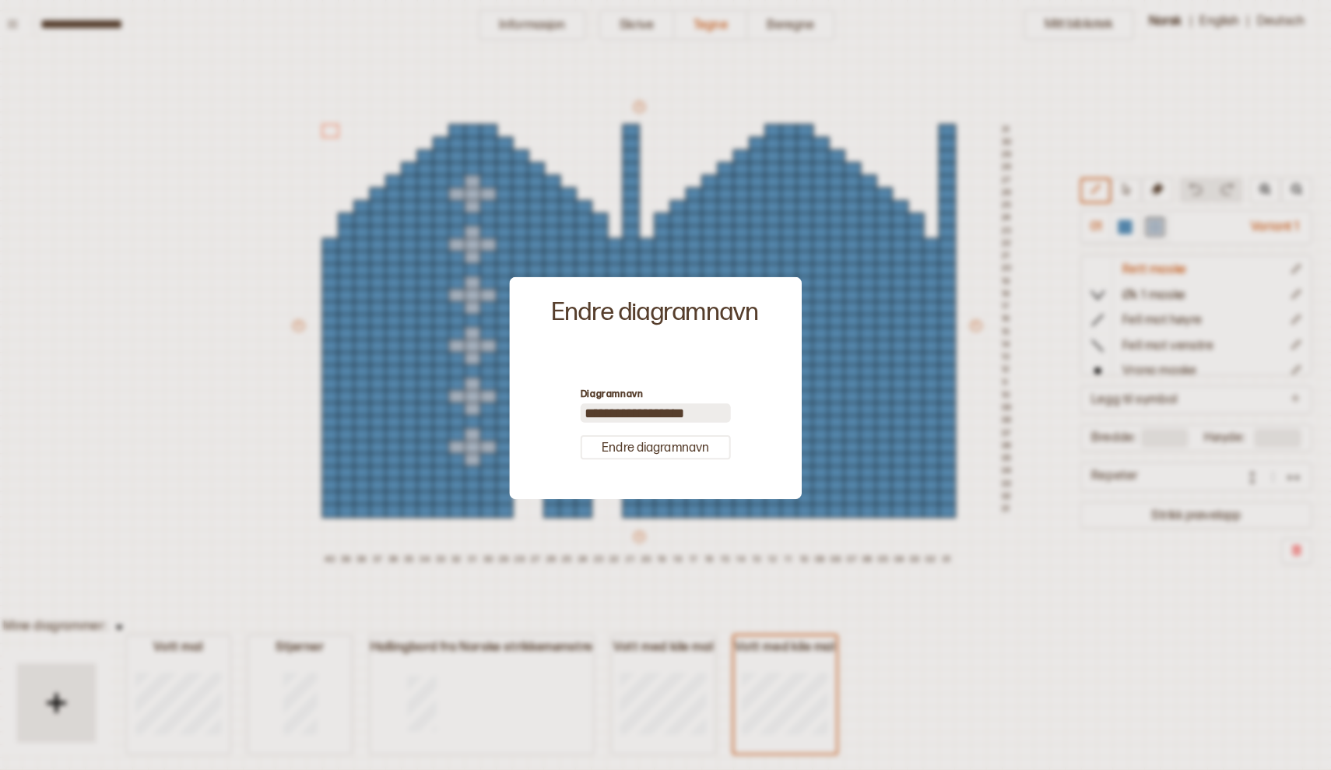
click at [647, 401] on input "**********" at bounding box center [666, 409] width 148 height 19
type input "**********"
click at [883, 606] on div at bounding box center [665, 385] width 1331 height 770
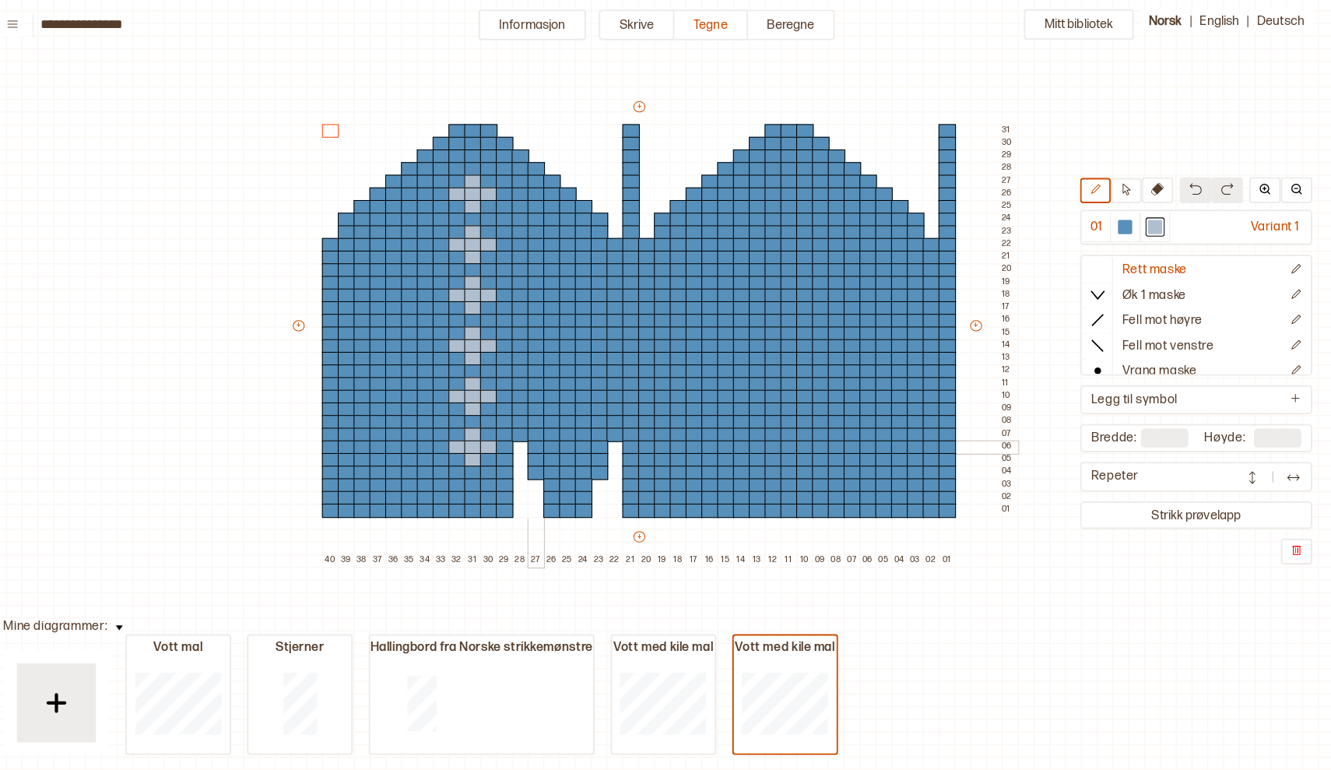
click at [539, 438] on div at bounding box center [547, 444] width 17 height 14
click at [477, 478] on div at bounding box center [485, 481] width 17 height 14
click at [477, 493] on div at bounding box center [485, 493] width 17 height 14
click at [477, 500] on div at bounding box center [485, 506] width 17 height 14
click at [1121, 219] on div at bounding box center [1128, 226] width 14 height 14
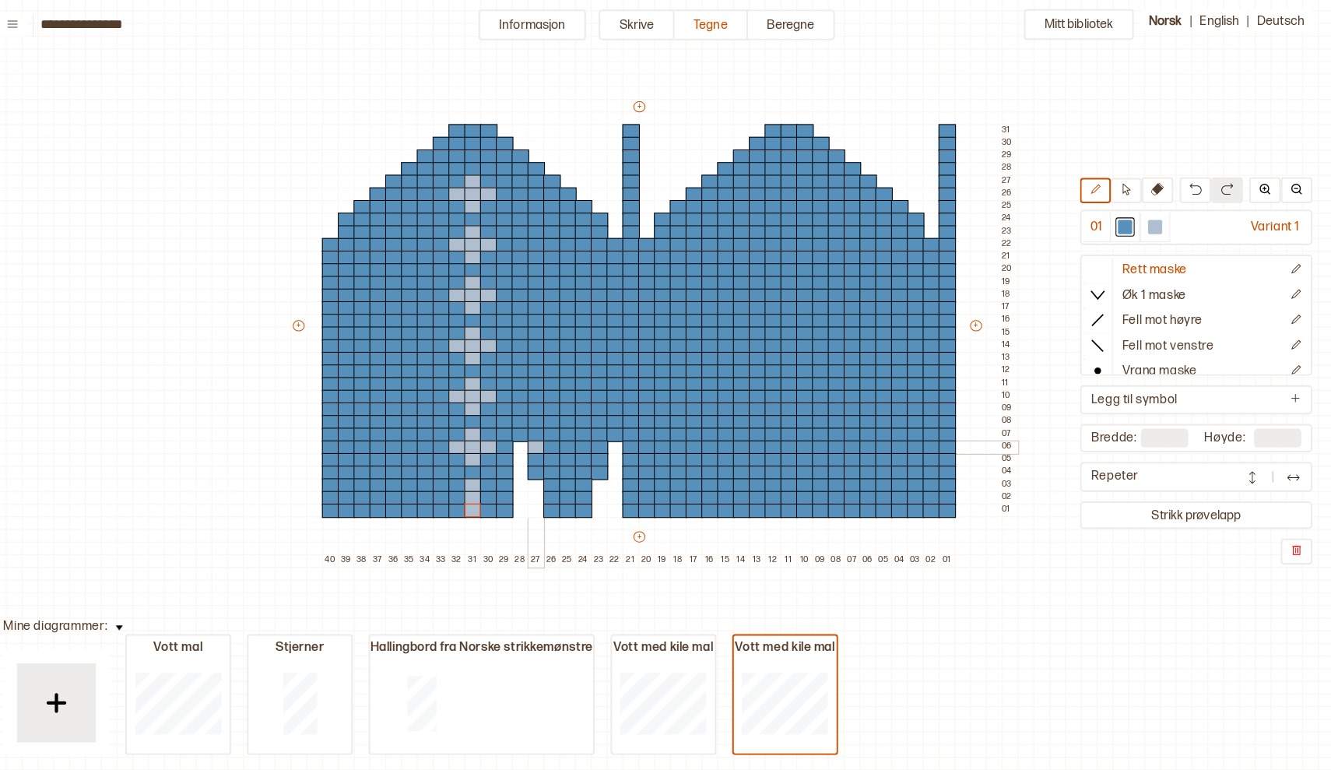
click at [539, 440] on div at bounding box center [547, 444] width 17 height 14
click at [1148, 217] on div at bounding box center [1157, 226] width 19 height 19
click at [571, 439] on div at bounding box center [579, 444] width 17 height 14
click at [571, 449] on div at bounding box center [579, 456] width 17 height 14
click at [571, 465] on div at bounding box center [579, 469] width 17 height 14
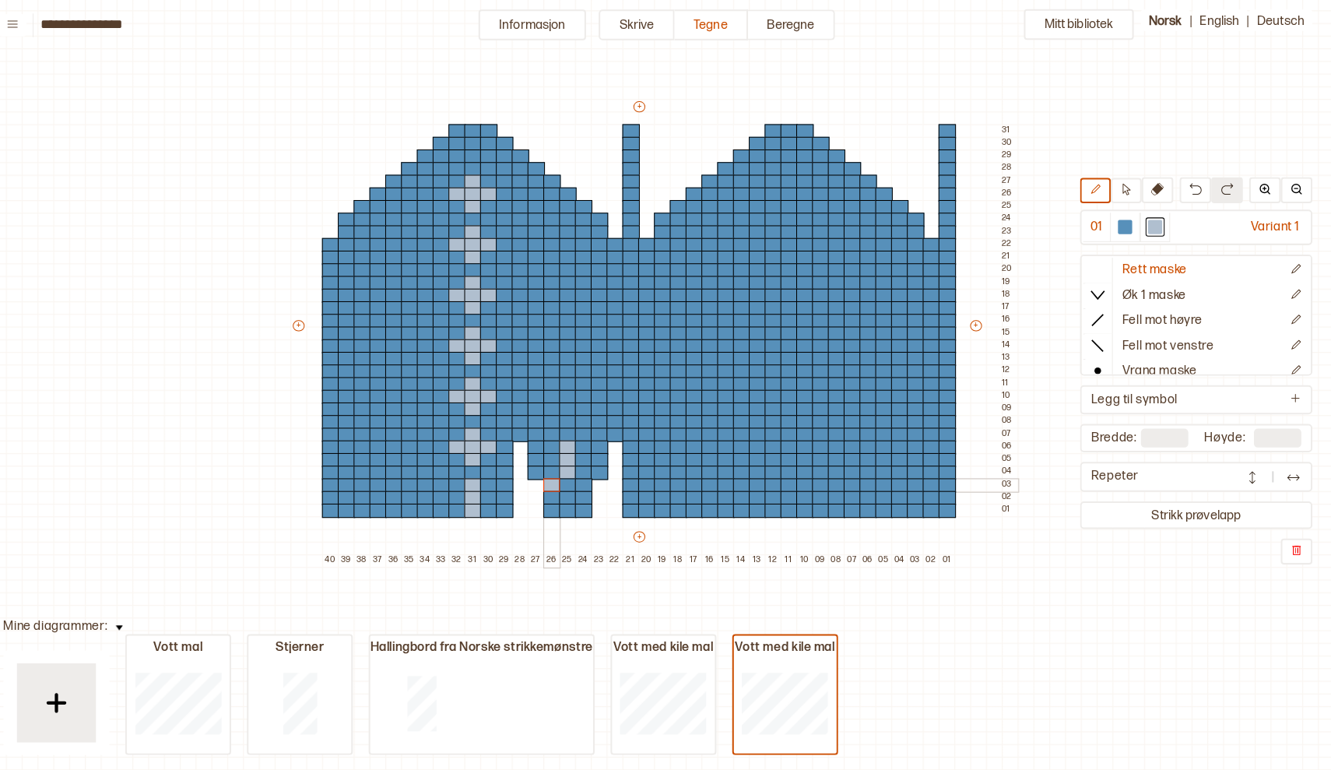
click at [555, 475] on div at bounding box center [563, 481] width 17 height 14
click at [555, 486] on div at bounding box center [563, 493] width 17 height 14
click at [555, 502] on div at bounding box center [563, 506] width 17 height 14
click at [586, 479] on div at bounding box center [594, 481] width 17 height 14
click at [586, 488] on div at bounding box center [594, 493] width 17 height 14
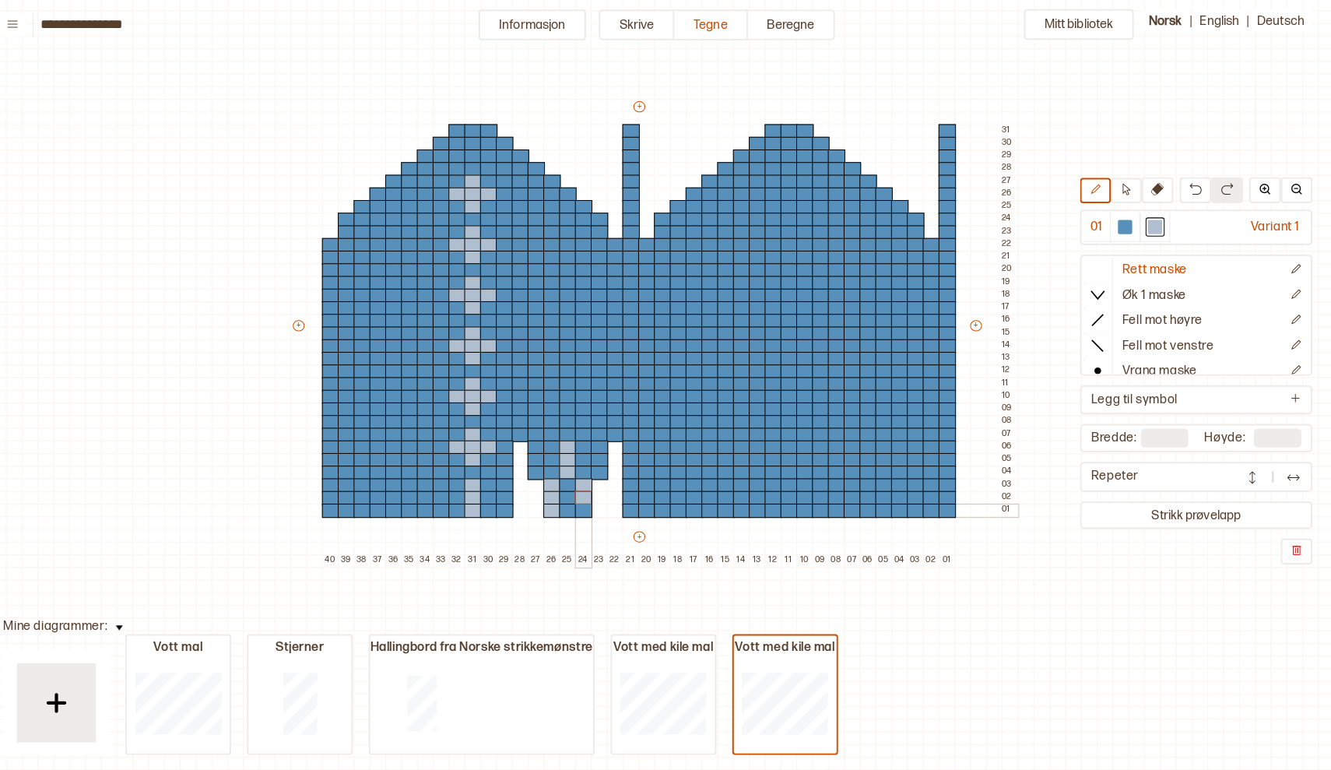
click at [586, 500] on div at bounding box center [594, 506] width 17 height 14
click at [1121, 219] on div at bounding box center [1128, 226] width 14 height 14
drag, startPoint x: 542, startPoint y: 472, endPoint x: 573, endPoint y: 477, distance: 31.5
click at [573, 477] on div "+ + + + 40 39 38 37 36 35 34 33 32 31 30 29 28 27 26 25 24 23 22 21 20 19 18 17…" at bounding box center [664, 330] width 716 height 461
drag, startPoint x: 560, startPoint y: 469, endPoint x: 557, endPoint y: 433, distance: 36.7
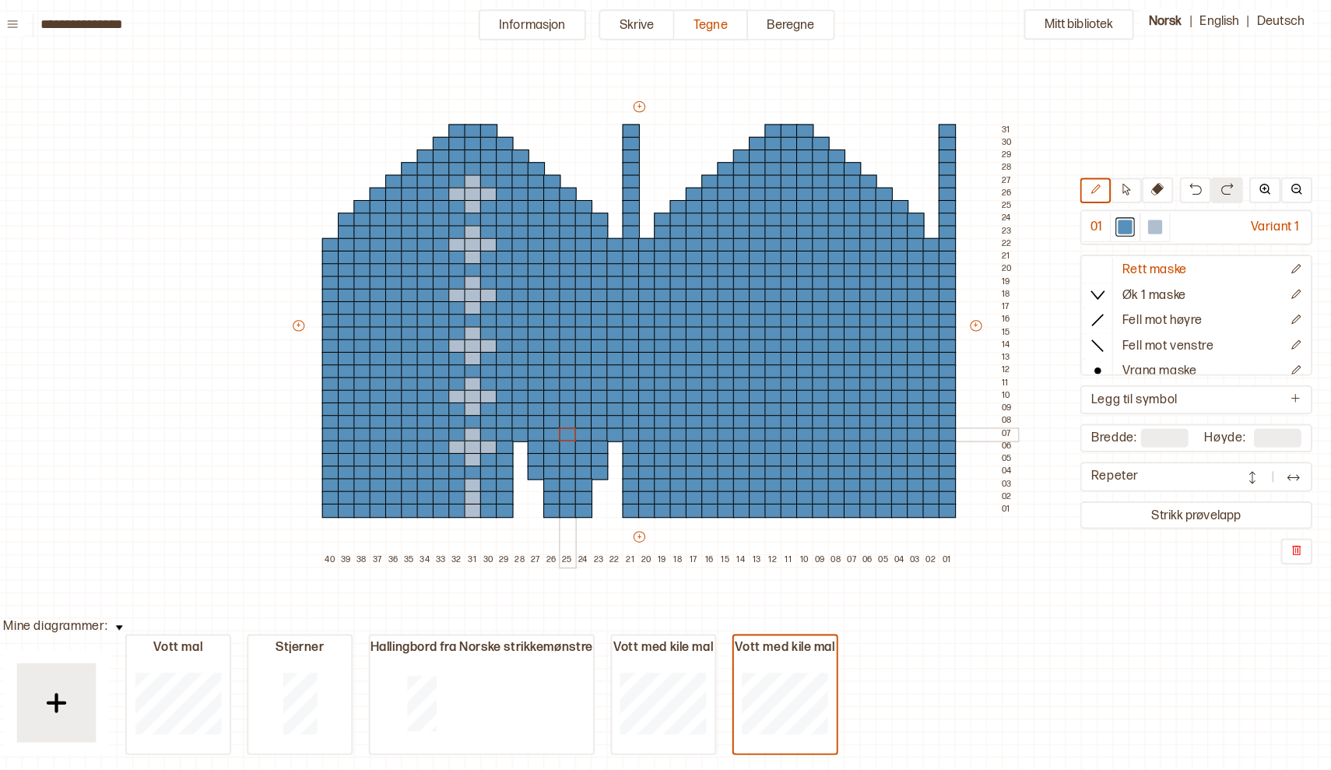
click at [557, 432] on div "+ + + + 40 39 38 37 36 35 34 33 32 31 30 29 28 27 26 25 24 23 22 21 20 19 18 17…" at bounding box center [664, 330] width 716 height 461
click at [1148, 219] on div at bounding box center [1157, 226] width 19 height 19
drag, startPoint x: 557, startPoint y: 505, endPoint x: 557, endPoint y: 476, distance: 29.6
click at [557, 476] on div "+ + + + 40 39 38 37 36 35 34 33 32 31 30 29 28 27 26 25 24 23 22 21 20 19 18 17…" at bounding box center [664, 330] width 716 height 461
drag, startPoint x: 544, startPoint y: 463, endPoint x: 545, endPoint y: 441, distance: 22.6
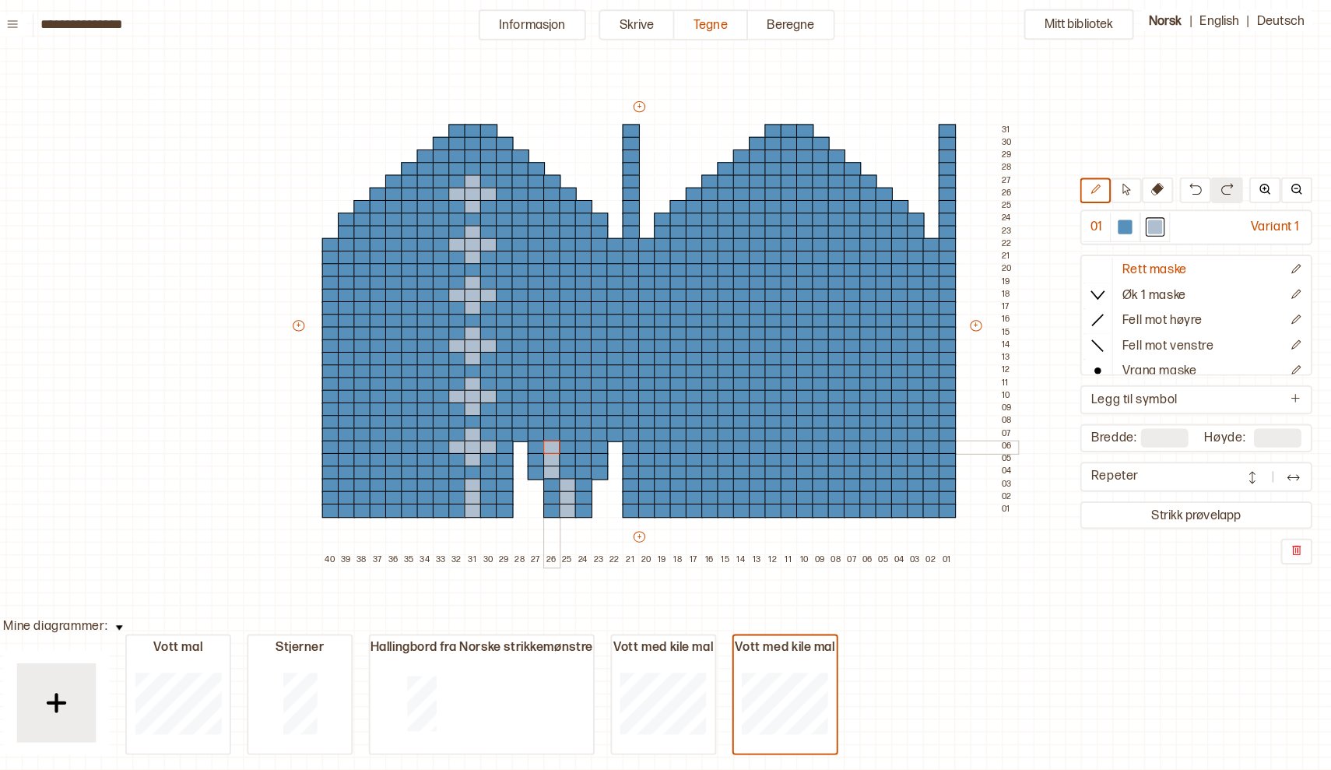
click at [545, 441] on div "+ + + + 40 39 38 37 36 35 34 33 32 31 30 29 28 27 26 25 24 23 22 21 20 19 18 17…" at bounding box center [664, 330] width 716 height 461
drag, startPoint x: 575, startPoint y: 465, endPoint x: 575, endPoint y: 441, distance: 24.1
click at [575, 441] on div "+ + + + 40 39 38 37 36 35 34 33 32 31 30 29 28 27 26 25 24 23 22 21 20 19 18 17…" at bounding box center [664, 330] width 716 height 461
drag, startPoint x: 525, startPoint y: 430, endPoint x: 525, endPoint y: 399, distance: 31.1
click at [525, 399] on div "+ + + + 40 39 38 37 36 35 34 33 32 31 30 29 28 27 26 25 24 23 22 21 20 19 18 17…" at bounding box center [664, 330] width 716 height 461
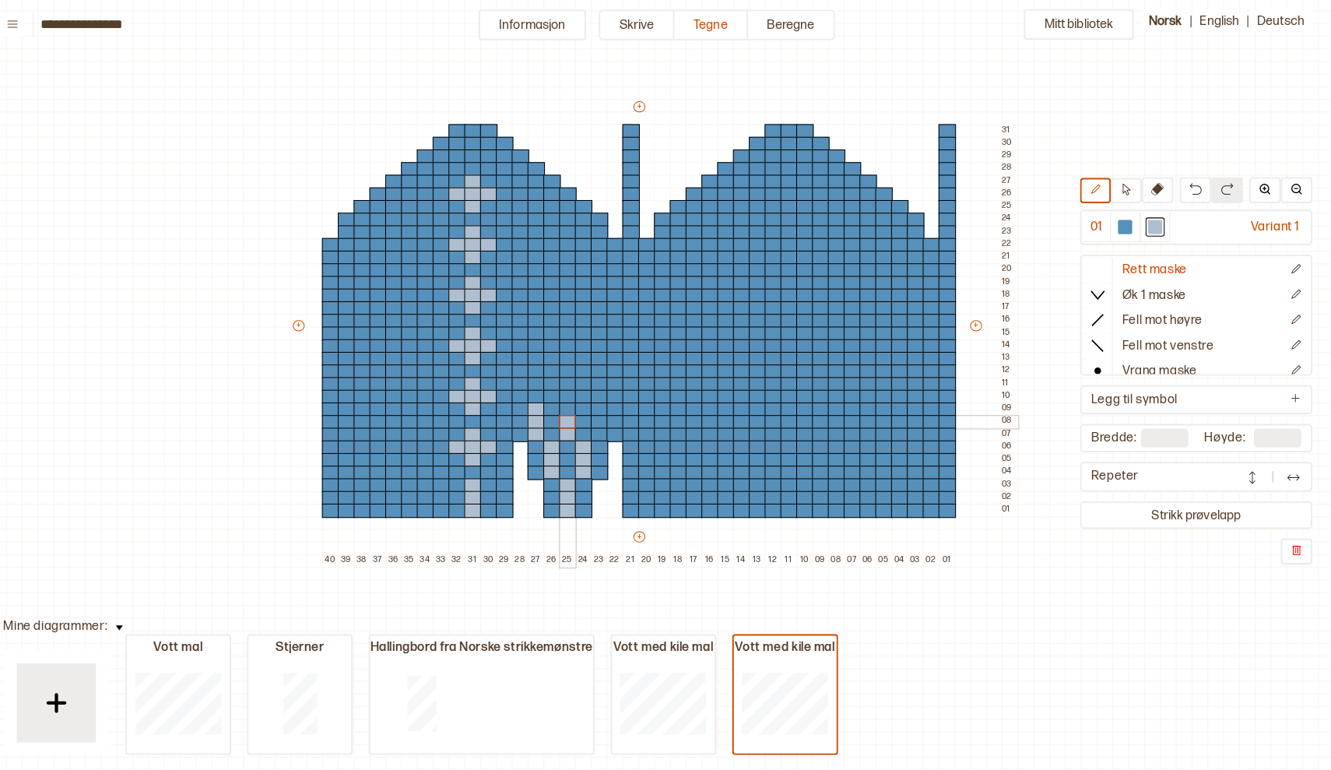
drag, startPoint x: 562, startPoint y: 430, endPoint x: 562, endPoint y: 409, distance: 20.2
click at [562, 410] on div "+ + + + 40 39 38 37 36 35 34 33 32 31 30 29 28 27 26 25 24 23 22 21 20 19 18 17…" at bounding box center [664, 330] width 716 height 461
click at [571, 406] on div at bounding box center [579, 406] width 17 height 14
drag, startPoint x: 589, startPoint y: 430, endPoint x: 589, endPoint y: 413, distance: 17.9
click at [589, 413] on div "+ + + + 40 39 38 37 36 35 34 33 32 31 30 29 28 27 26 25 24 23 22 21 20 19 18 17…" at bounding box center [664, 330] width 716 height 461
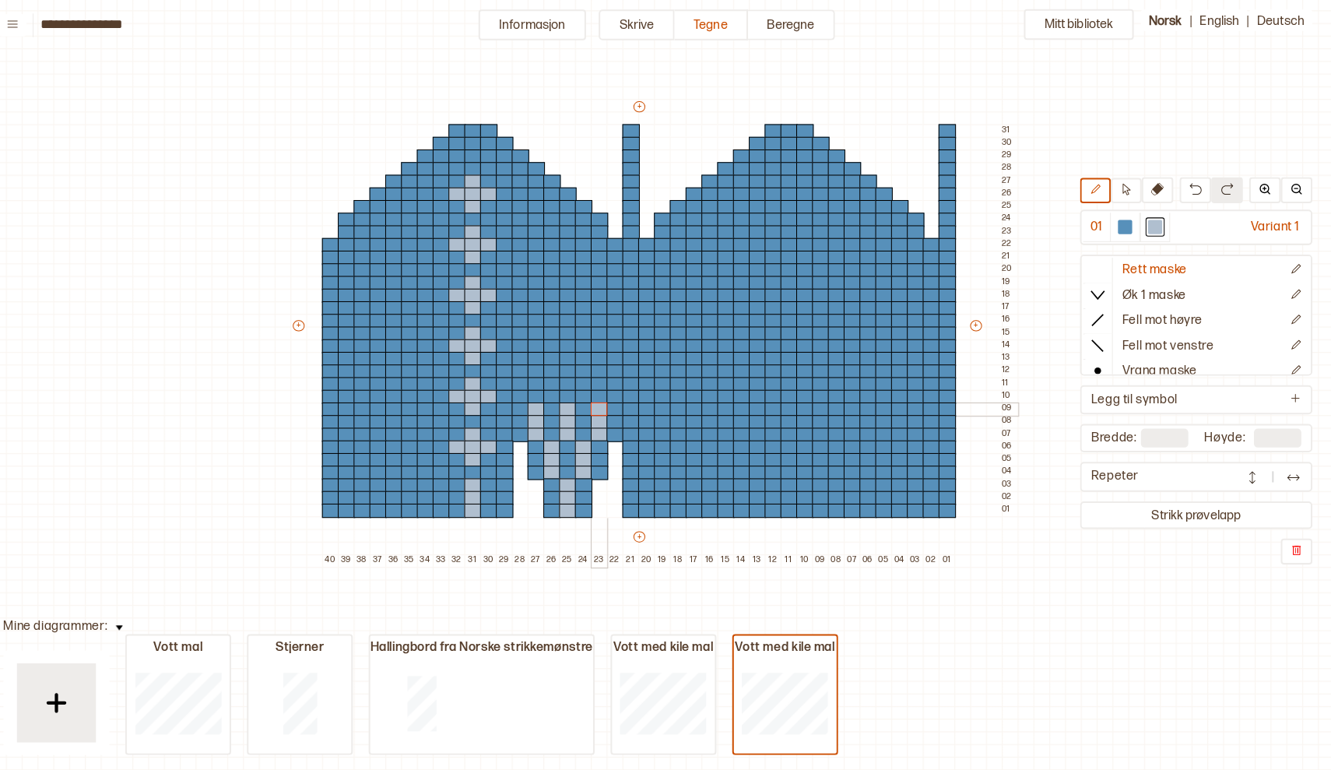
click at [602, 399] on div at bounding box center [610, 406] width 17 height 14
click at [493, 487] on div at bounding box center [501, 493] width 17 height 14
click at [462, 488] on div at bounding box center [470, 493] width 17 height 14
click at [508, 212] on div at bounding box center [516, 219] width 17 height 14
click at [524, 218] on div at bounding box center [532, 219] width 17 height 14
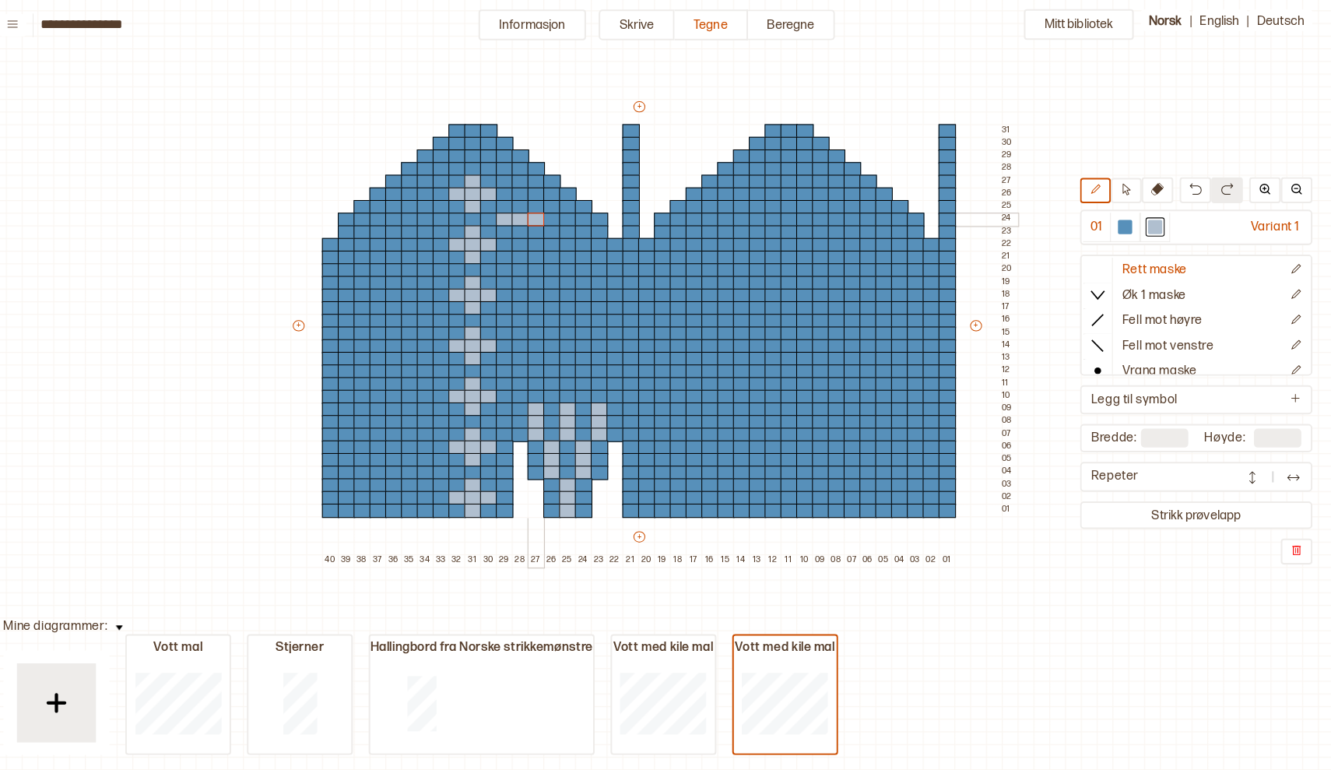
click at [539, 214] on div at bounding box center [547, 219] width 17 height 14
drag, startPoint x: 511, startPoint y: 230, endPoint x: 512, endPoint y: 196, distance: 33.5
click at [512, 196] on div "+ + + + 40 39 38 37 36 35 34 33 32 31 30 29 28 27 26 25 24 23 22 21 20 19 18 17…" at bounding box center [664, 330] width 716 height 461
click at [1121, 219] on div at bounding box center [1128, 226] width 14 height 14
click at [524, 190] on div at bounding box center [532, 195] width 17 height 14
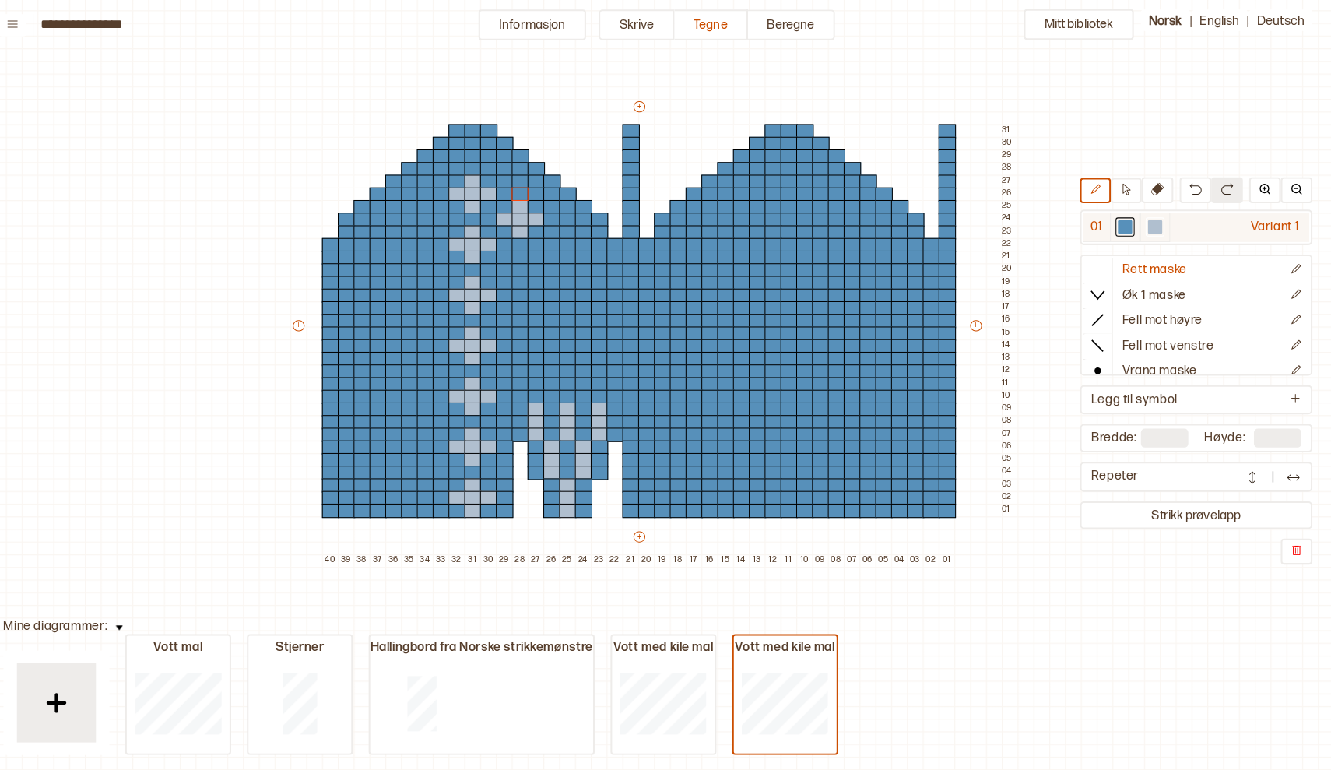
click at [1150, 227] on div at bounding box center [1157, 226] width 14 height 14
drag, startPoint x: 514, startPoint y: 252, endPoint x: 512, endPoint y: 278, distance: 25.7
click at [512, 278] on div "+ + + + 40 39 38 37 36 35 34 33 32 31 30 29 28 27 26 25 24 23 22 21 20 19 18 17…" at bounding box center [664, 330] width 716 height 461
drag, startPoint x: 511, startPoint y: 300, endPoint x: 510, endPoint y: 327, distance: 26.5
click at [511, 328] on div "+ + + + 40 39 38 37 36 35 34 33 32 31 30 29 28 27 26 25 24 23 22 21 20 19 18 17…" at bounding box center [664, 330] width 716 height 461
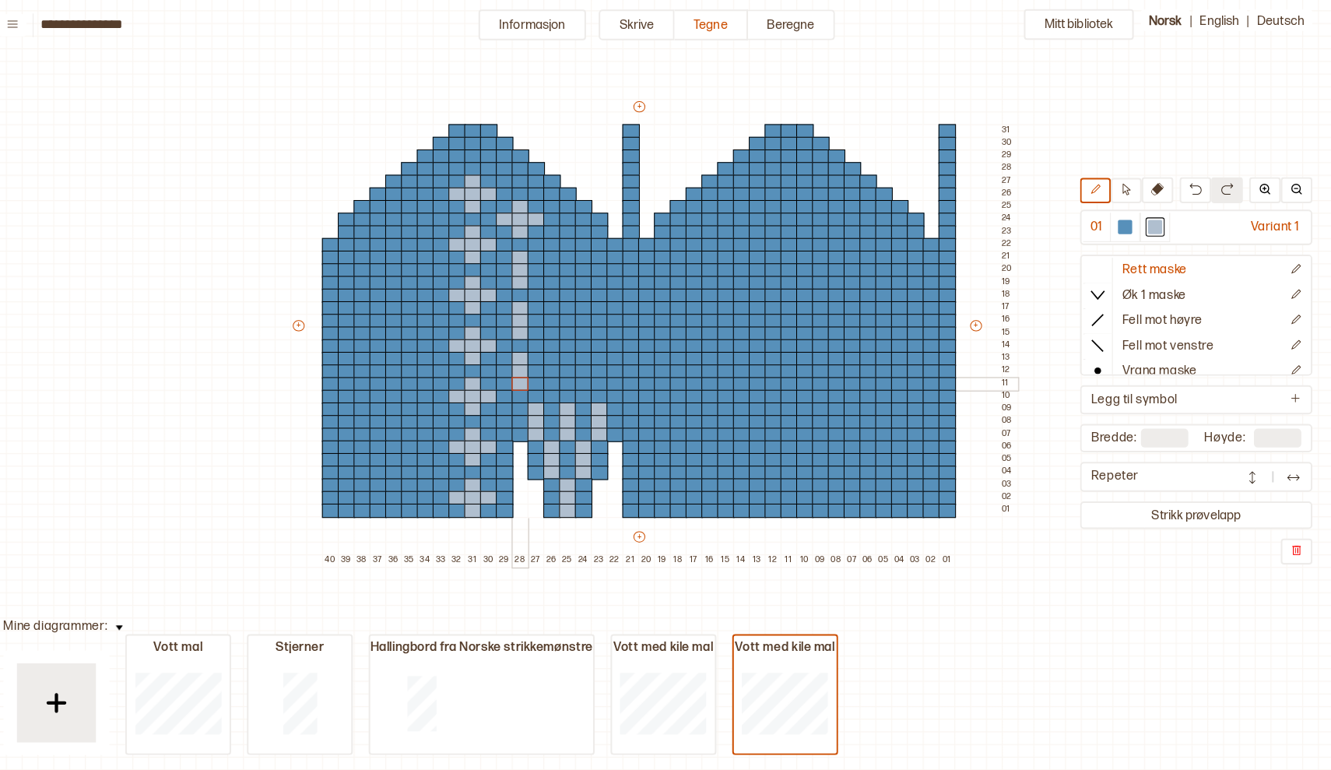
drag, startPoint x: 511, startPoint y: 351, endPoint x: 514, endPoint y: 380, distance: 29.0
click at [514, 380] on div "+ + + + 40 39 38 37 36 35 34 33 32 31 30 29 28 27 26 25 24 23 22 21 20 19 18 17…" at bounding box center [664, 330] width 716 height 461
click at [508, 265] on div at bounding box center [516, 269] width 17 height 14
click at [539, 266] on div at bounding box center [547, 269] width 17 height 14
click at [508, 314] on div at bounding box center [516, 319] width 17 height 14
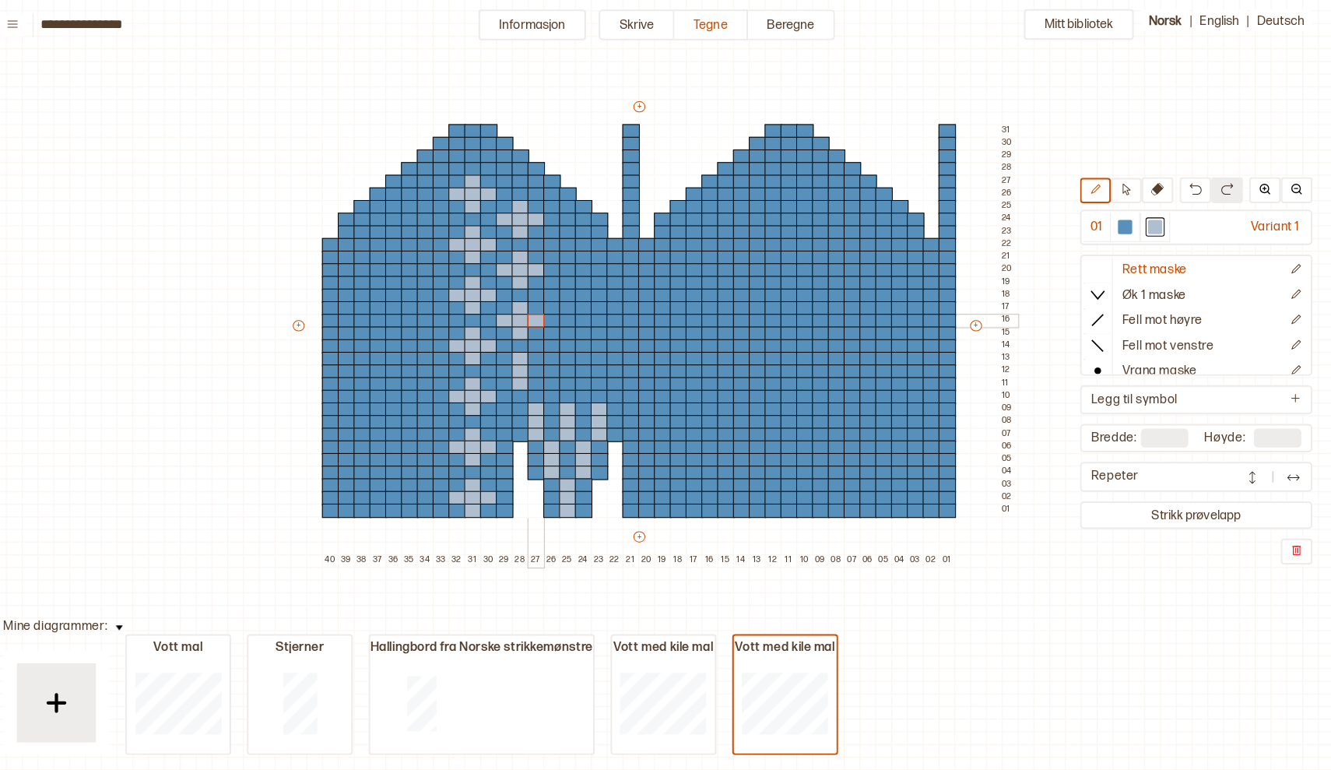
click at [539, 314] on div at bounding box center [547, 319] width 17 height 14
click at [508, 364] on div at bounding box center [516, 369] width 17 height 14
click at [539, 363] on div at bounding box center [547, 369] width 17 height 14
drag, startPoint x: 543, startPoint y: 241, endPoint x: 573, endPoint y: 240, distance: 29.6
click at [573, 240] on div "+ + + + 40 39 38 37 36 35 34 33 32 31 30 29 28 27 26 25 24 23 22 21 20 19 18 17…" at bounding box center [664, 330] width 716 height 461
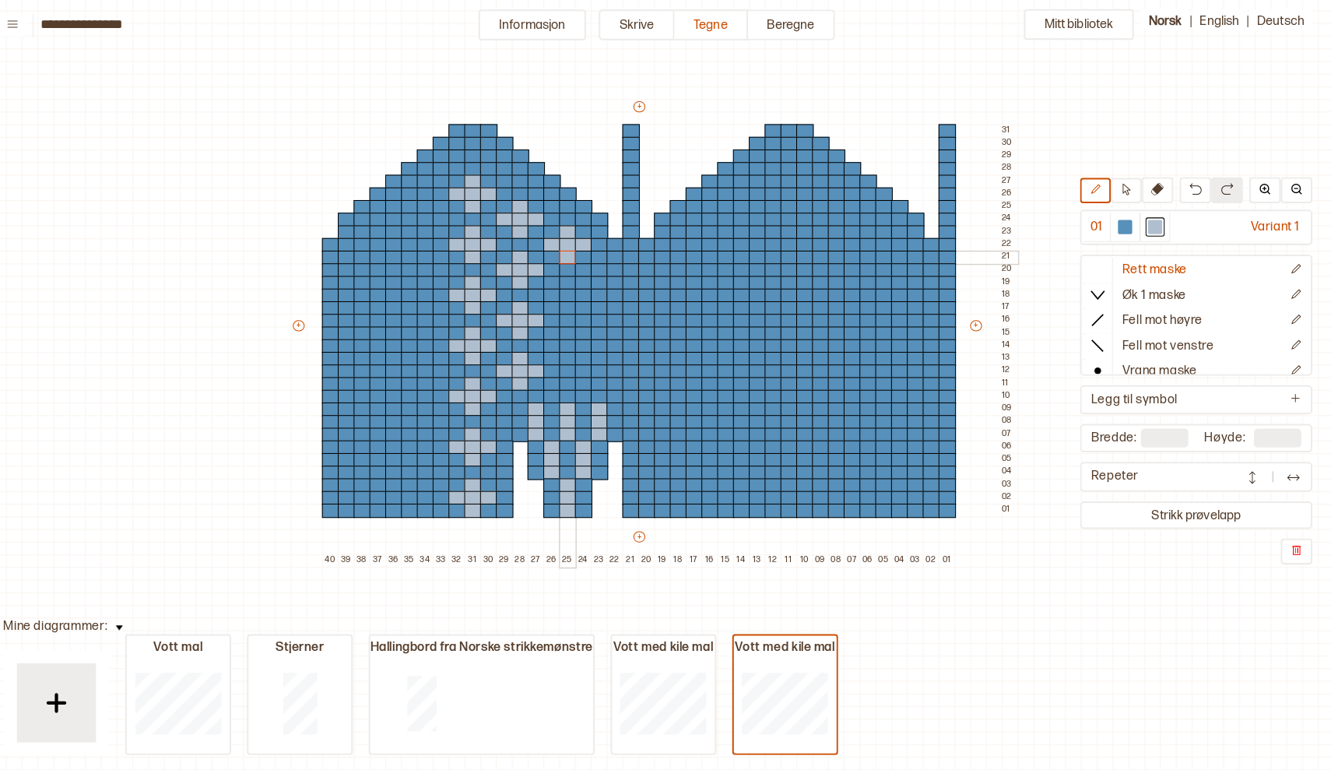
drag, startPoint x: 560, startPoint y: 228, endPoint x: 559, endPoint y: 248, distance: 19.5
click at [559, 248] on div "+ + + + 40 39 38 37 36 35 34 33 32 31 30 29 28 27 26 25 24 23 22 21 20 19 18 17…" at bounding box center [664, 330] width 716 height 461
drag, startPoint x: 557, startPoint y: 277, endPoint x: 558, endPoint y: 300, distance: 23.4
click at [558, 300] on div "+ + + + 40 39 38 37 36 35 34 33 32 31 30 29 28 27 26 25 24 23 22 21 20 19 18 17…" at bounding box center [664, 330] width 716 height 461
drag, startPoint x: 545, startPoint y: 288, endPoint x: 571, endPoint y: 288, distance: 26.5
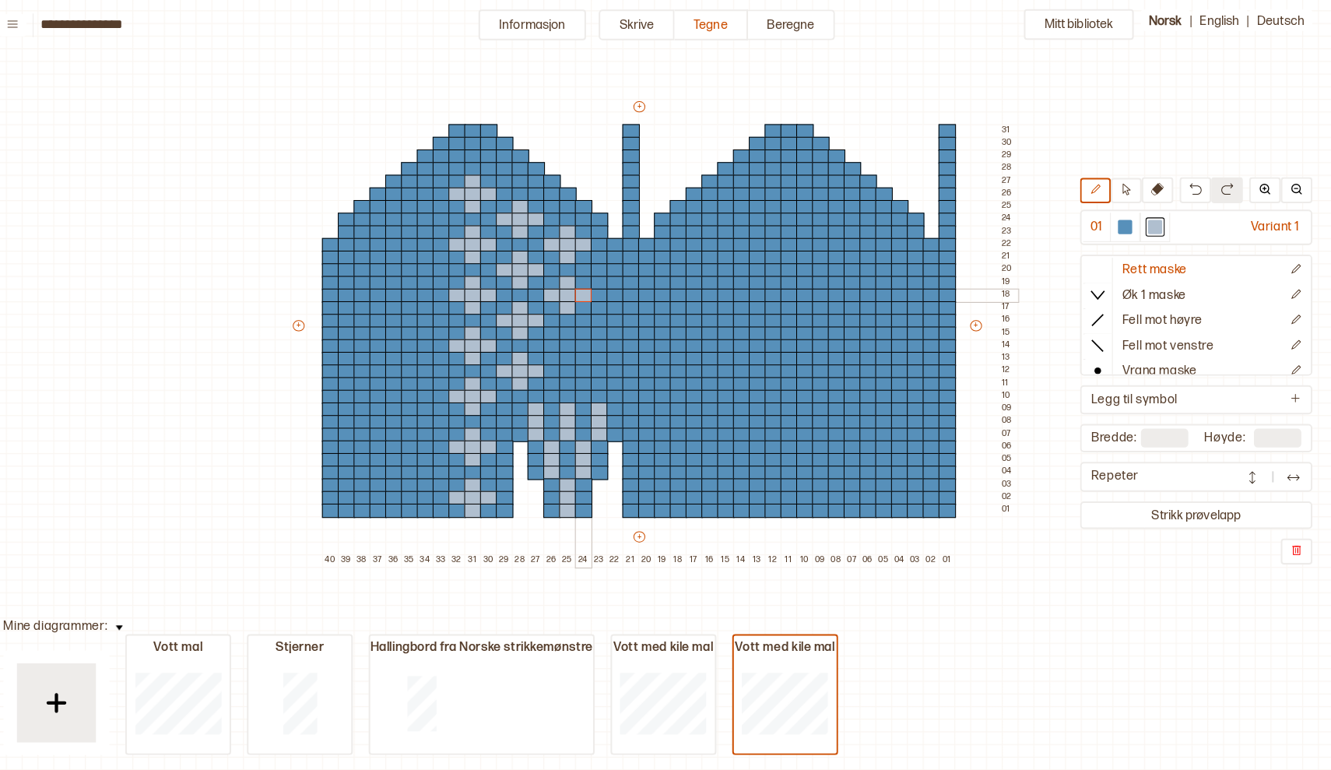
click at [571, 288] on div "+ + + + 40 39 38 37 36 35 34 33 32 31 30 29 28 27 26 25 24 23 22 21 20 19 18 17…" at bounding box center [664, 330] width 716 height 461
drag, startPoint x: 558, startPoint y: 330, endPoint x: 557, endPoint y: 354, distance: 24.1
click at [557, 354] on div "+ + + + 40 39 38 37 36 35 34 33 32 31 30 29 28 27 26 25 24 23 22 21 20 19 18 17…" at bounding box center [664, 330] width 716 height 461
click at [555, 342] on div at bounding box center [563, 344] width 17 height 14
click at [586, 338] on div at bounding box center [594, 344] width 17 height 14
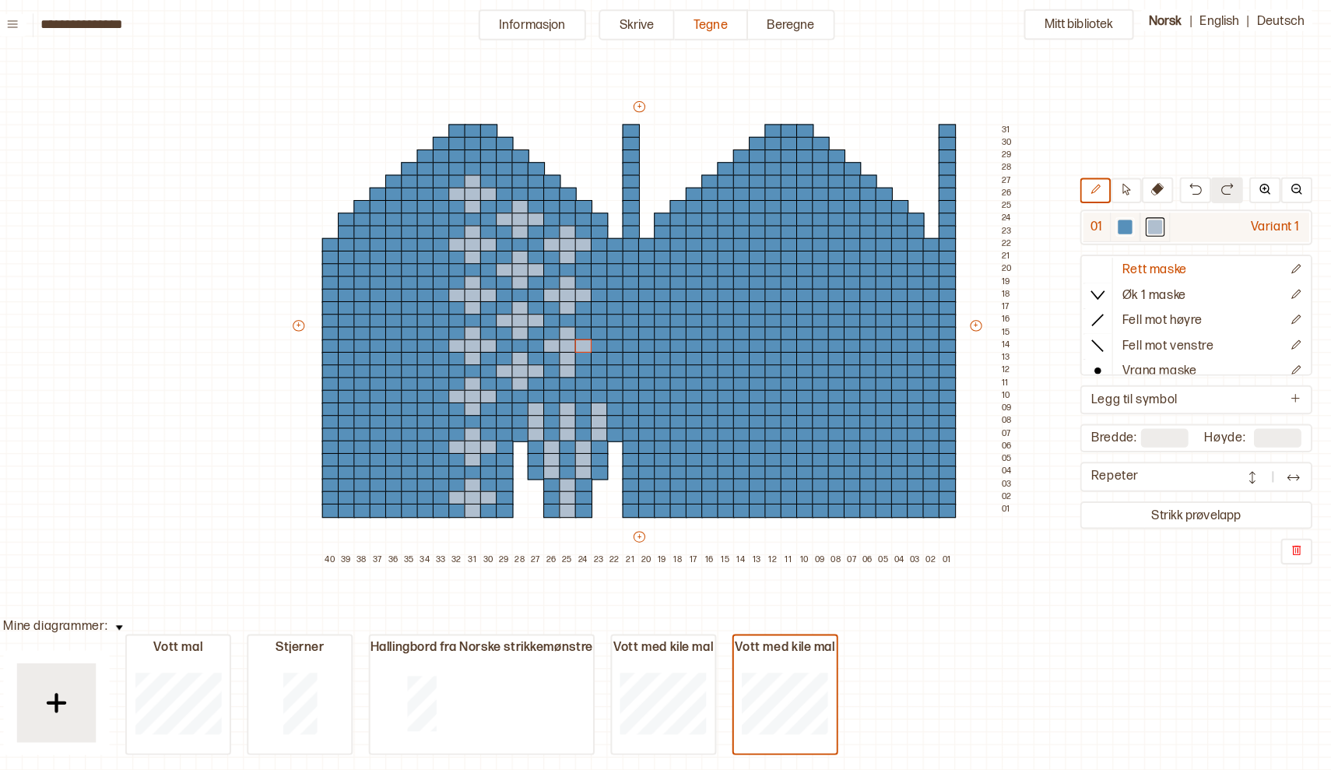
click at [1121, 222] on div at bounding box center [1128, 226] width 14 height 14
click at [571, 366] on div at bounding box center [579, 369] width 17 height 14
click at [1150, 224] on div at bounding box center [1157, 226] width 14 height 14
drag, startPoint x: 437, startPoint y: 216, endPoint x: 404, endPoint y: 219, distance: 33.6
click at [404, 219] on div "+ + + + 40 39 38 37 36 35 34 33 32 31 30 29 28 27 26 25 24 23 22 21 20 19 18 17…" at bounding box center [664, 330] width 716 height 461
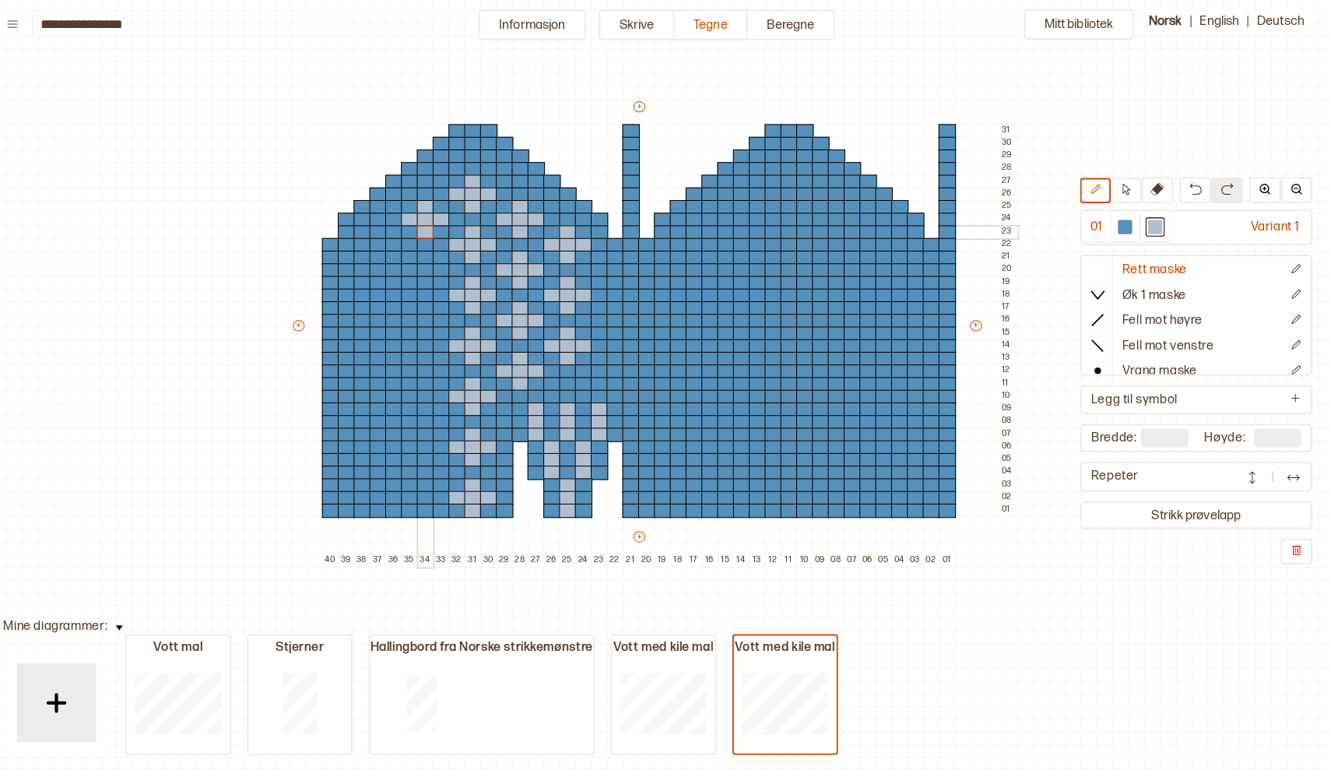
drag, startPoint x: 417, startPoint y: 203, endPoint x: 419, endPoint y: 227, distance: 23.4
click at [419, 227] on div "+ + + + 40 39 38 37 36 35 34 33 32 31 30 29 28 27 26 25 24 23 22 21 20 19 18 17…" at bounding box center [664, 330] width 716 height 461
drag, startPoint x: 420, startPoint y: 255, endPoint x: 420, endPoint y: 277, distance: 22.6
click at [420, 277] on div "+ + + + 40 39 38 37 36 35 34 33 32 31 30 29 28 27 26 25 24 23 22 21 20 19 18 17…" at bounding box center [664, 330] width 716 height 461
drag, startPoint x: 417, startPoint y: 304, endPoint x: 419, endPoint y: 325, distance: 21.8
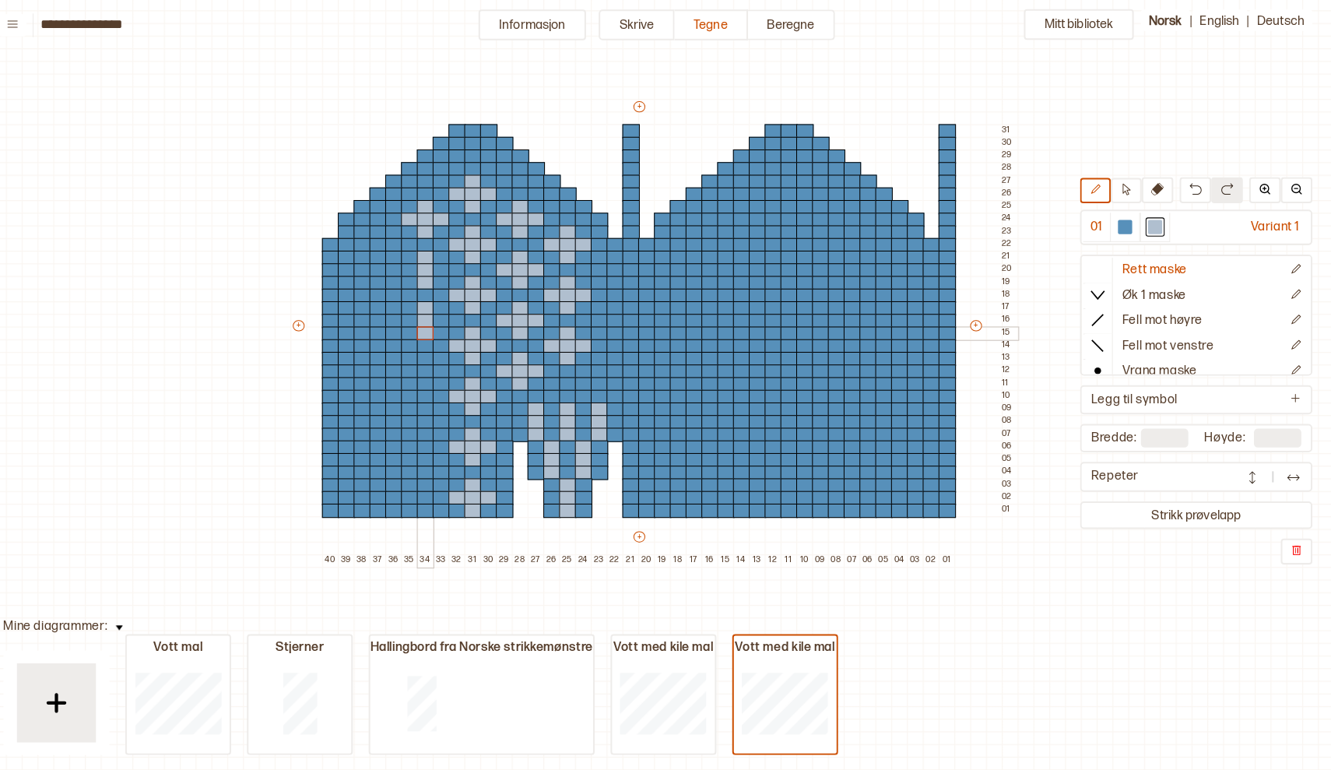
click at [419, 325] on div "+ + + + 40 39 38 37 36 35 34 33 32 31 30 29 28 27 26 25 24 23 22 21 20 19 18 17…" at bounding box center [664, 330] width 716 height 461
drag, startPoint x: 416, startPoint y: 353, endPoint x: 419, endPoint y: 372, distance: 19.6
click at [419, 372] on div "+ + + + 40 39 38 37 36 35 34 33 32 31 30 29 28 27 26 25 24 23 22 21 20 19 18 17…" at bounding box center [664, 330] width 716 height 461
drag, startPoint x: 418, startPoint y: 401, endPoint x: 420, endPoint y: 424, distance: 23.4
click at [420, 424] on div "+ + + + 40 39 38 37 36 35 34 33 32 31 30 29 28 27 26 25 24 23 22 21 20 19 18 17…" at bounding box center [664, 330] width 716 height 461
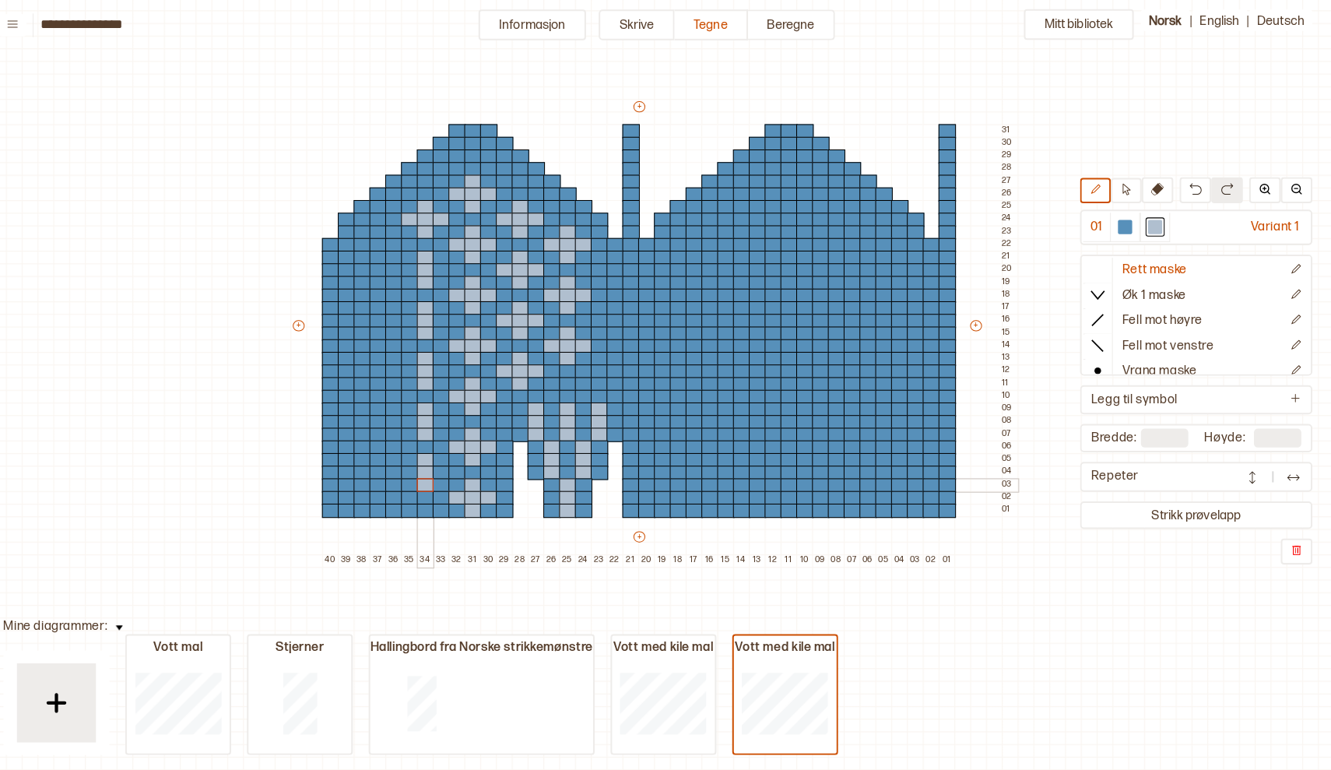
drag, startPoint x: 420, startPoint y: 452, endPoint x: 420, endPoint y: 472, distance: 20.3
click at [420, 472] on div "+ + + + 40 39 38 37 36 35 34 33 32 31 30 29 28 27 26 25 24 23 22 21 20 19 18 17…" at bounding box center [664, 330] width 716 height 461
click at [446, 269] on div at bounding box center [454, 269] width 17 height 14
click at [415, 266] on div at bounding box center [423, 269] width 17 height 14
click at [446, 312] on div at bounding box center [454, 319] width 17 height 14
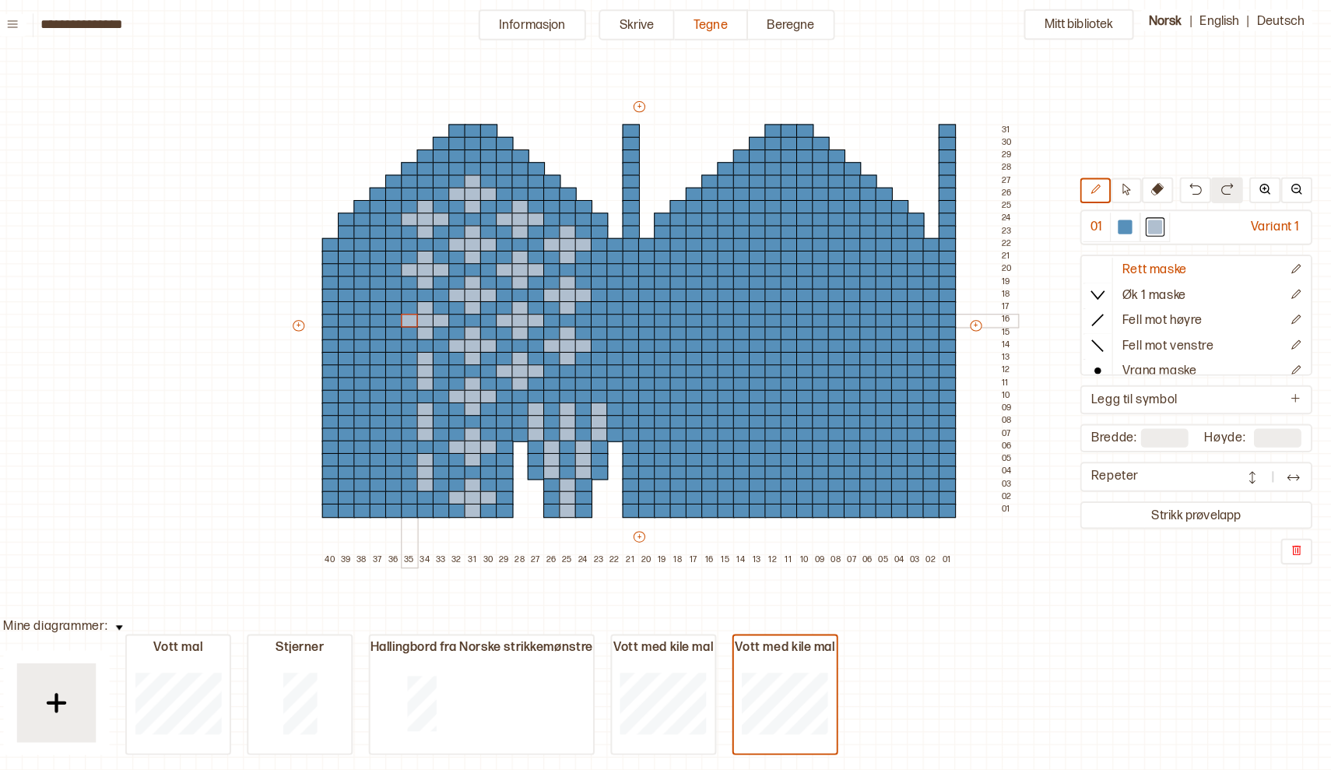
click at [415, 316] on div at bounding box center [423, 319] width 17 height 14
click at [446, 363] on div at bounding box center [454, 369] width 17 height 14
click at [415, 365] on div at bounding box center [423, 369] width 17 height 14
click at [446, 412] on div at bounding box center [454, 419] width 17 height 14
click at [415, 415] on div at bounding box center [423, 419] width 17 height 14
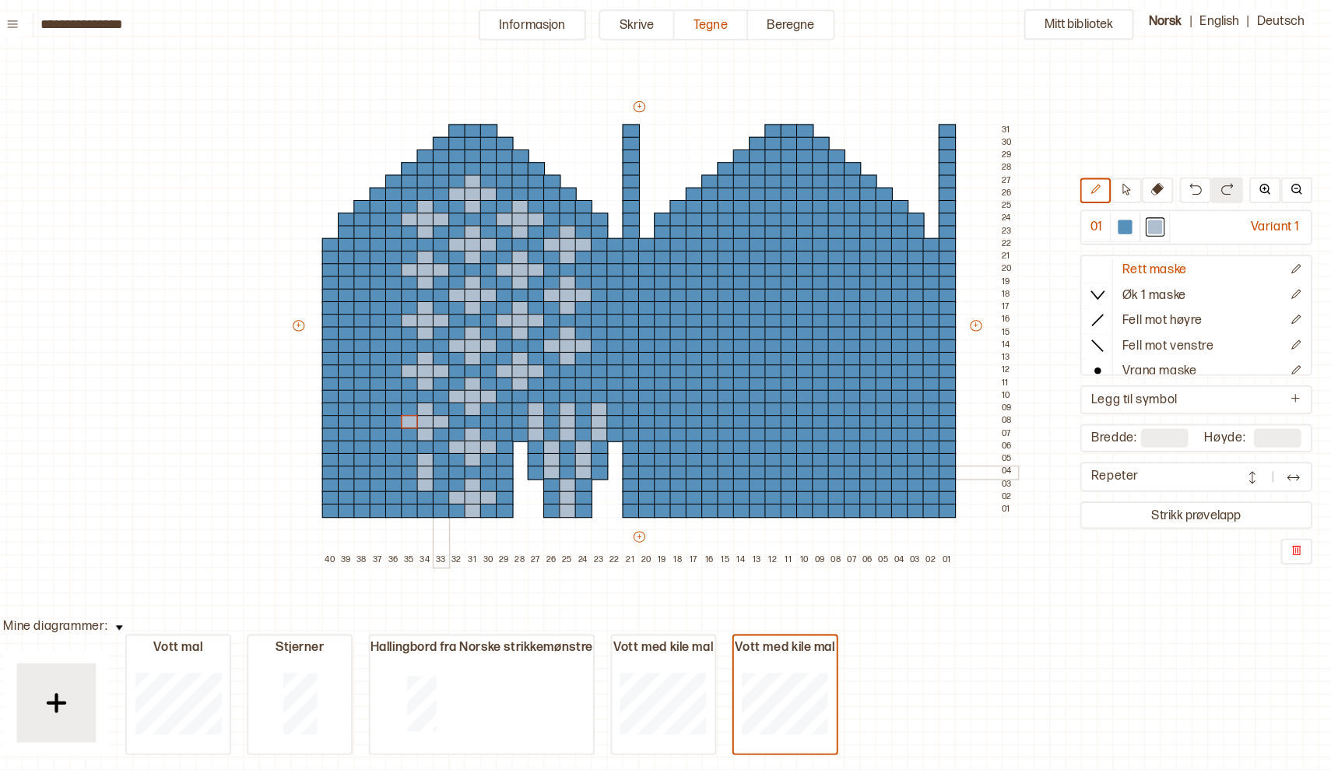
click at [446, 465] on div at bounding box center [454, 469] width 17 height 14
click at [415, 462] on div at bounding box center [423, 469] width 17 height 14
click at [571, 381] on div at bounding box center [579, 381] width 17 height 14
click at [571, 389] on div at bounding box center [579, 394] width 17 height 14
click at [555, 387] on div at bounding box center [563, 394] width 17 height 14
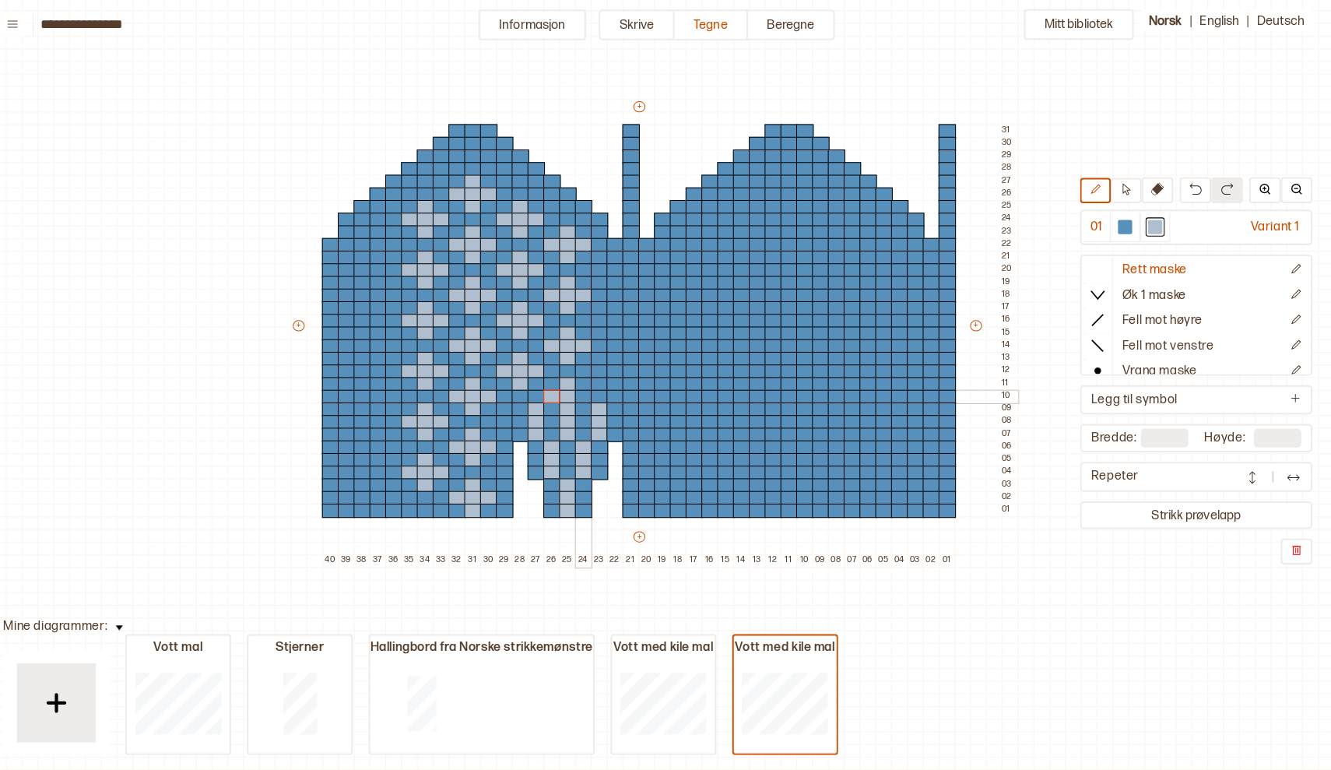
click at [586, 387] on div at bounding box center [594, 394] width 17 height 14
click at [602, 266] on div at bounding box center [610, 269] width 17 height 14
click at [617, 253] on div at bounding box center [625, 257] width 17 height 14
click at [617, 270] on div at bounding box center [625, 269] width 17 height 14
click at [617, 277] on div at bounding box center [625, 282] width 17 height 14
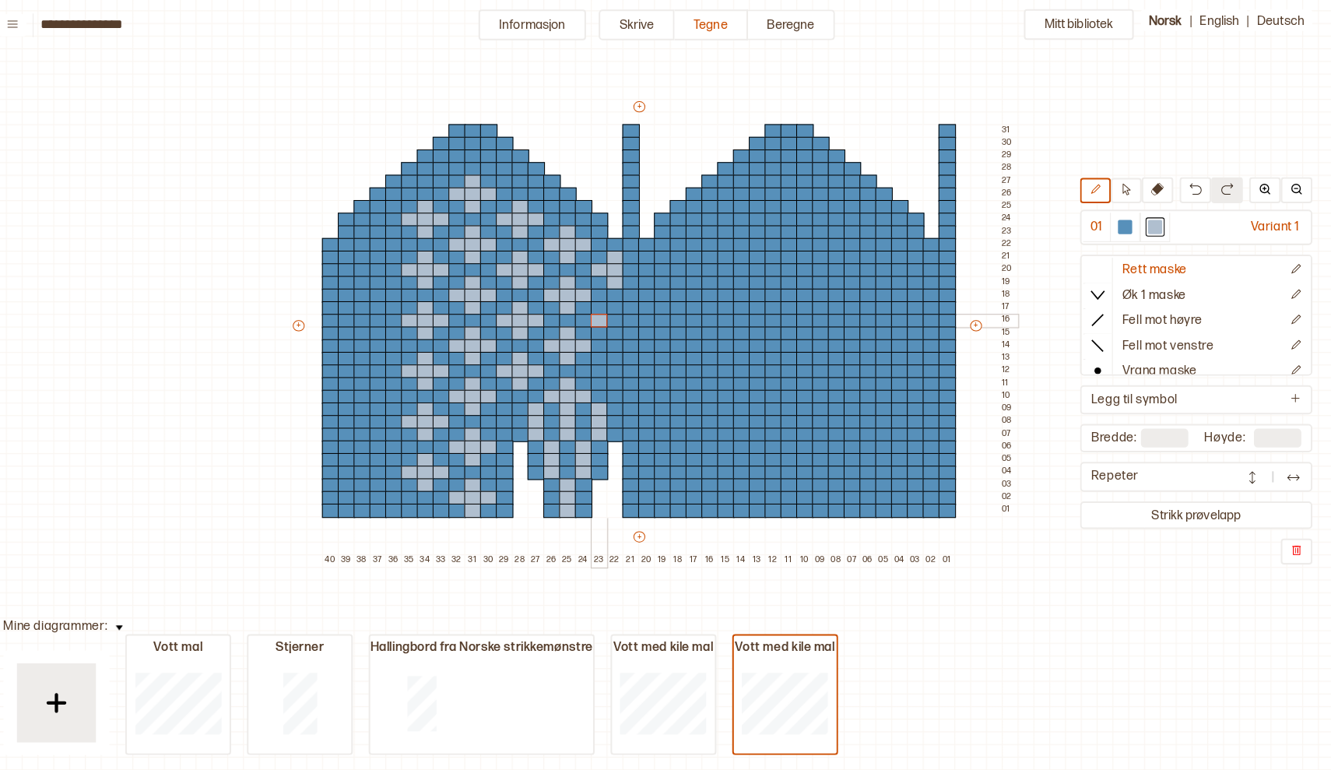
click at [602, 314] on div at bounding box center [610, 319] width 17 height 14
click at [617, 306] on div at bounding box center [625, 307] width 17 height 14
click at [617, 315] on div at bounding box center [625, 319] width 17 height 14
click at [617, 330] on div at bounding box center [625, 332] width 17 height 14
click at [602, 364] on div at bounding box center [610, 369] width 17 height 14
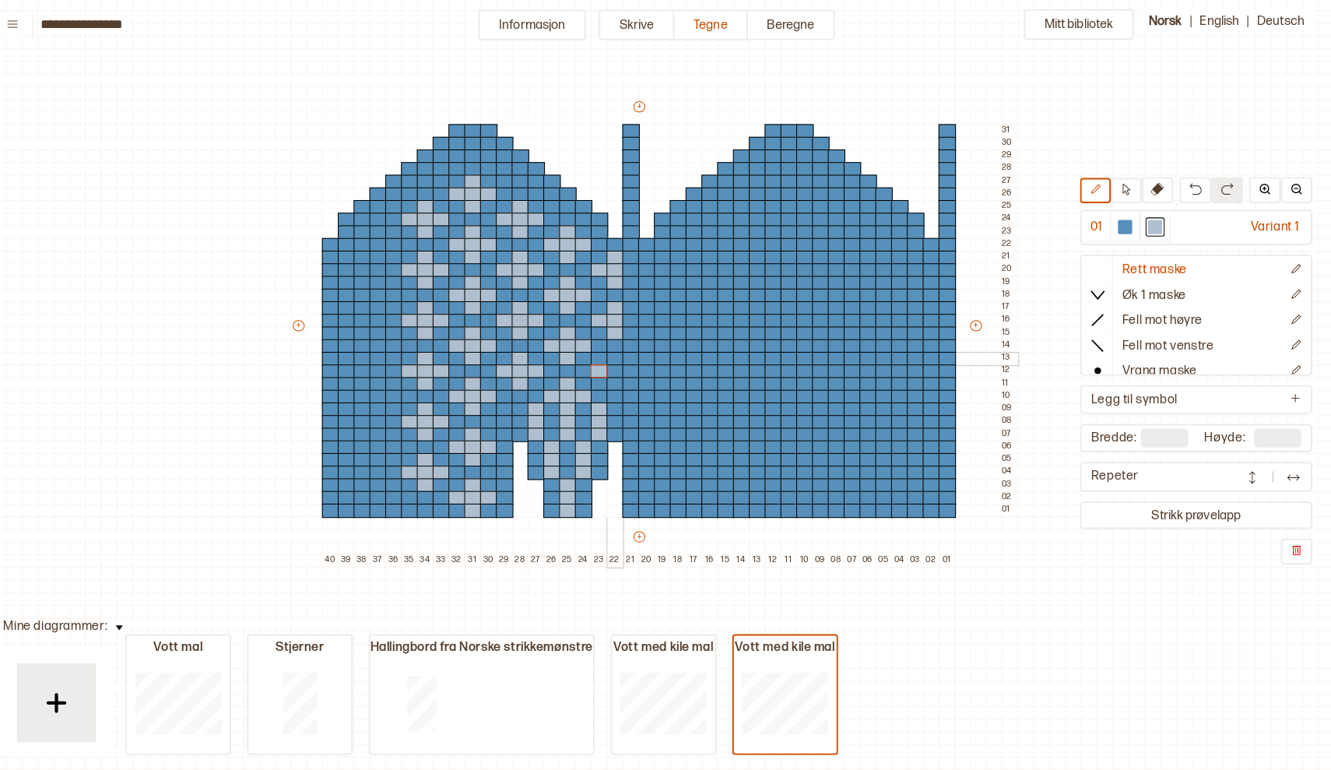
click at [617, 352] on div at bounding box center [625, 356] width 17 height 14
click at [617, 358] on div at bounding box center [625, 356] width 17 height 14
click at [617, 364] on div at bounding box center [625, 369] width 17 height 14
click at [617, 380] on div at bounding box center [625, 381] width 17 height 14
drag, startPoint x: 388, startPoint y: 243, endPoint x: 353, endPoint y: 245, distance: 35.1
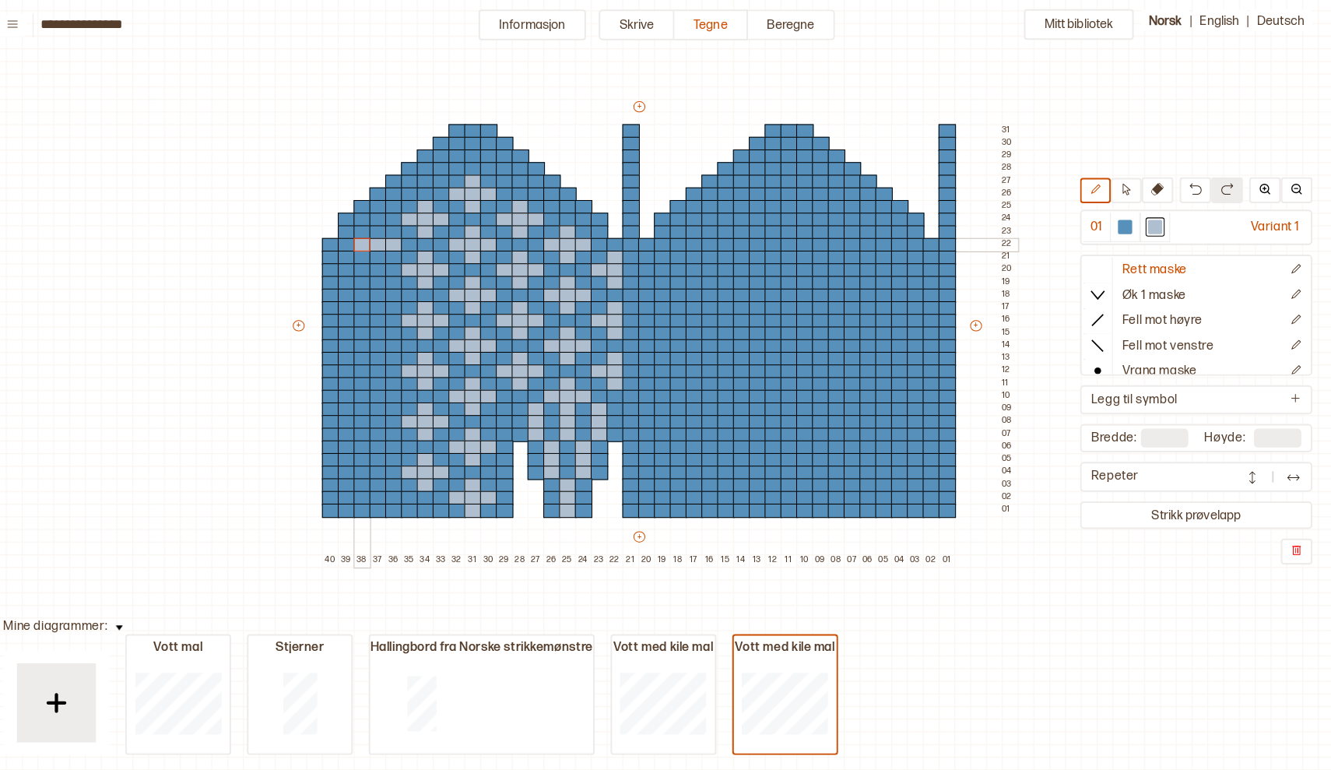
click at [353, 245] on div "+ + + + 40 39 38 37 36 35 34 33 32 31 30 29 28 27 26 25 24 23 22 21 20 19 18 17…" at bounding box center [664, 330] width 716 height 461
drag, startPoint x: 371, startPoint y: 227, endPoint x: 370, endPoint y: 251, distance: 24.9
click at [370, 251] on div "+ + + + 40 39 38 37 36 35 34 33 32 31 30 29 28 27 26 25 24 23 22 21 20 19 18 17…" at bounding box center [664, 330] width 716 height 461
drag, startPoint x: 370, startPoint y: 279, endPoint x: 371, endPoint y: 307, distance: 28.0
click at [371, 307] on div "+ + + + 40 39 38 37 36 35 34 33 32 31 30 29 28 27 26 25 24 23 22 21 20 19 18 17…" at bounding box center [664, 330] width 716 height 461
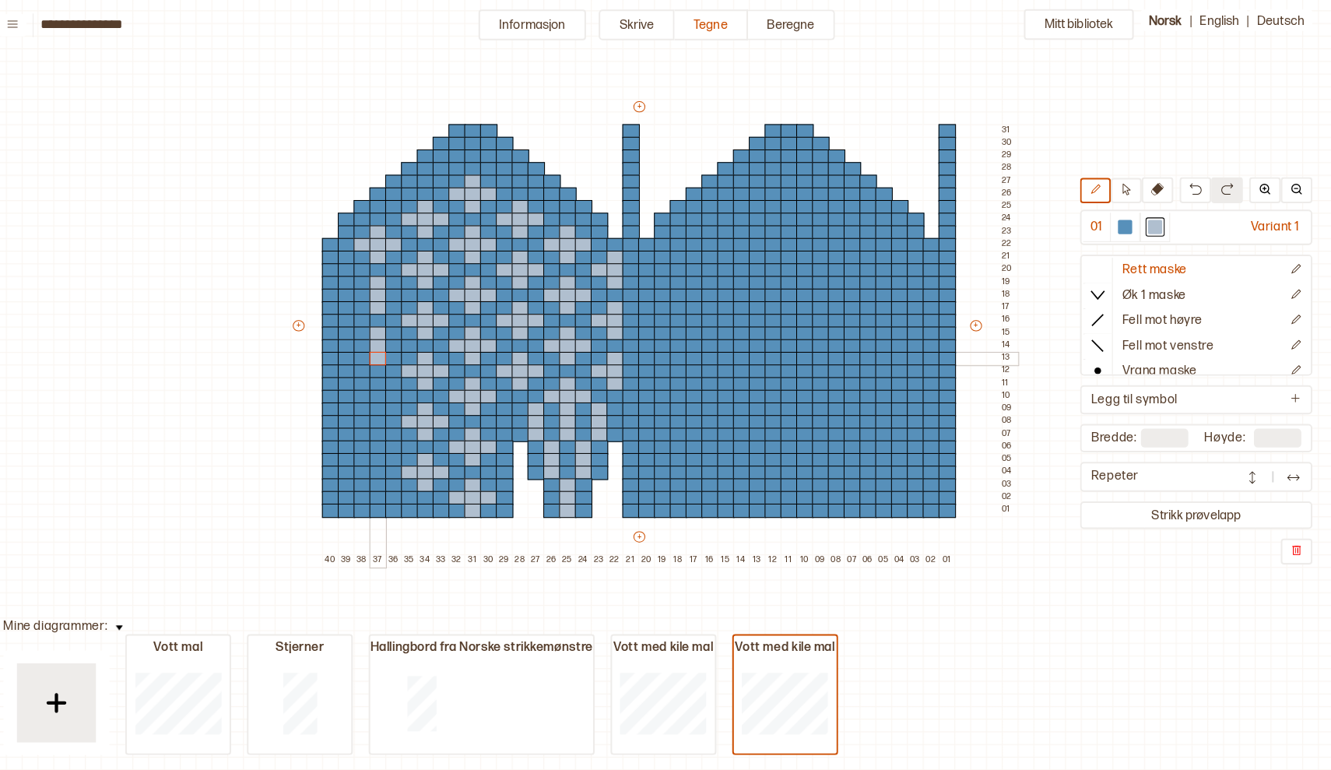
drag, startPoint x: 371, startPoint y: 328, endPoint x: 373, endPoint y: 350, distance: 22.7
click at [373, 350] on div "+ + + + 40 39 38 37 36 35 34 33 32 31 30 29 28 27 26 25 24 23 22 21 20 19 18 17…" at bounding box center [664, 330] width 716 height 461
drag, startPoint x: 372, startPoint y: 380, endPoint x: 374, endPoint y: 406, distance: 25.7
click at [374, 406] on div "+ + + + 40 39 38 37 36 35 34 33 32 31 30 29 28 27 26 25 24 23 22 21 20 19 18 17…" at bounding box center [664, 330] width 716 height 461
drag, startPoint x: 372, startPoint y: 429, endPoint x: 373, endPoint y: 449, distance: 20.3
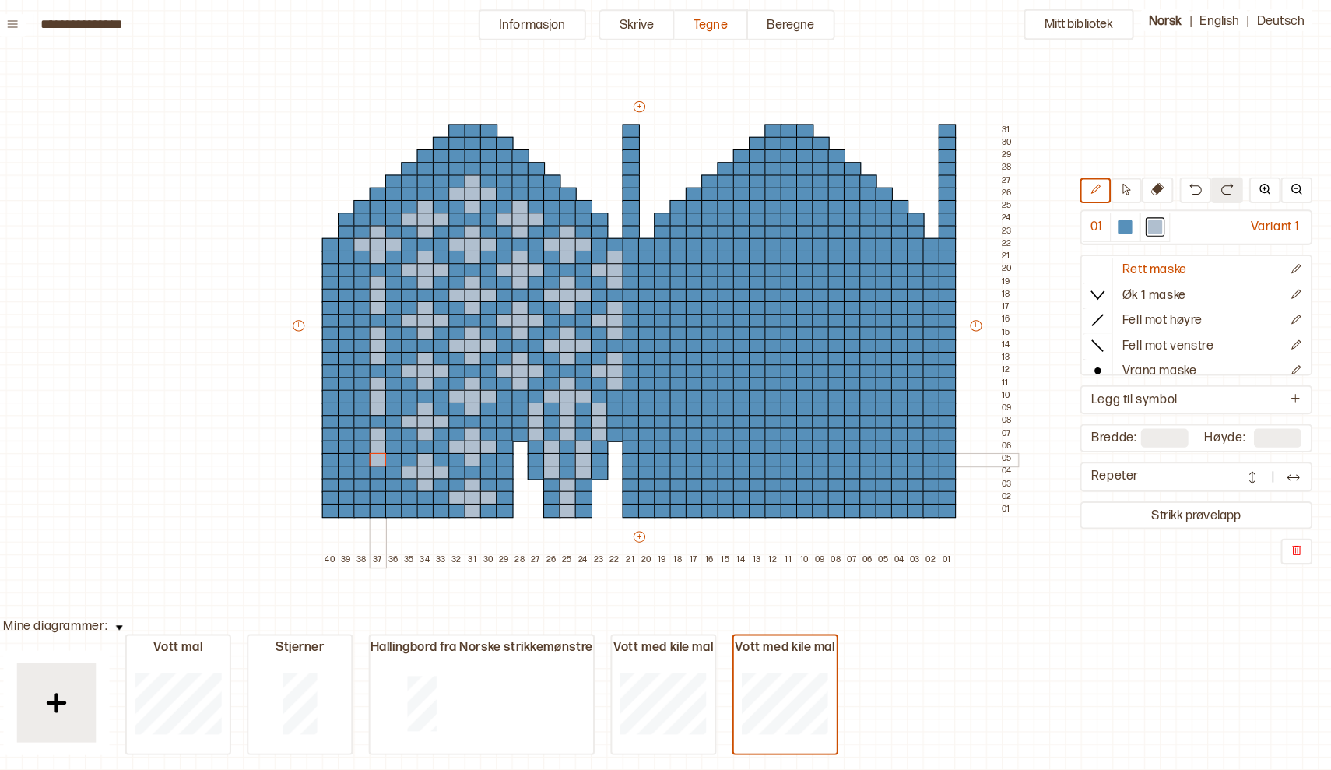
click at [373, 449] on div "+ + + + 40 39 38 37 36 35 34 33 32 31 30 29 28 27 26 25 24 23 22 21 20 19 18 17…" at bounding box center [664, 330] width 716 height 461
drag, startPoint x: 372, startPoint y: 476, endPoint x: 374, endPoint y: 500, distance: 24.2
click at [374, 500] on div "+ + + + 40 39 38 37 36 35 34 33 32 31 30 29 28 27 26 25 24 23 22 21 20 19 18 17…" at bounding box center [664, 330] width 716 height 461
click at [399, 288] on div at bounding box center [407, 294] width 17 height 14
click at [368, 290] on div at bounding box center [376, 294] width 17 height 14
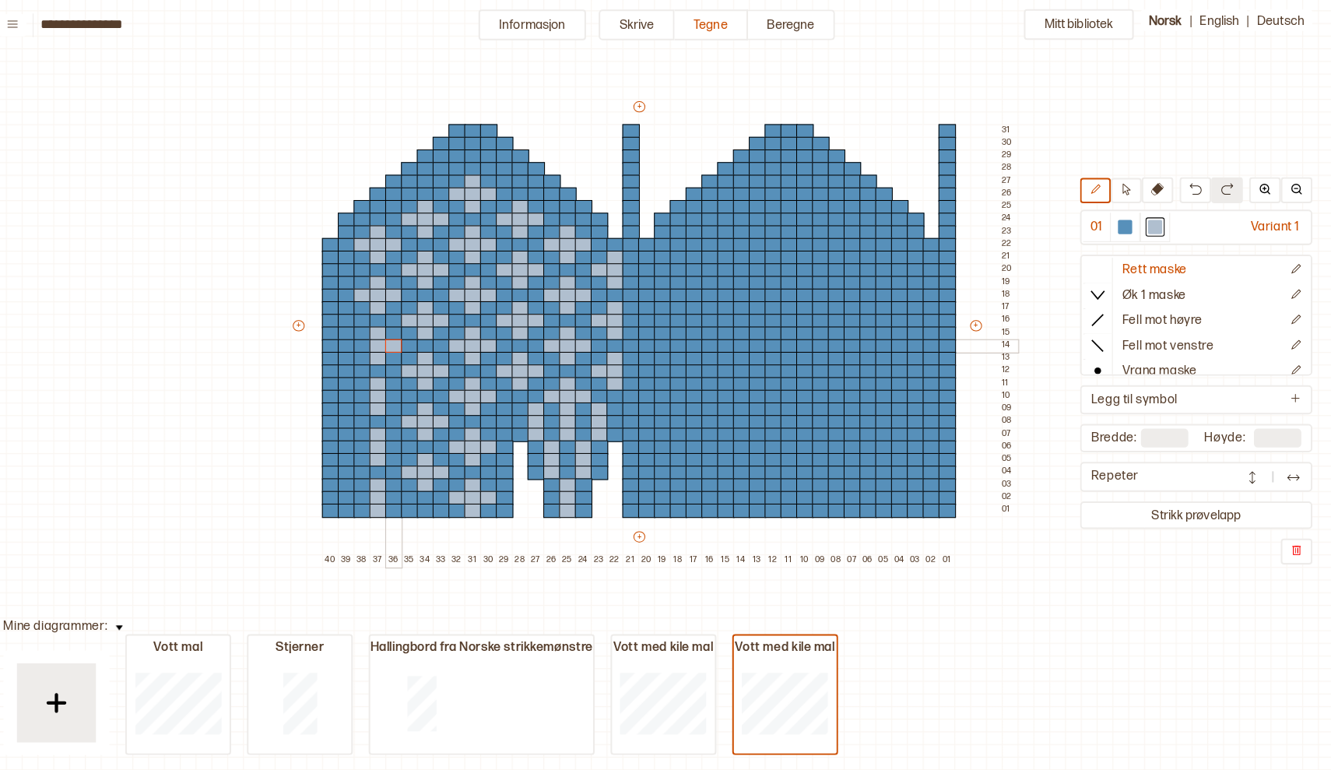
click at [399, 338] on div at bounding box center [407, 344] width 17 height 14
click at [368, 341] on div at bounding box center [376, 344] width 17 height 14
click at [399, 392] on div at bounding box center [407, 394] width 17 height 14
click at [368, 387] on div at bounding box center [376, 394] width 17 height 14
click at [399, 441] on div at bounding box center [407, 444] width 17 height 14
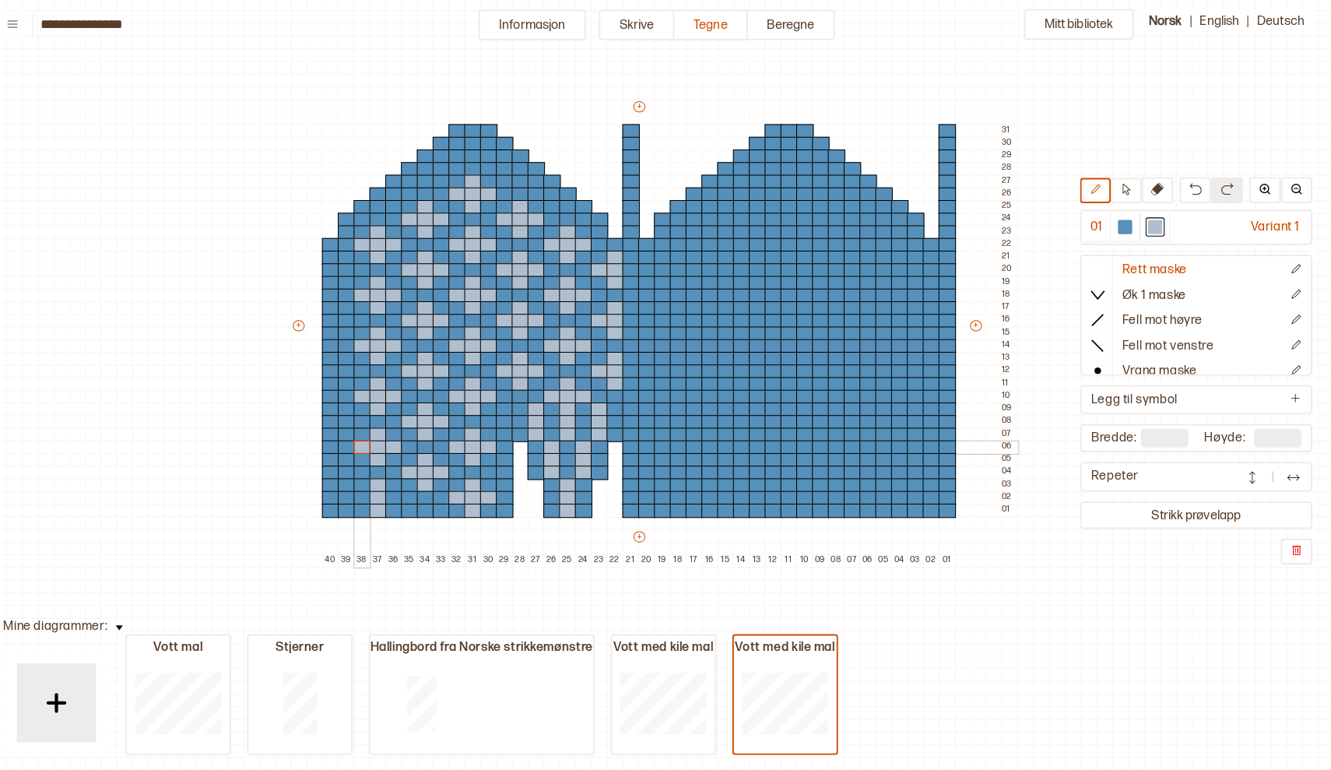
click at [368, 441] on div at bounding box center [376, 444] width 17 height 14
click at [399, 492] on div at bounding box center [407, 493] width 17 height 14
click at [368, 489] on div at bounding box center [376, 493] width 17 height 14
click at [353, 265] on div at bounding box center [361, 269] width 17 height 14
drag, startPoint x: 344, startPoint y: 265, endPoint x: 329, endPoint y: 265, distance: 14.8
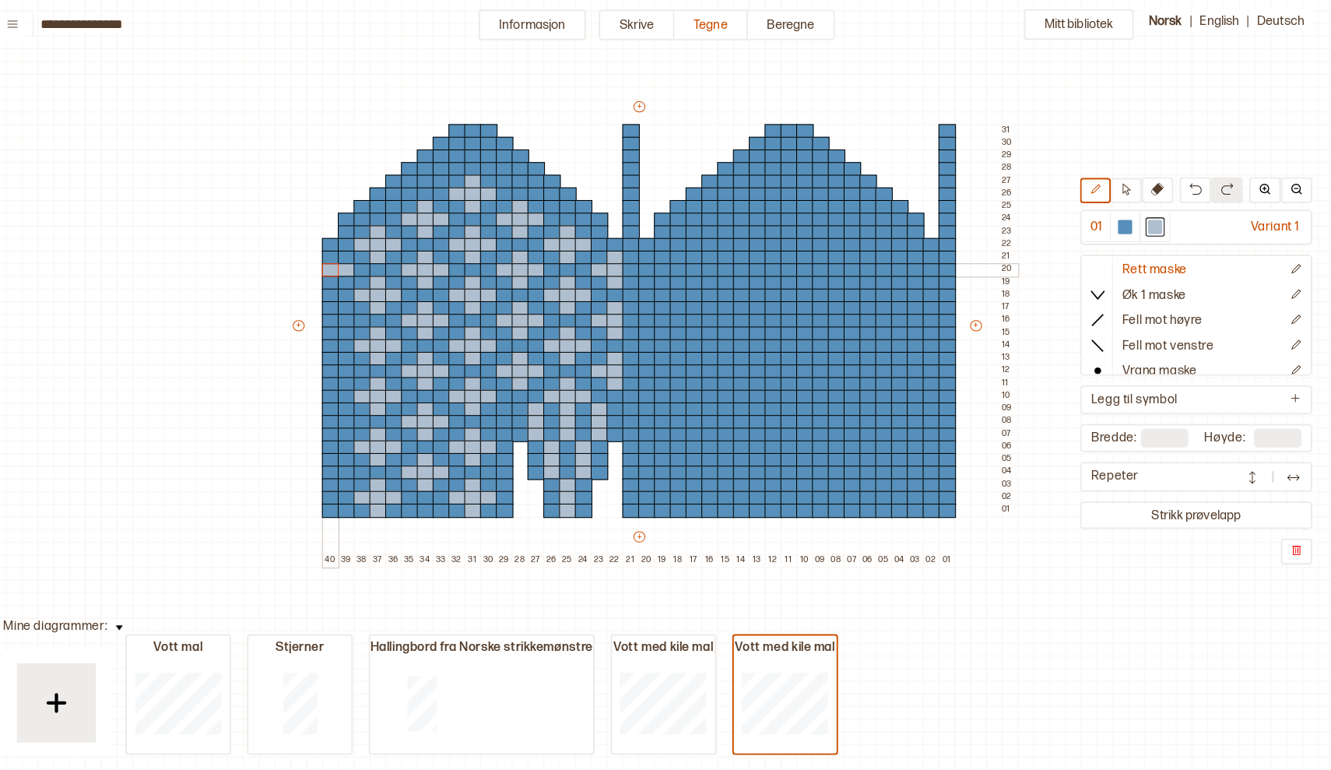
click at [329, 265] on div "+ + + + 40 39 38 37 36 35 34 33 32 31 30 29 28 27 26 25 24 23 22 21 20 19 18 17…" at bounding box center [664, 330] width 716 height 461
drag, startPoint x: 342, startPoint y: 304, endPoint x: 323, endPoint y: 304, distance: 18.7
click at [323, 304] on div "+ + + + 40 39 38 37 36 35 34 33 32 31 30 29 28 27 26 25 24 23 22 21 20 19 18 17…" at bounding box center [664, 330] width 716 height 461
click at [1121, 220] on div at bounding box center [1128, 226] width 14 height 14
drag, startPoint x: 342, startPoint y: 300, endPoint x: 328, endPoint y: 300, distance: 14.8
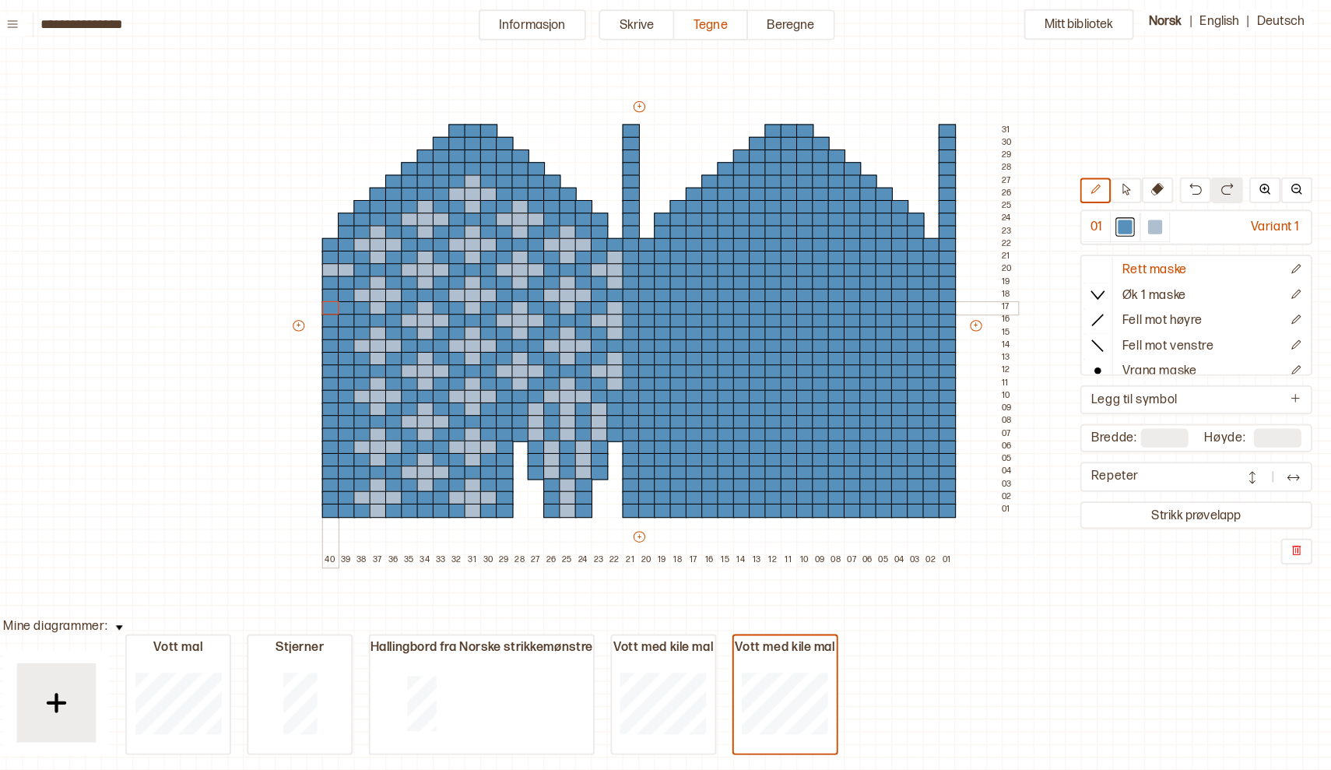
click at [328, 300] on div "+ + + + 40 39 38 37 36 35 34 33 32 31 30 29 28 27 26 25 24 23 22 21 20 19 18 17…" at bounding box center [664, 330] width 716 height 461
click at [1150, 219] on div at bounding box center [1157, 226] width 14 height 14
drag, startPoint x: 325, startPoint y: 255, endPoint x: 325, endPoint y: 277, distance: 22.6
click at [325, 277] on div "+ + + + 40 39 38 37 36 35 34 33 32 31 30 29 28 27 26 25 24 23 22 21 20 19 18 17…" at bounding box center [664, 330] width 716 height 461
drag, startPoint x: 325, startPoint y: 303, endPoint x: 325, endPoint y: 327, distance: 24.1
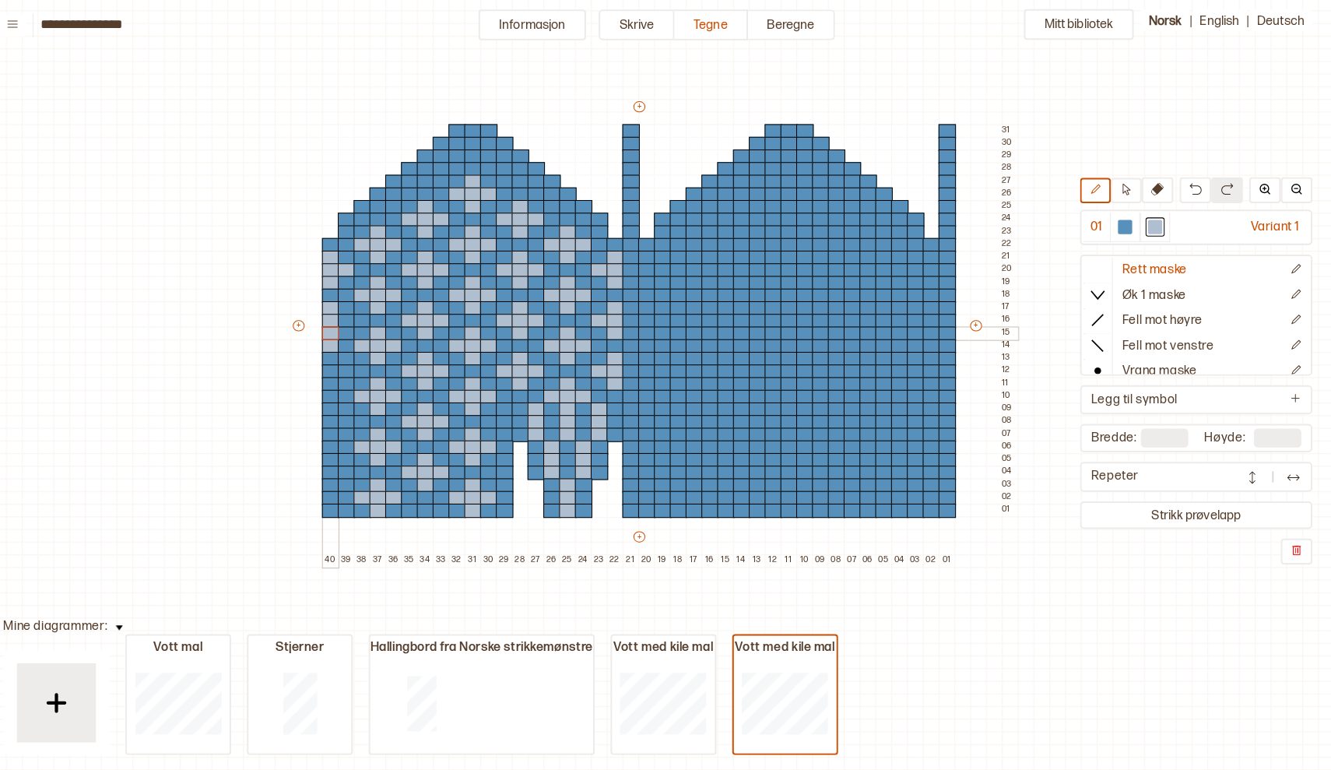
click at [325, 327] on div "+ + + + 40 39 38 37 36 35 34 33 32 31 30 29 28 27 26 25 24 23 22 21 20 19 18 17…" at bounding box center [664, 330] width 716 height 461
click at [1121, 225] on div at bounding box center [1128, 226] width 14 height 14
click at [337, 338] on div at bounding box center [345, 344] width 17 height 14
drag, startPoint x: 325, startPoint y: 352, endPoint x: 324, endPoint y: 372, distance: 20.3
click at [324, 372] on div "+ + + + 40 39 38 37 36 35 34 33 32 31 30 29 28 27 26 25 24 23 22 21 20 19 18 17…" at bounding box center [664, 330] width 716 height 461
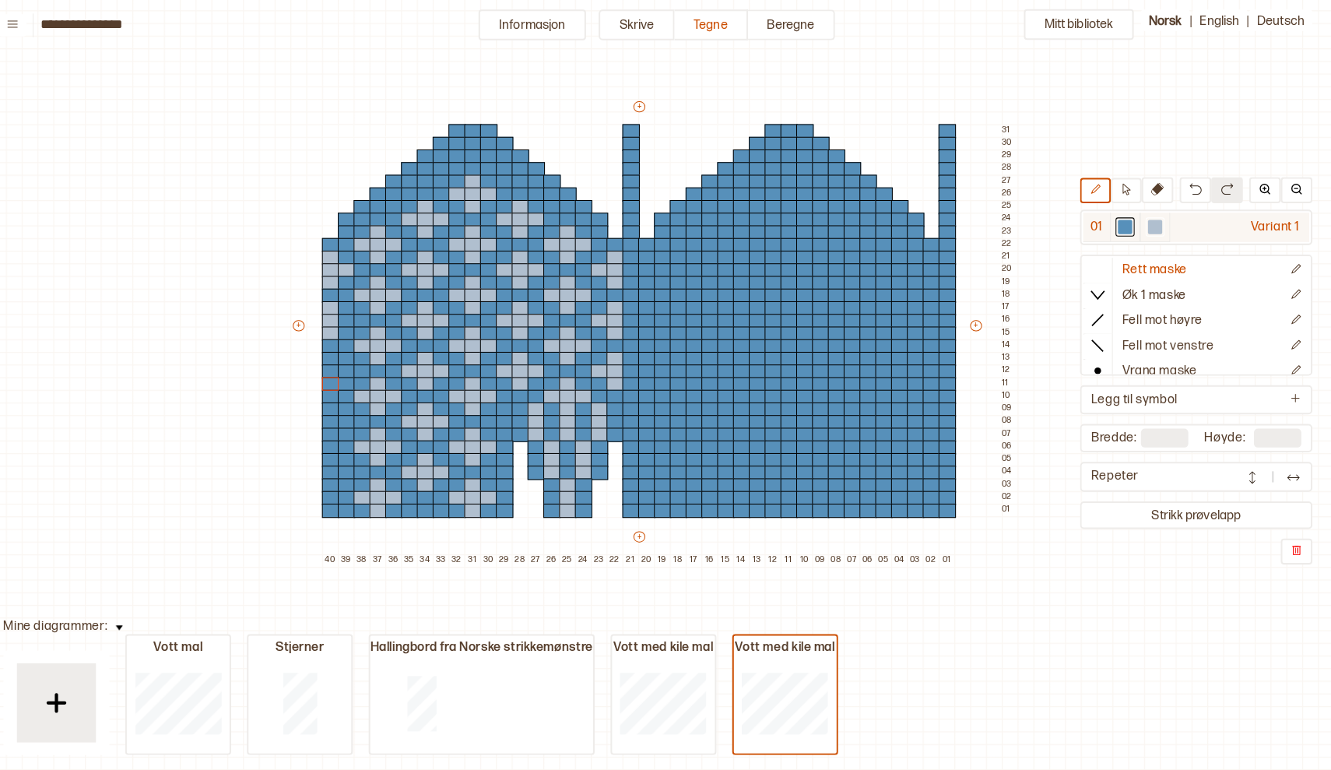
click at [1150, 222] on div at bounding box center [1157, 226] width 14 height 14
drag, startPoint x: 327, startPoint y: 350, endPoint x: 325, endPoint y: 377, distance: 26.6
click at [325, 377] on div "+ + + + 40 39 38 37 36 35 34 33 32 31 30 29 28 27 26 25 24 23 22 21 20 19 18 17…" at bounding box center [664, 330] width 716 height 461
drag, startPoint x: 324, startPoint y: 402, endPoint x: 325, endPoint y: 426, distance: 24.2
click at [325, 426] on div "+ + + + 40 39 38 37 36 35 34 33 32 31 30 29 28 27 26 25 24 23 22 21 20 19 18 17…" at bounding box center [664, 330] width 716 height 461
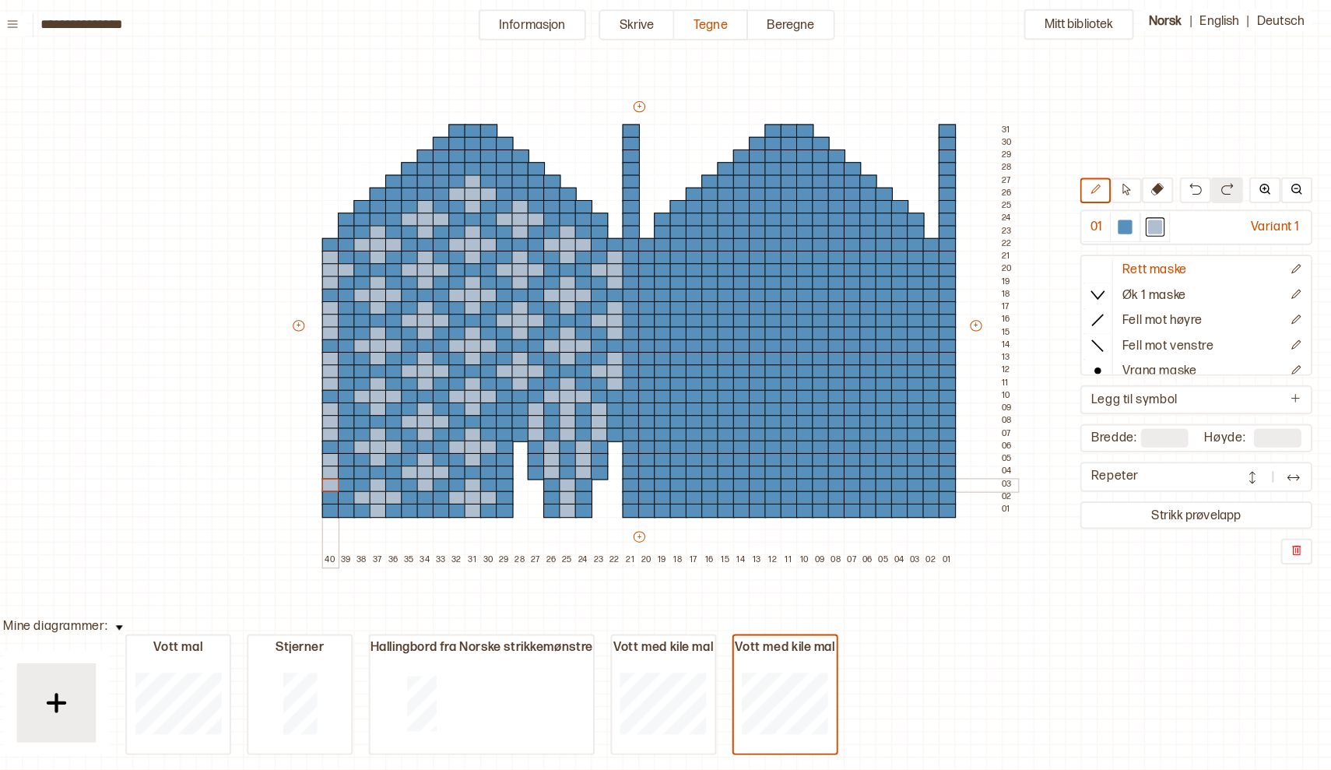
drag, startPoint x: 324, startPoint y: 452, endPoint x: 322, endPoint y: 477, distance: 25.0
click at [322, 477] on div "+ + + + 40 39 38 37 36 35 34 33 32 31 30 29 28 27 26 25 24 23 22 21 20 19 18 17…" at bounding box center [664, 330] width 716 height 461
click at [353, 462] on div at bounding box center [361, 469] width 17 height 14
click at [353, 413] on div at bounding box center [361, 419] width 17 height 14
click at [353, 362] on div at bounding box center [361, 369] width 17 height 14
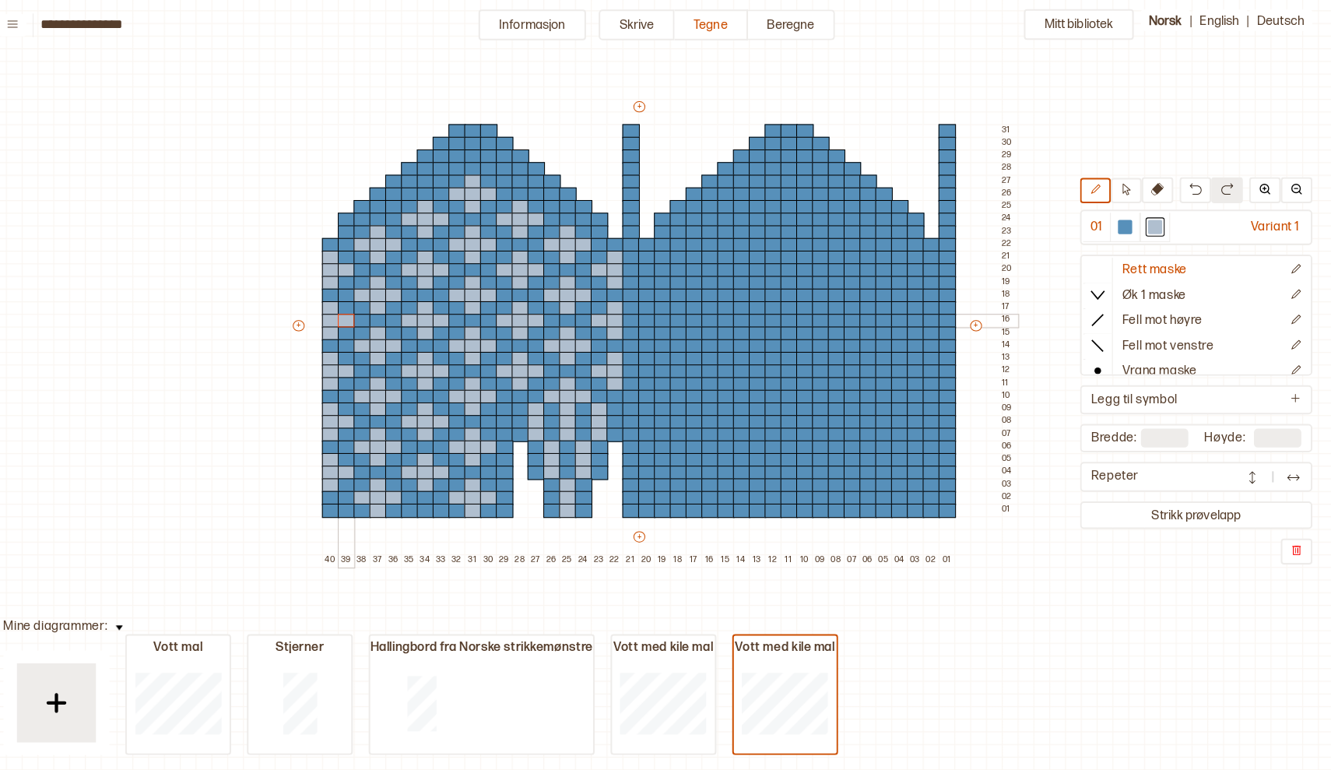
click at [353, 316] on div at bounding box center [361, 319] width 17 height 14
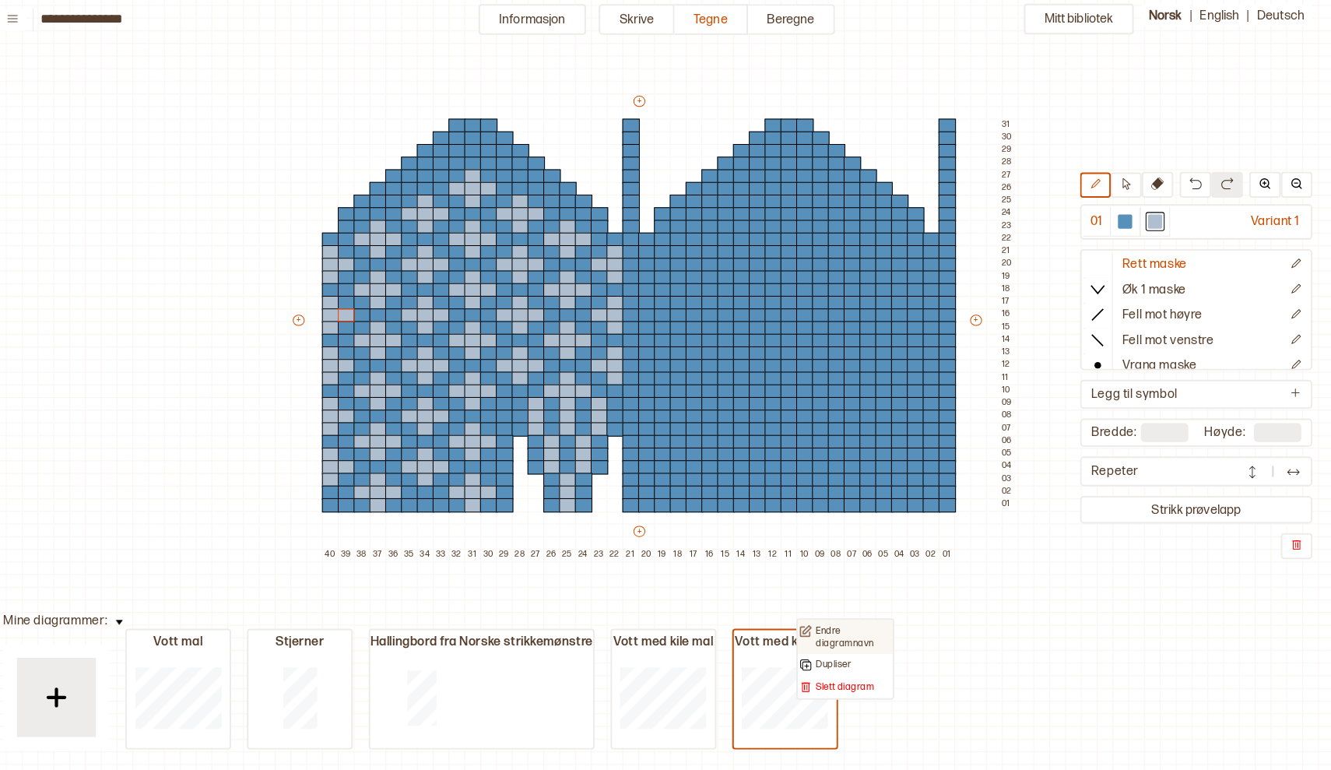
click at [824, 623] on p "Endre diagramnavn" at bounding box center [861, 635] width 74 height 24
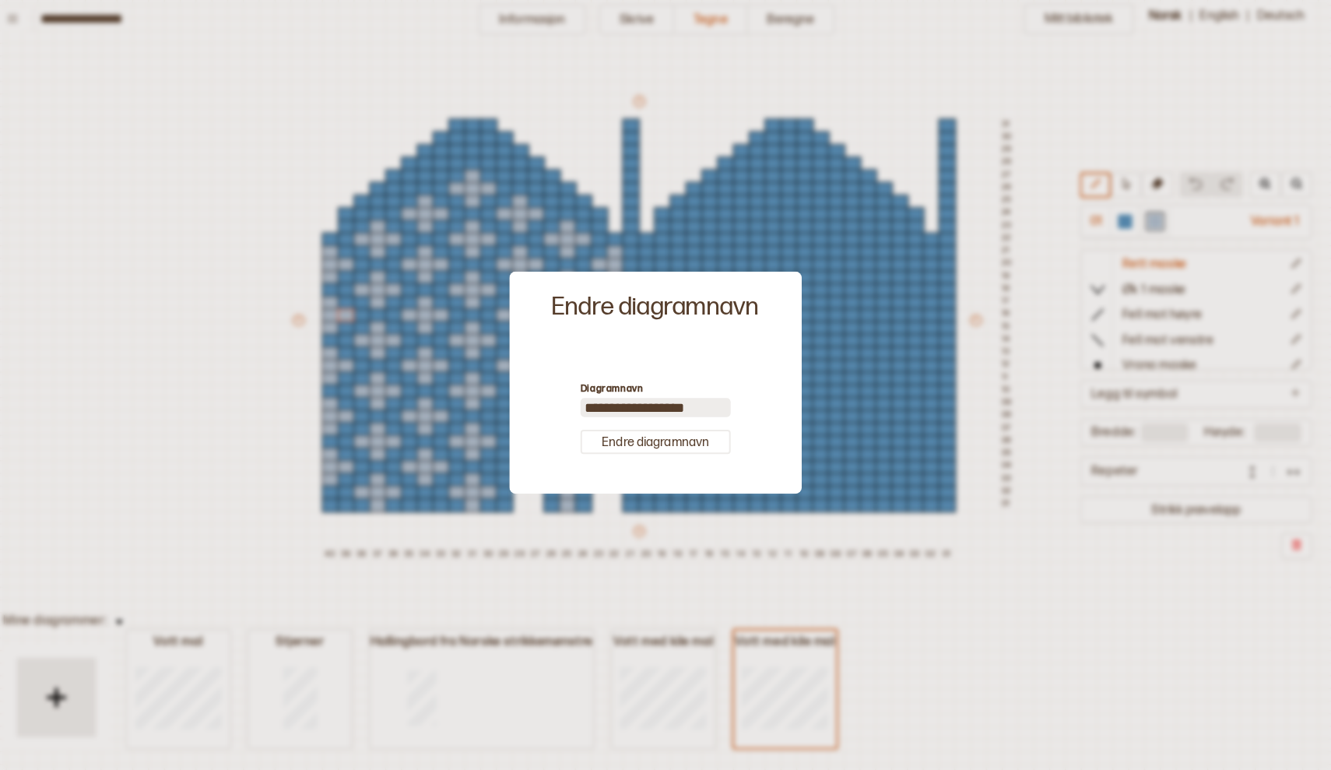
click at [666, 403] on input "**********" at bounding box center [666, 409] width 148 height 19
click at [648, 402] on input "**********" at bounding box center [666, 409] width 148 height 19
type input "**********"
click at [647, 431] on button "Endre diagramnavn" at bounding box center [666, 443] width 148 height 24
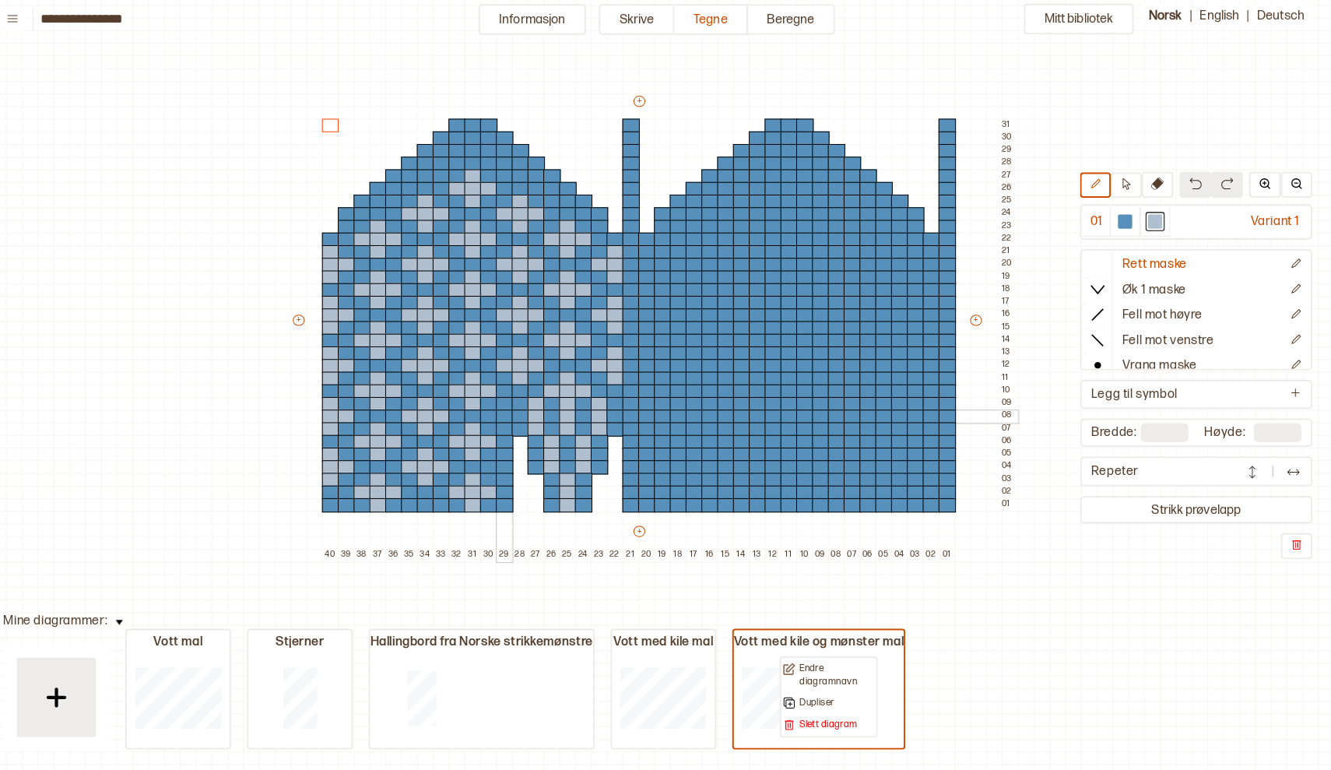
click at [508, 412] on div at bounding box center [516, 419] width 17 height 14
click at [508, 462] on div at bounding box center [516, 469] width 17 height 14
click at [833, 713] on p "Dupliser" at bounding box center [850, 719] width 34 height 12
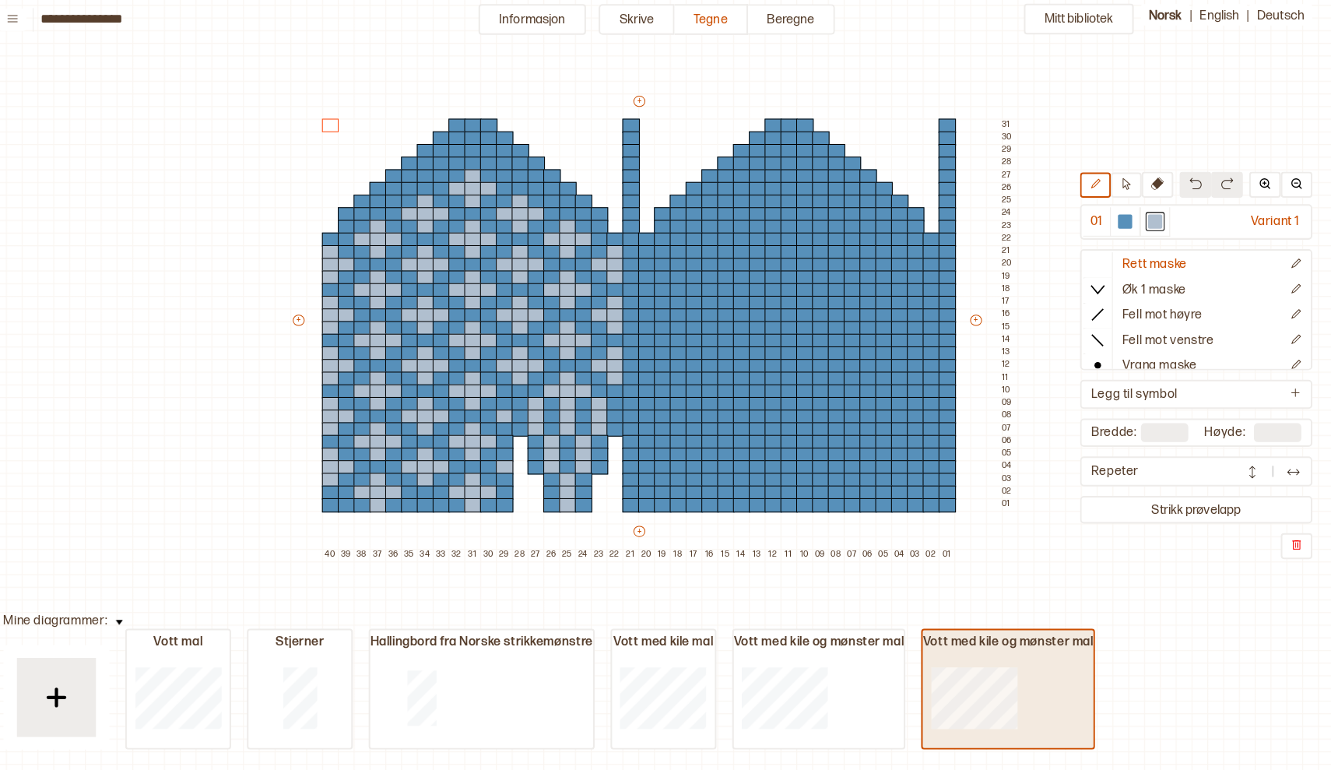
click at [959, 633] on div "Vott med kile og mønster mal" at bounding box center [1012, 641] width 167 height 16
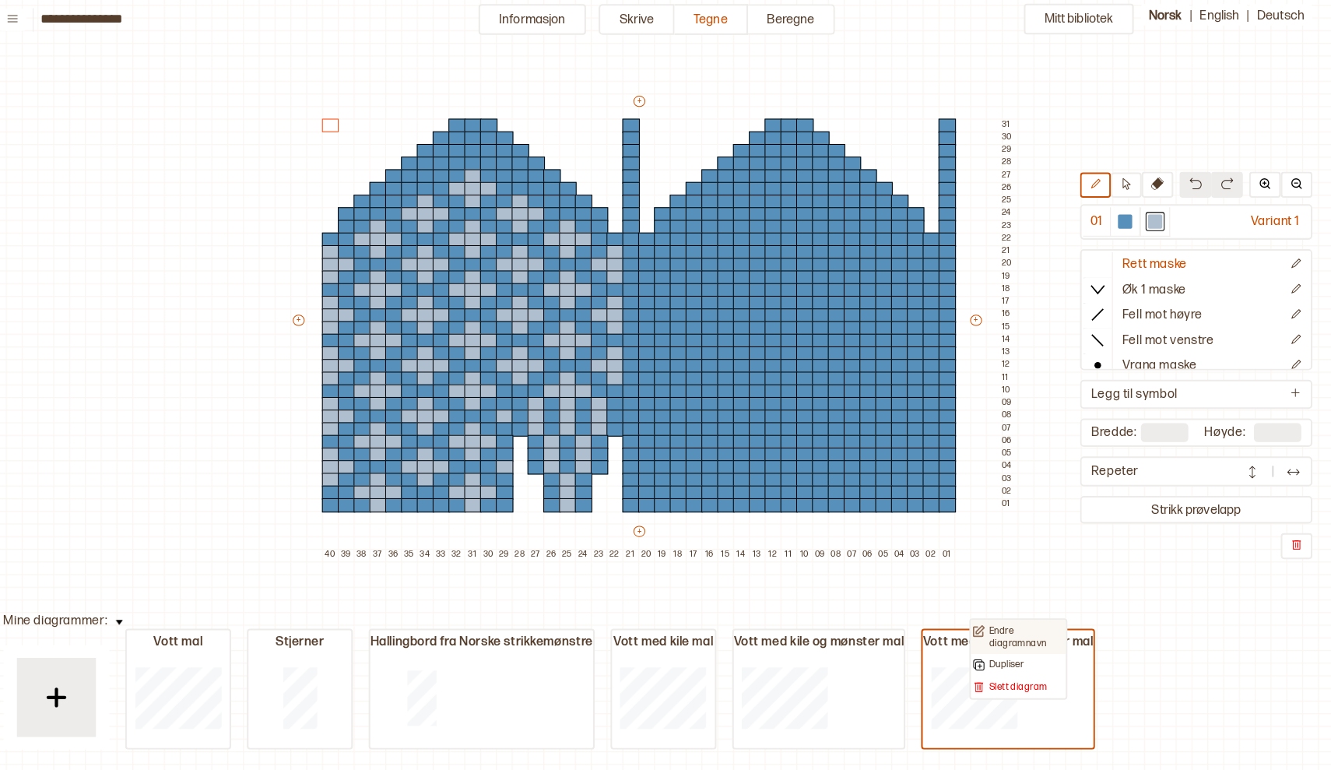
click at [994, 625] on p "Endre diagramnavn" at bounding box center [1031, 635] width 74 height 24
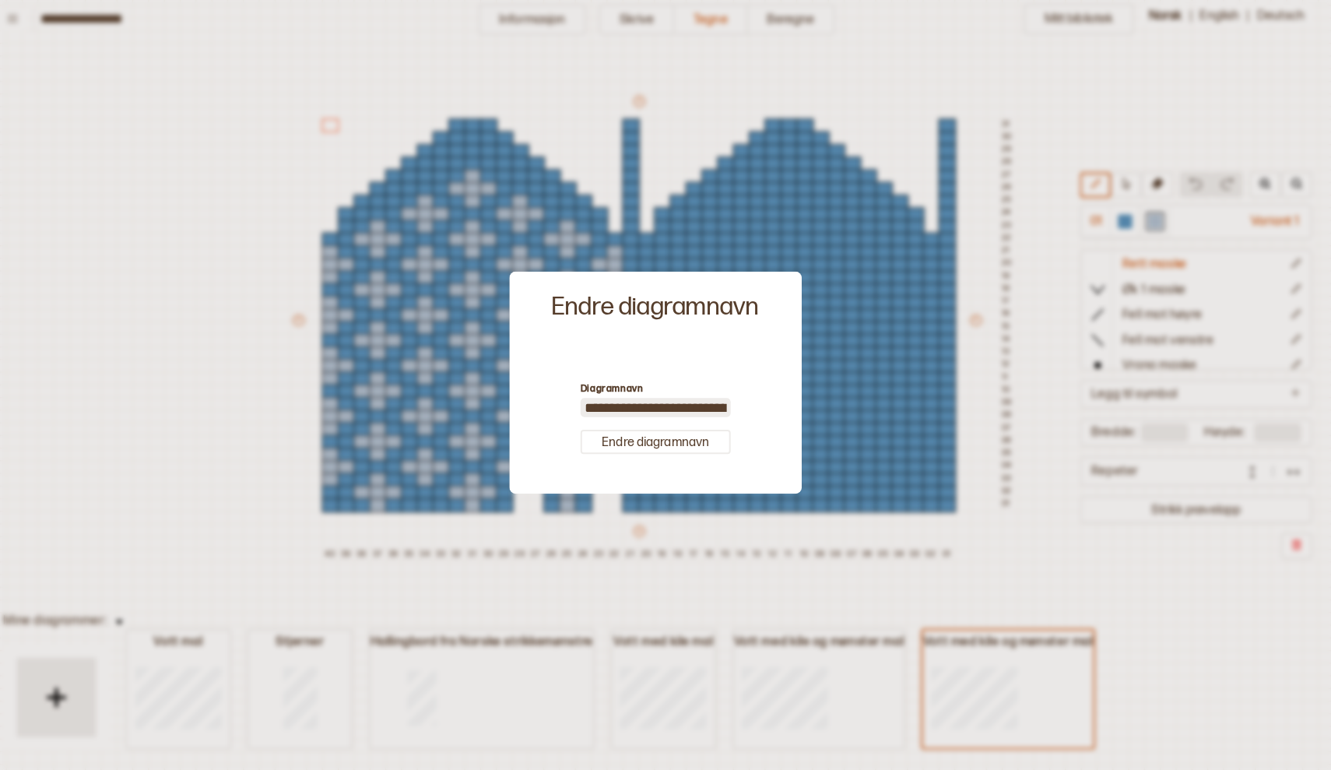
click at [673, 407] on input "**********" at bounding box center [666, 409] width 148 height 19
click at [630, 400] on input "**********" at bounding box center [666, 409] width 148 height 19
drag, startPoint x: 627, startPoint y: 399, endPoint x: 700, endPoint y: 402, distance: 73.2
click at [701, 402] on input "**********" at bounding box center [666, 409] width 148 height 19
click at [726, 395] on div "**********" at bounding box center [665, 420] width 272 height 134
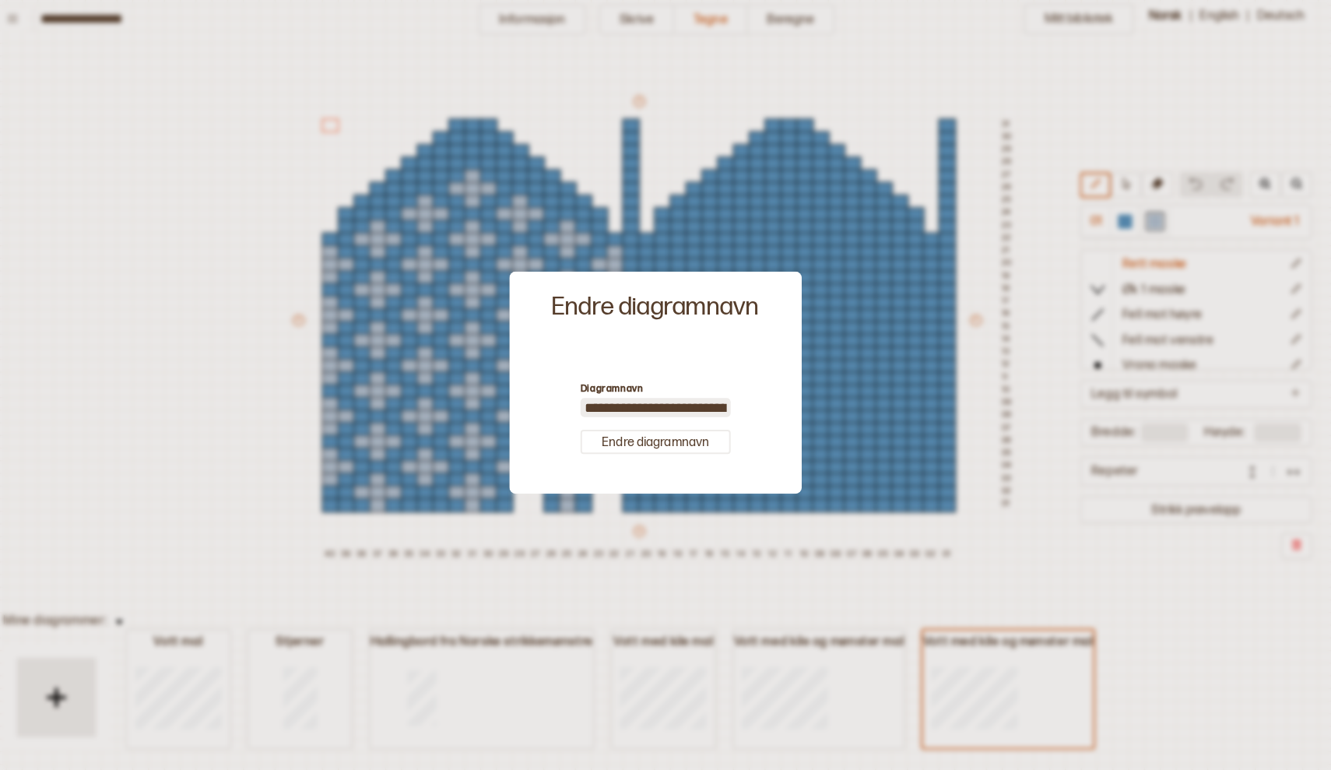
click at [716, 400] on input "**********" at bounding box center [666, 409] width 148 height 19
click at [690, 400] on input "**********" at bounding box center [666, 409] width 148 height 19
type input "**********"
click at [662, 439] on button "Endre diagramnavn" at bounding box center [666, 443] width 148 height 24
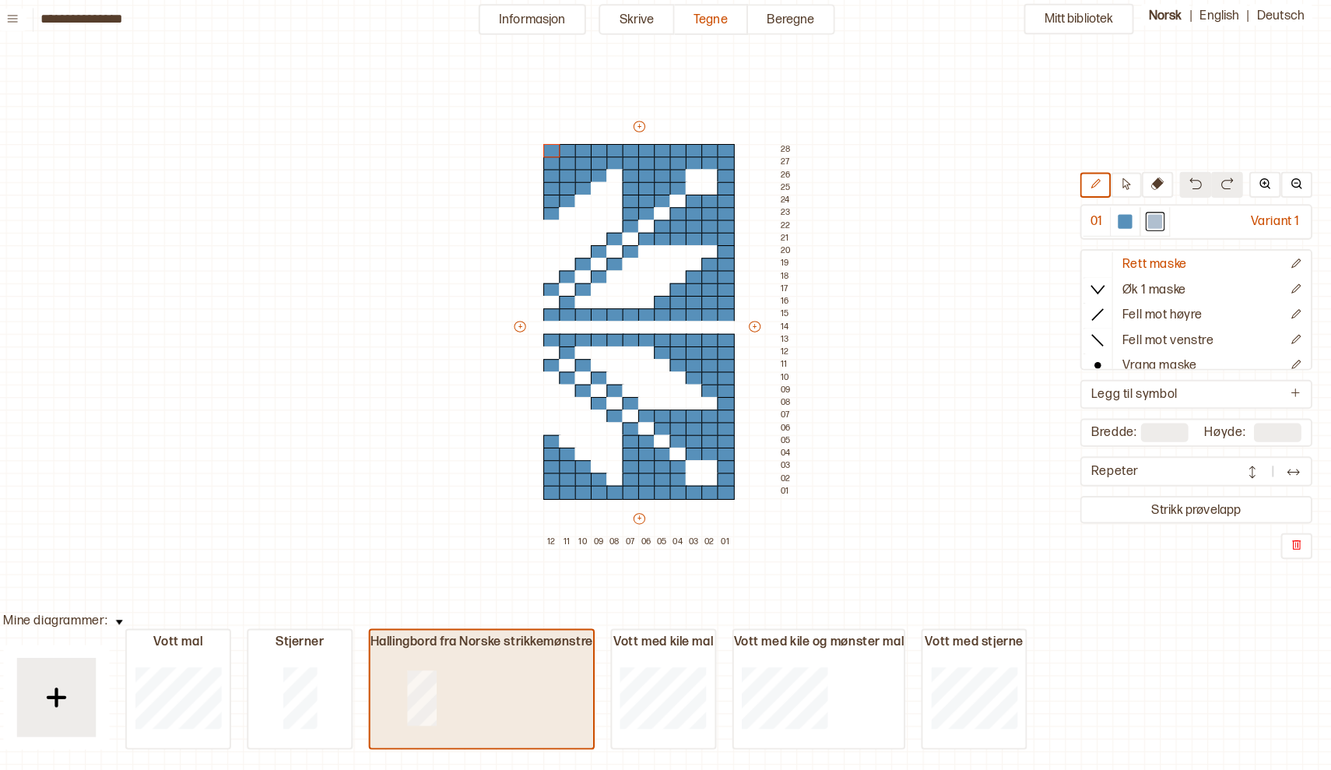
type input "**"
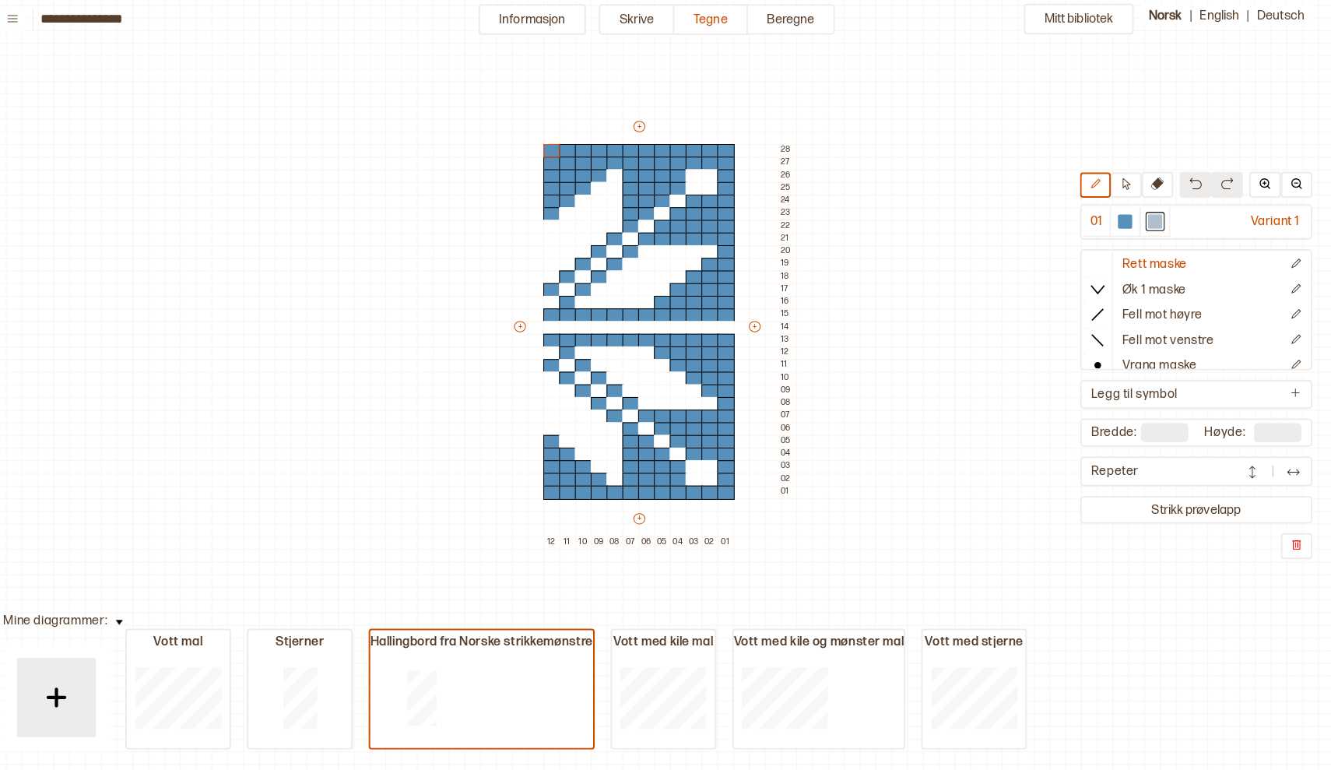
click at [950, 501] on div "Mitt bibliotek 01 Variant 1 Rett maske Øk 1 maske Fell mot høyre Fell mot venst…" at bounding box center [1326, 684] width 2662 height 1540
type input "**"
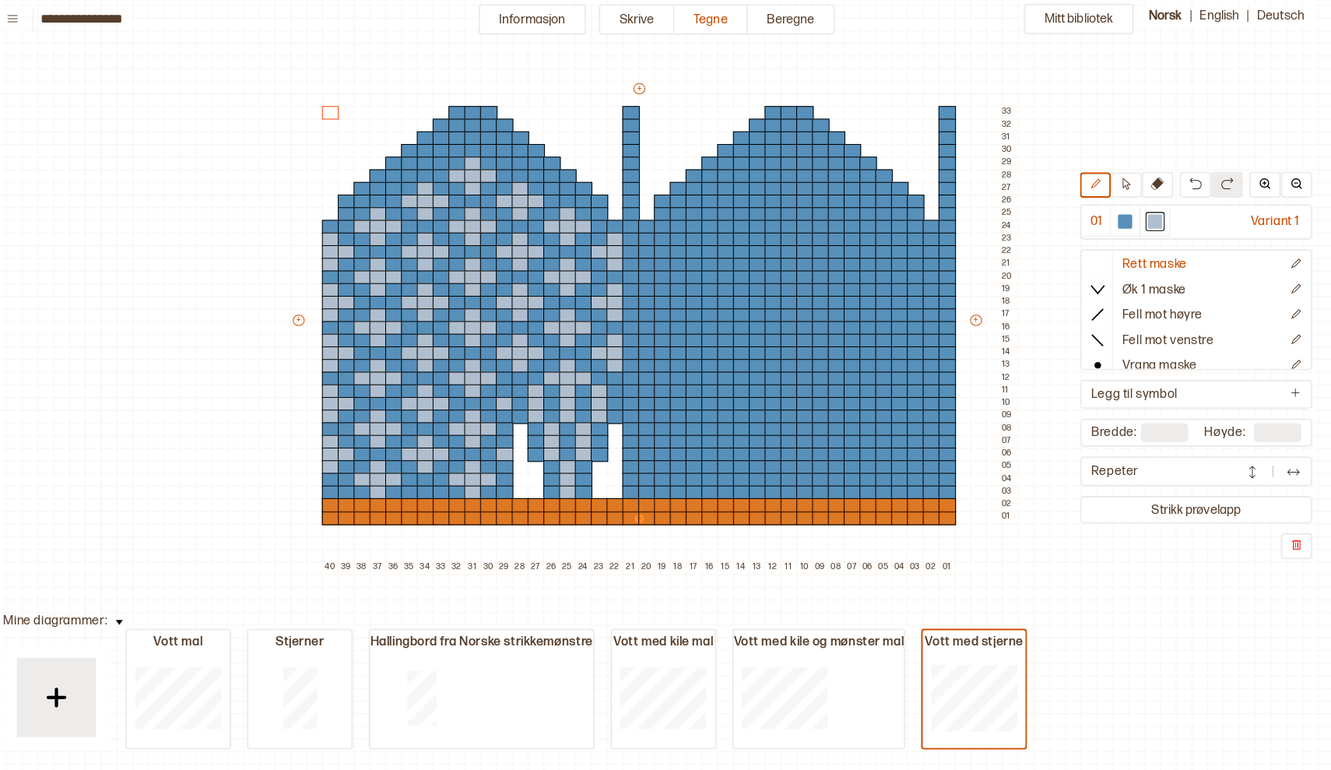
type input "**"
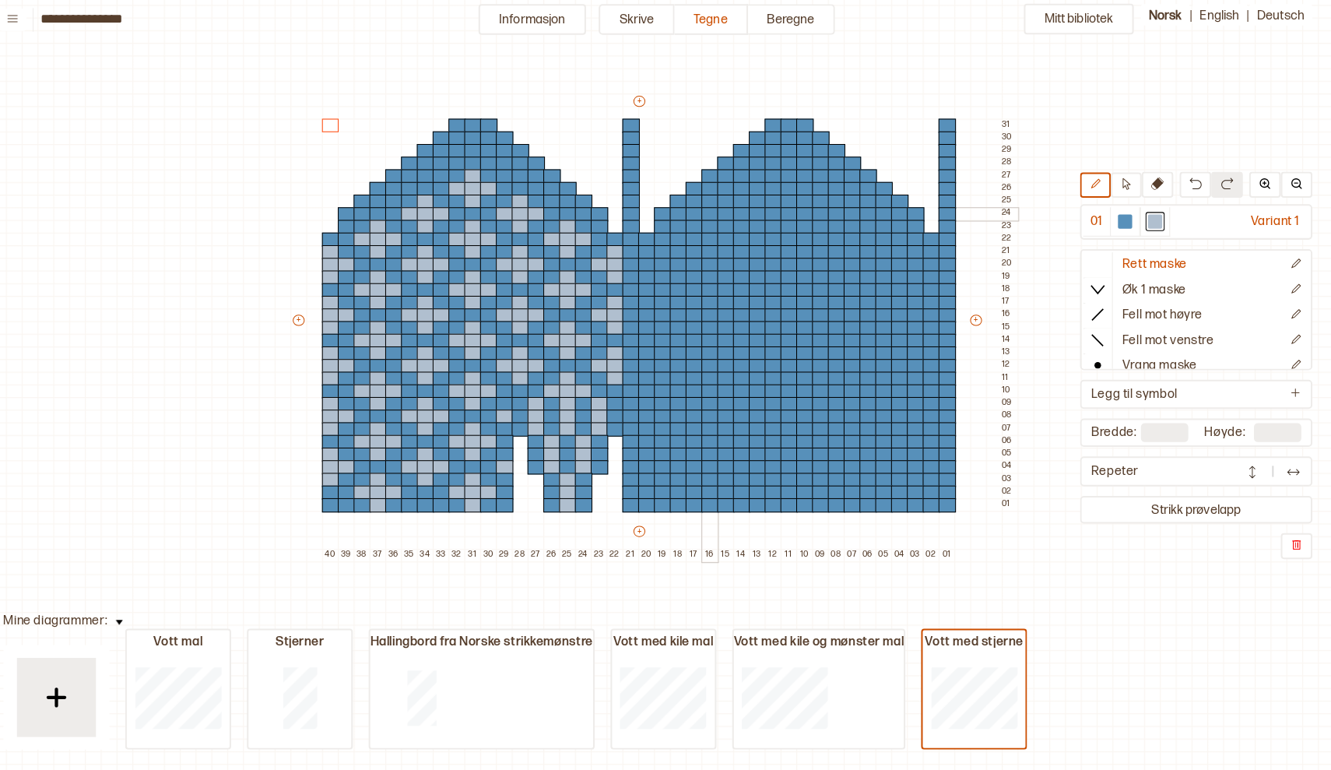
click at [711, 212] on div at bounding box center [719, 219] width 17 height 14
click at [711, 226] on div at bounding box center [719, 232] width 17 height 14
click at [711, 237] on div at bounding box center [719, 244] width 17 height 14
click at [711, 250] on div at bounding box center [719, 257] width 17 height 14
drag, startPoint x: 715, startPoint y: 220, endPoint x: 715, endPoint y: 259, distance: 38.9
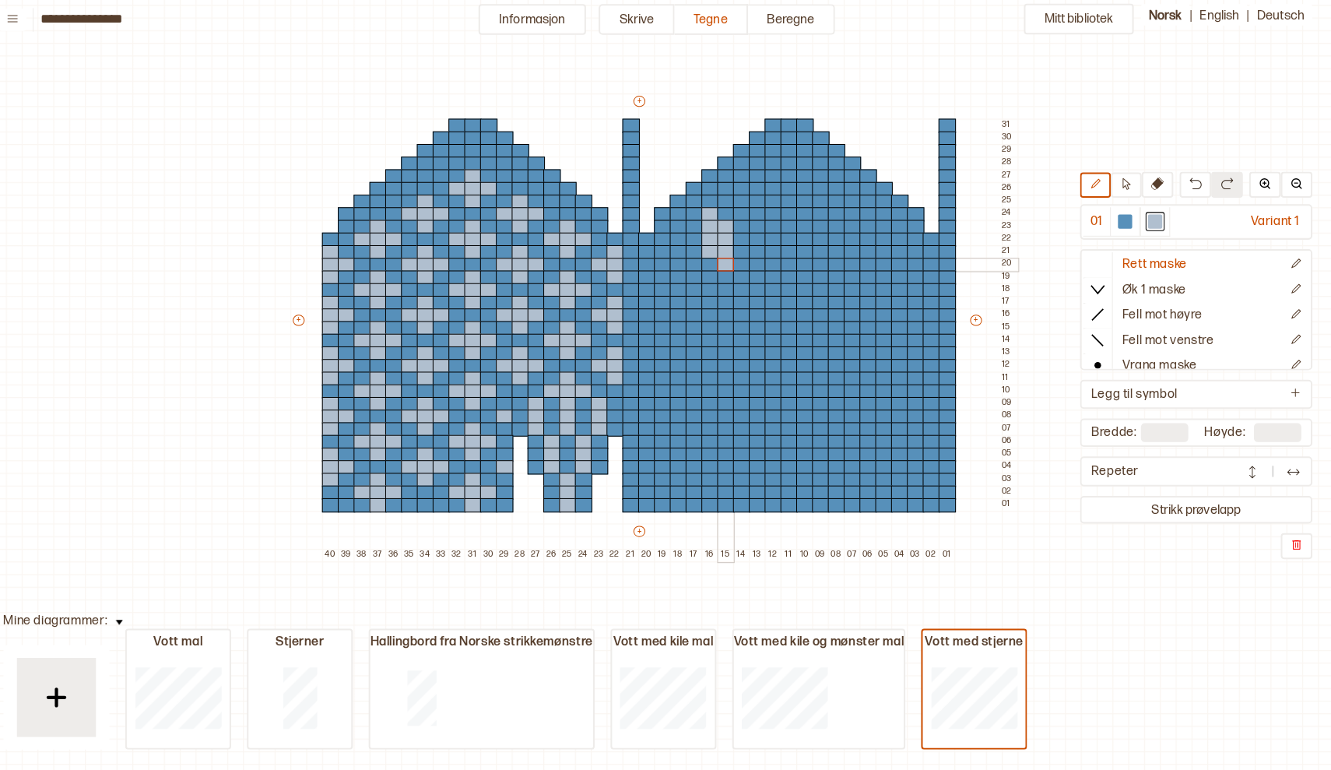
click at [715, 259] on div "+ + + + 40 39 38 37 36 35 34 33 32 31 30 29 28 27 26 25 24 23 22 21 20 19 18 17…" at bounding box center [664, 330] width 716 height 461
drag, startPoint x: 729, startPoint y: 237, endPoint x: 733, endPoint y: 269, distance: 32.9
click at [733, 269] on div "+ + + + 40 39 38 37 36 35 34 33 32 31 30 29 28 27 26 25 24 23 22 21 20 19 18 17…" at bounding box center [664, 330] width 716 height 461
drag, startPoint x: 746, startPoint y: 261, endPoint x: 746, endPoint y: 272, distance: 11.7
click at [746, 272] on div "+ + + + 40 39 38 37 36 35 34 33 32 31 30 29 28 27 26 25 24 23 22 21 20 19 18 17…" at bounding box center [664, 330] width 716 height 461
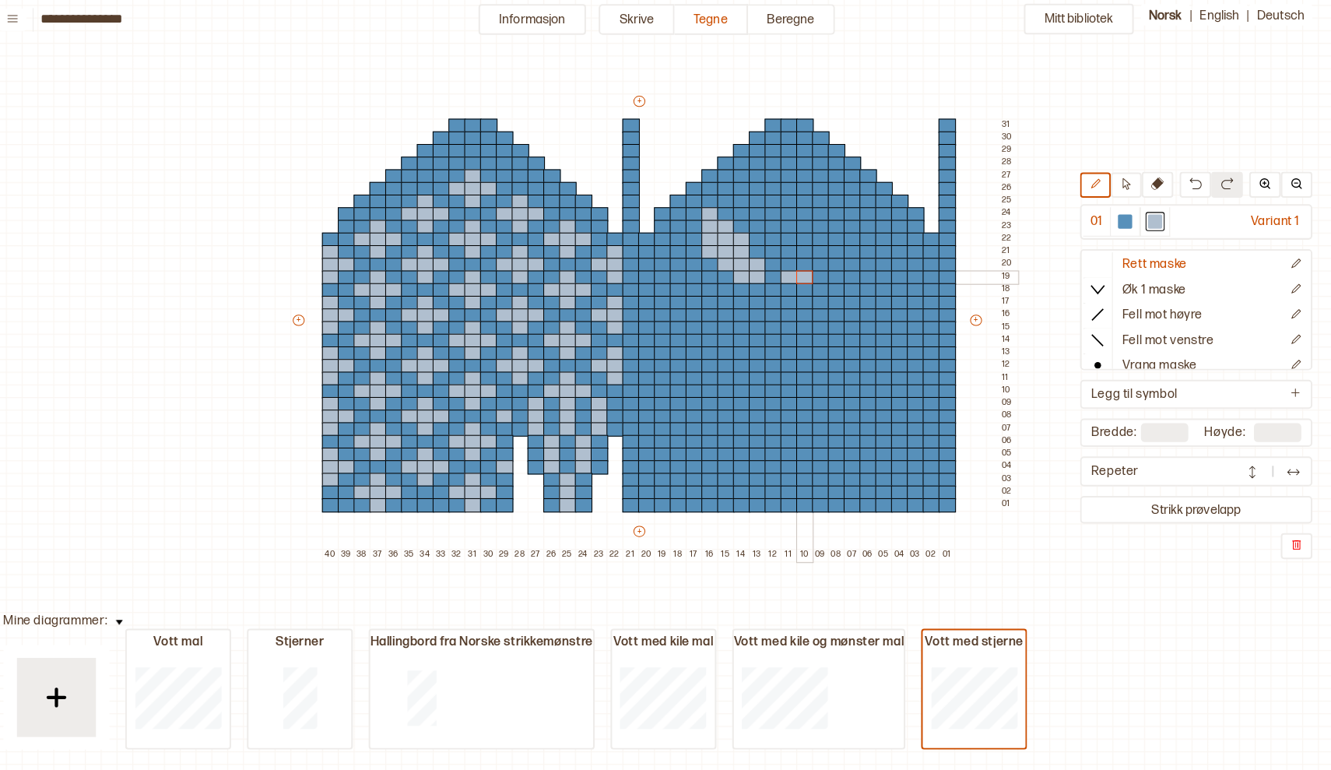
drag, startPoint x: 774, startPoint y: 276, endPoint x: 789, endPoint y: 273, distance: 15.0
click at [789, 273] on div "+ + + + 40 39 38 37 36 35 34 33 32 31 30 29 28 27 26 25 24 23 22 21 20 19 18 17…" at bounding box center [664, 330] width 716 height 461
drag, startPoint x: 778, startPoint y: 260, endPoint x: 802, endPoint y: 258, distance: 23.5
click at [802, 258] on div "+ + + + 40 39 38 37 36 35 34 33 32 31 30 29 28 27 26 25 24 23 22 21 20 19 18 17…" at bounding box center [664, 330] width 716 height 461
drag, startPoint x: 778, startPoint y: 246, endPoint x: 835, endPoint y: 247, distance: 56.8
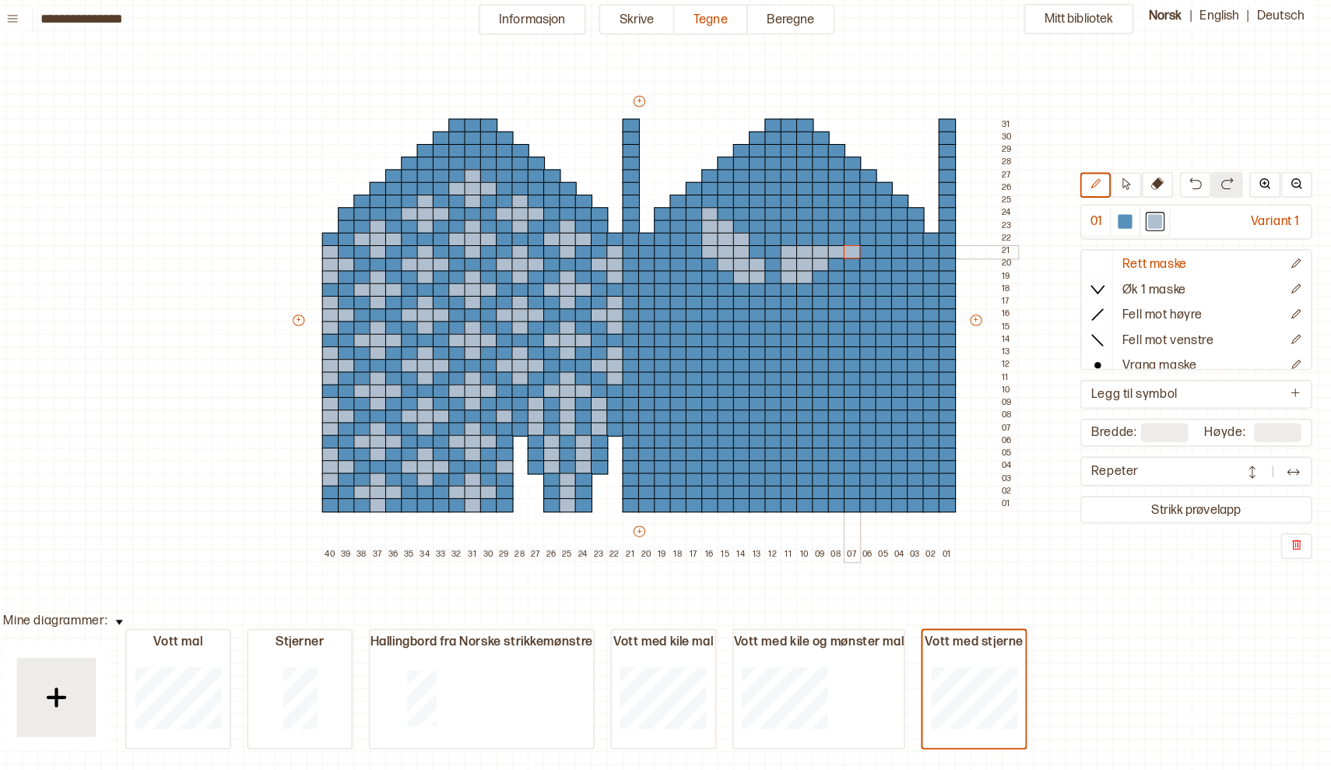
click at [835, 247] on div "+ + + + 40 39 38 37 36 35 34 33 32 31 30 29 28 27 26 25 24 23 22 21 20 19 18 17…" at bounding box center [664, 330] width 716 height 461
click at [851, 262] on div at bounding box center [859, 269] width 17 height 14
click at [851, 275] on div at bounding box center [859, 282] width 17 height 14
click at [1121, 219] on div at bounding box center [1128, 226] width 14 height 14
drag, startPoint x: 697, startPoint y: 207, endPoint x: 696, endPoint y: 251, distance: 43.6
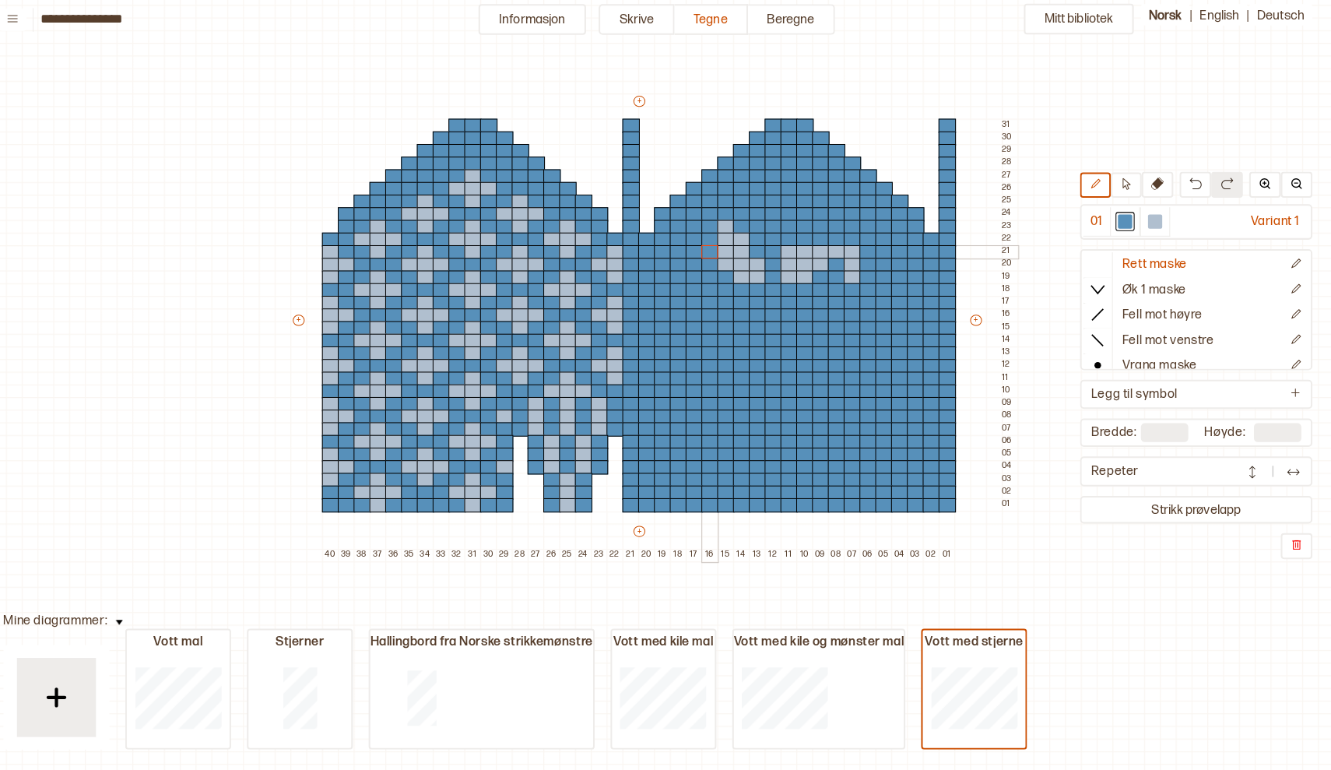
click at [696, 251] on div "+ + + + 40 39 38 37 36 35 34 33 32 31 30 29 28 27 26 25 24 23 22 21 20 19 18 17…" at bounding box center [664, 330] width 716 height 461
click at [1143, 228] on div at bounding box center [1158, 226] width 30 height 29
click at [726, 212] on div at bounding box center [734, 219] width 17 height 14
click at [742, 225] on div at bounding box center [750, 232] width 17 height 14
click at [757, 237] on div at bounding box center [765, 244] width 17 height 14
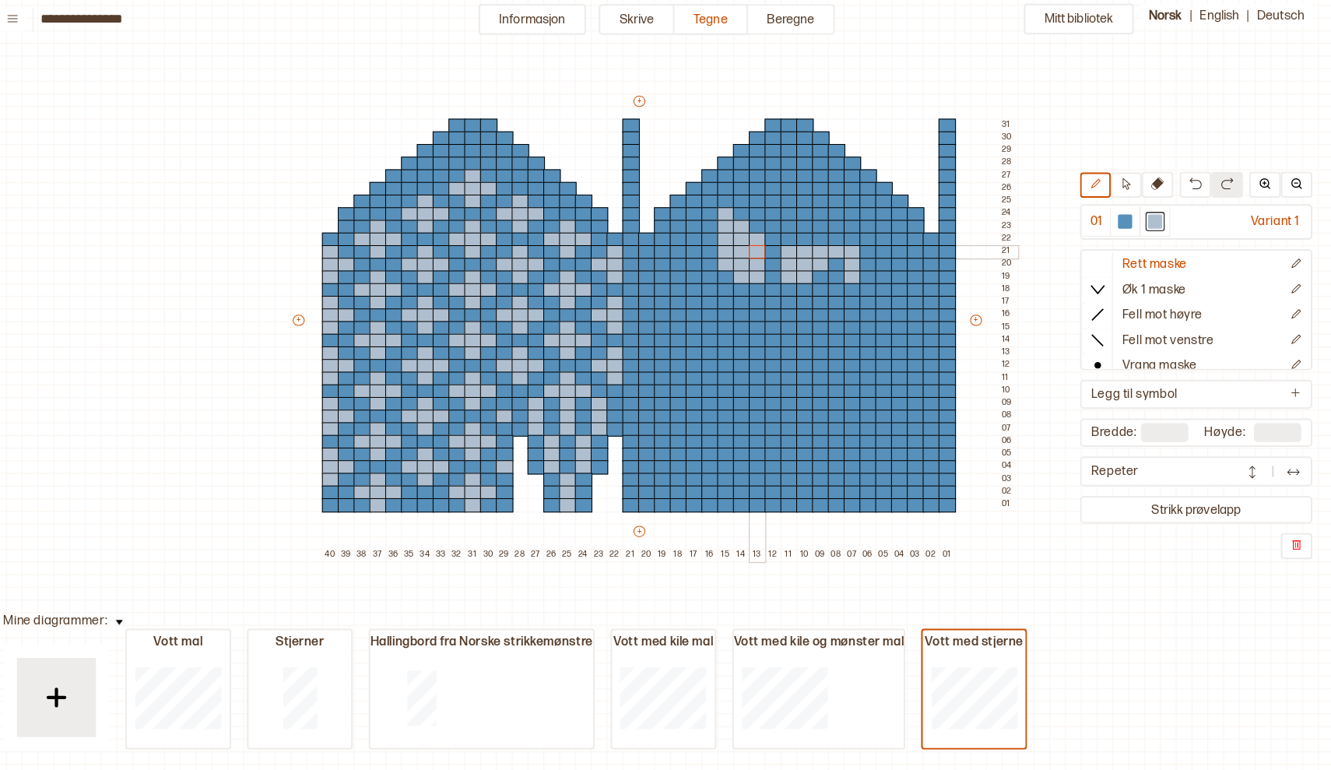
click at [757, 250] on div at bounding box center [765, 257] width 17 height 14
drag, startPoint x: 762, startPoint y: 261, endPoint x: 761, endPoint y: 272, distance: 10.9
click at [761, 272] on div "+ + + + 40 39 38 37 36 35 34 33 32 31 30 29 28 27 26 25 24 23 22 21 20 19 18 17…" at bounding box center [664, 330] width 716 height 461
click at [1121, 219] on div at bounding box center [1128, 226] width 14 height 14
drag, startPoint x: 778, startPoint y: 244, endPoint x: 778, endPoint y: 263, distance: 18.7
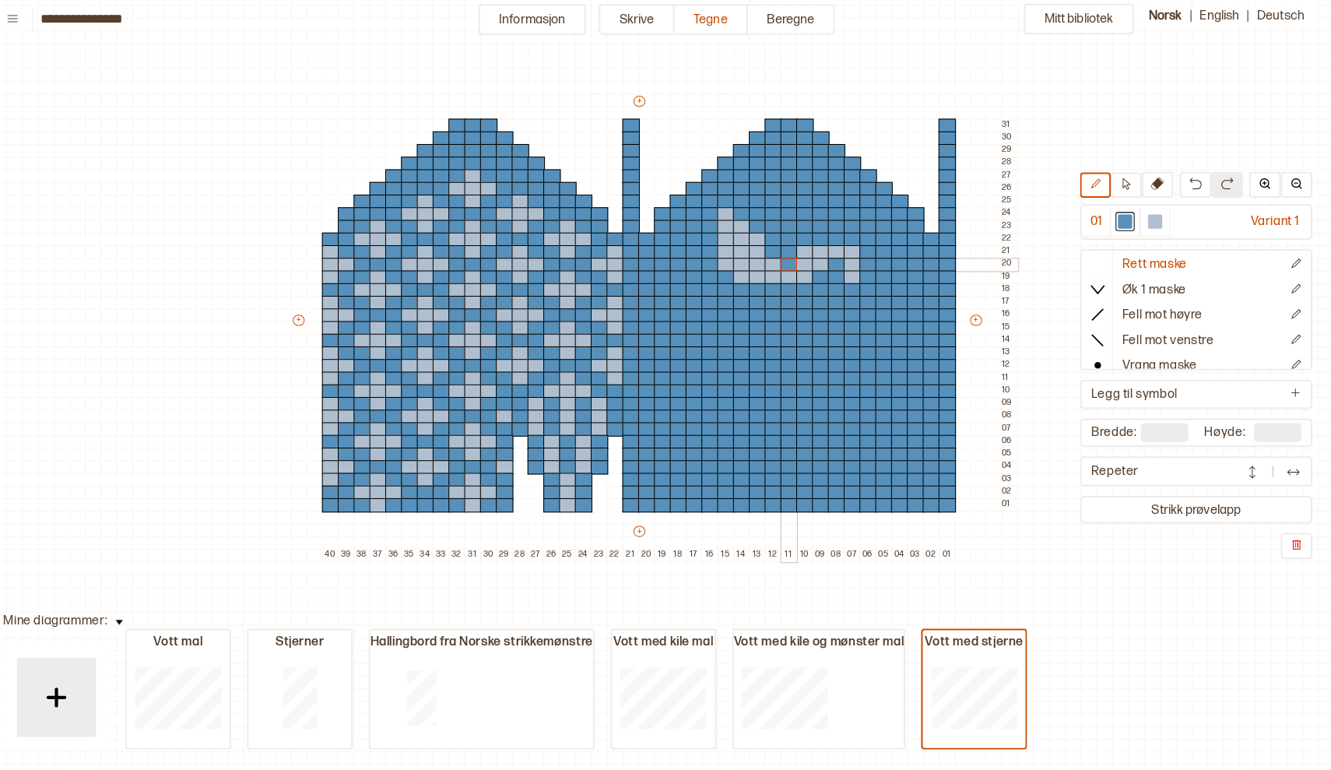
click at [778, 263] on div "+ + + + 40 39 38 37 36 35 34 33 32 31 30 29 28 27 26 25 24 23 22 21 20 19 18 17…" at bounding box center [664, 330] width 716 height 461
click at [788, 275] on div at bounding box center [796, 282] width 17 height 14
click at [1150, 221] on div at bounding box center [1157, 226] width 14 height 14
click at [804, 237] on div at bounding box center [812, 244] width 17 height 14
click at [1121, 219] on div at bounding box center [1128, 226] width 14 height 14
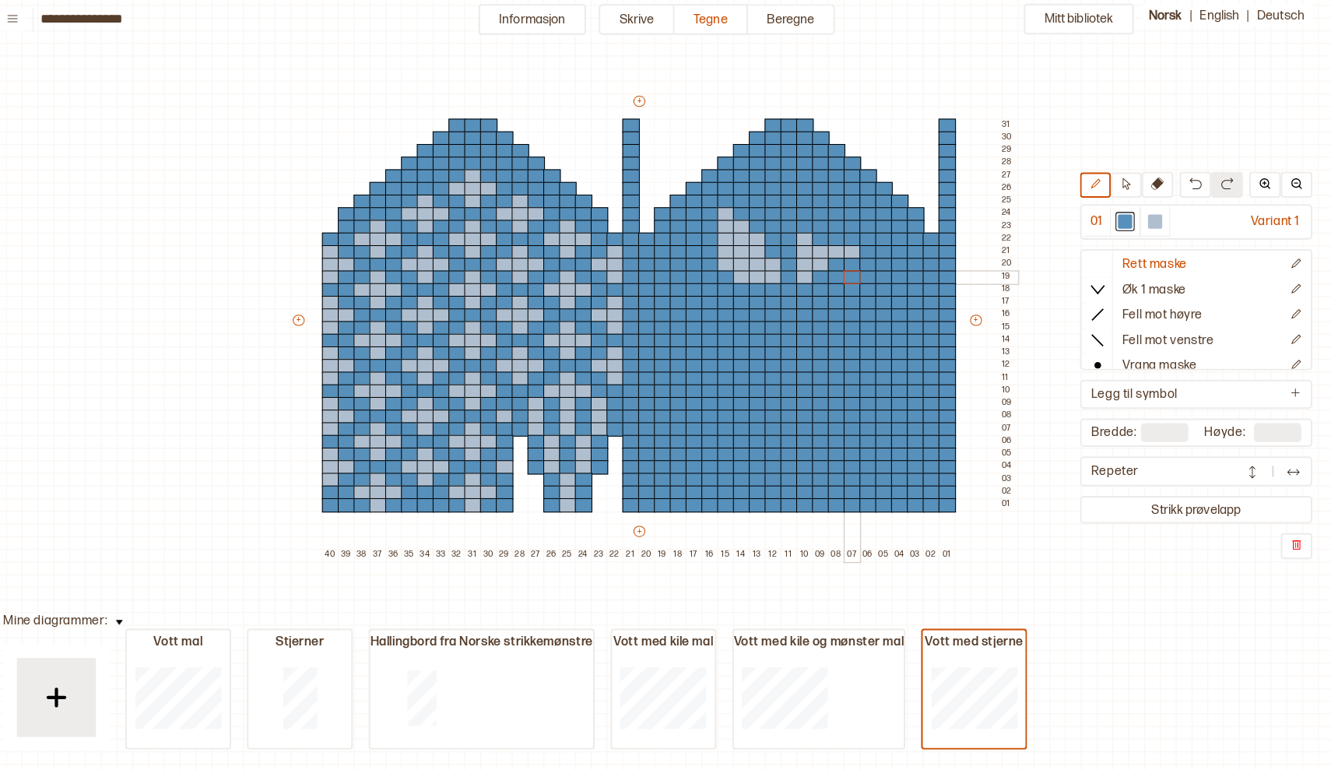
drag, startPoint x: 839, startPoint y: 263, endPoint x: 839, endPoint y: 272, distance: 8.6
click at [839, 272] on div "+ + + + 40 39 38 37 36 35 34 33 32 31 30 29 28 27 26 25 24 23 22 21 20 19 18 17…" at bounding box center [664, 330] width 716 height 461
click at [1150, 219] on div at bounding box center [1157, 226] width 14 height 14
click at [866, 250] on div at bounding box center [874, 257] width 17 height 14
click at [866, 262] on div at bounding box center [874, 269] width 17 height 14
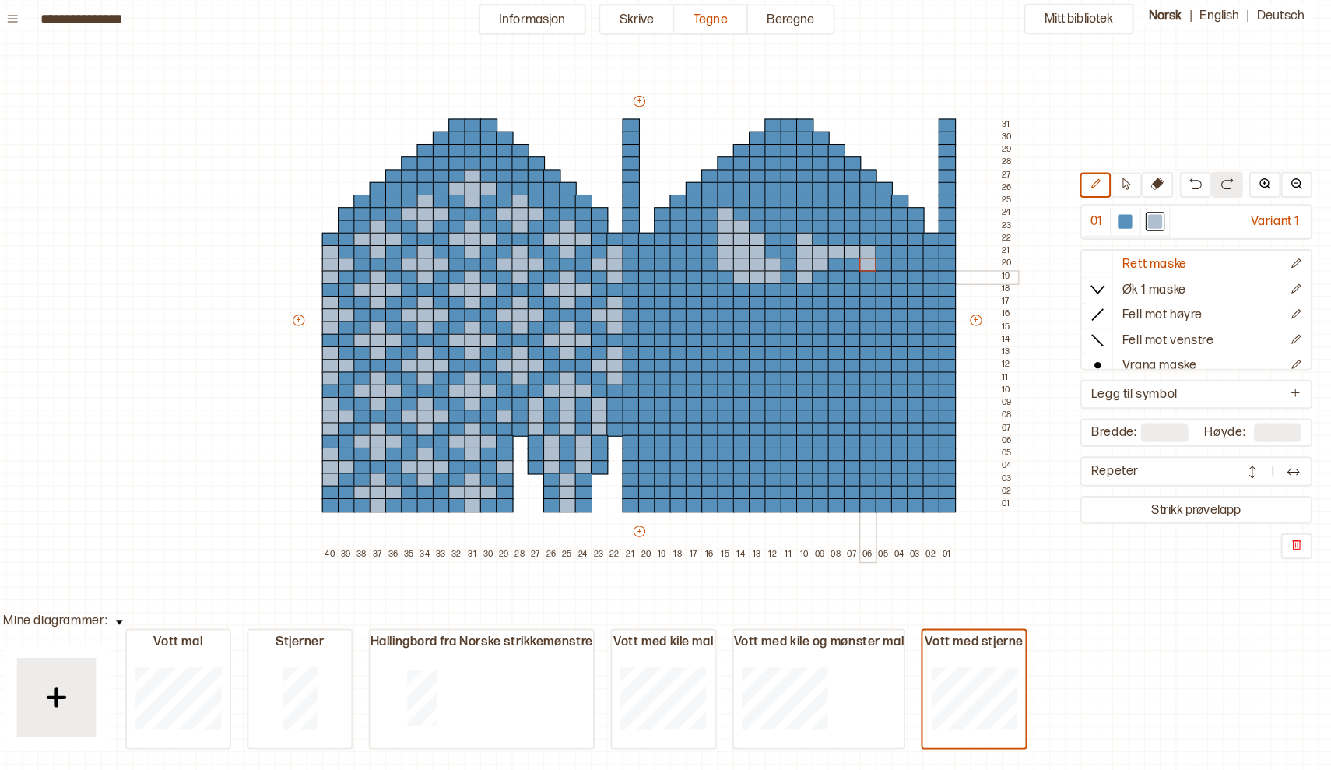
click at [866, 275] on div at bounding box center [874, 282] width 17 height 14
click at [835, 262] on div at bounding box center [843, 269] width 17 height 14
click at [1121, 219] on div at bounding box center [1128, 226] width 14 height 14
click at [804, 237] on div at bounding box center [812, 244] width 17 height 14
click at [1150, 219] on div at bounding box center [1157, 226] width 14 height 14
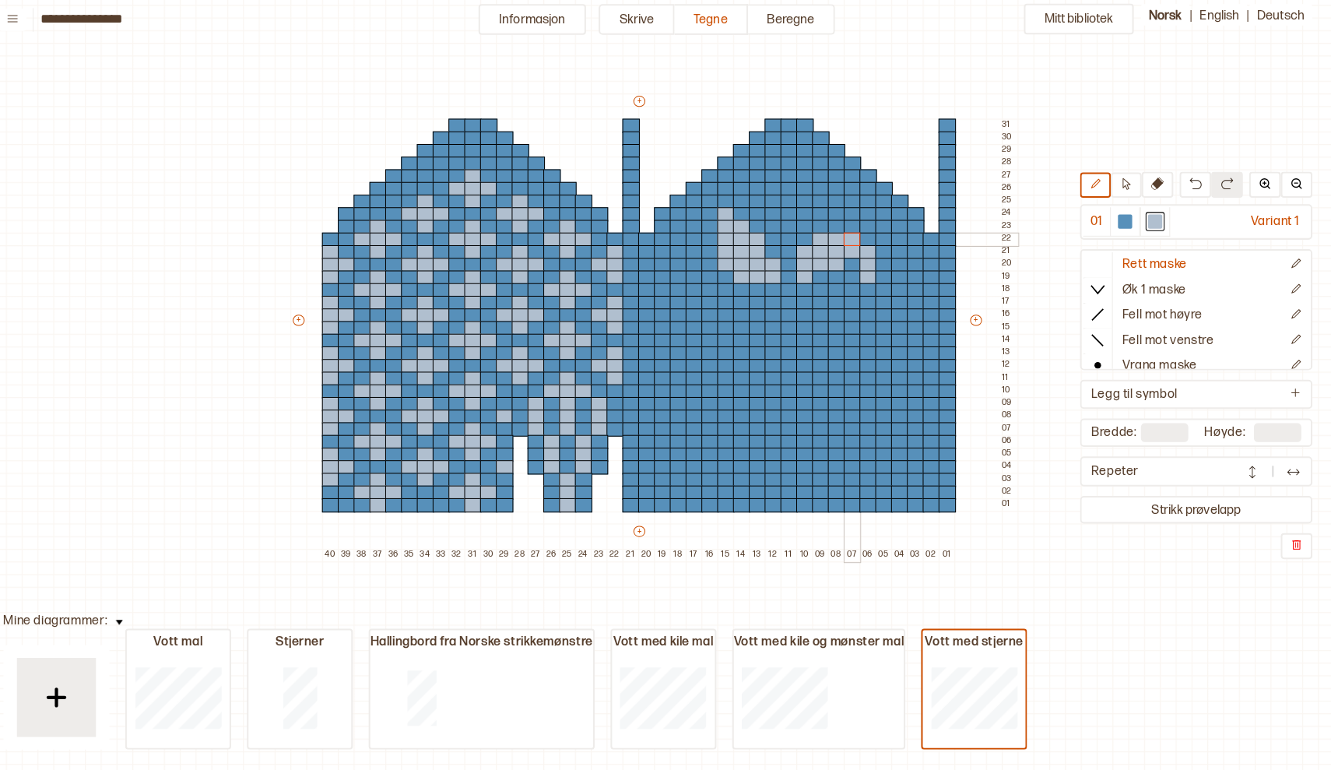
drag, startPoint x: 809, startPoint y: 234, endPoint x: 837, endPoint y: 236, distance: 27.3
click at [837, 236] on div "+ + + + 40 39 38 37 36 35 34 33 32 31 30 29 28 27 26 25 24 23 22 21 20 19 18 17…" at bounding box center [664, 330] width 716 height 461
click at [820, 275] on div at bounding box center [828, 282] width 17 height 14
click at [1121, 219] on div at bounding box center [1128, 226] width 14 height 14
click at [742, 275] on div at bounding box center [750, 282] width 17 height 14
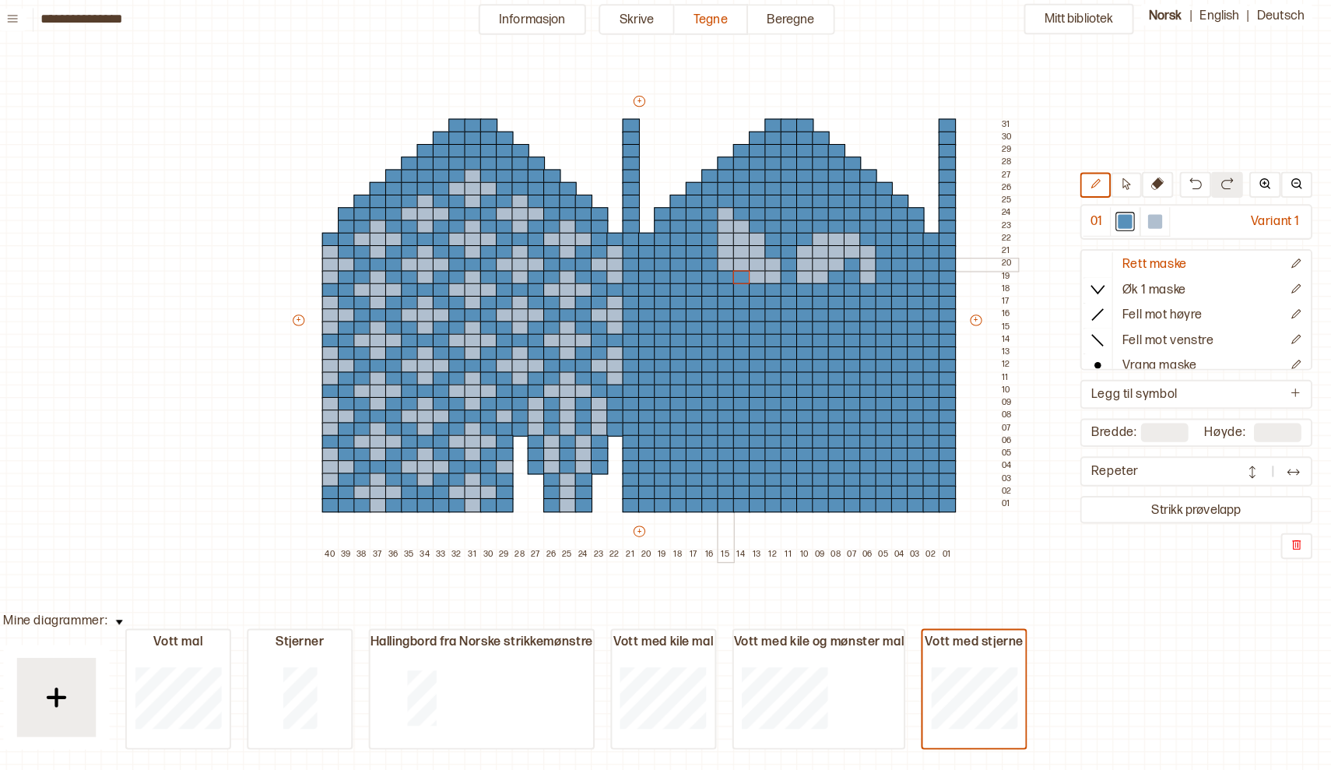
click at [726, 262] on div at bounding box center [734, 269] width 17 height 14
click at [1150, 219] on div at bounding box center [1157, 226] width 14 height 14
drag, startPoint x: 748, startPoint y: 282, endPoint x: 805, endPoint y: 280, distance: 56.8
click at [805, 280] on div "+ + + + 40 39 38 37 36 35 34 33 32 31 30 29 28 27 26 25 24 23 22 21 20 19 18 17…" at bounding box center [664, 330] width 716 height 461
drag, startPoint x: 727, startPoint y: 299, endPoint x: 824, endPoint y: 299, distance: 97.3
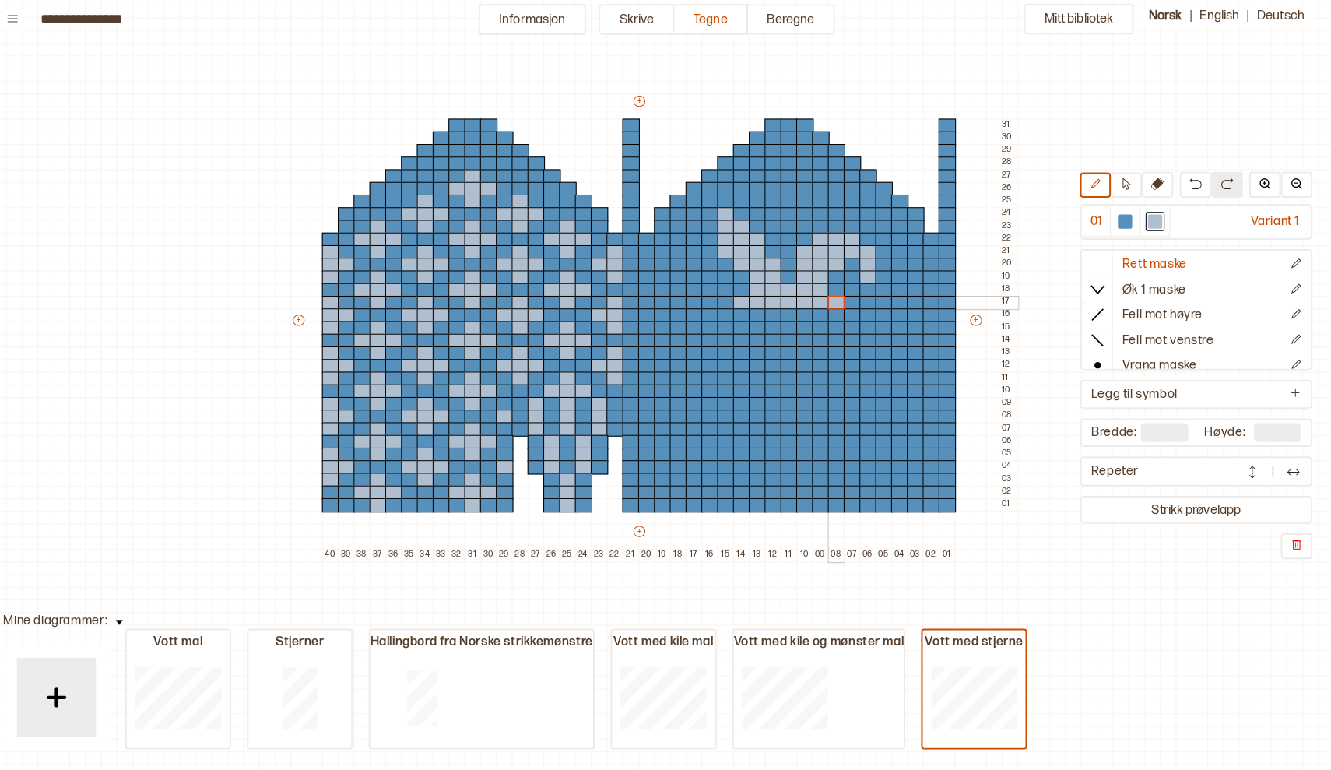
click at [824, 299] on div "+ + + + 40 39 38 37 36 35 34 33 32 31 30 29 28 27 26 25 24 23 22 21 20 19 18 17…" at bounding box center [664, 330] width 716 height 461
drag, startPoint x: 729, startPoint y: 311, endPoint x: 817, endPoint y: 301, distance: 89.3
click at [817, 301] on div "+ + + + 40 39 38 37 36 35 34 33 32 31 30 29 28 27 26 25 24 23 22 21 20 19 18 17…" at bounding box center [664, 330] width 716 height 461
drag, startPoint x: 712, startPoint y: 320, endPoint x: 834, endPoint y: 317, distance: 121.5
click at [834, 317] on div "+ + + + 40 39 38 37 36 35 34 33 32 31 30 29 28 27 26 25 24 23 22 21 20 19 18 17…" at bounding box center [664, 330] width 716 height 461
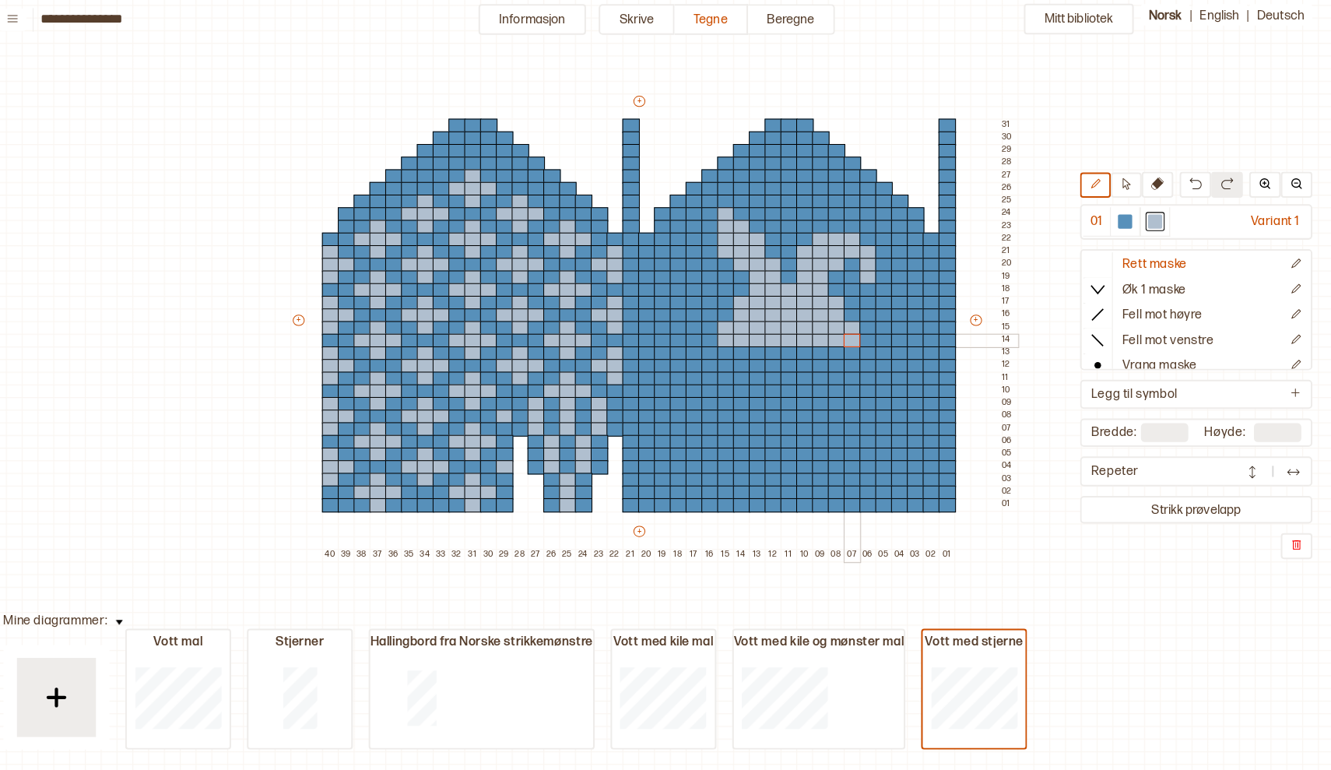
drag, startPoint x: 713, startPoint y: 335, endPoint x: 834, endPoint y: 332, distance: 120.7
click at [834, 332] on div "+ + + + 40 39 38 37 36 35 34 33 32 31 30 29 28 27 26 25 24 23 22 21 20 19 18 17…" at bounding box center [664, 330] width 716 height 461
drag, startPoint x: 712, startPoint y: 346, endPoint x: 769, endPoint y: 347, distance: 56.8
click at [769, 347] on div "+ + + + 40 39 38 37 36 35 34 33 32 31 30 29 28 27 26 25 24 23 22 21 20 19 18 17…" at bounding box center [664, 330] width 716 height 461
drag, startPoint x: 729, startPoint y: 357, endPoint x: 799, endPoint y: 353, distance: 70.2
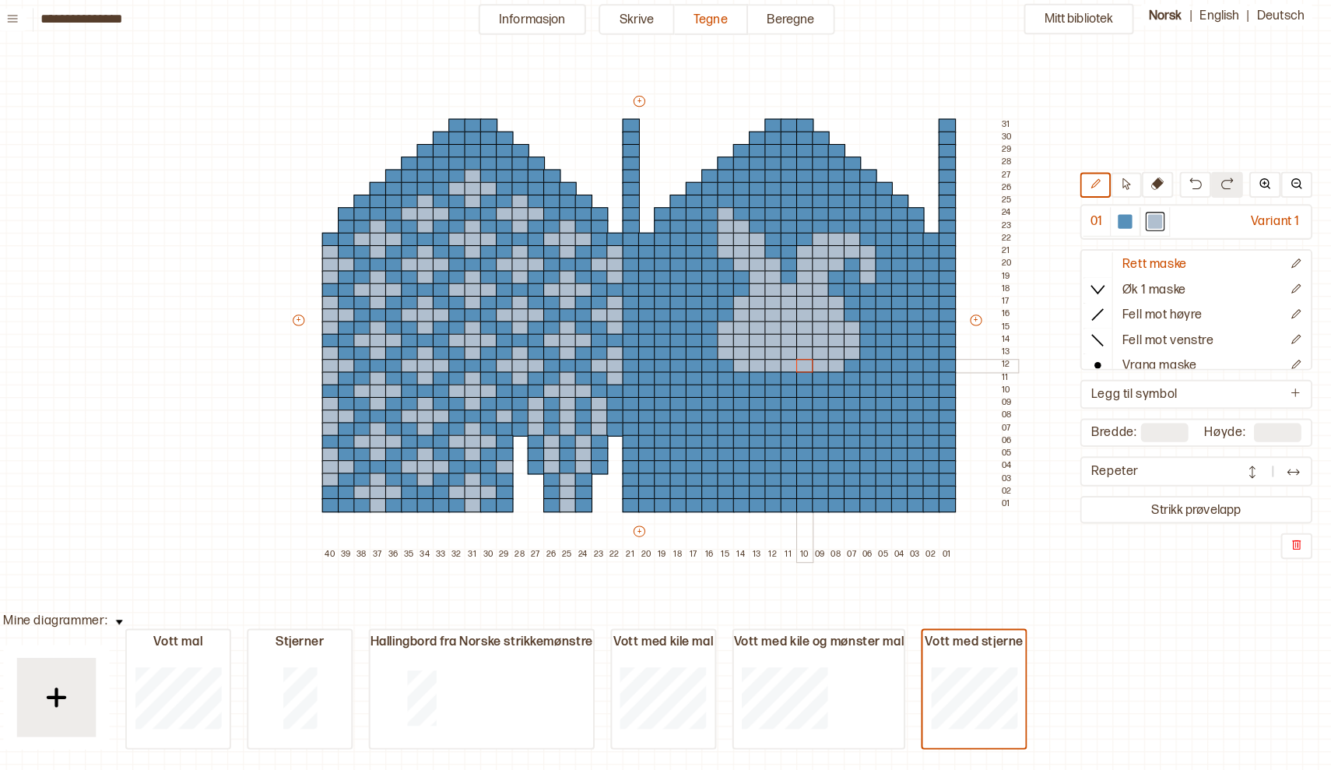
click at [799, 353] on div "+ + + + 40 39 38 37 36 35 34 33 32 31 30 29 28 27 26 25 24 23 22 21 20 19 18 17…" at bounding box center [664, 330] width 716 height 461
drag, startPoint x: 749, startPoint y: 372, endPoint x: 799, endPoint y: 369, distance: 50.7
click at [799, 369] on div "+ + + + 40 39 38 37 36 35 34 33 32 31 30 29 28 27 26 25 24 23 22 21 20 19 18 17…" at bounding box center [664, 330] width 716 height 461
click at [1121, 223] on div at bounding box center [1128, 226] width 14 height 14
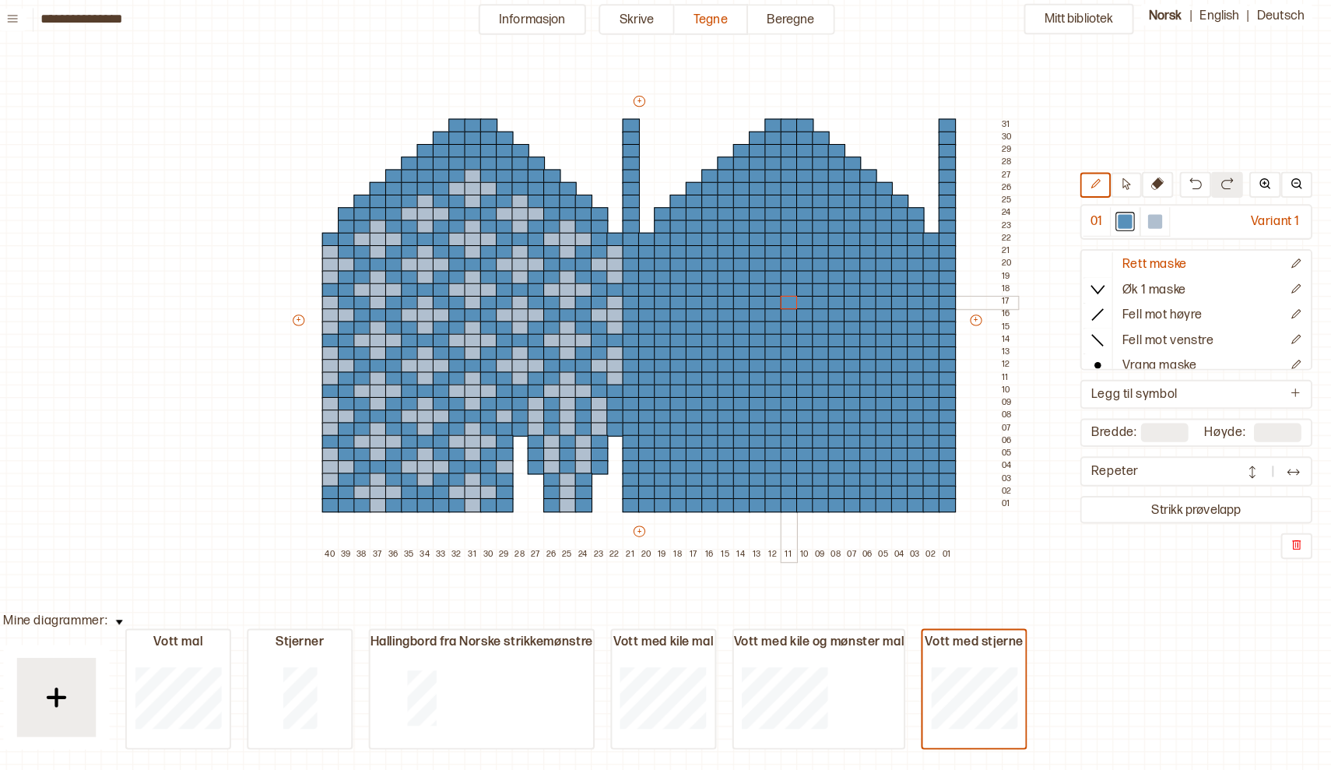
drag, startPoint x: 852, startPoint y: 254, endPoint x: 789, endPoint y: 307, distance: 82.8
click at [789, 307] on div "+ + + + 40 39 38 37 36 35 34 33 32 31 30 29 28 27 26 25 24 23 22 21 20 19 18 17…" at bounding box center [664, 330] width 716 height 461
click at [1071, 16] on button "Mitt bibliotek" at bounding box center [1082, 27] width 108 height 30
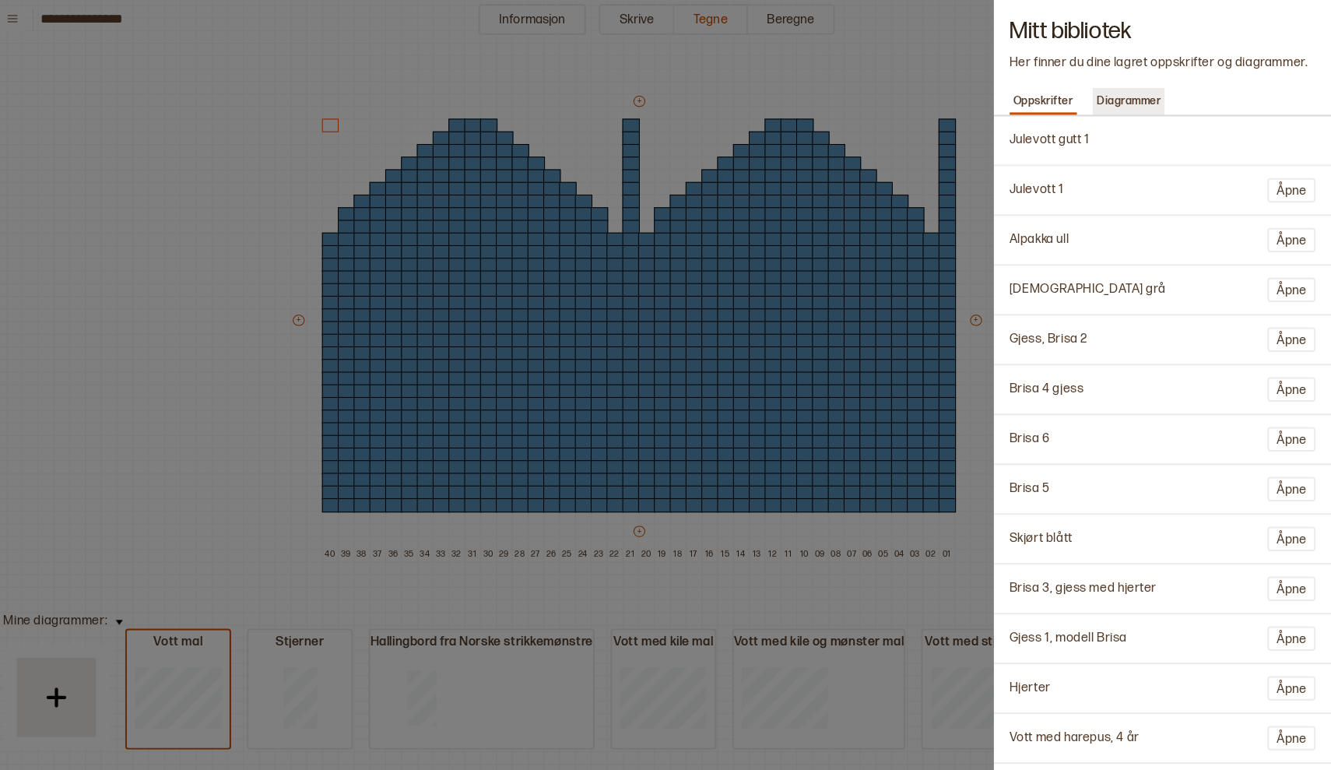
click at [1124, 107] on p "Diagrammer" at bounding box center [1131, 108] width 71 height 22
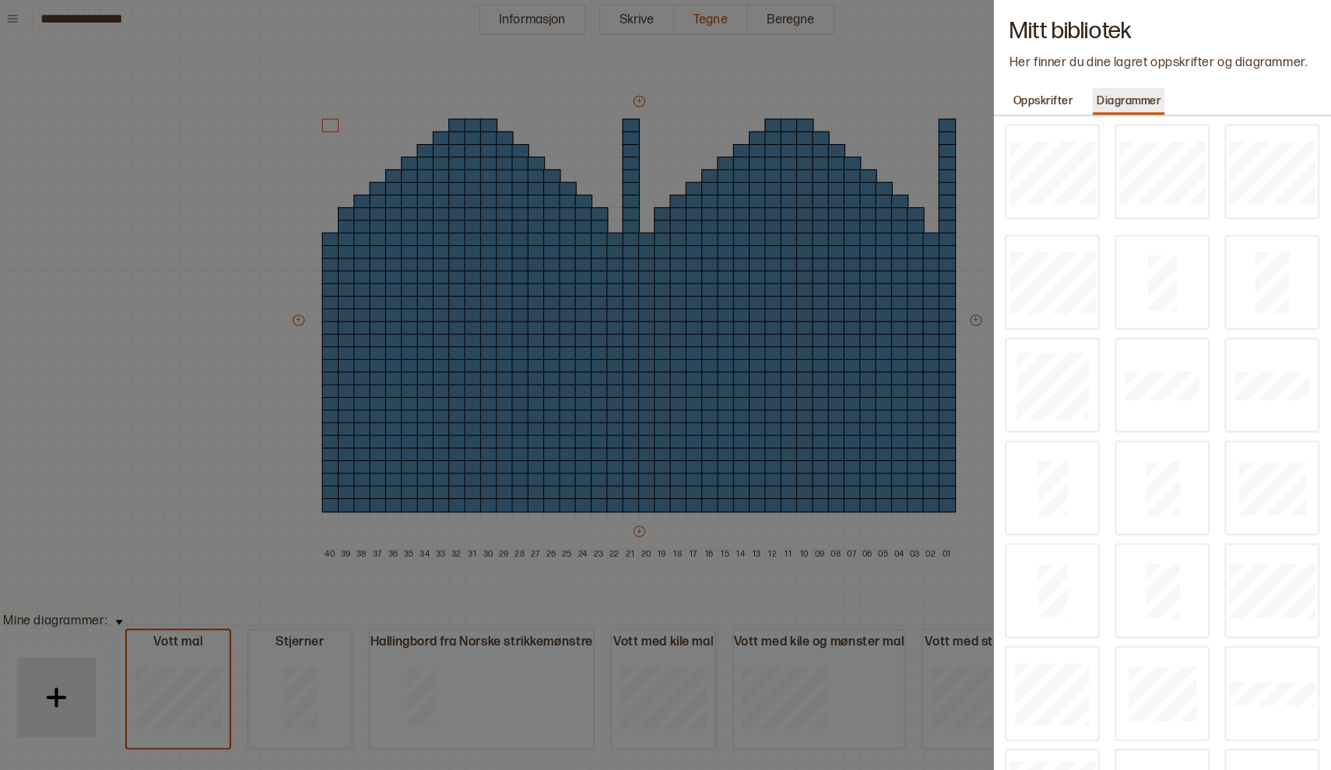
click at [1124, 107] on p "Diagrammer" at bounding box center [1131, 108] width 71 height 22
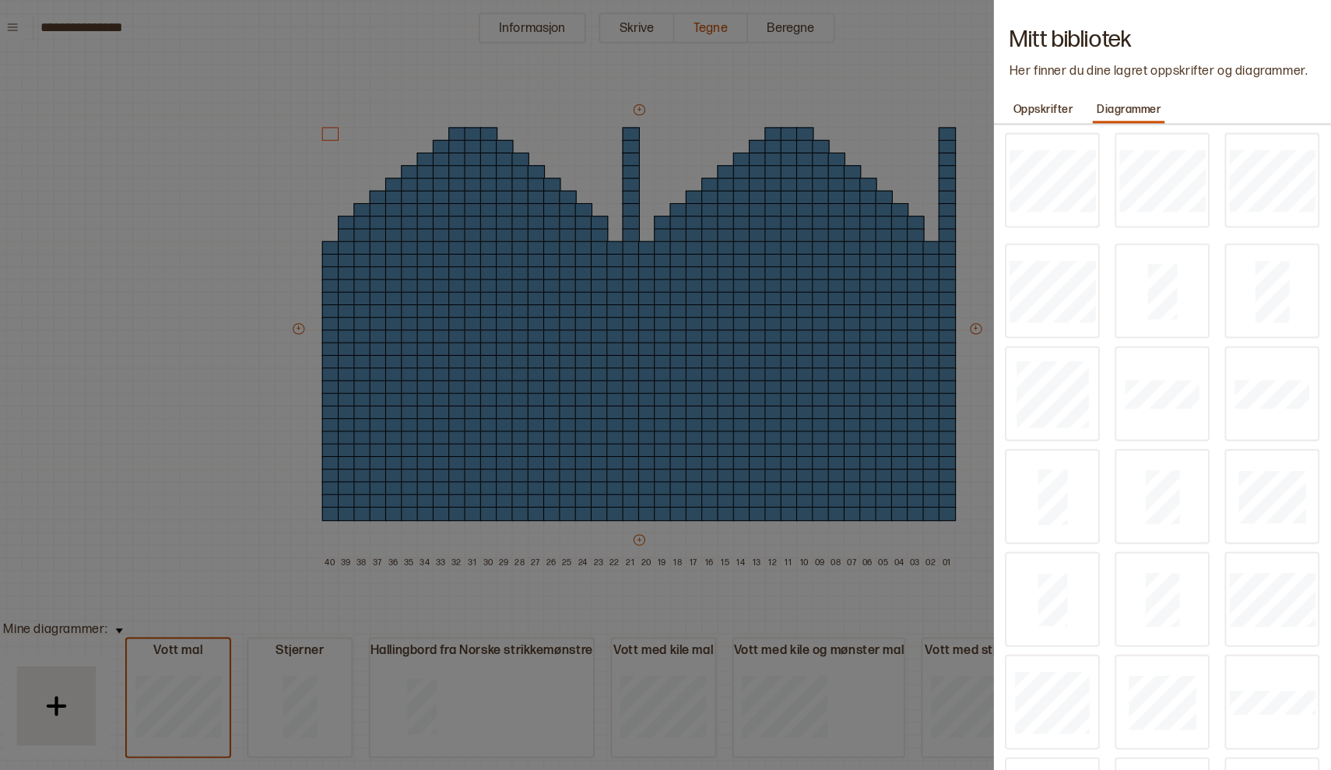
click at [1202, 33] on h1 "Mitt bibliotek" at bounding box center [1165, 39] width 302 height 16
click at [799, 63] on div at bounding box center [665, 385] width 1331 height 770
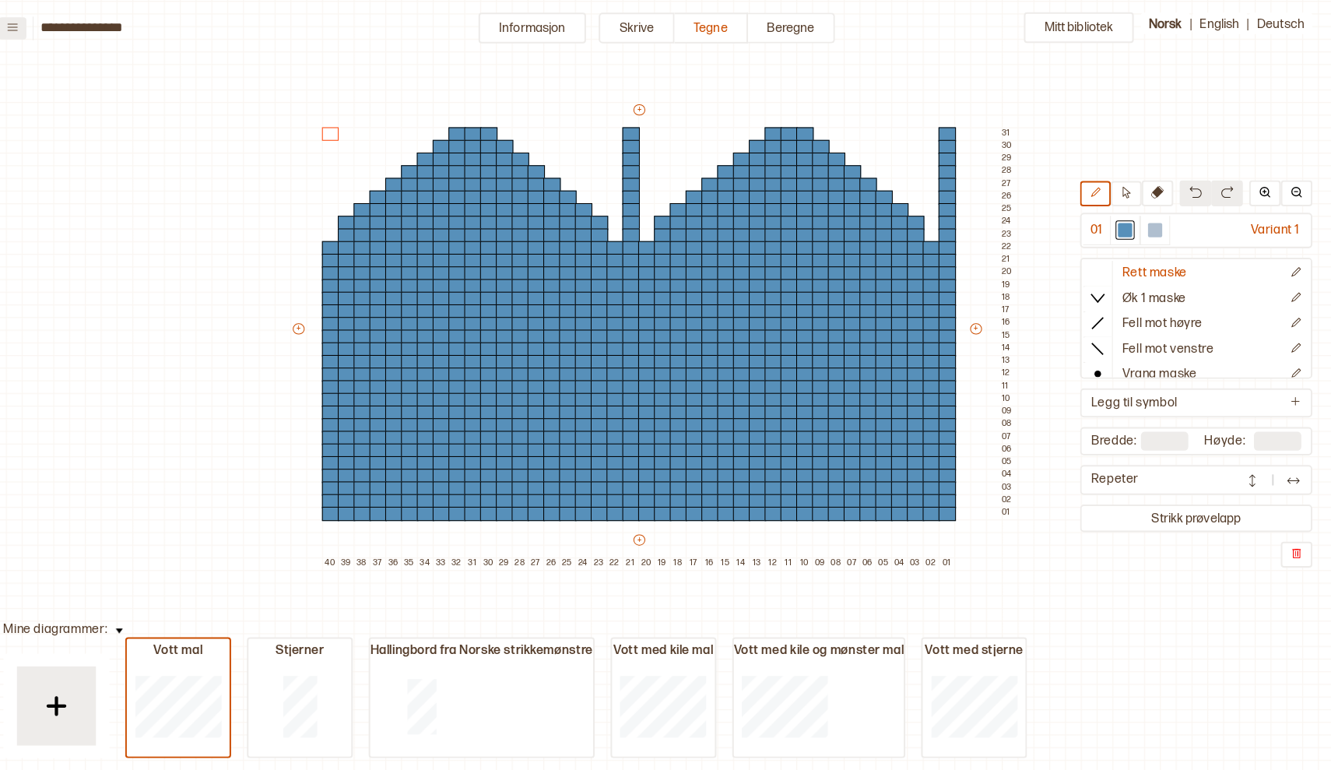
click at [26, 27] on icon at bounding box center [32, 27] width 12 height 12
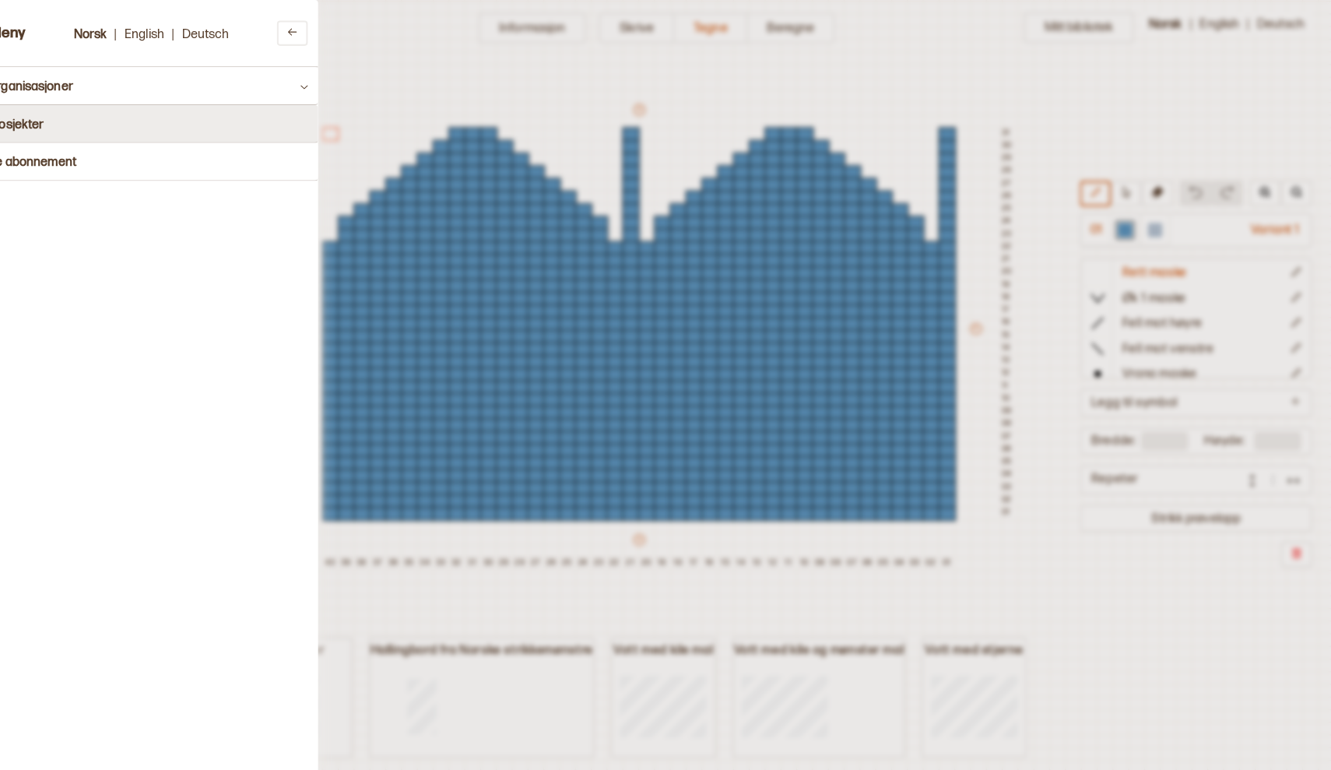
click at [63, 120] on button "Prosjekter" at bounding box center [166, 122] width 333 height 37
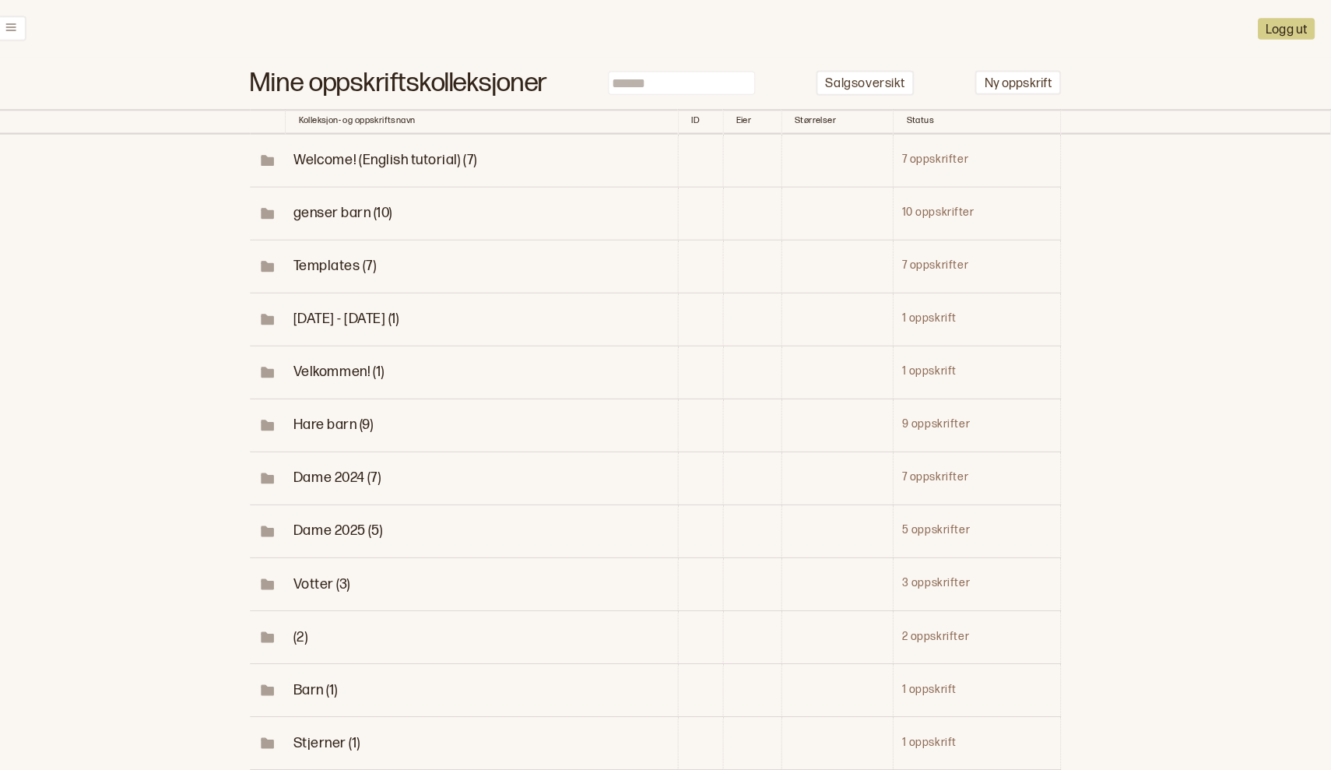
click at [331, 413] on span "Hare barn (9)" at bounding box center [348, 418] width 79 height 16
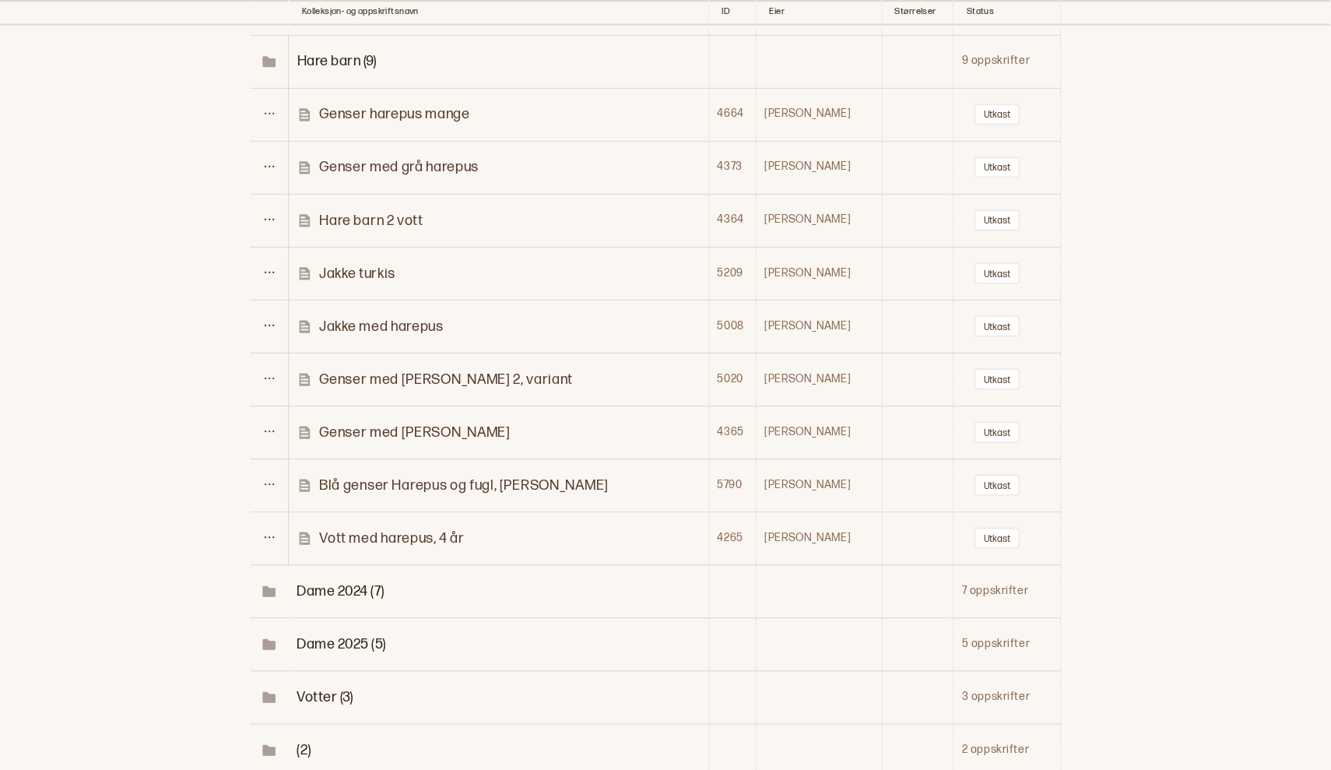
scroll to position [340, 0]
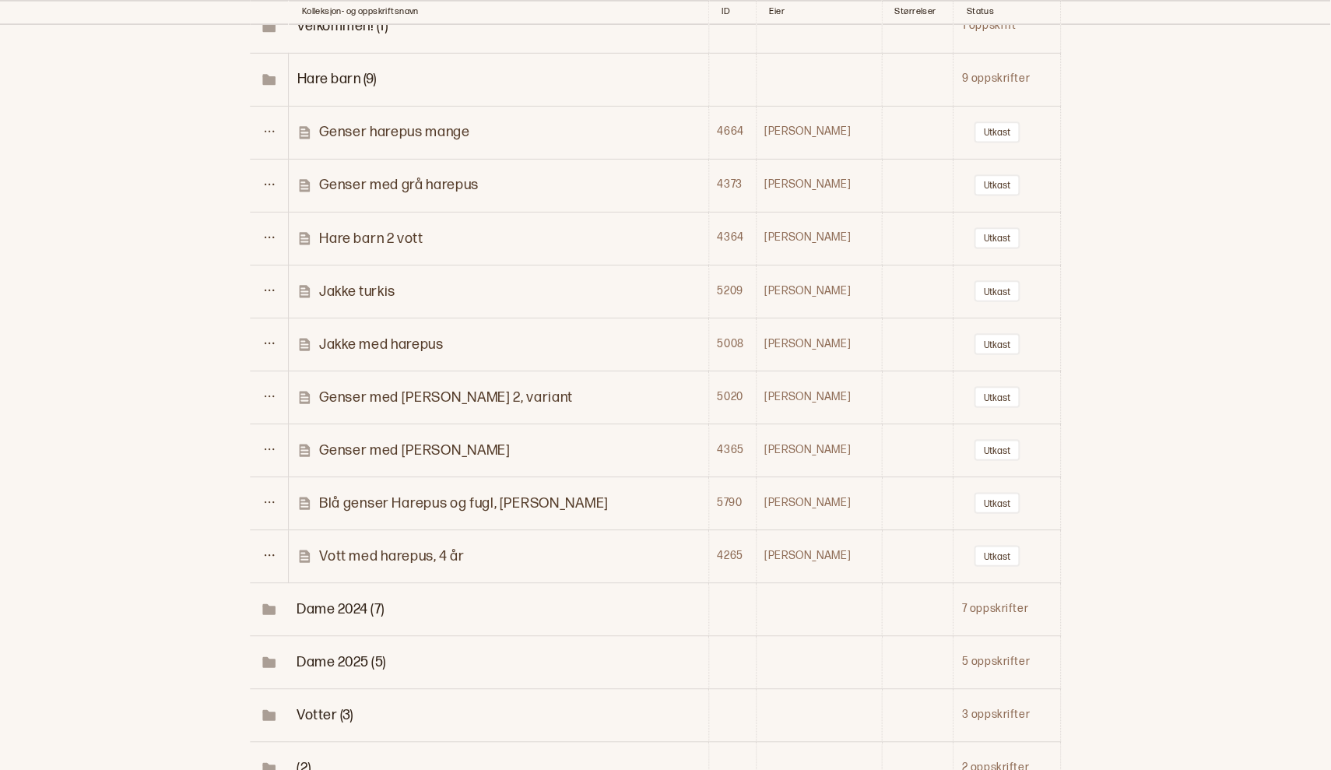
click at [575, 417] on td "Genser med [PERSON_NAME]" at bounding box center [510, 443] width 413 height 52
click at [399, 539] on p "Vott med harepus, 4 år" at bounding box center [405, 548] width 143 height 18
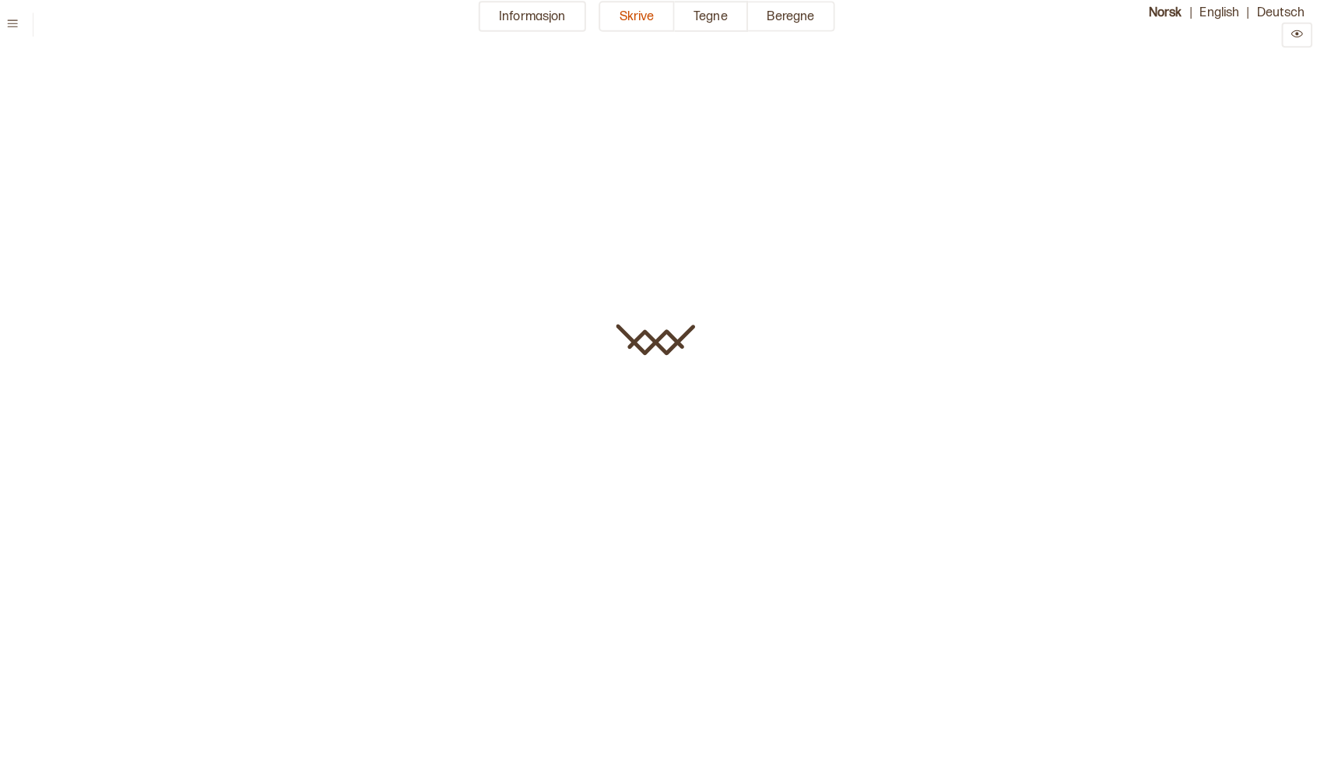
type input "**********"
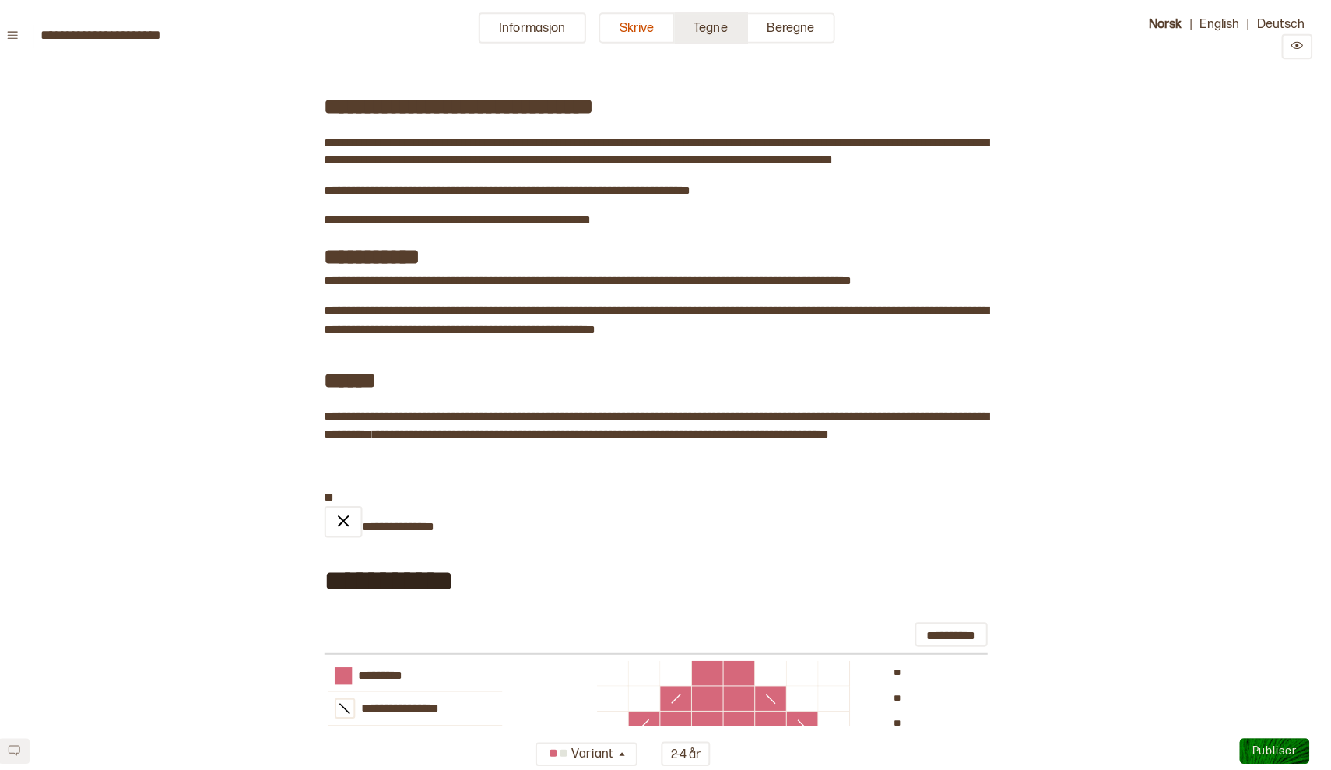
click at [711, 25] on button "Tegne" at bounding box center [720, 27] width 72 height 30
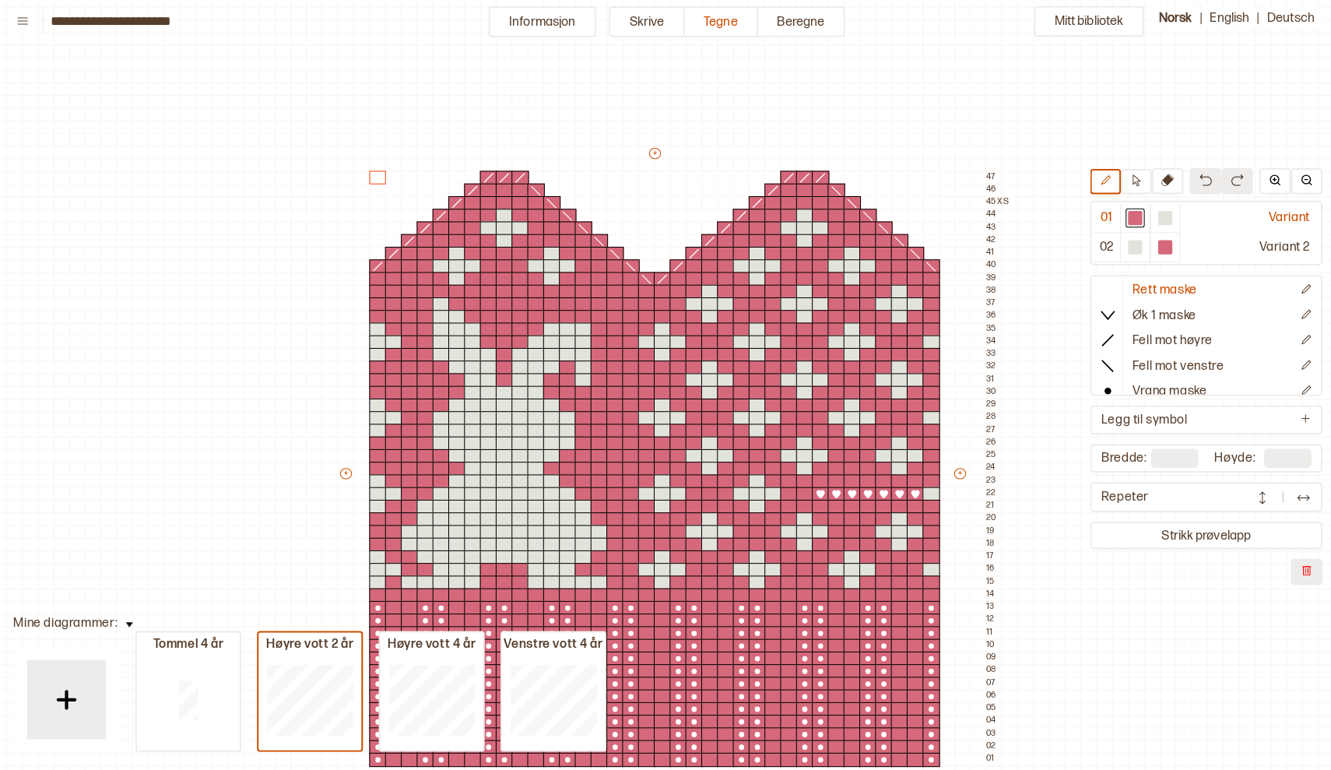
scroll to position [269, 206]
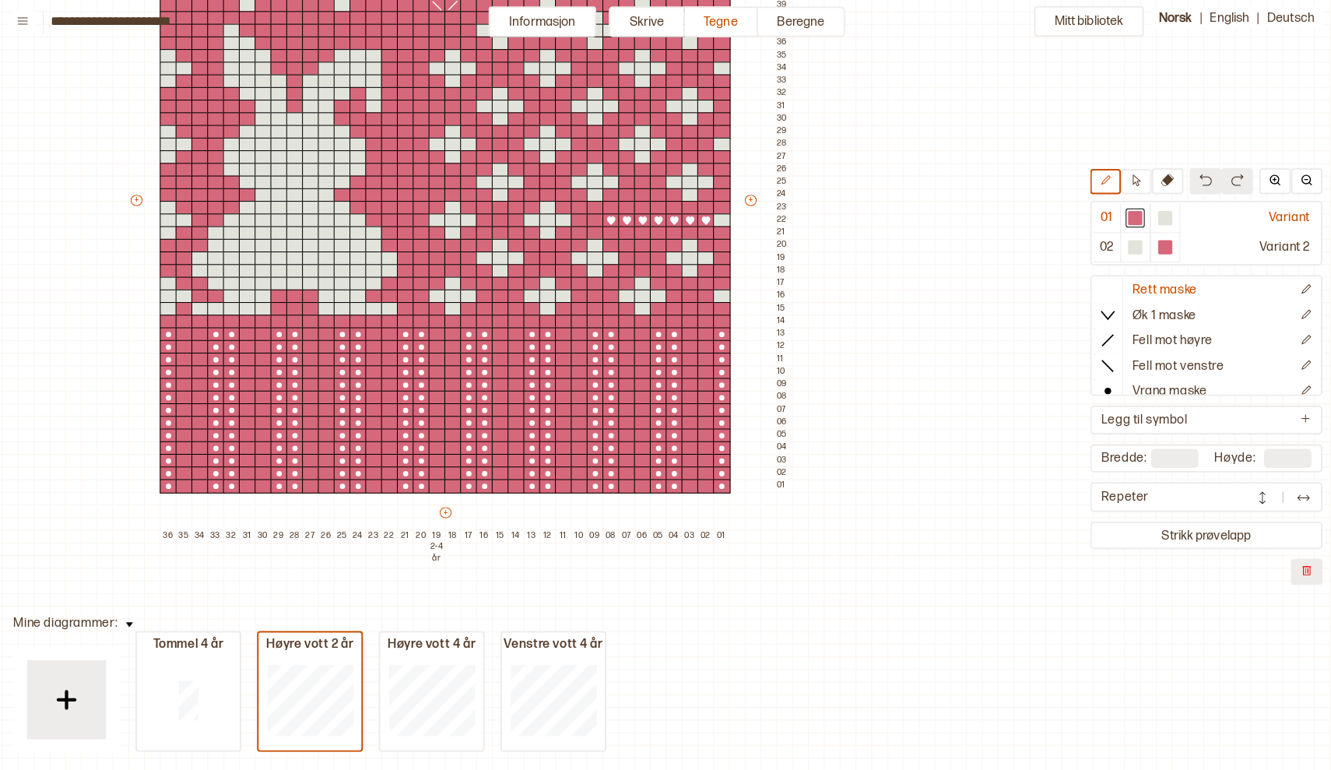
click at [134, 619] on img at bounding box center [137, 621] width 7 height 5
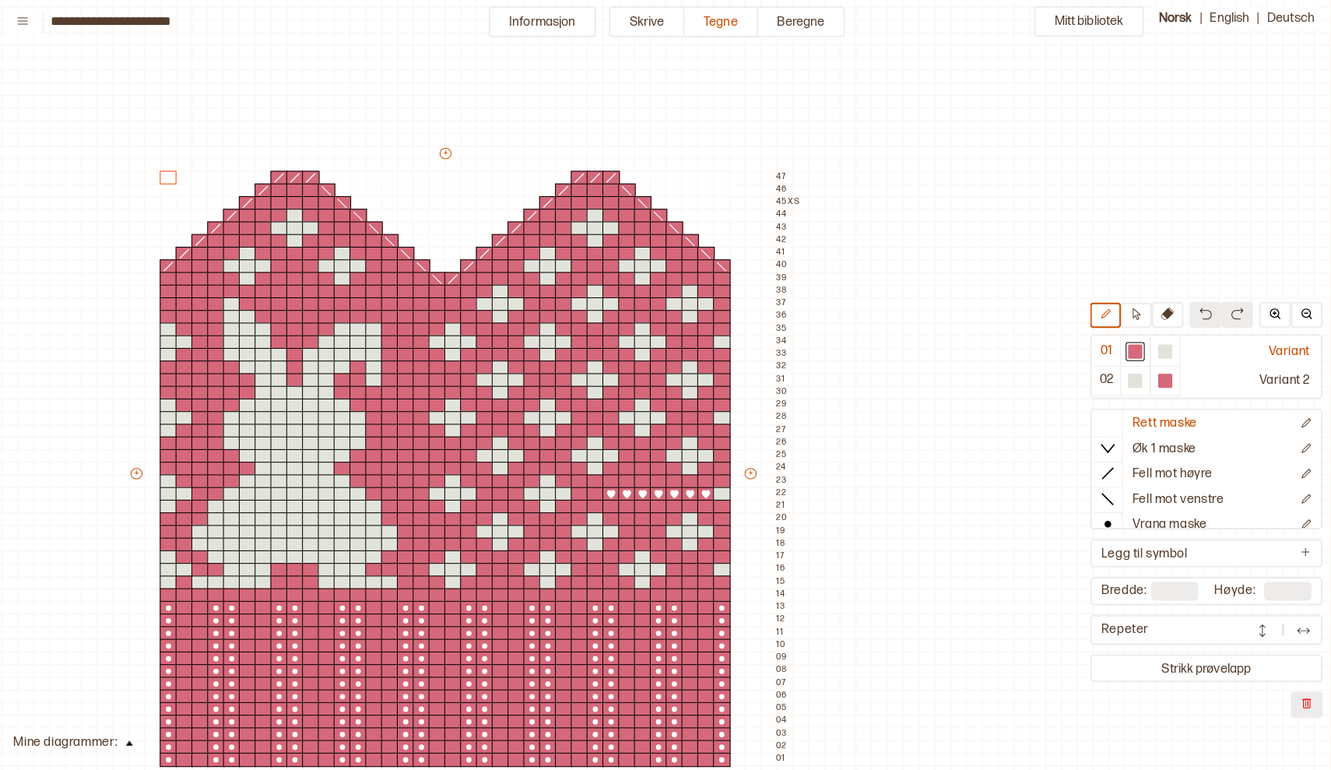
scroll to position [0, 206]
click at [1069, 19] on button "Mitt bibliotek" at bounding box center [1082, 27] width 108 height 30
type input "*"
type input "**"
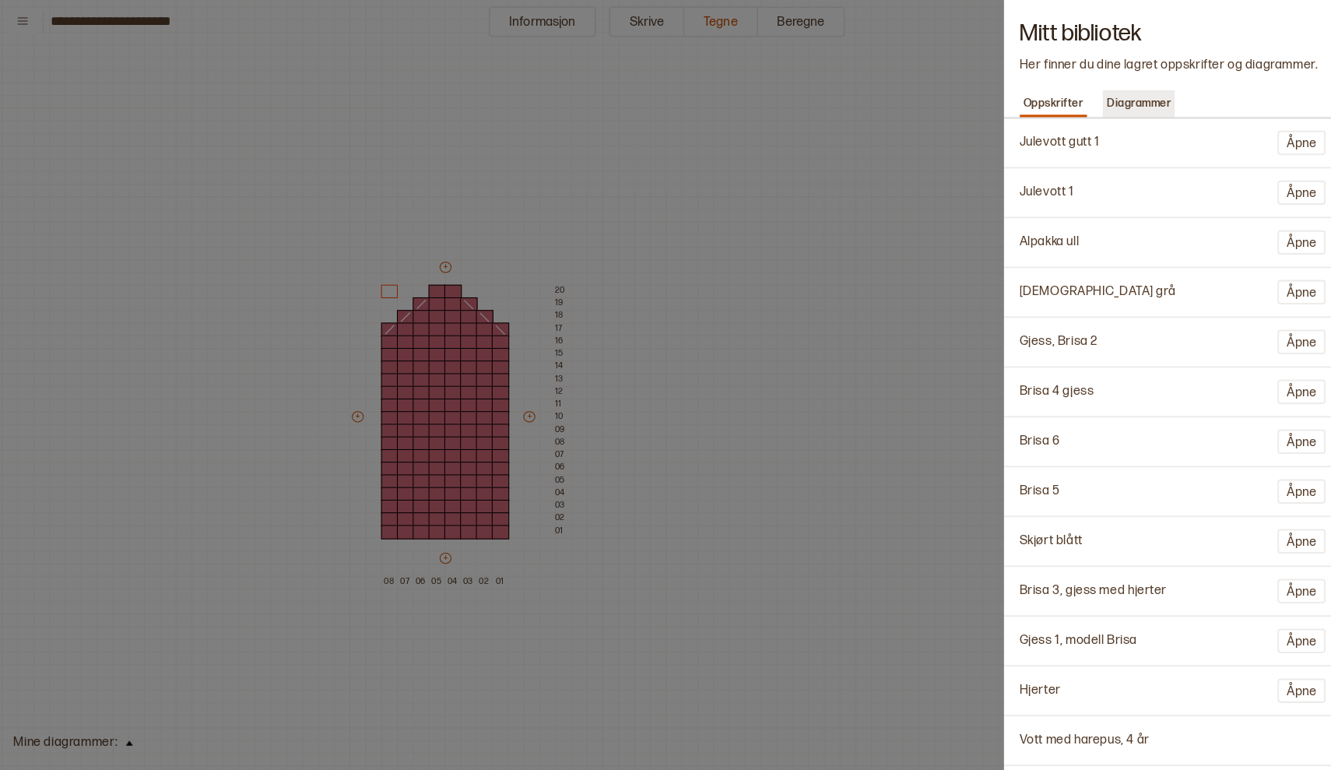
click at [1143, 97] on p "Diagrammer" at bounding box center [1131, 108] width 71 height 22
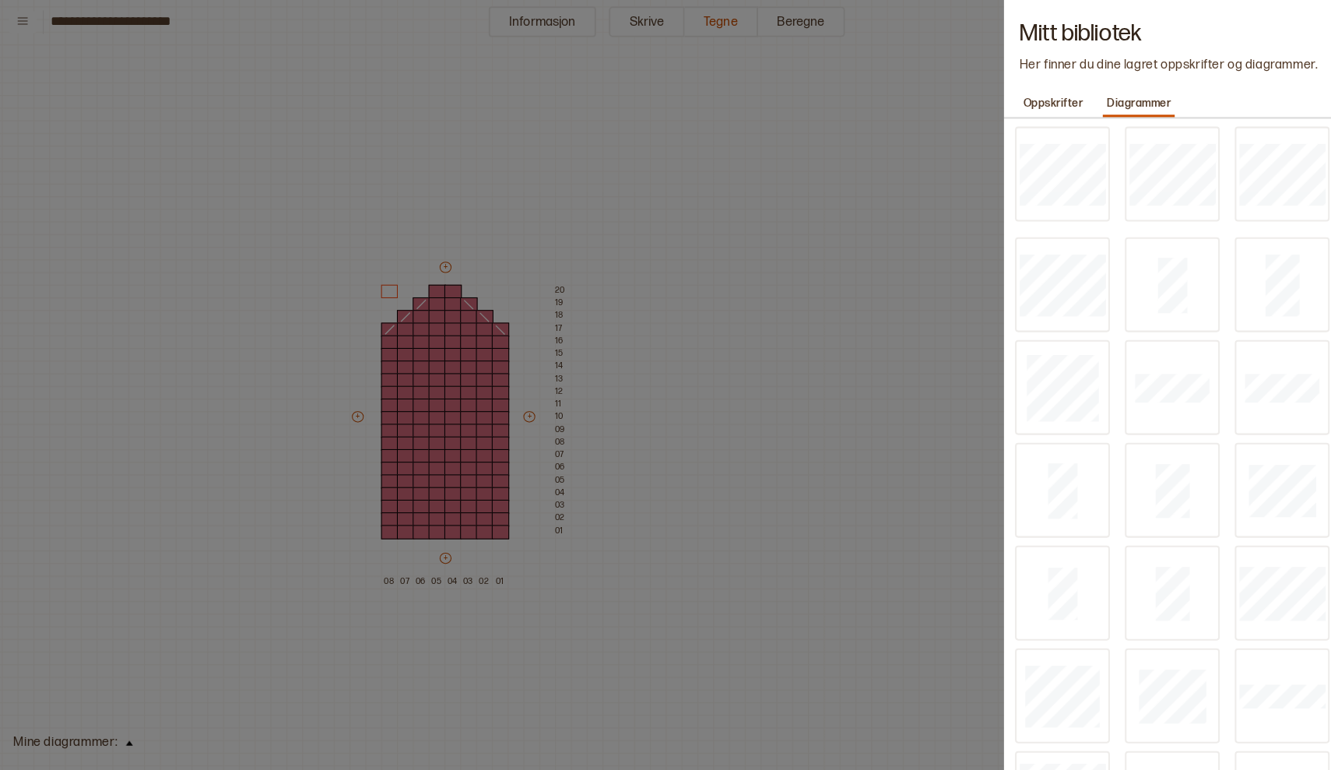
scroll to position [0, 0]
click at [1048, 102] on p "Oppskrifter" at bounding box center [1047, 108] width 67 height 22
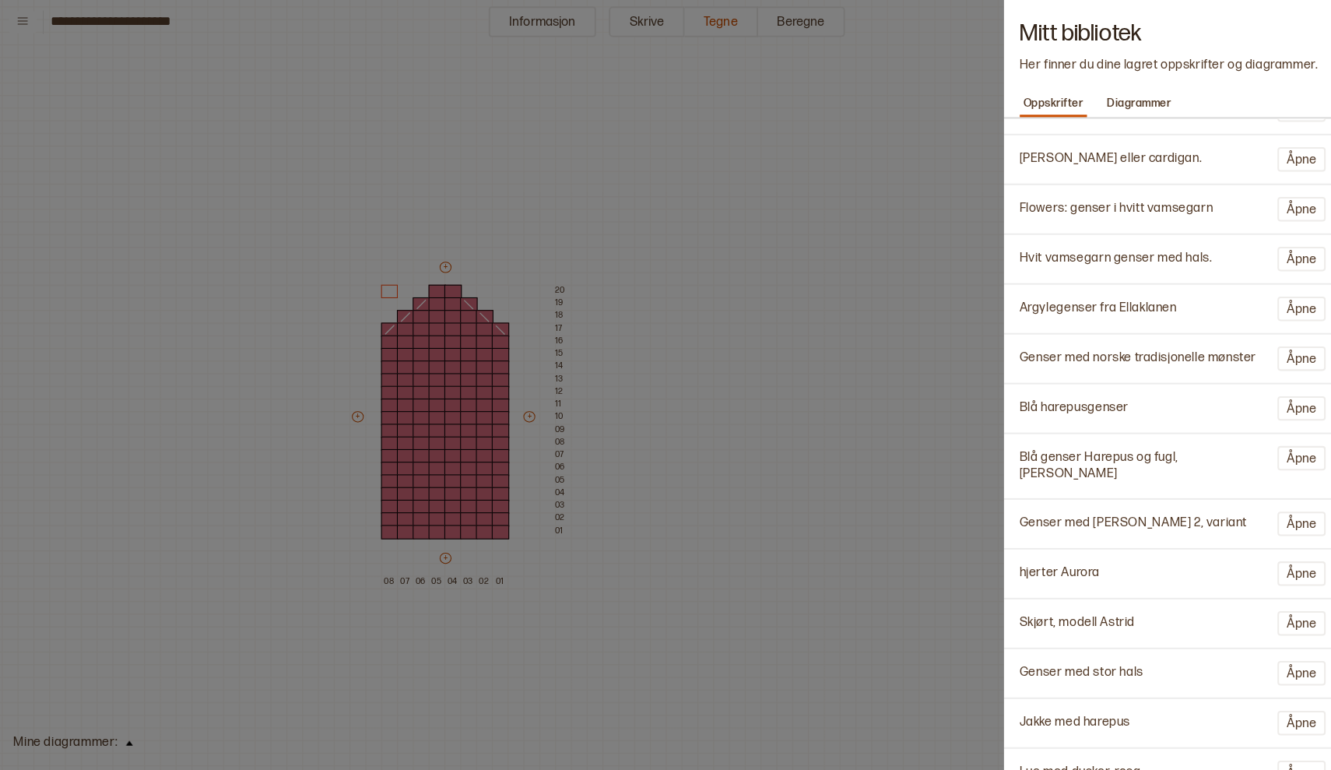
scroll to position [724, 0]
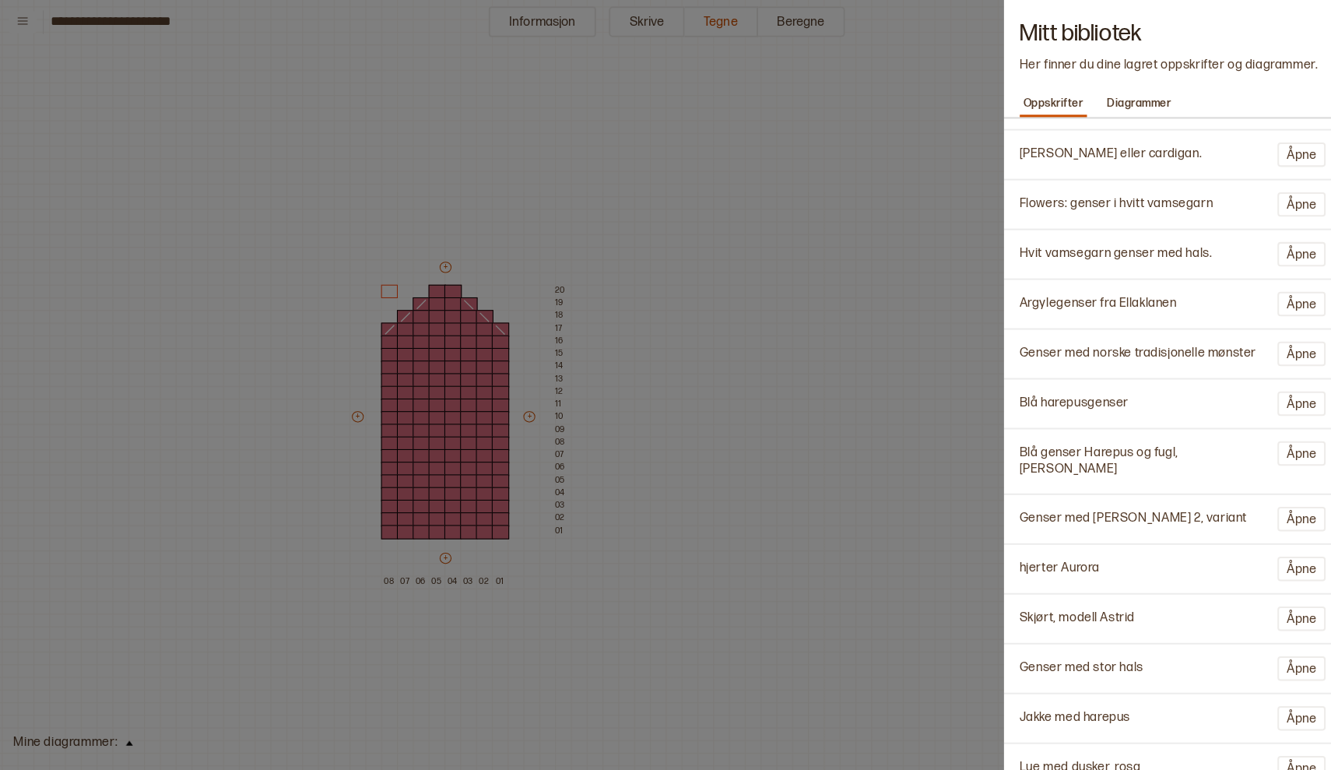
click at [1117, 346] on p "Genser med norske tradisjonelle mønster" at bounding box center [1131, 354] width 234 height 16
click at [1274, 342] on button "Åpne" at bounding box center [1291, 354] width 47 height 24
type input "**********"
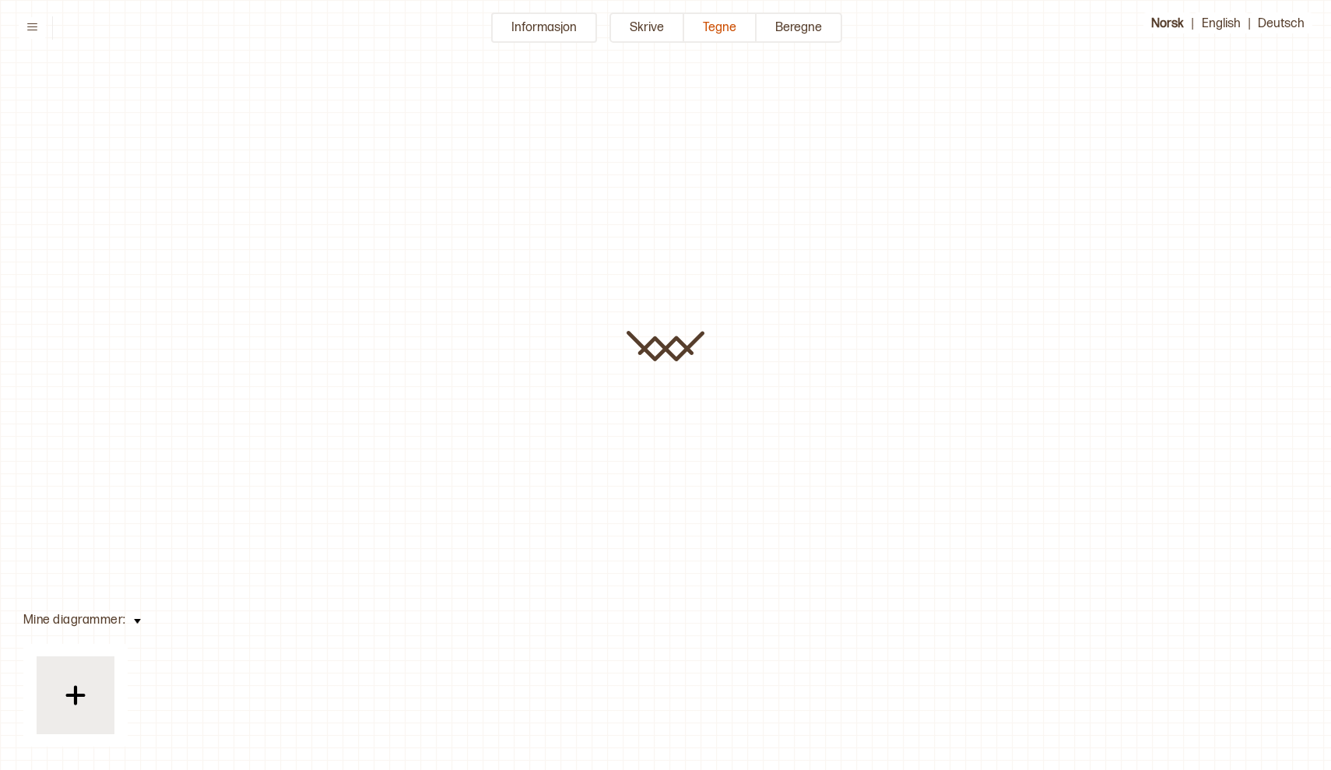
type input "**********"
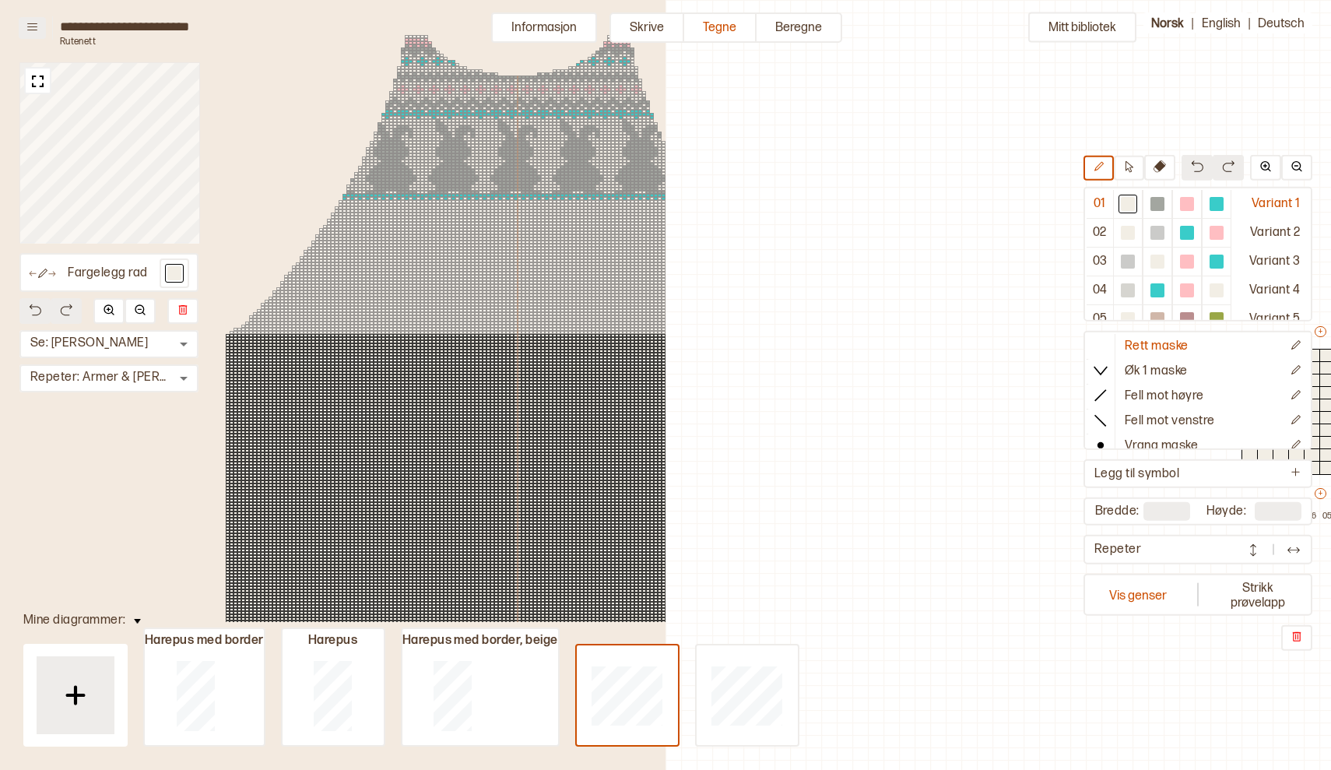
click at [37, 27] on icon at bounding box center [32, 27] width 12 height 12
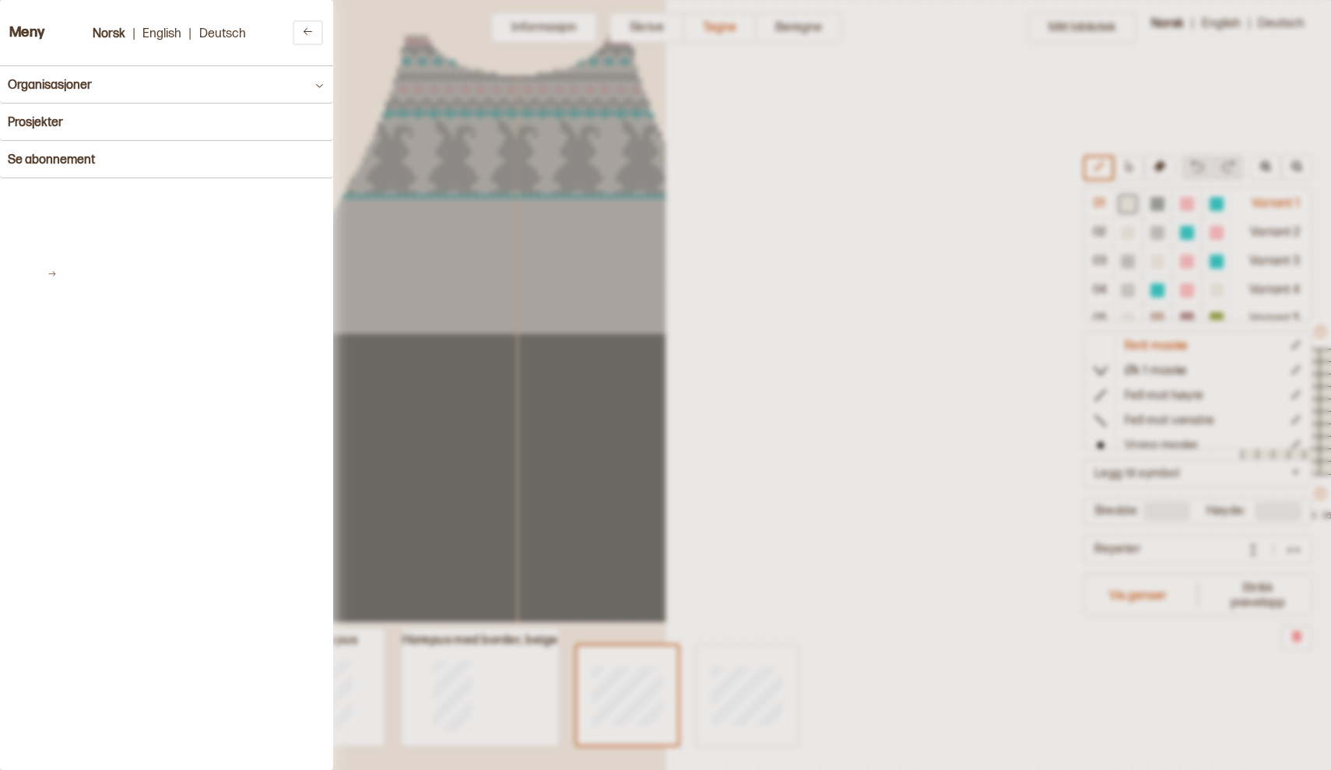
scroll to position [39, 461]
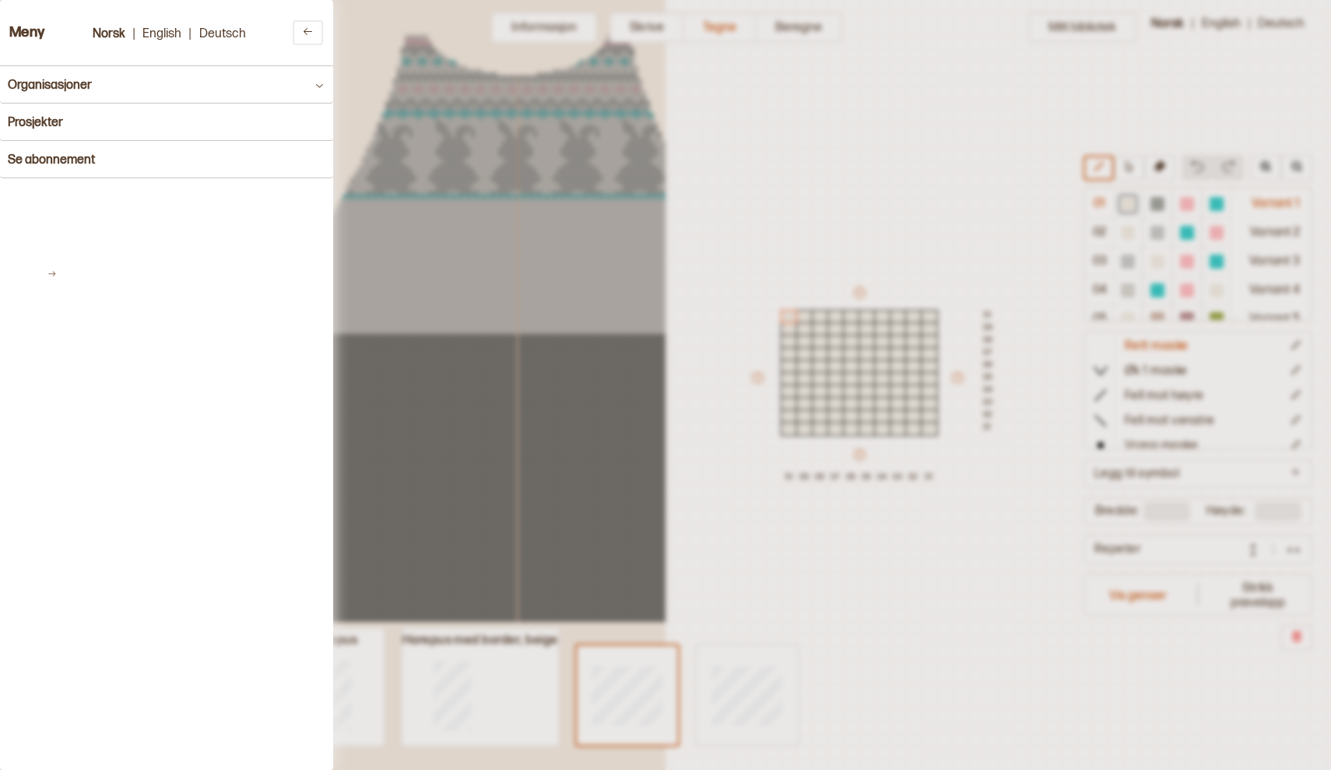
click at [37, 27] on h3 "Meny" at bounding box center [27, 33] width 36 height 16
click at [55, 119] on h4 "Prosjekter" at bounding box center [35, 122] width 55 height 15
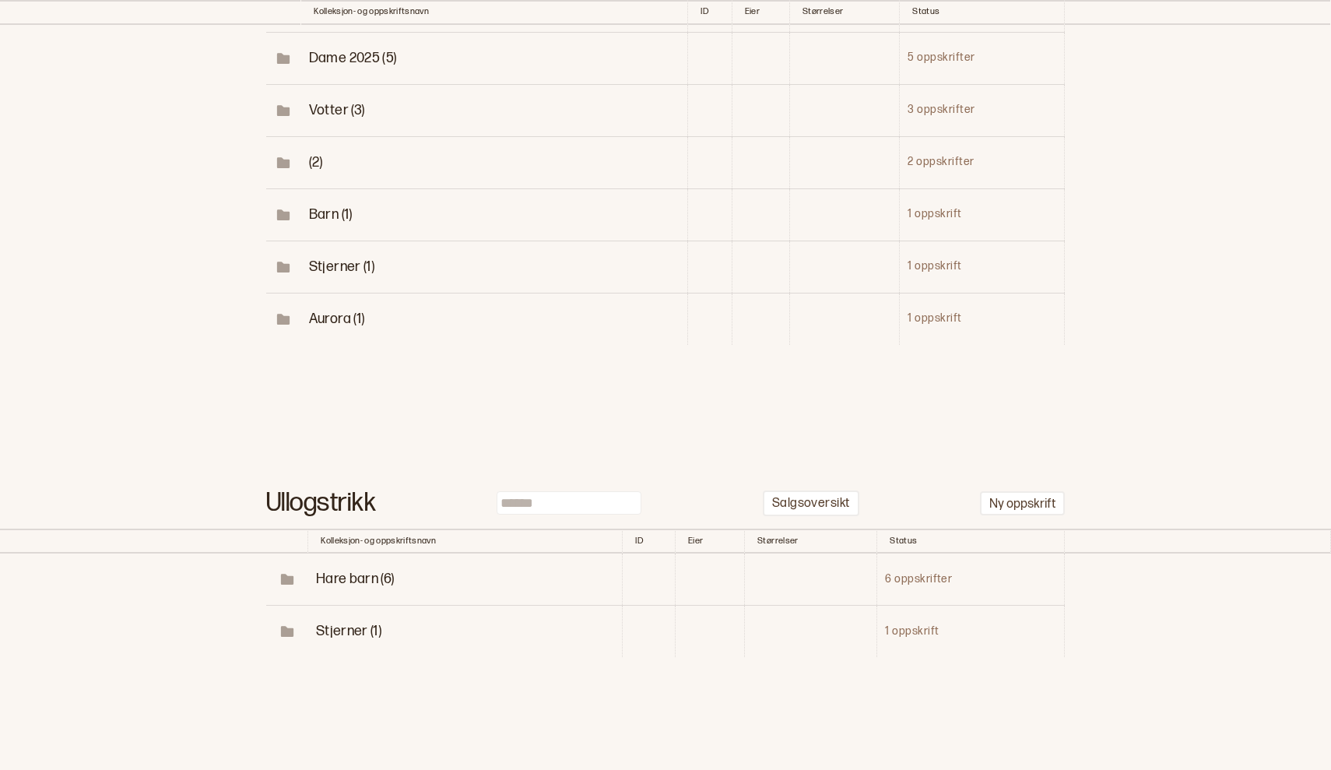
scroll to position [464, 0]
click at [367, 571] on span "Hare barn (6)" at bounding box center [355, 579] width 79 height 16
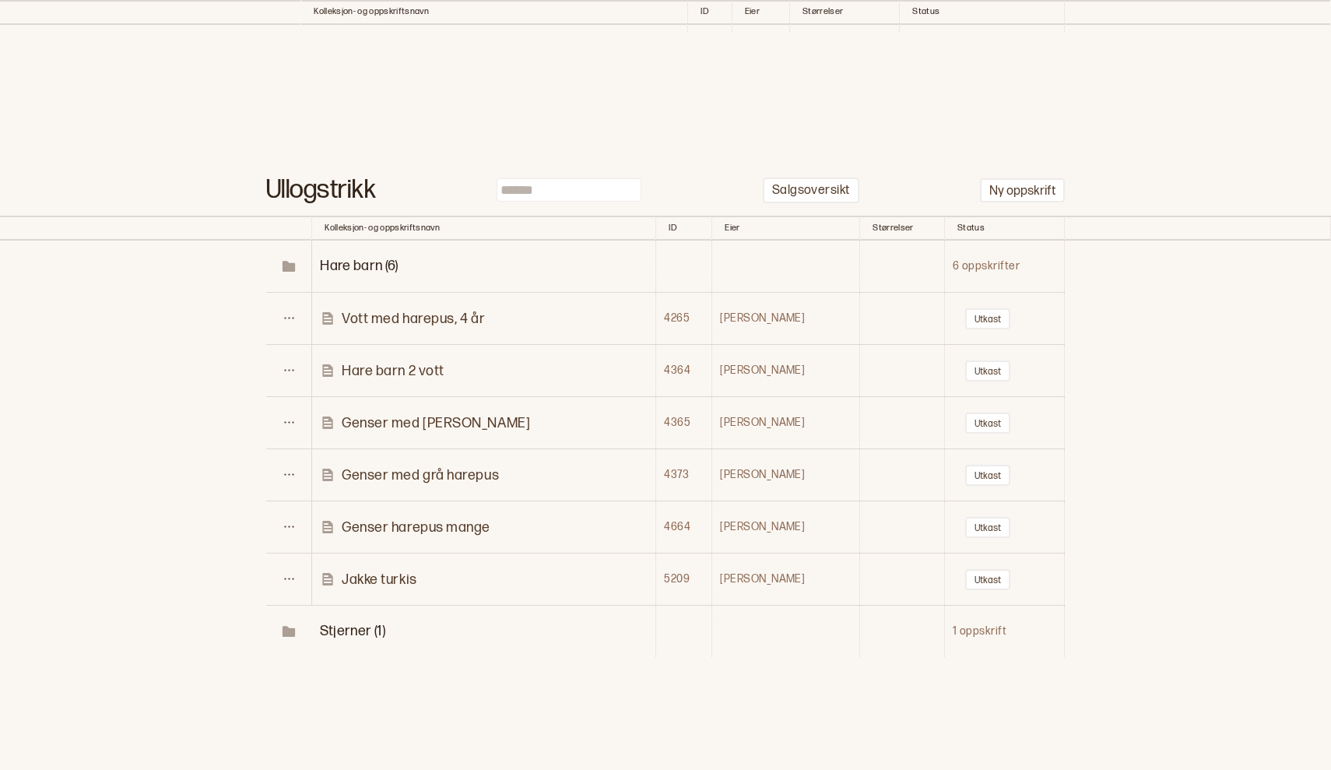
scroll to position [777, 0]
click at [965, 518] on button "Utkast" at bounding box center [987, 528] width 45 height 21
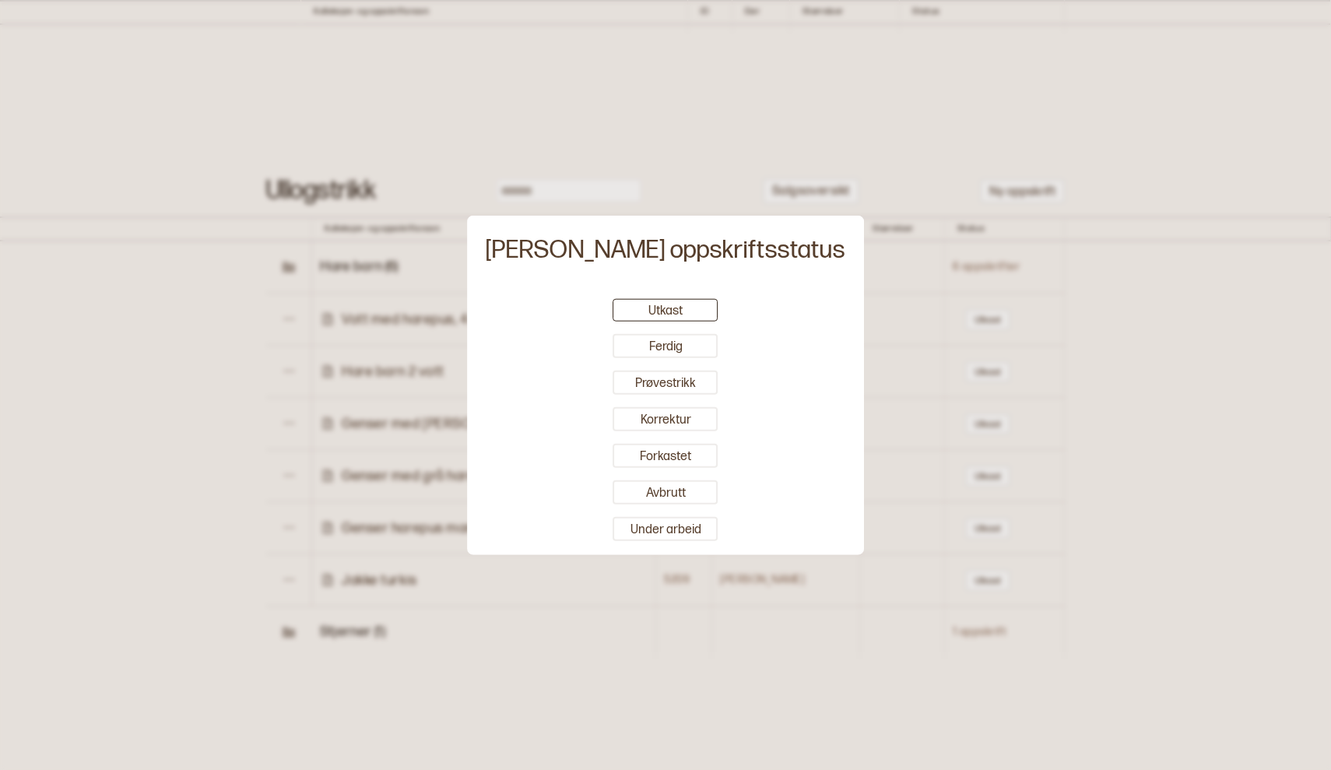
click at [856, 371] on div at bounding box center [665, 385] width 1331 height 770
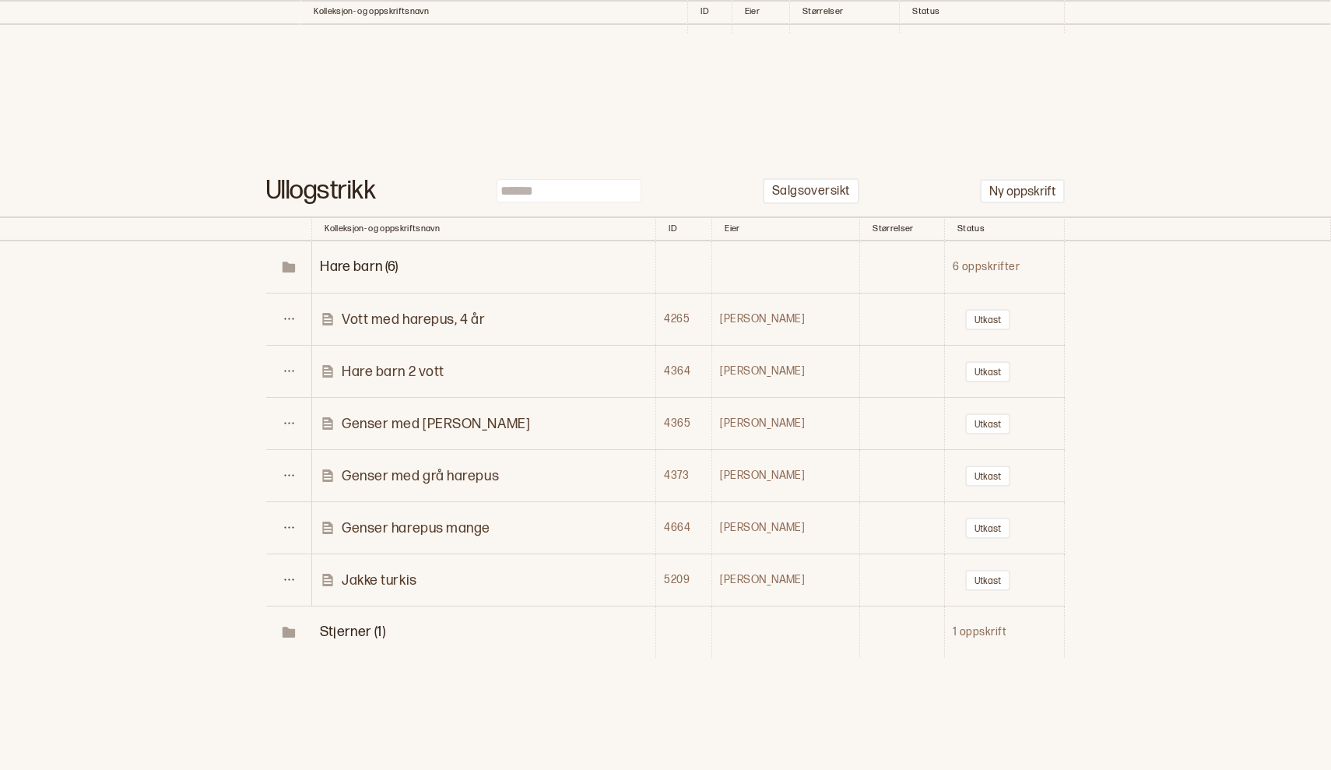
click at [406, 519] on p "Genser harepus mange" at bounding box center [416, 528] width 149 height 18
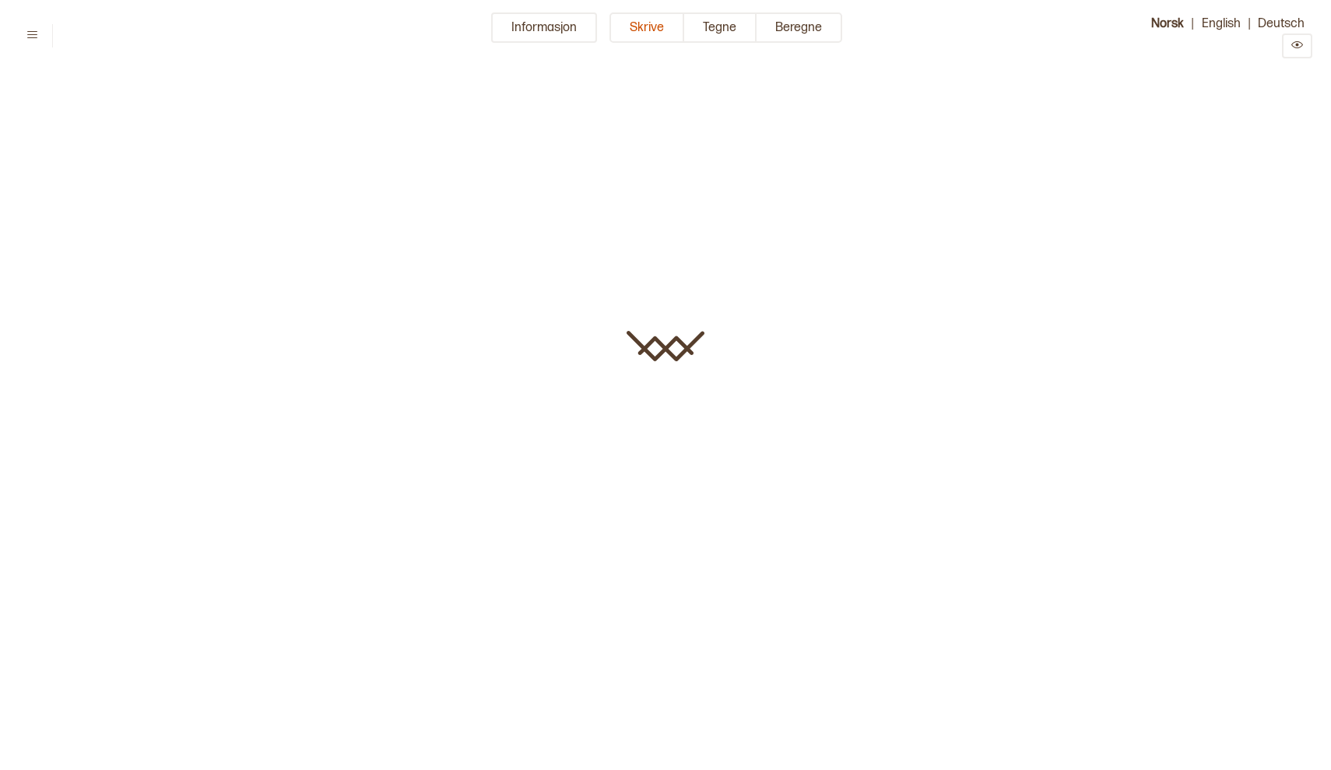
type input "**********"
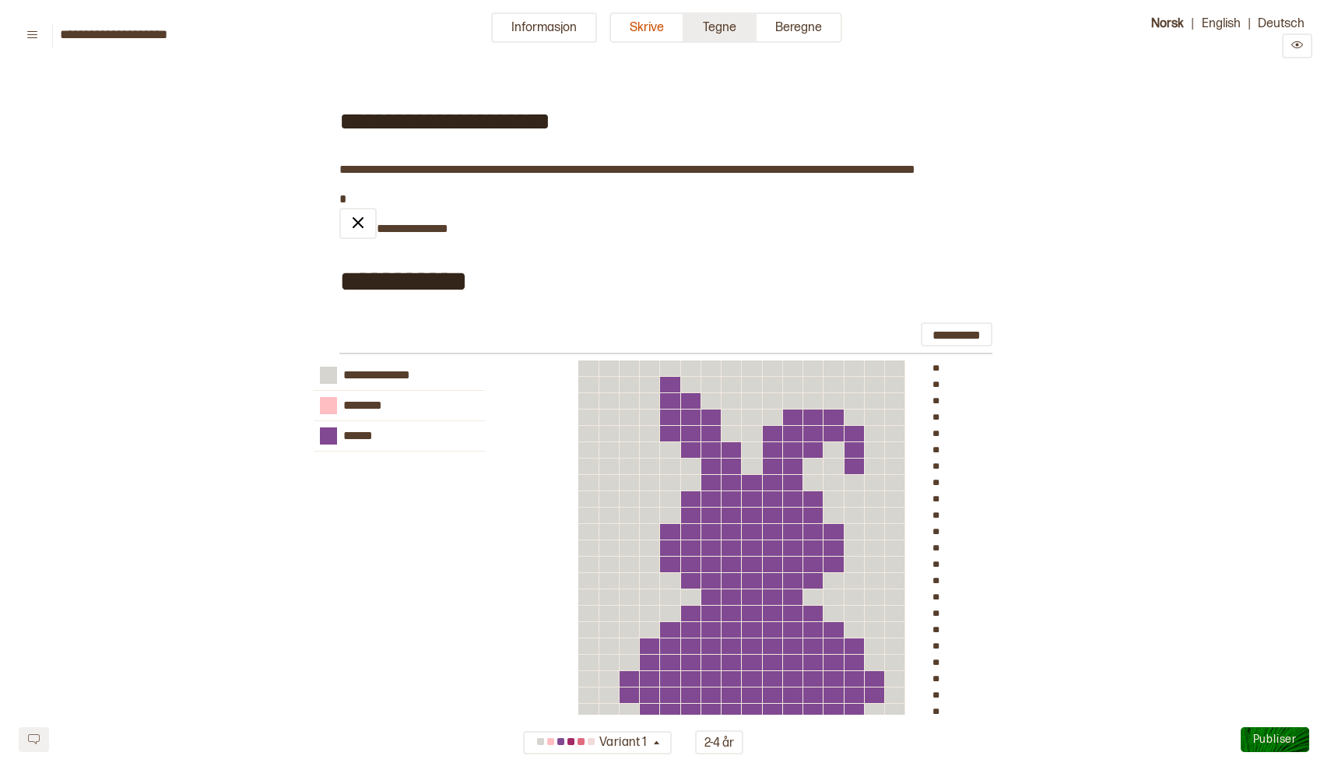
click at [722, 26] on button "Tegne" at bounding box center [720, 27] width 72 height 30
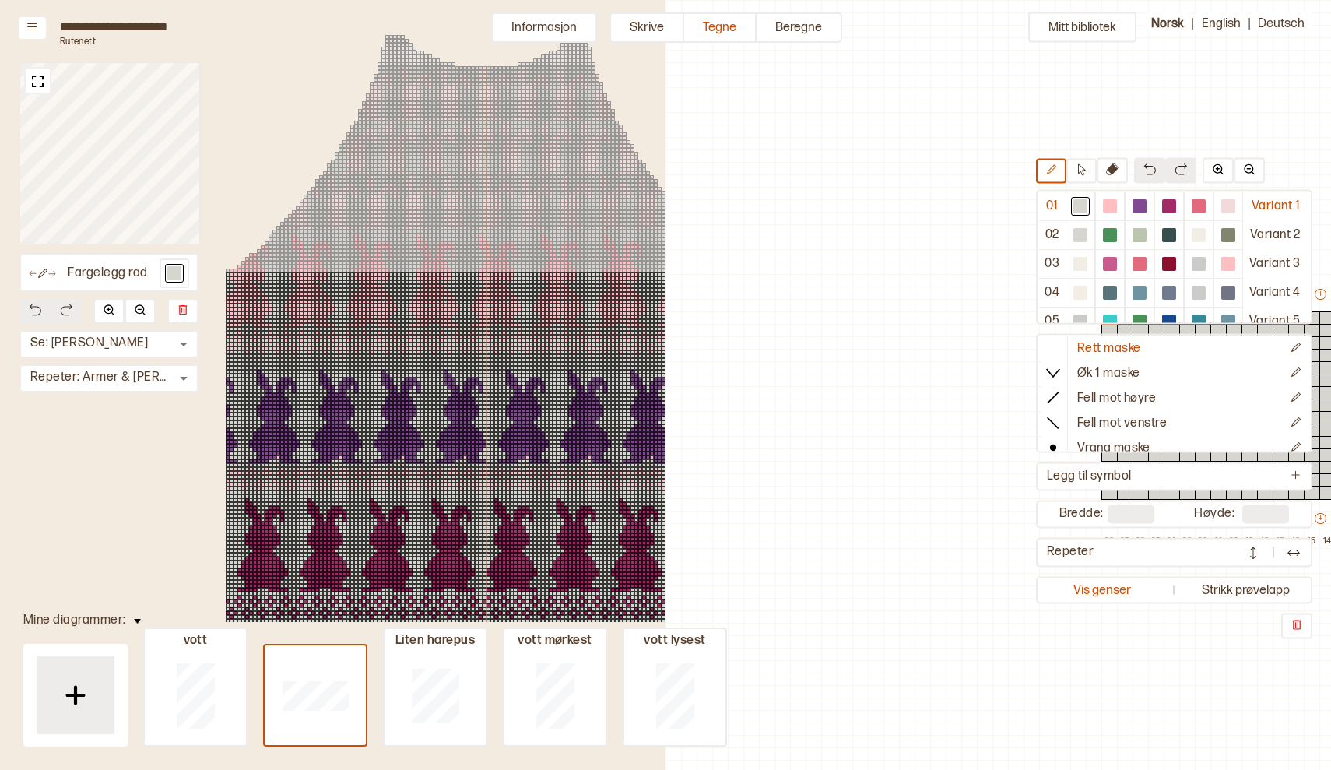
scroll to position [33, 601]
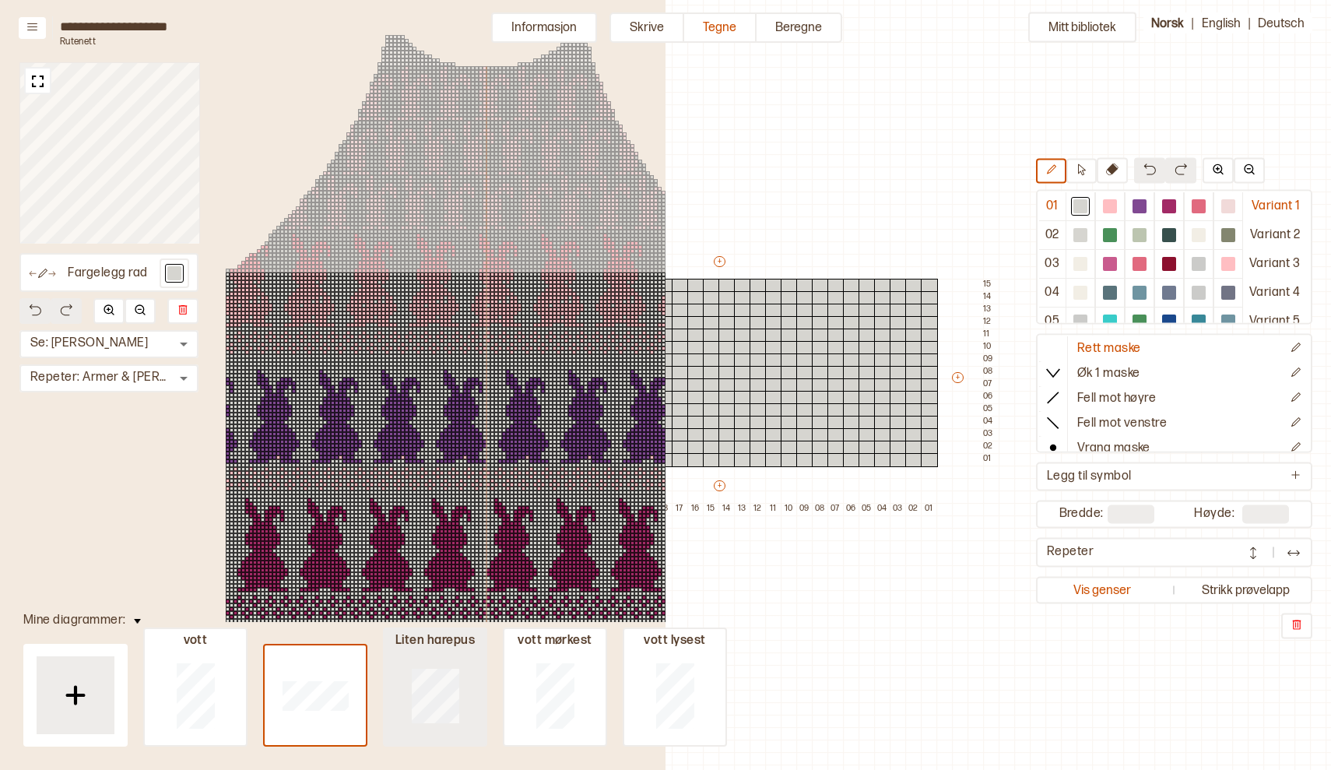
type input "**"
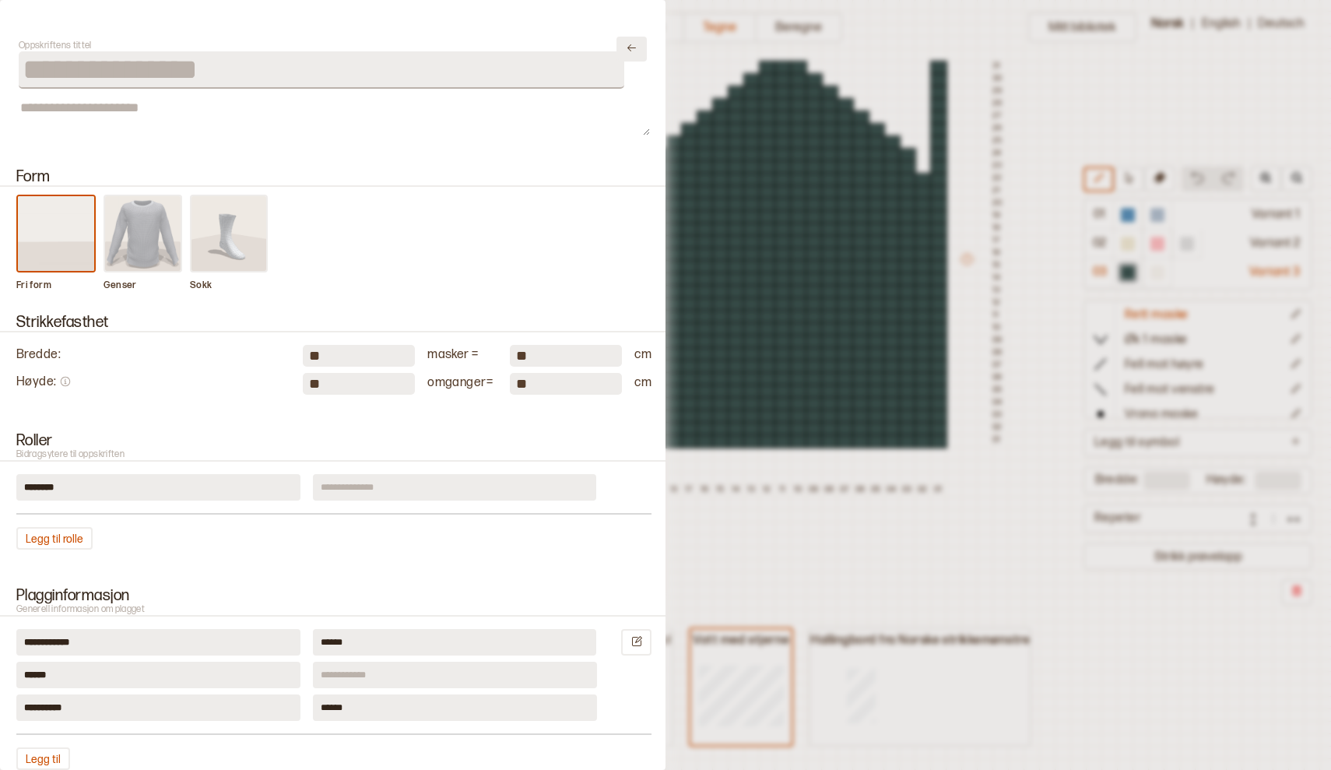
click at [630, 49] on icon "Lukk" at bounding box center [631, 47] width 9 height 7
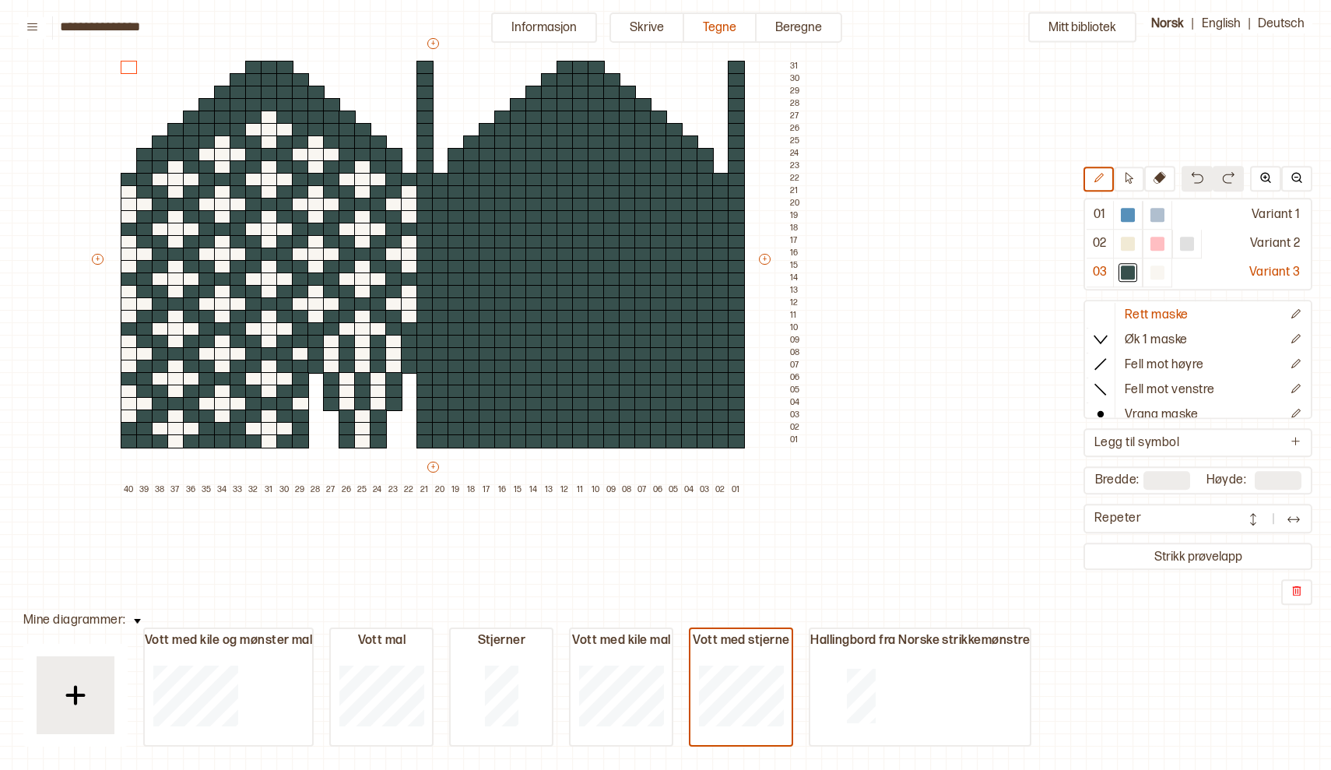
scroll to position [151, 308]
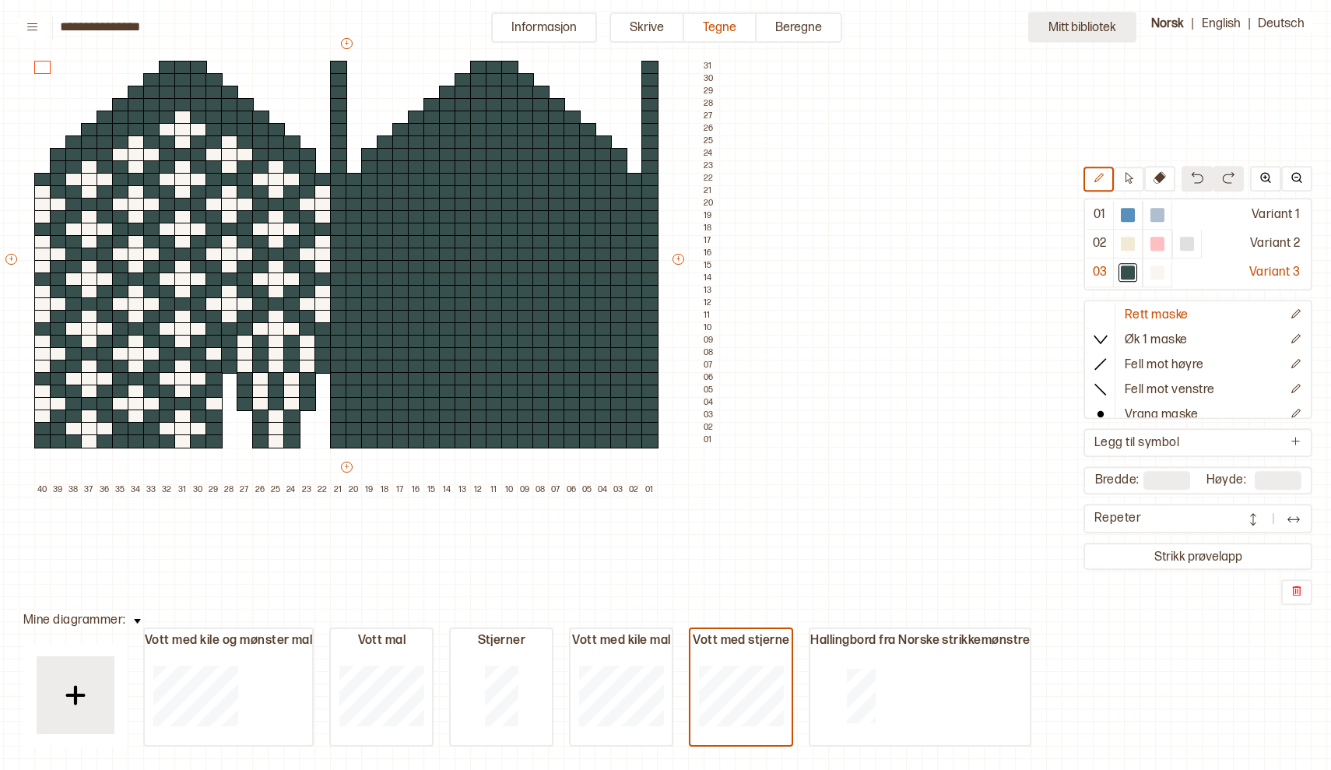
click at [1079, 24] on button "Mitt bibliotek" at bounding box center [1082, 27] width 108 height 30
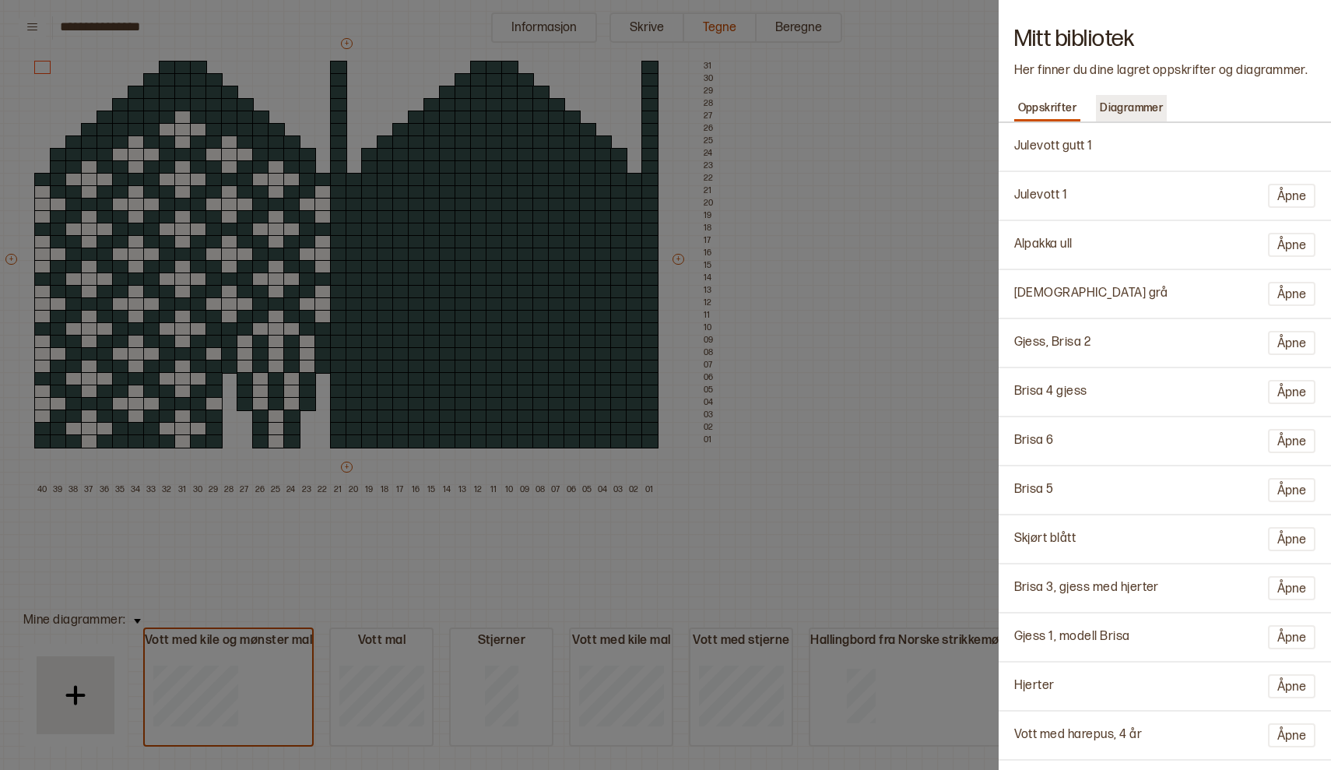
click at [1141, 104] on p "Diagrammer" at bounding box center [1131, 108] width 71 height 22
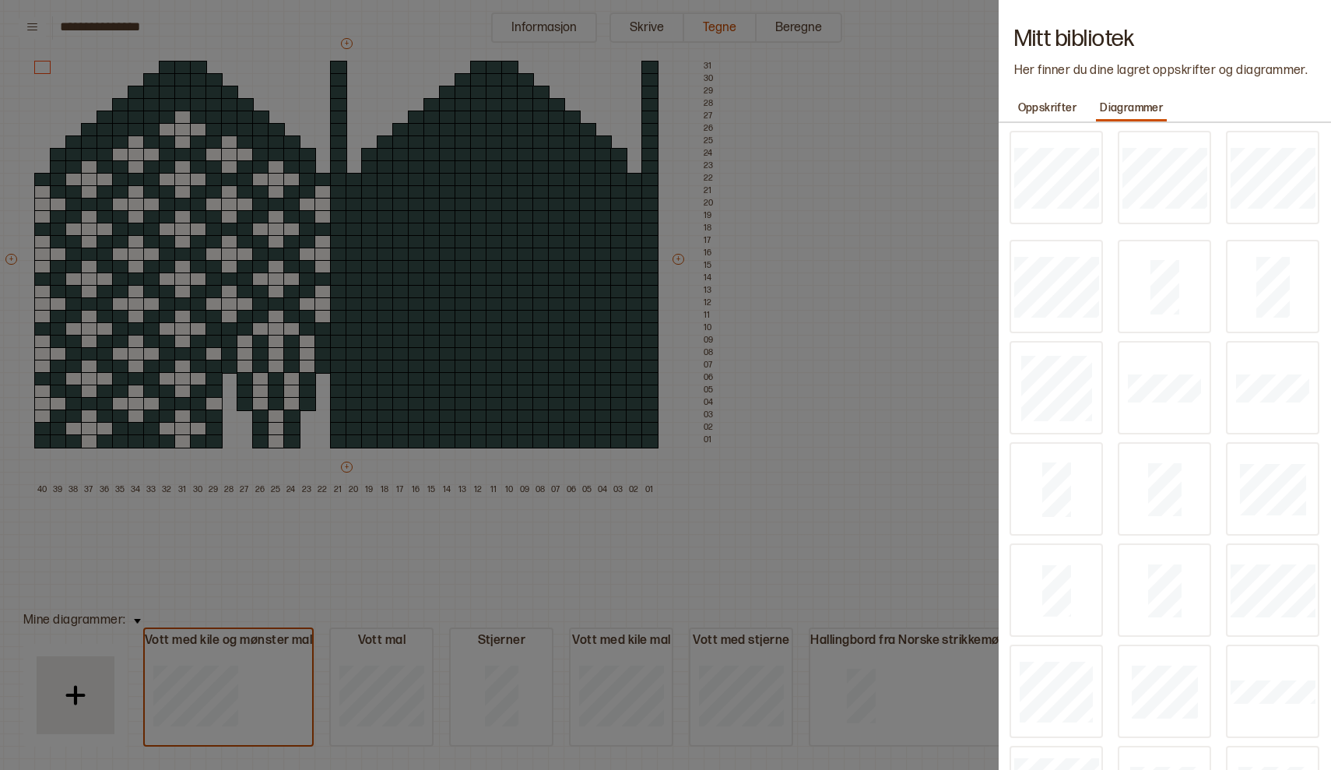
scroll to position [0, 0]
click at [1142, 104] on p "Diagrammer" at bounding box center [1131, 108] width 71 height 22
click at [869, 327] on div at bounding box center [665, 385] width 1331 height 770
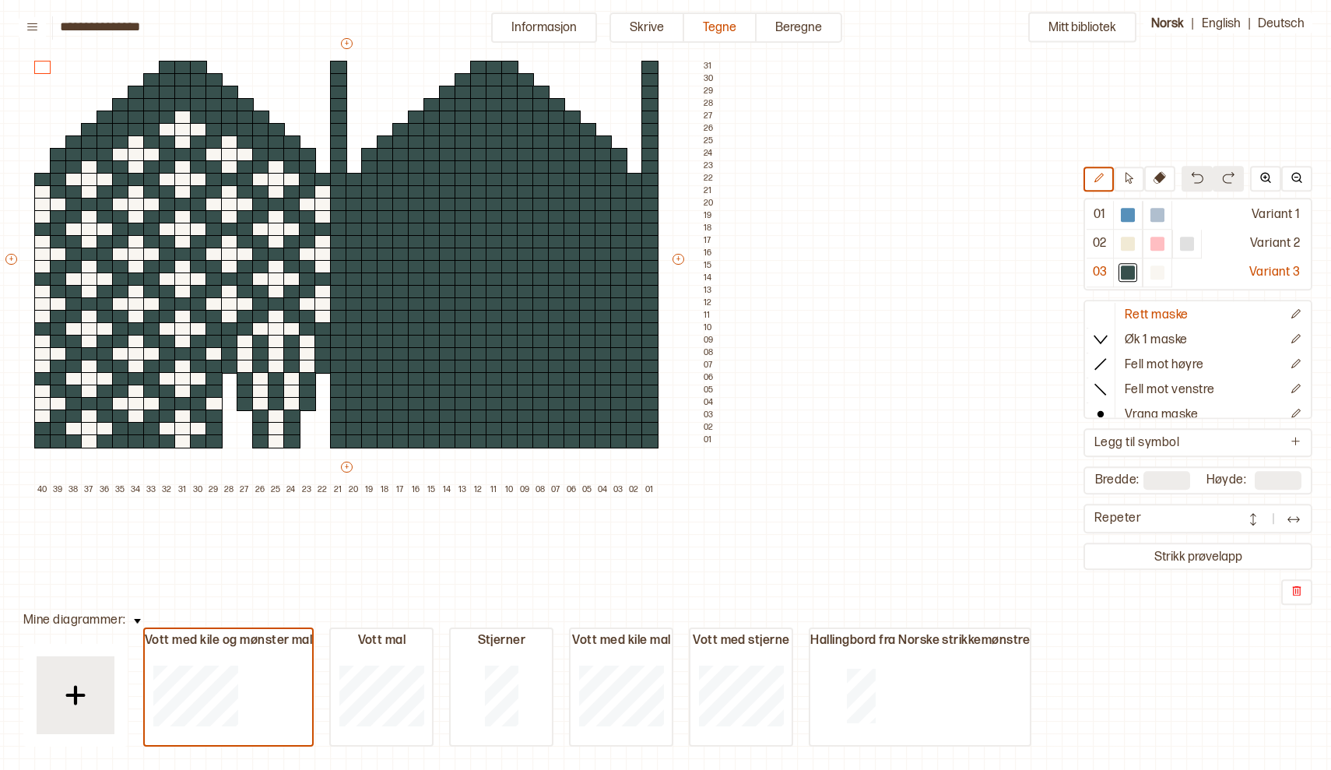
click at [869, 327] on div "Mitt bibliotek 01 Variant 1 02 Variant 2 03 Variant 3 Rett maske Øk 1 maske Fel…" at bounding box center [1023, 619] width 2662 height 1540
click at [869, 330] on div "Mitt bibliotek 01 Variant 1 02 Variant 2 03 Variant 3 Rett maske Øk 1 maske Fel…" at bounding box center [1023, 619] width 2662 height 1540
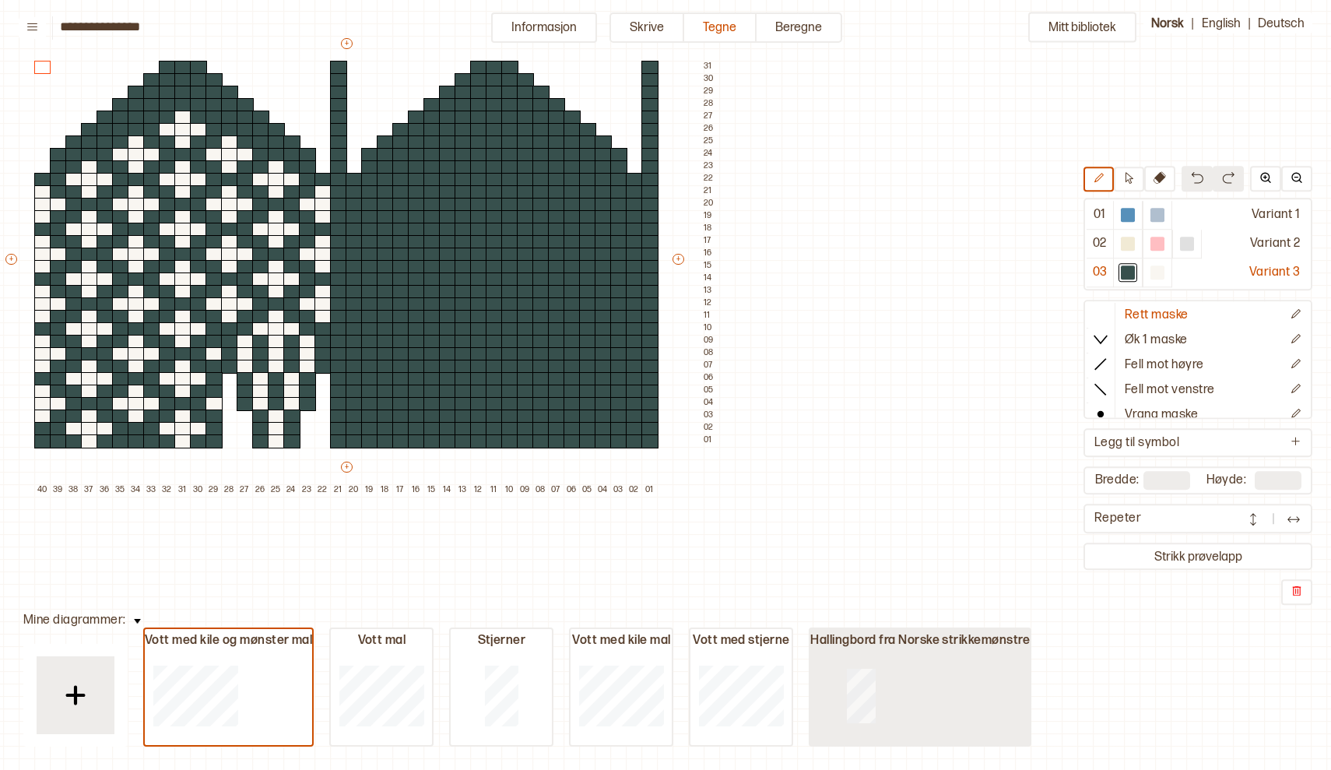
type input "**"
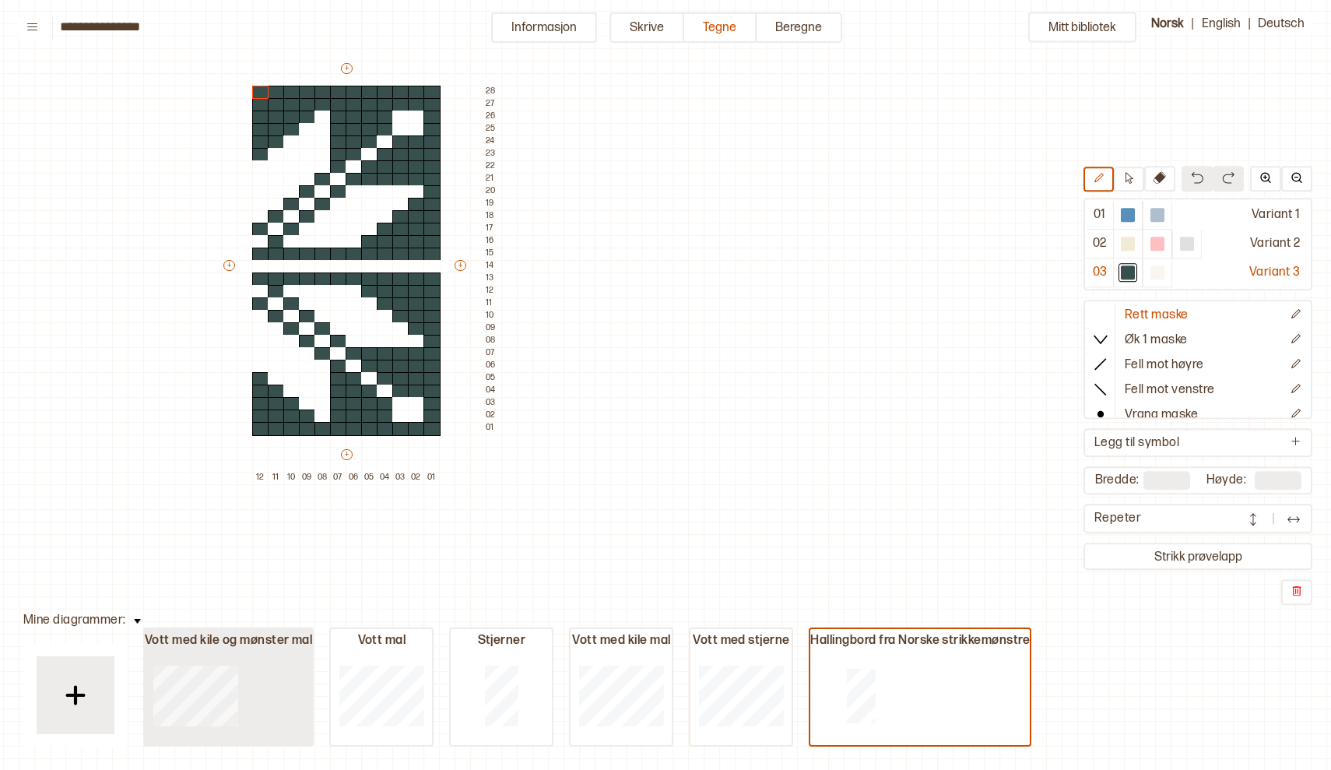
type input "**"
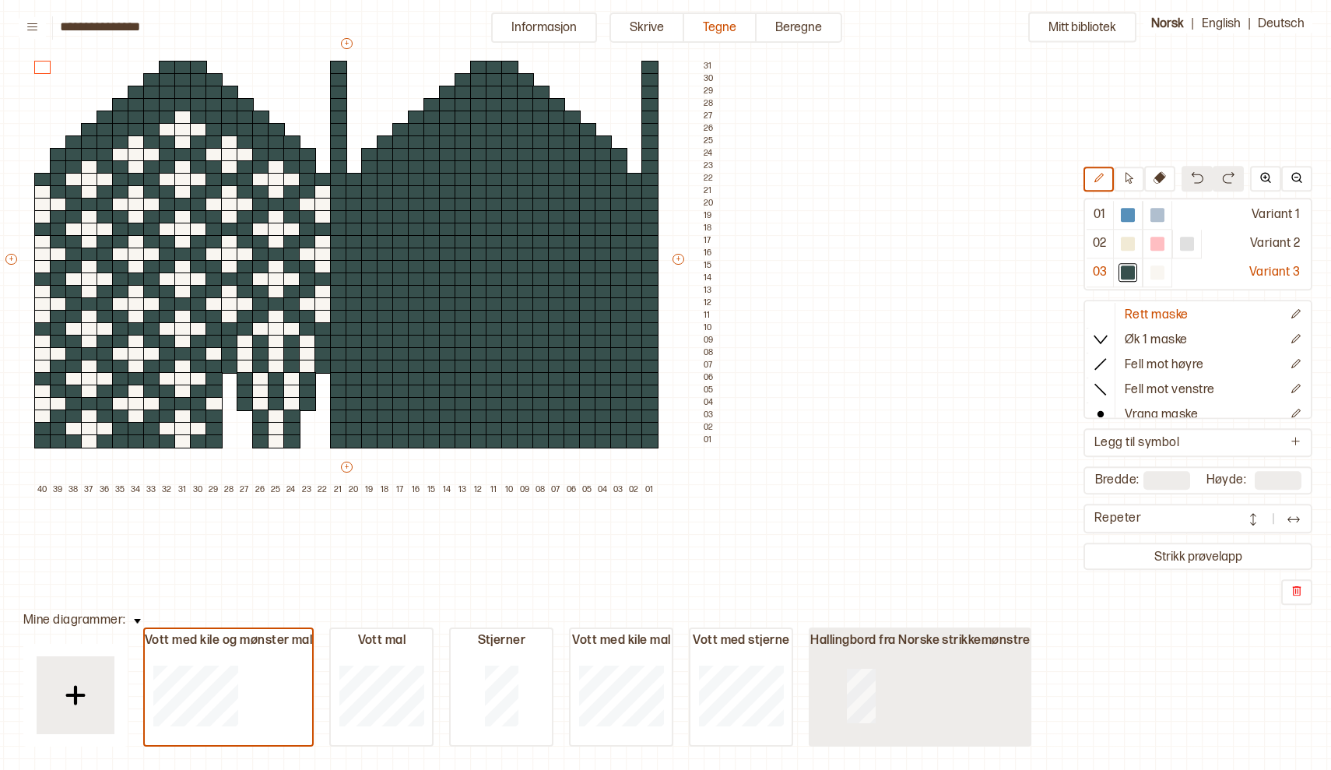
type input "**"
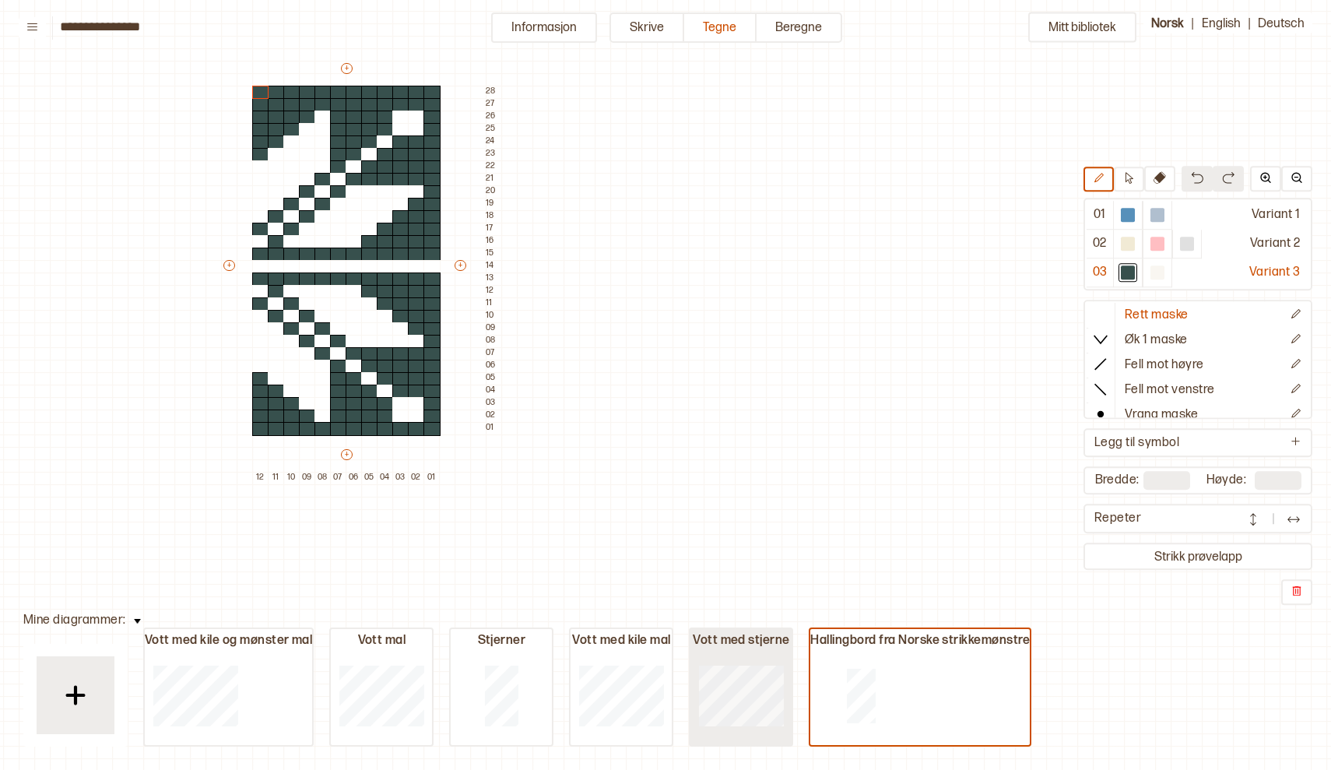
type input "**"
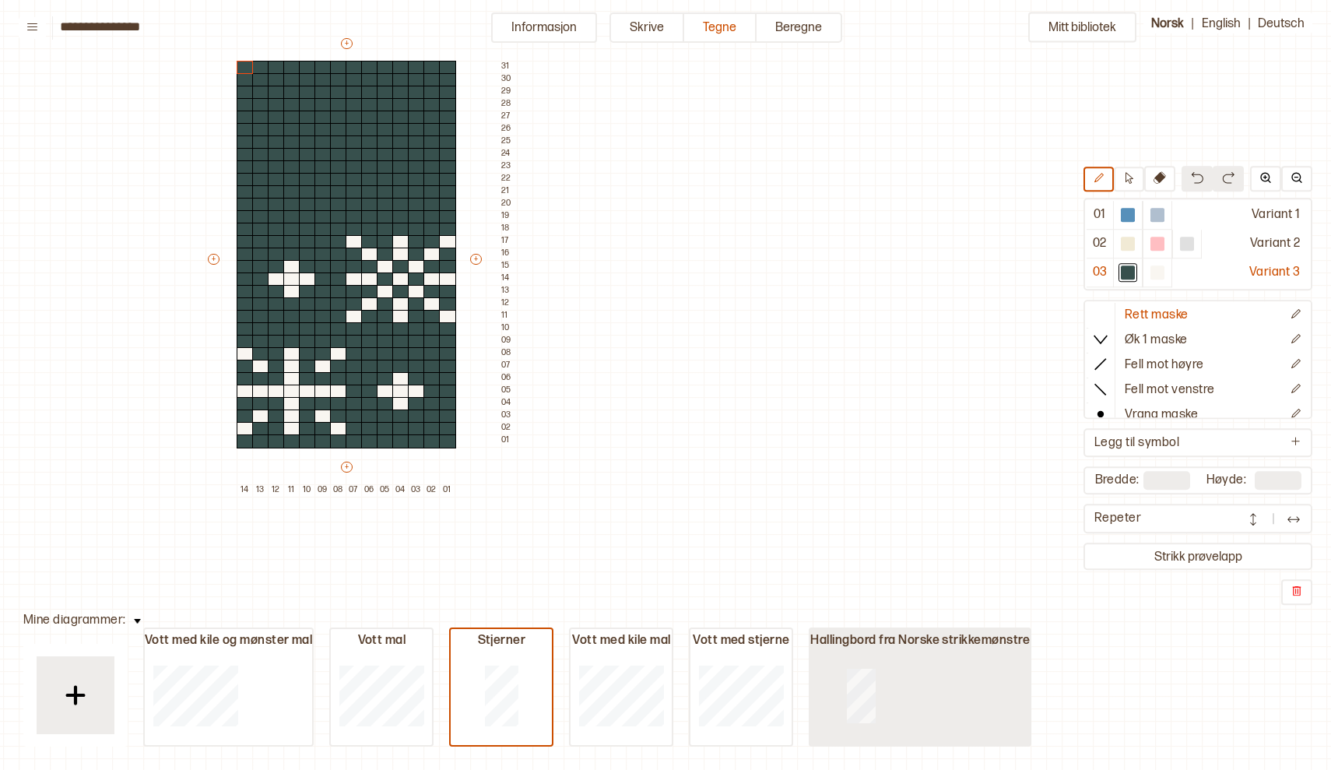
click at [880, 694] on div at bounding box center [860, 695] width 101 height 100
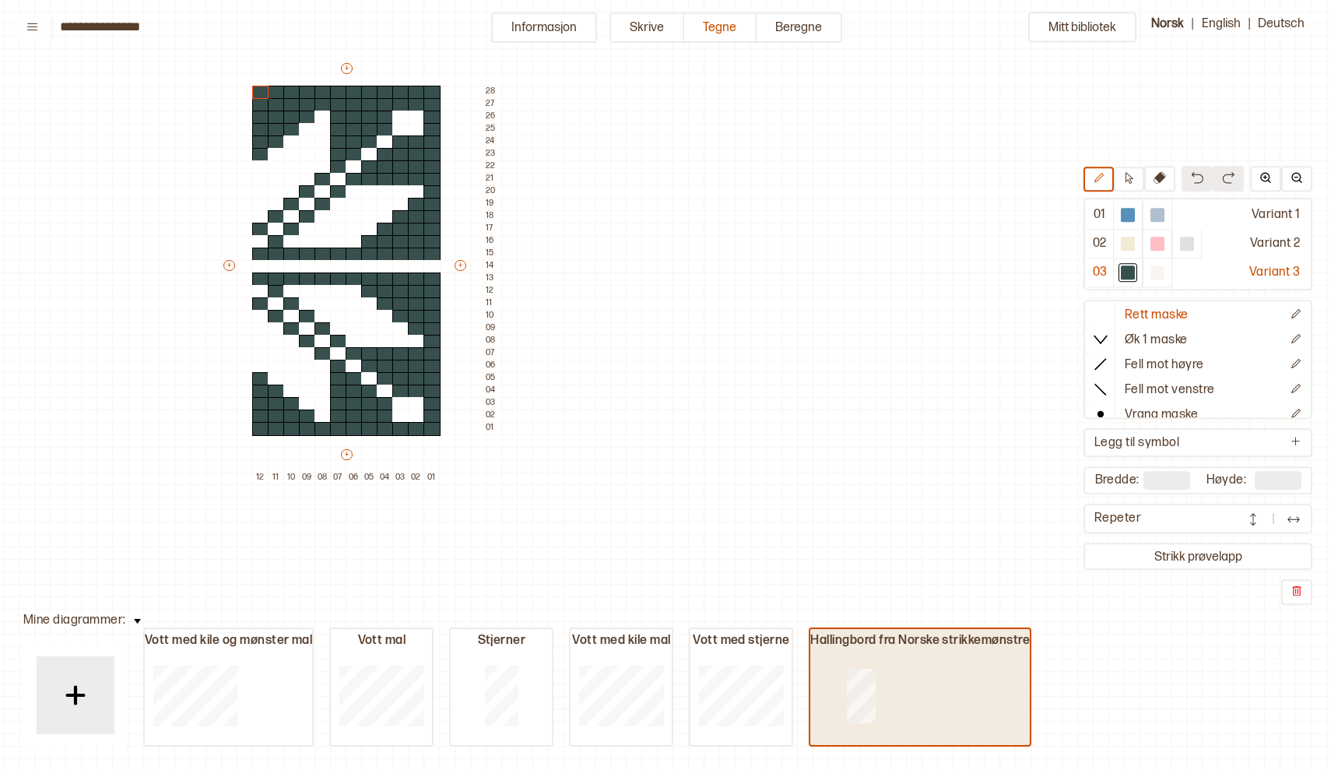
type input "**"
